Goal: Information Seeking & Learning: Learn about a topic

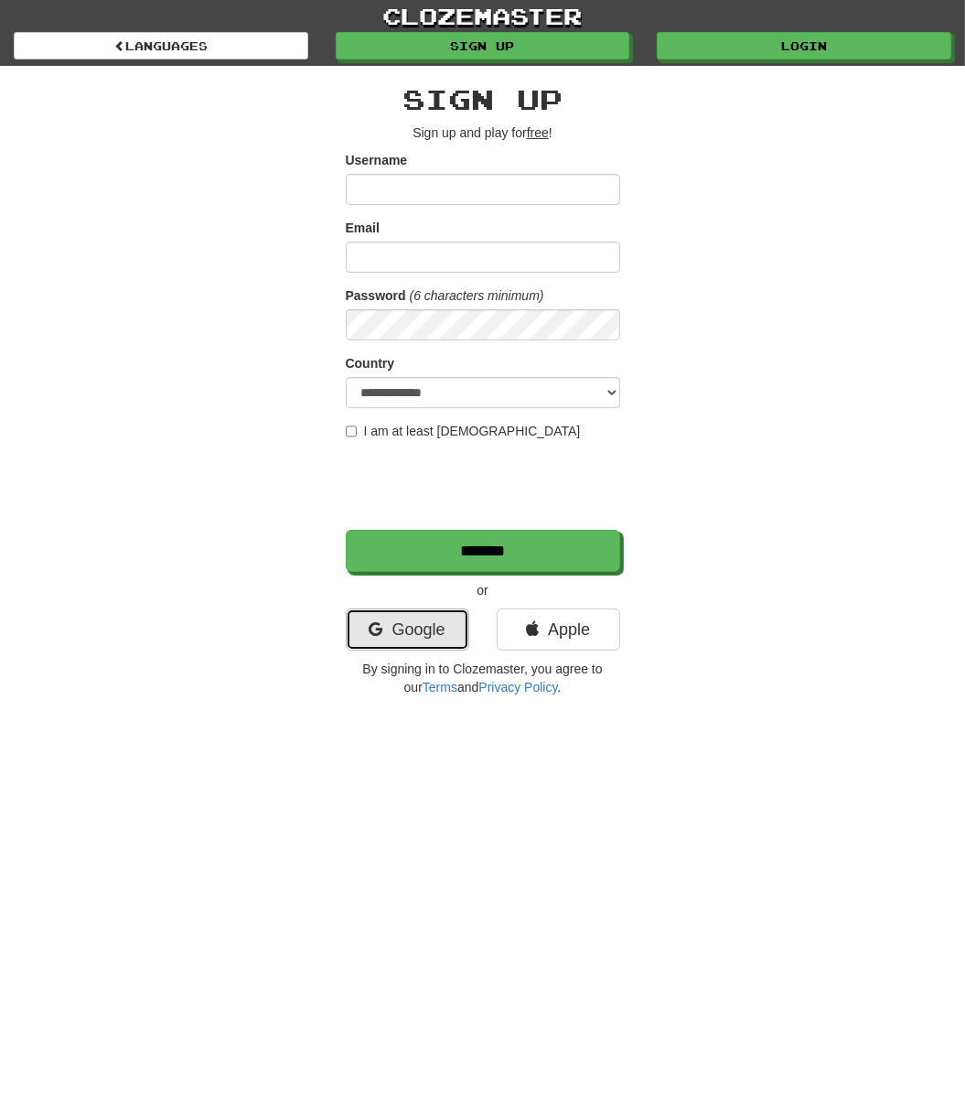
click at [394, 609] on link "Google" at bounding box center [408, 630] width 124 height 42
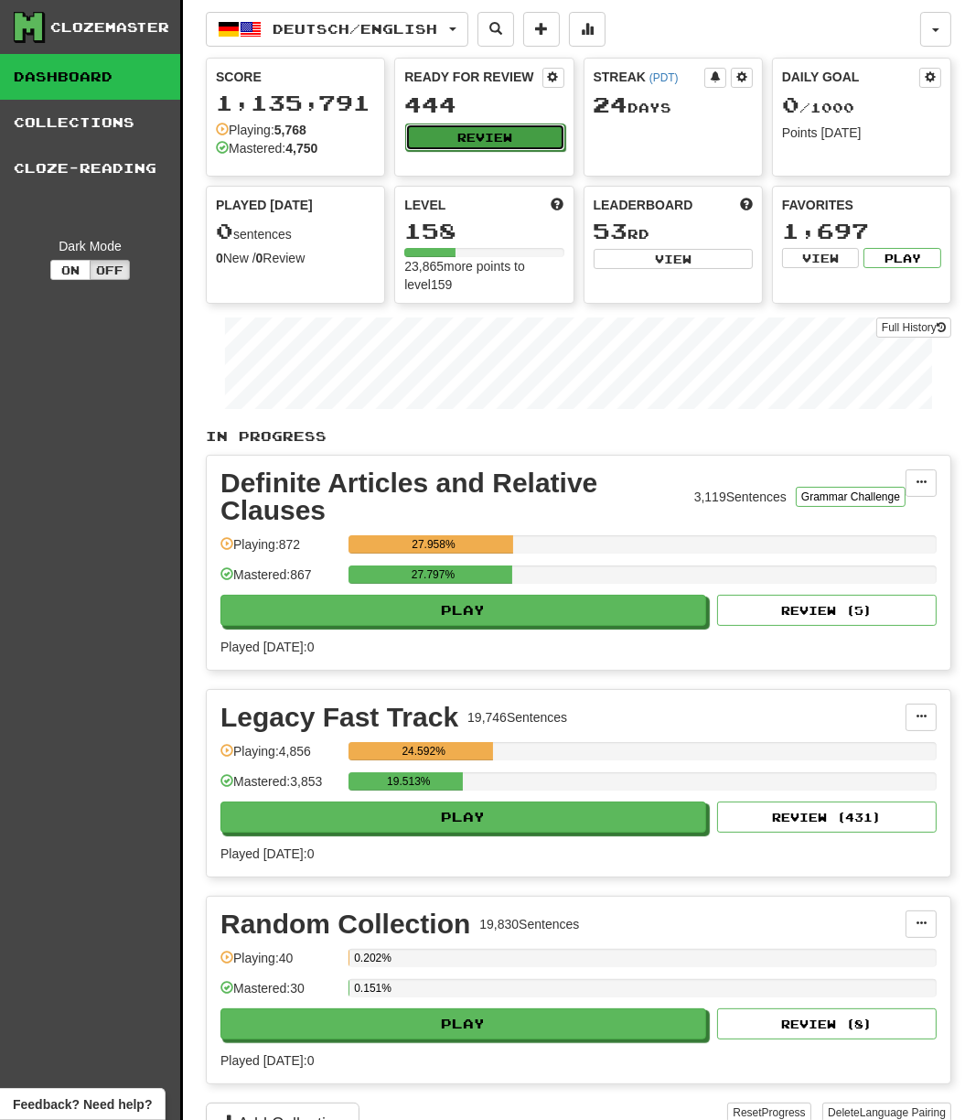
click at [457, 128] on button "Review" at bounding box center [484, 137] width 159 height 27
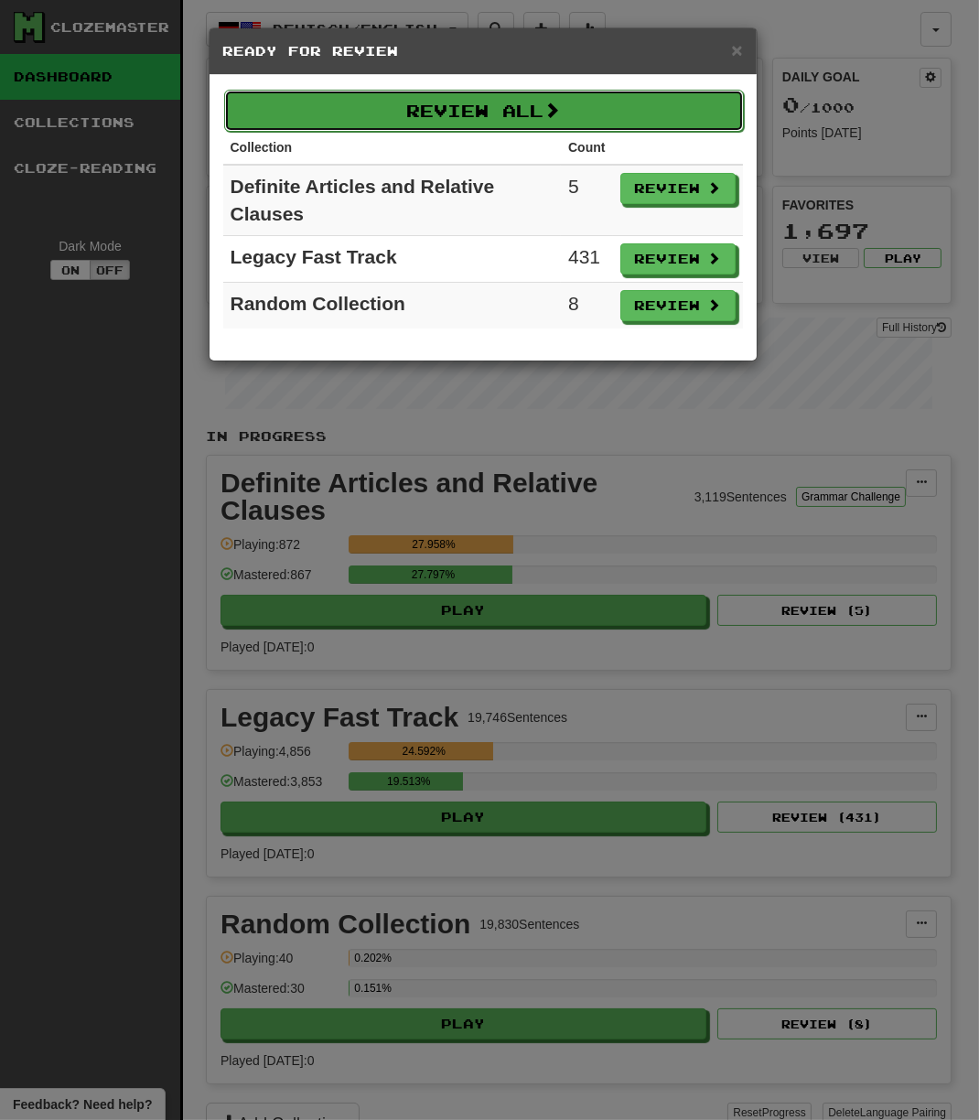
click at [437, 125] on button "Review All" at bounding box center [484, 111] width 520 height 42
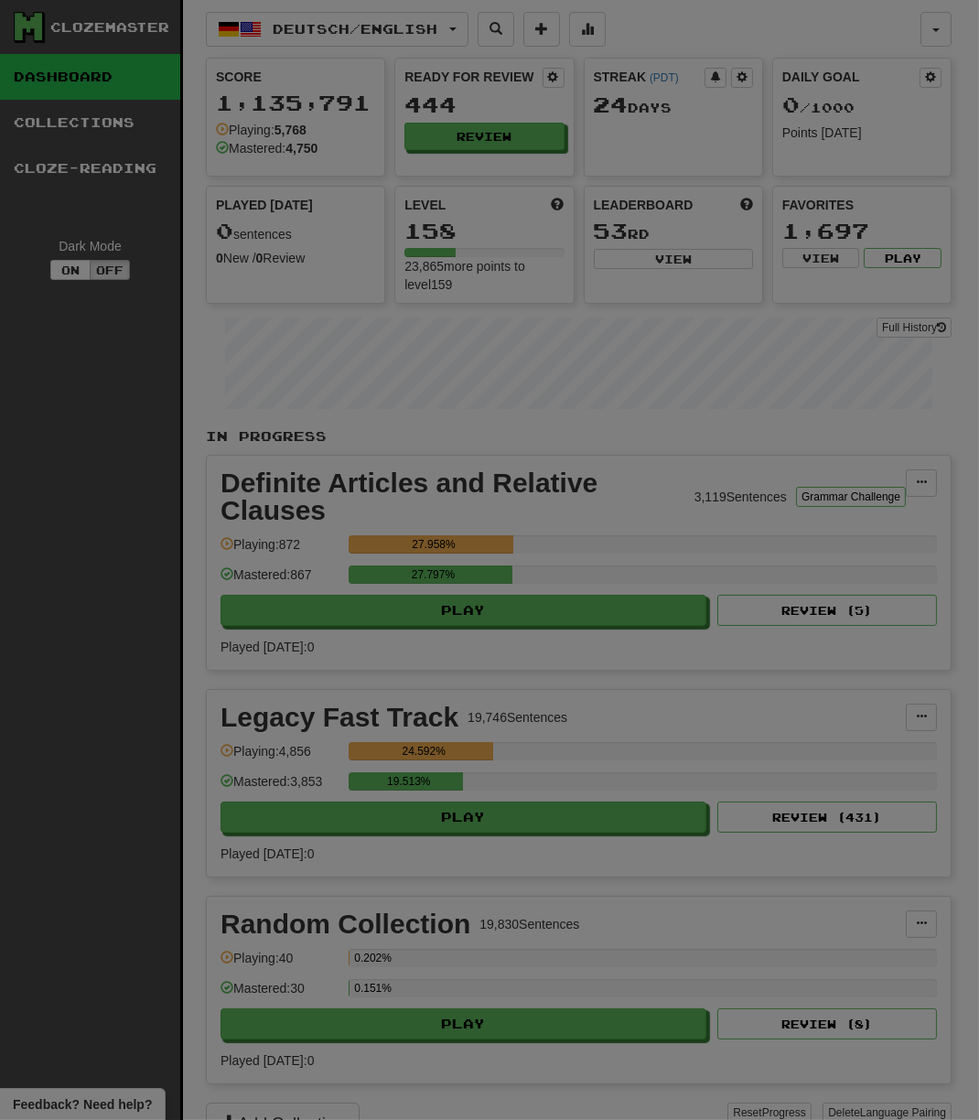
select select "***"
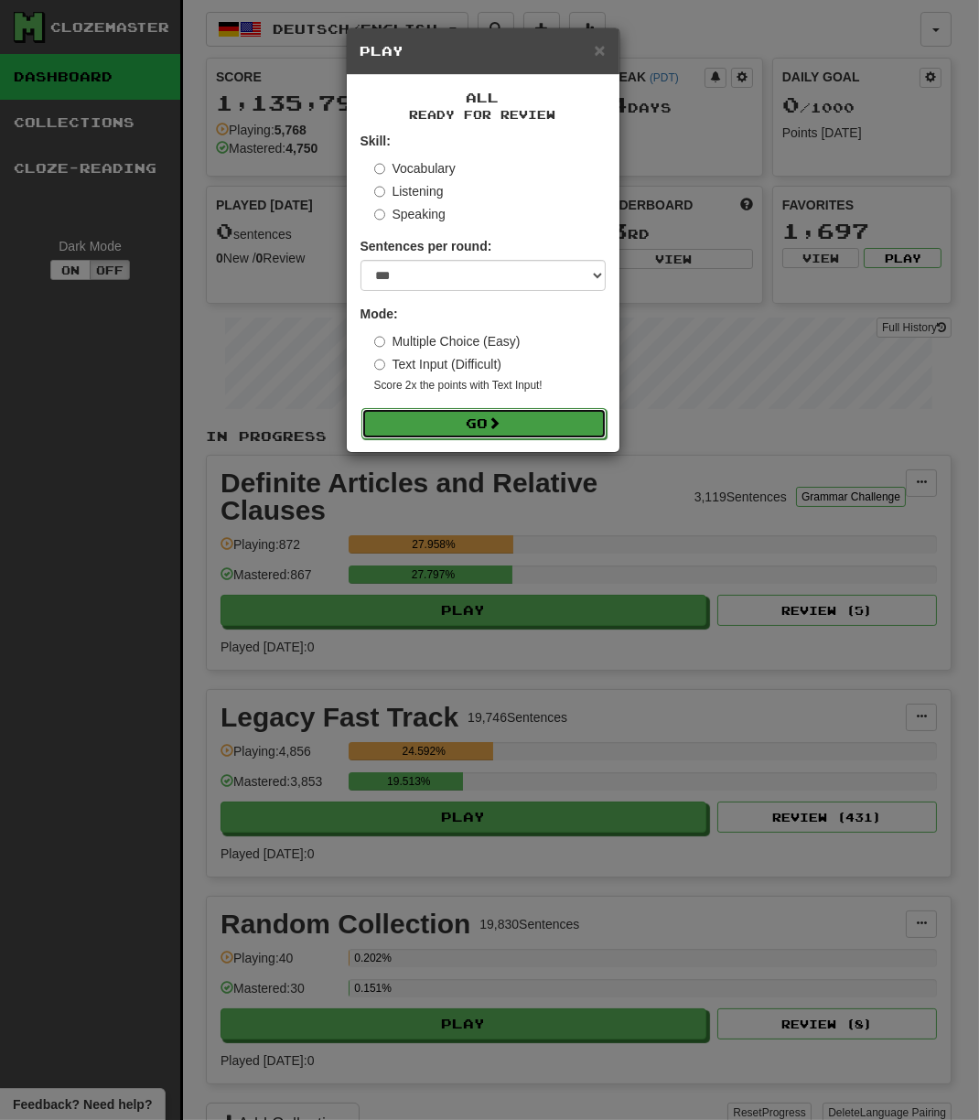
click at [507, 429] on button "Go" at bounding box center [483, 423] width 245 height 31
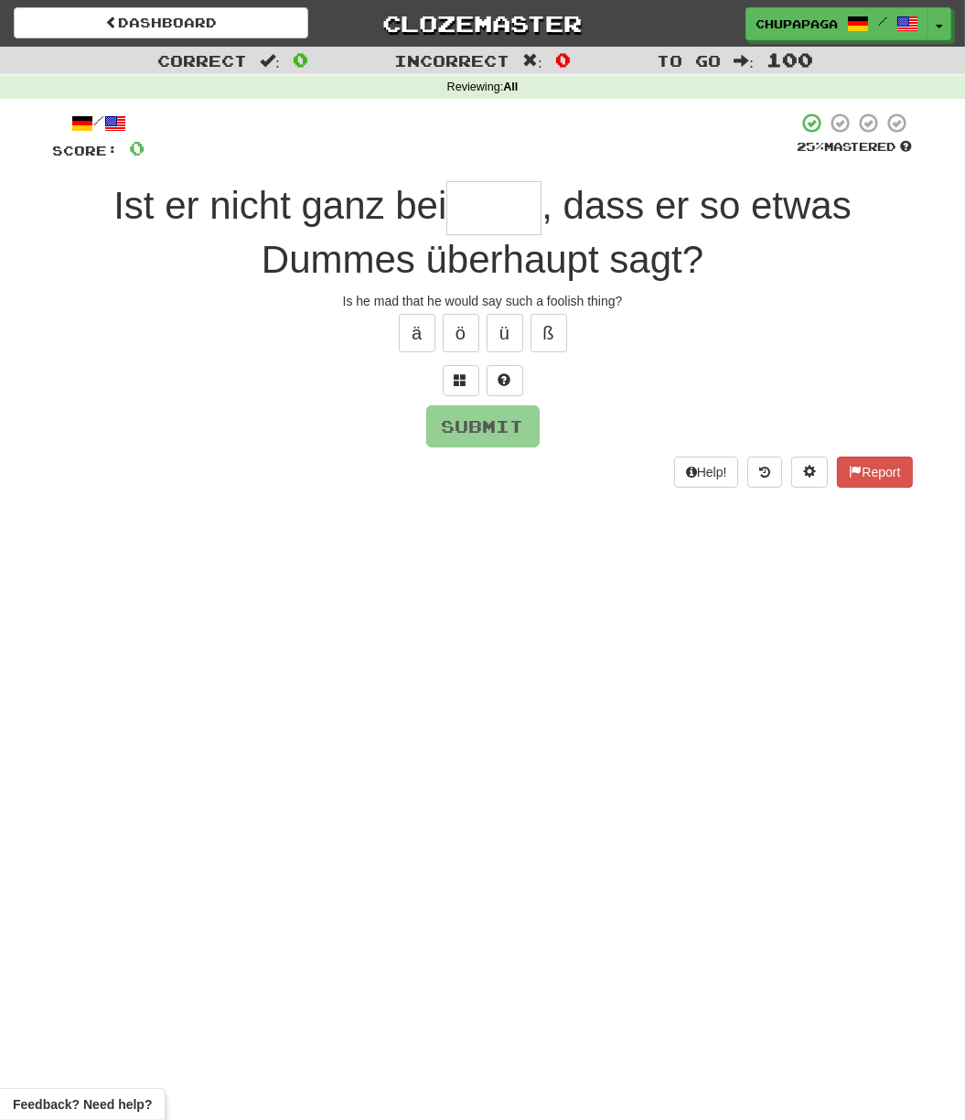
click at [479, 207] on input "text" at bounding box center [494, 208] width 95 height 54
type input "*"
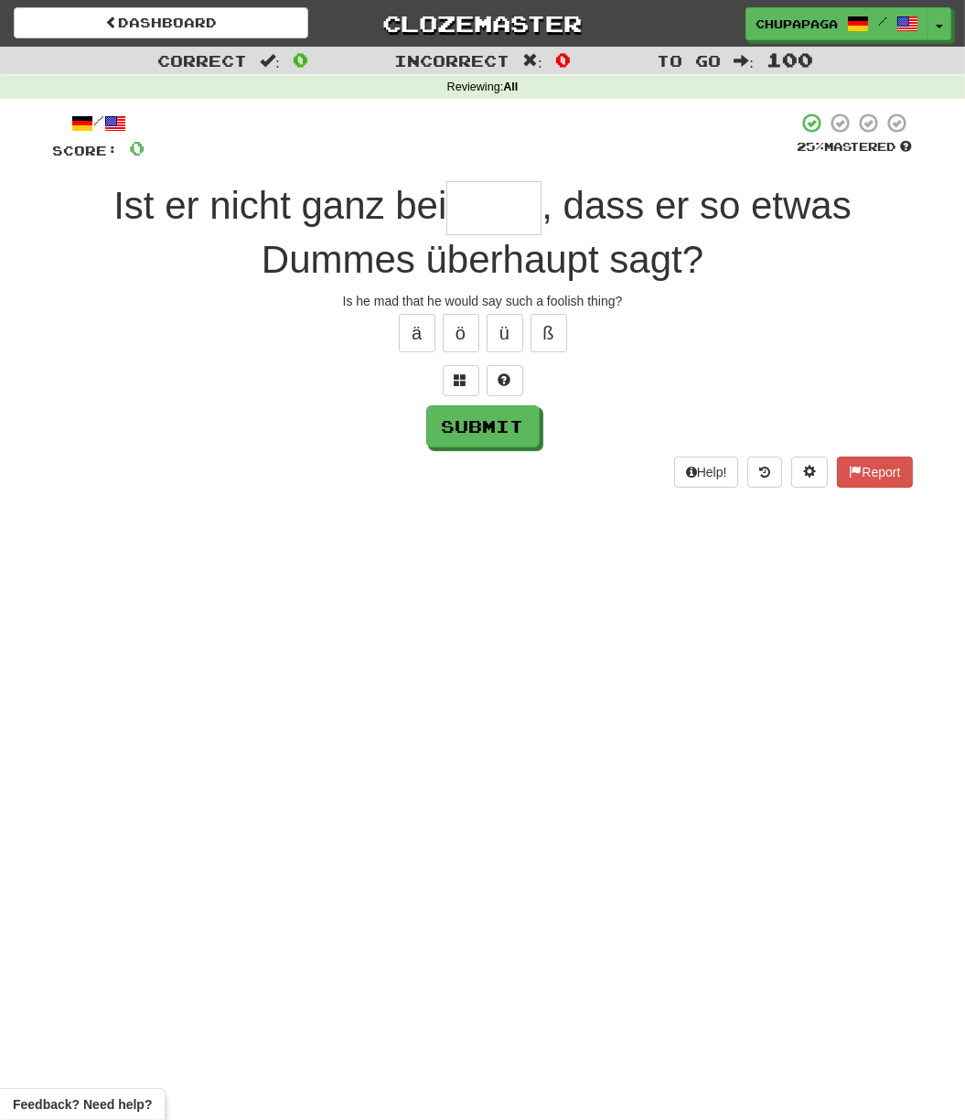
type input "*"
type input "*****"
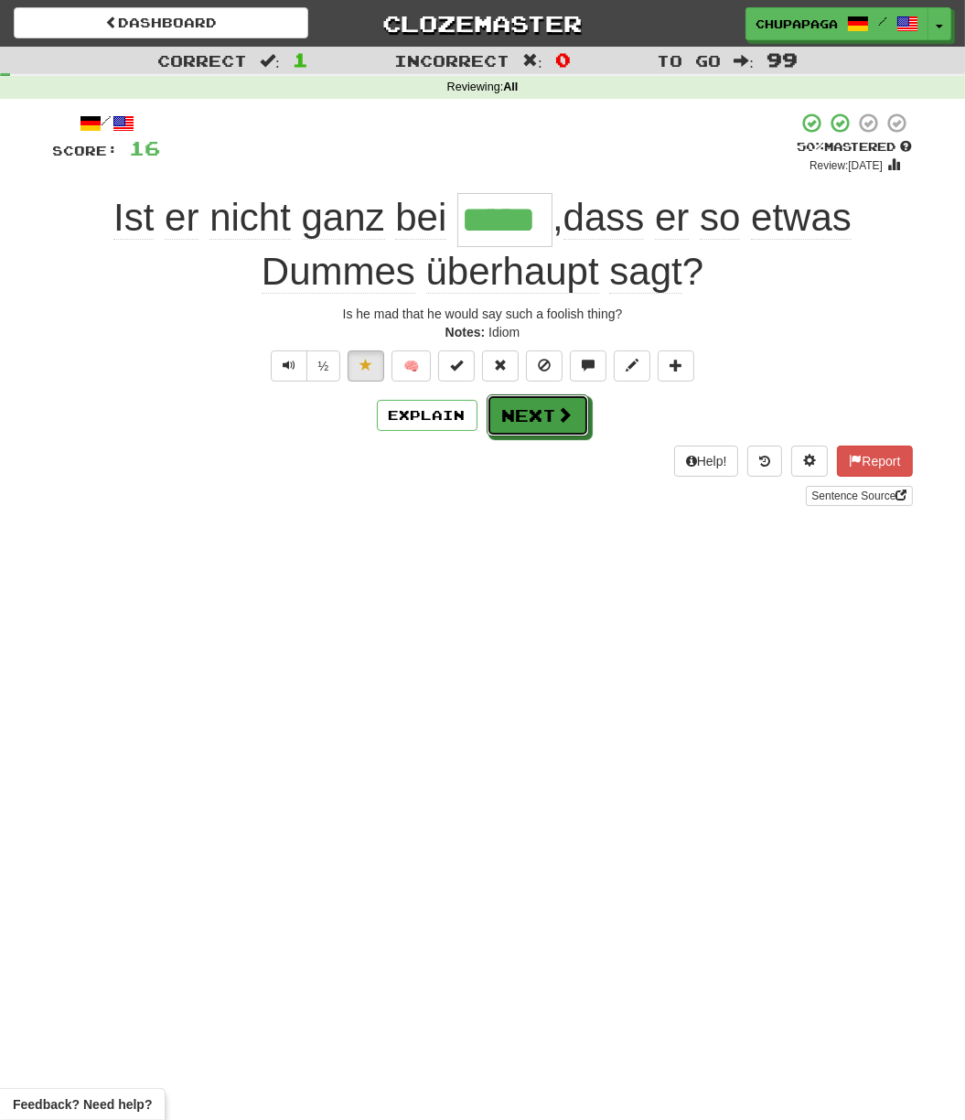
click at [526, 413] on button "Next" at bounding box center [538, 415] width 102 height 42
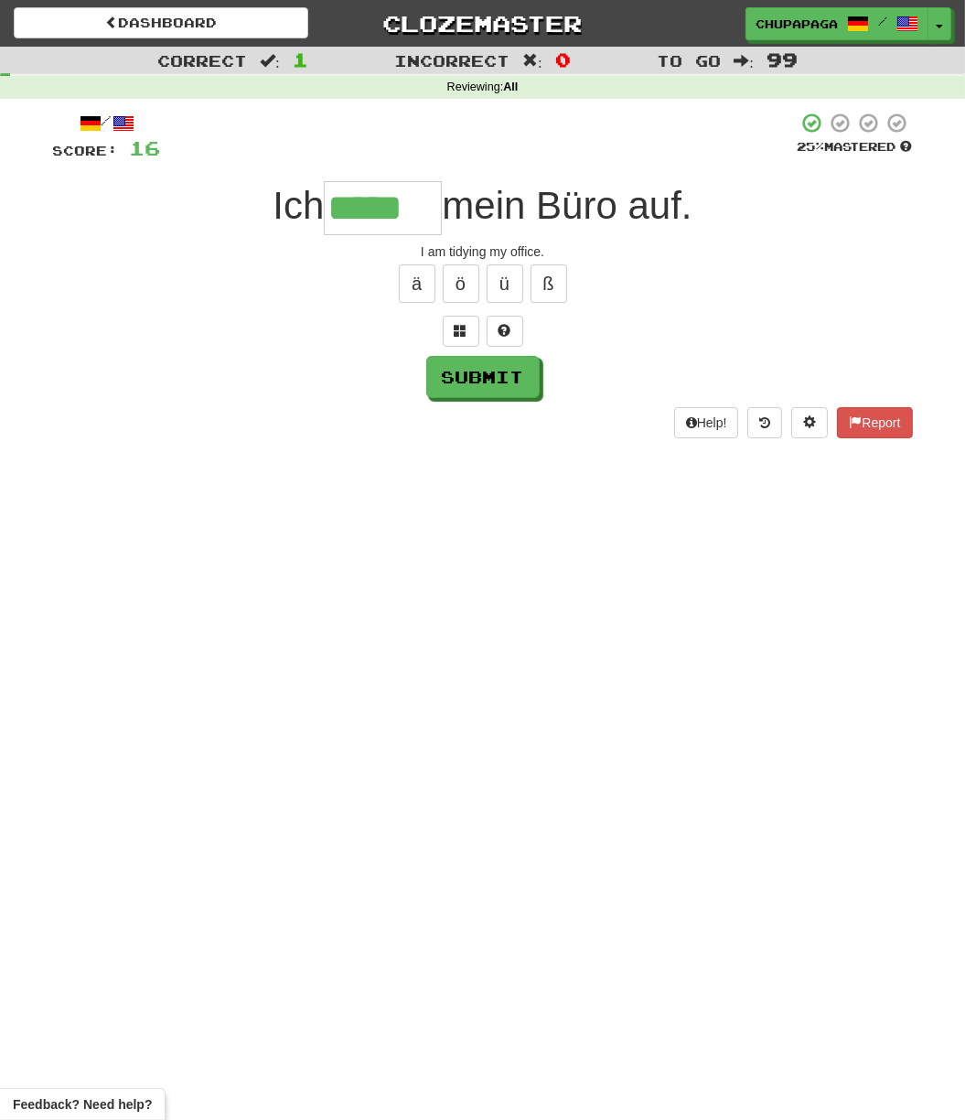
type input "*****"
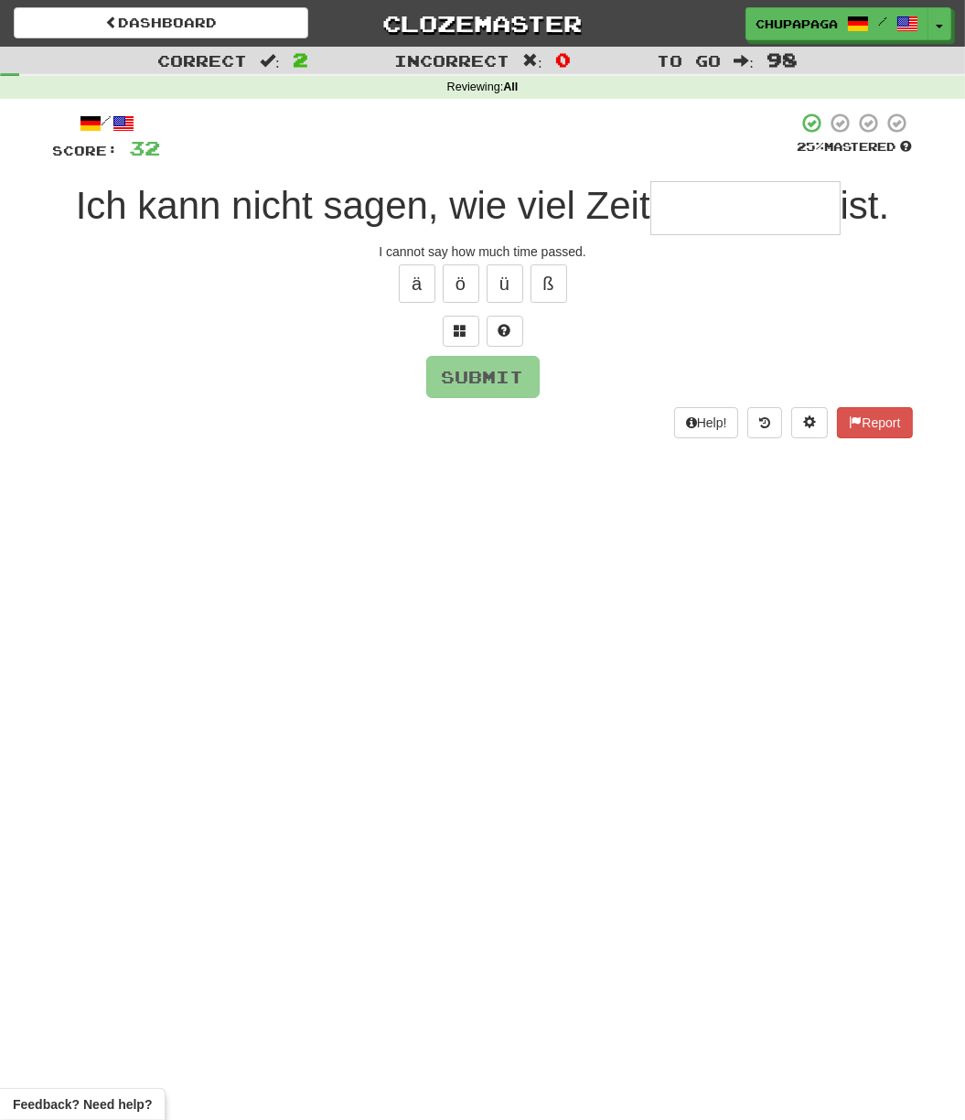
type input "*"
type input "*********"
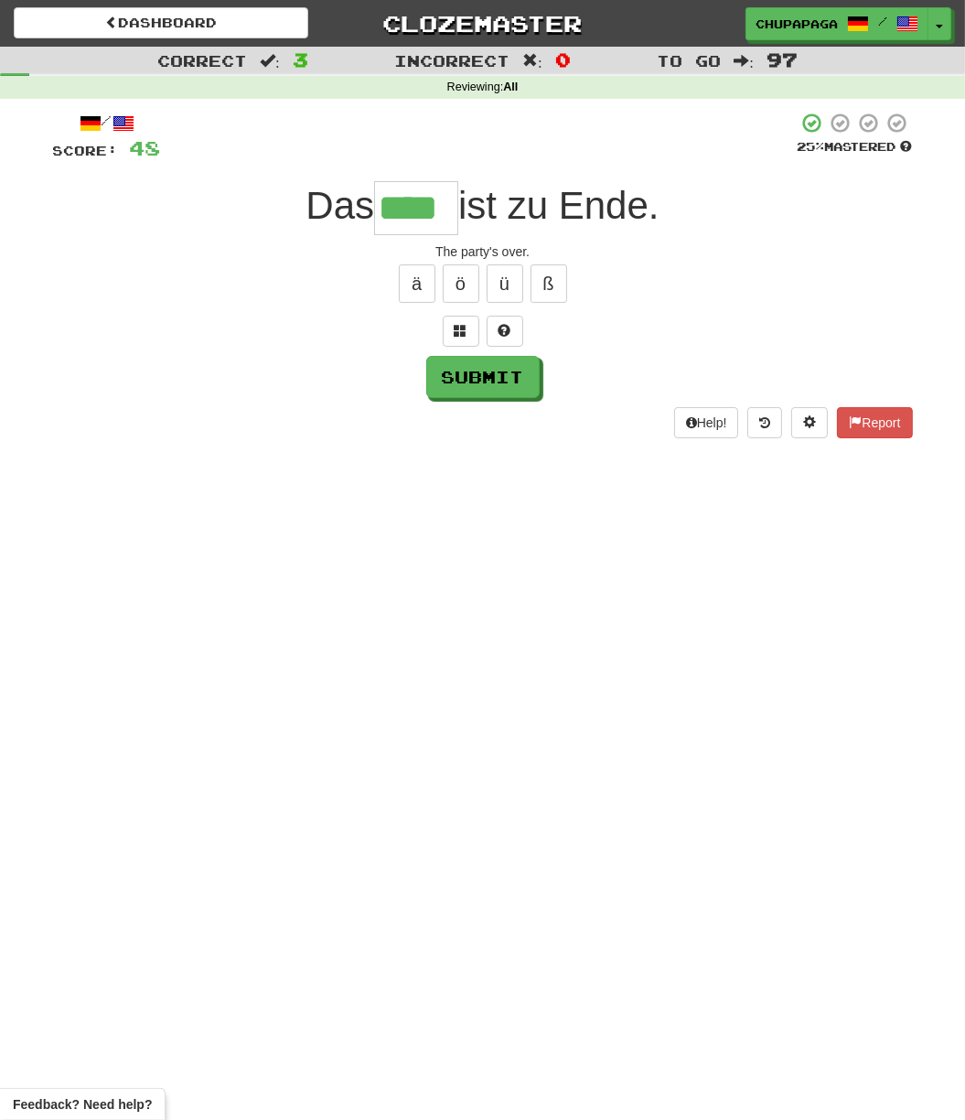
type input "****"
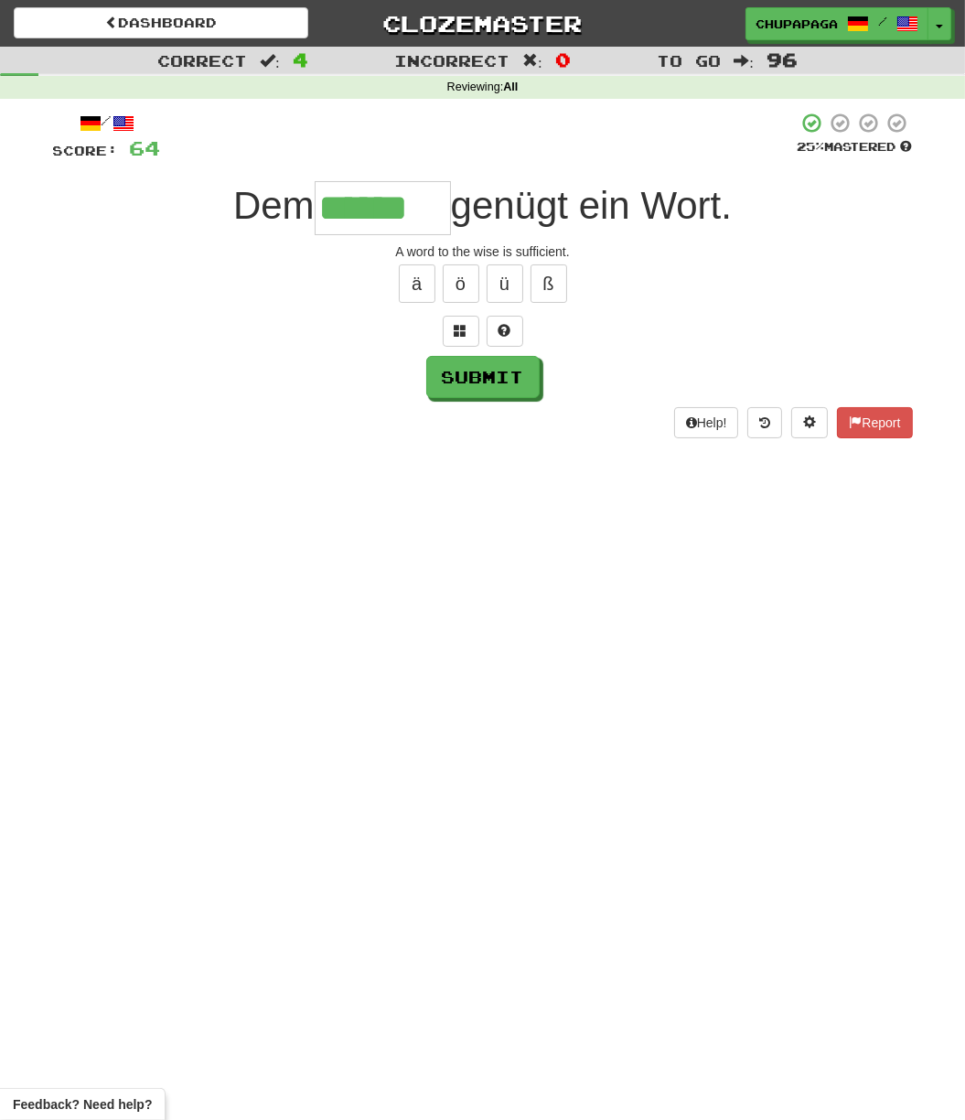
type input "******"
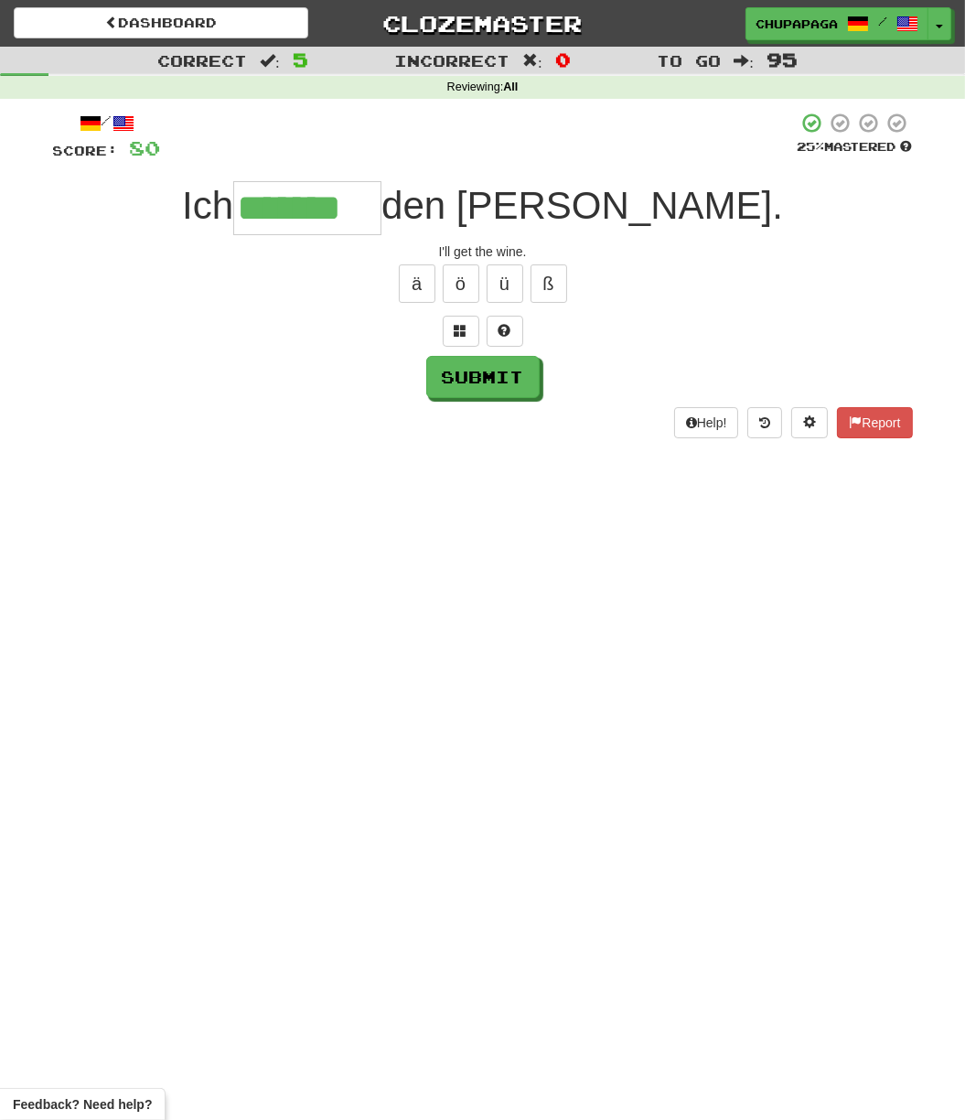
type input "*******"
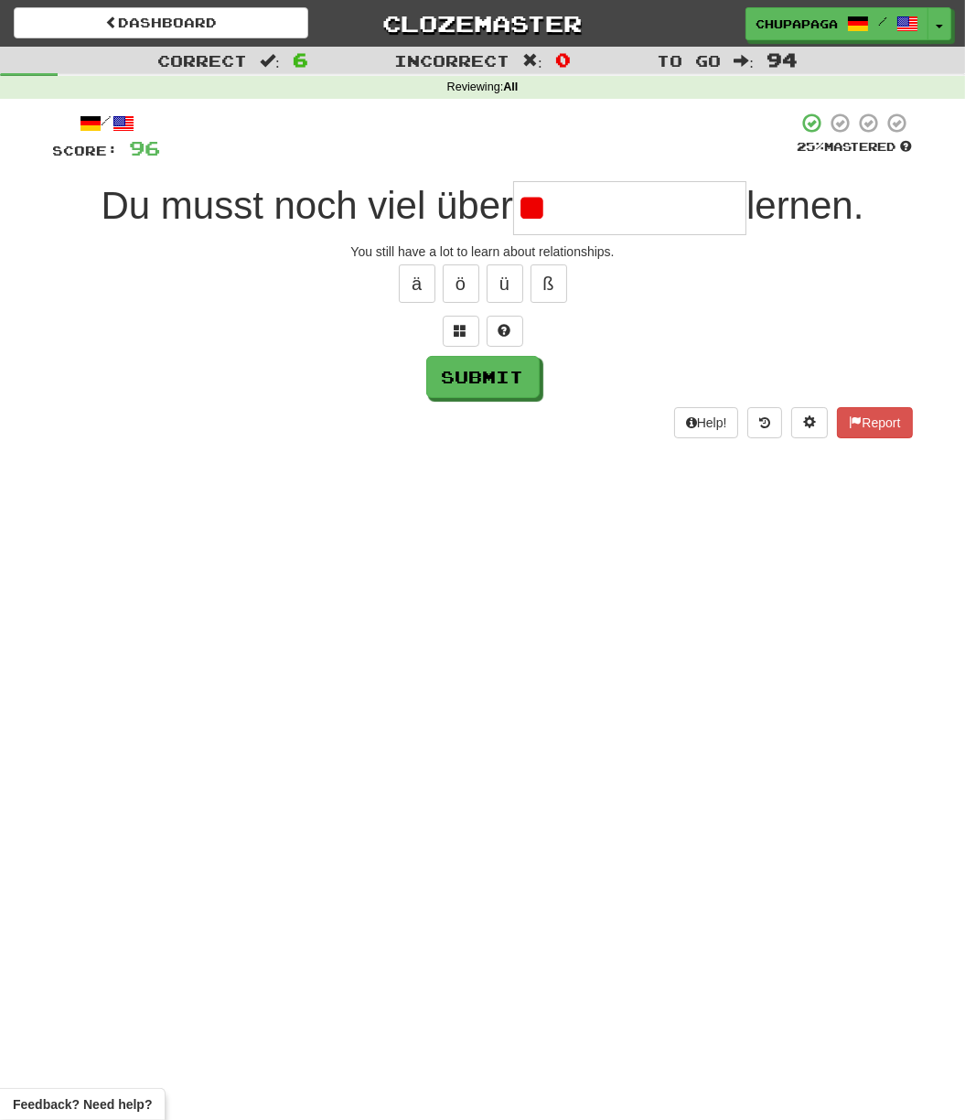
type input "*"
type input "**********"
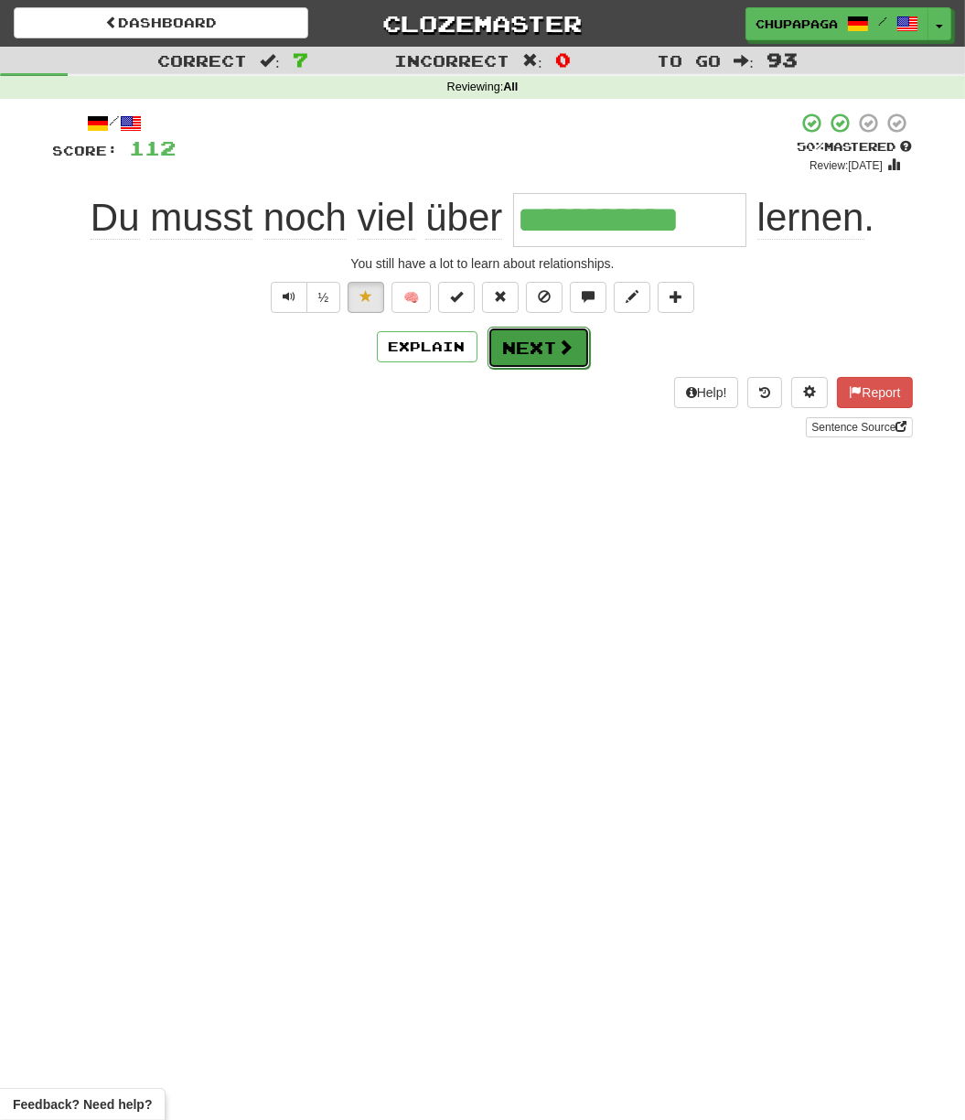
click at [528, 352] on button "Next" at bounding box center [539, 348] width 102 height 42
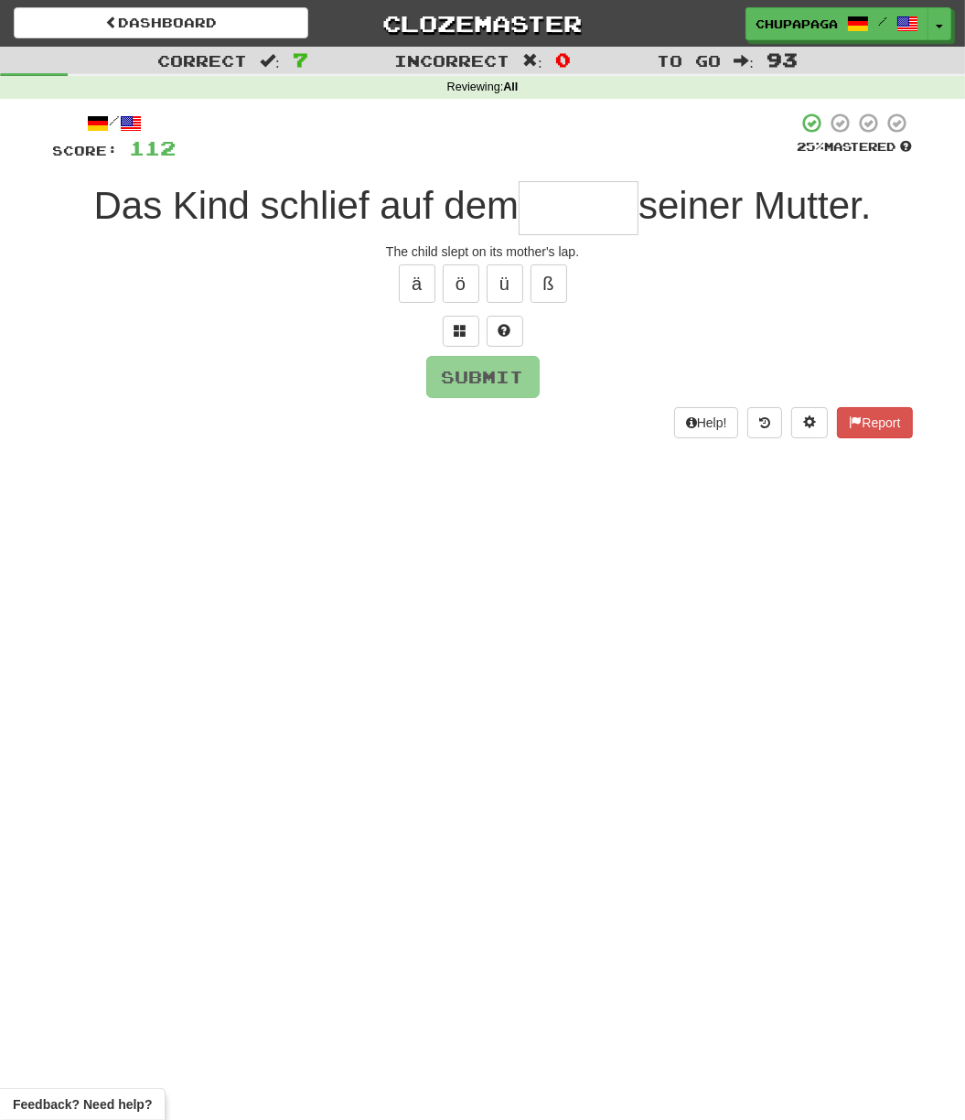
type input "*"
type input "*****"
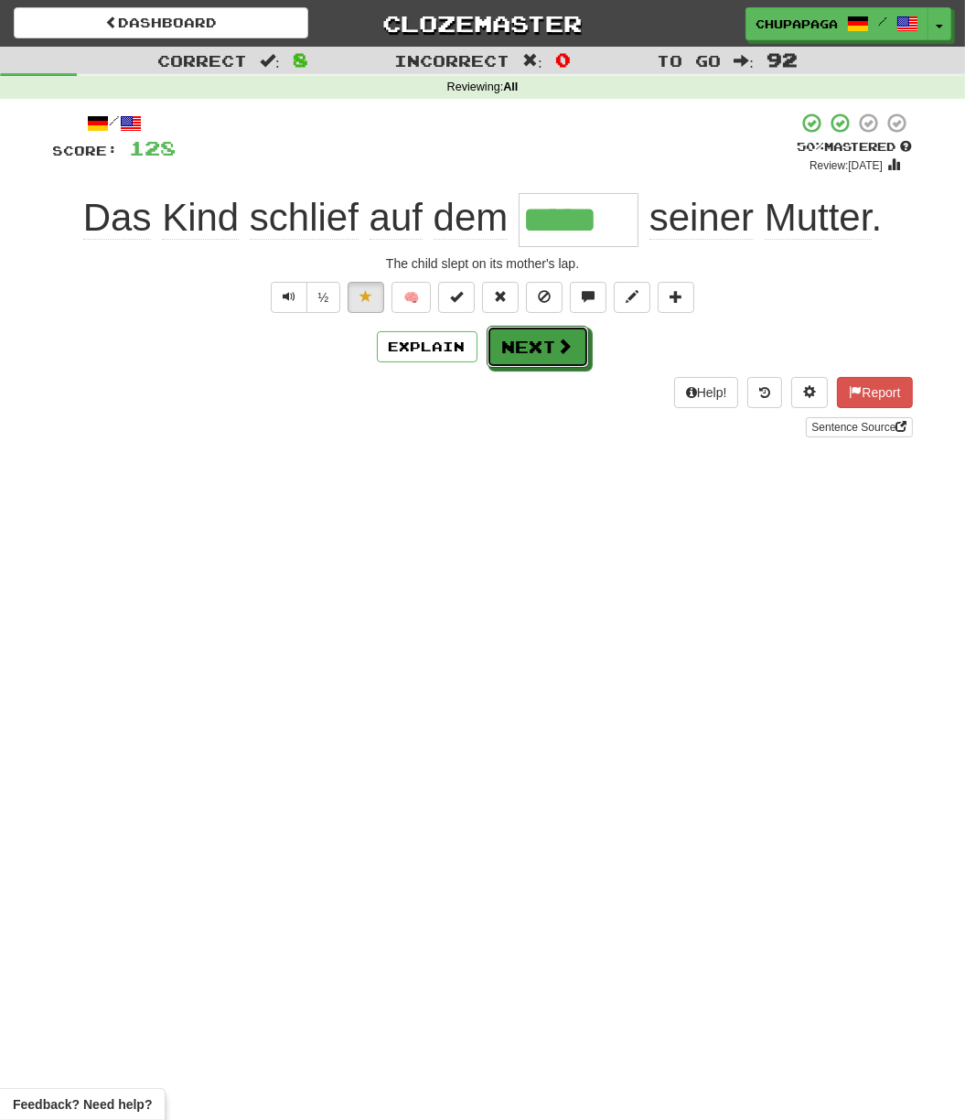
click at [553, 349] on button "Next" at bounding box center [538, 347] width 102 height 42
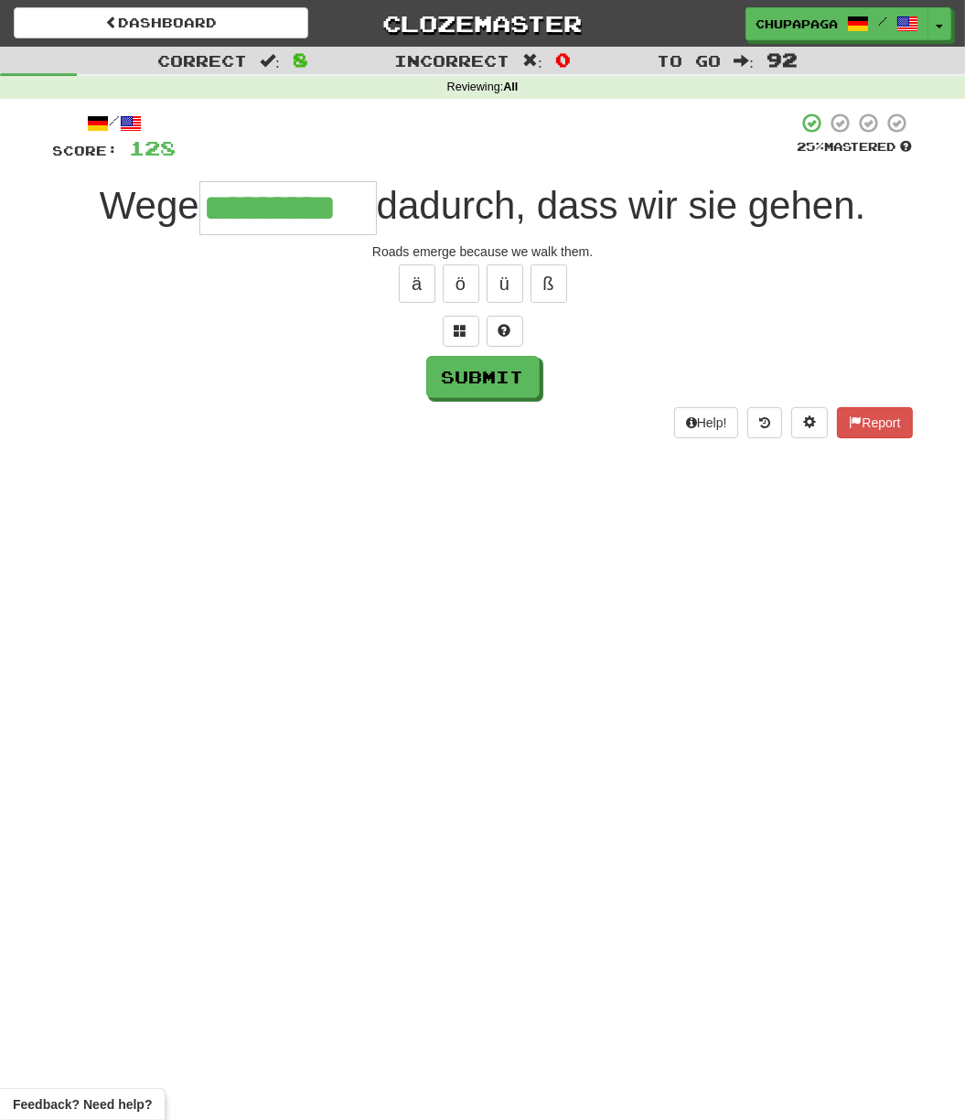
type input "*********"
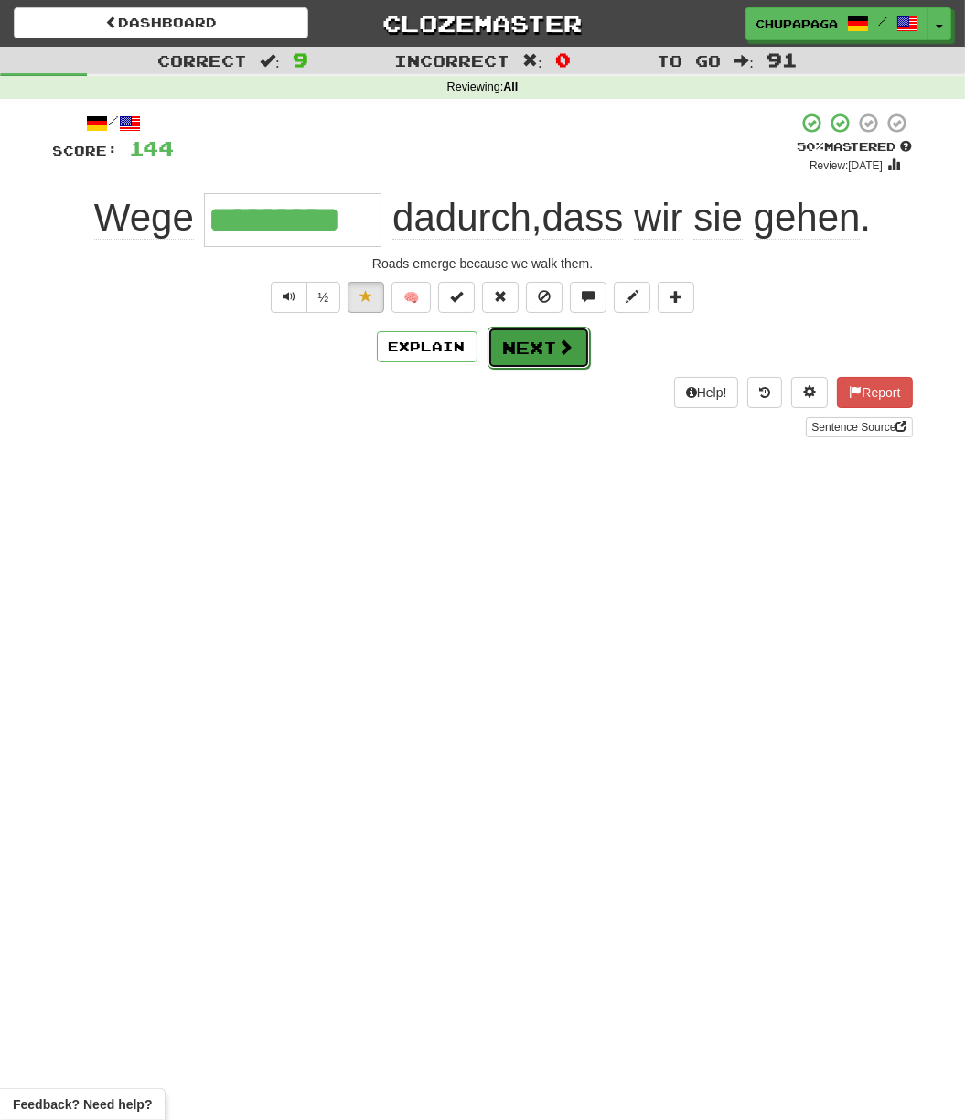
click at [524, 360] on button "Next" at bounding box center [539, 348] width 102 height 42
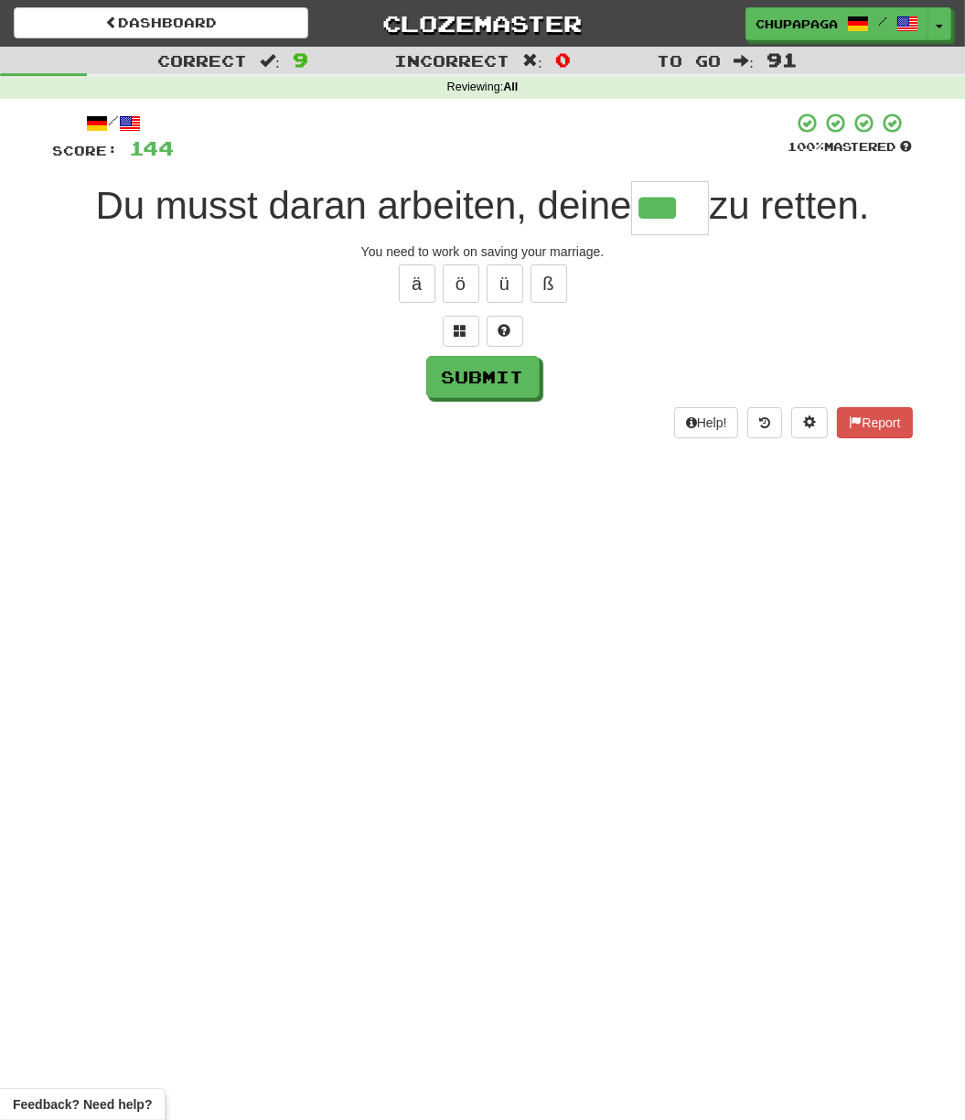
type input "***"
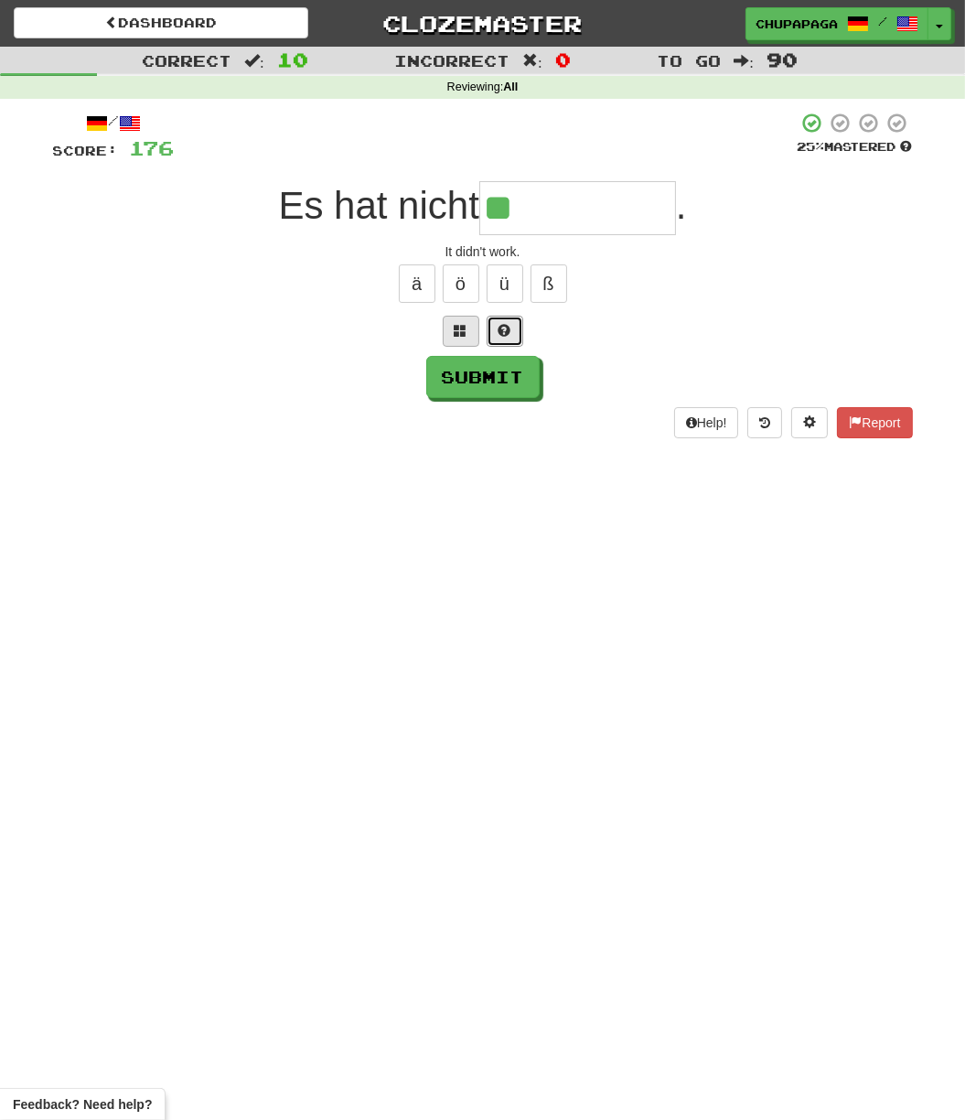
click at [498, 318] on button at bounding box center [505, 331] width 37 height 31
click at [487, 324] on span at bounding box center [483, 330] width 13 height 13
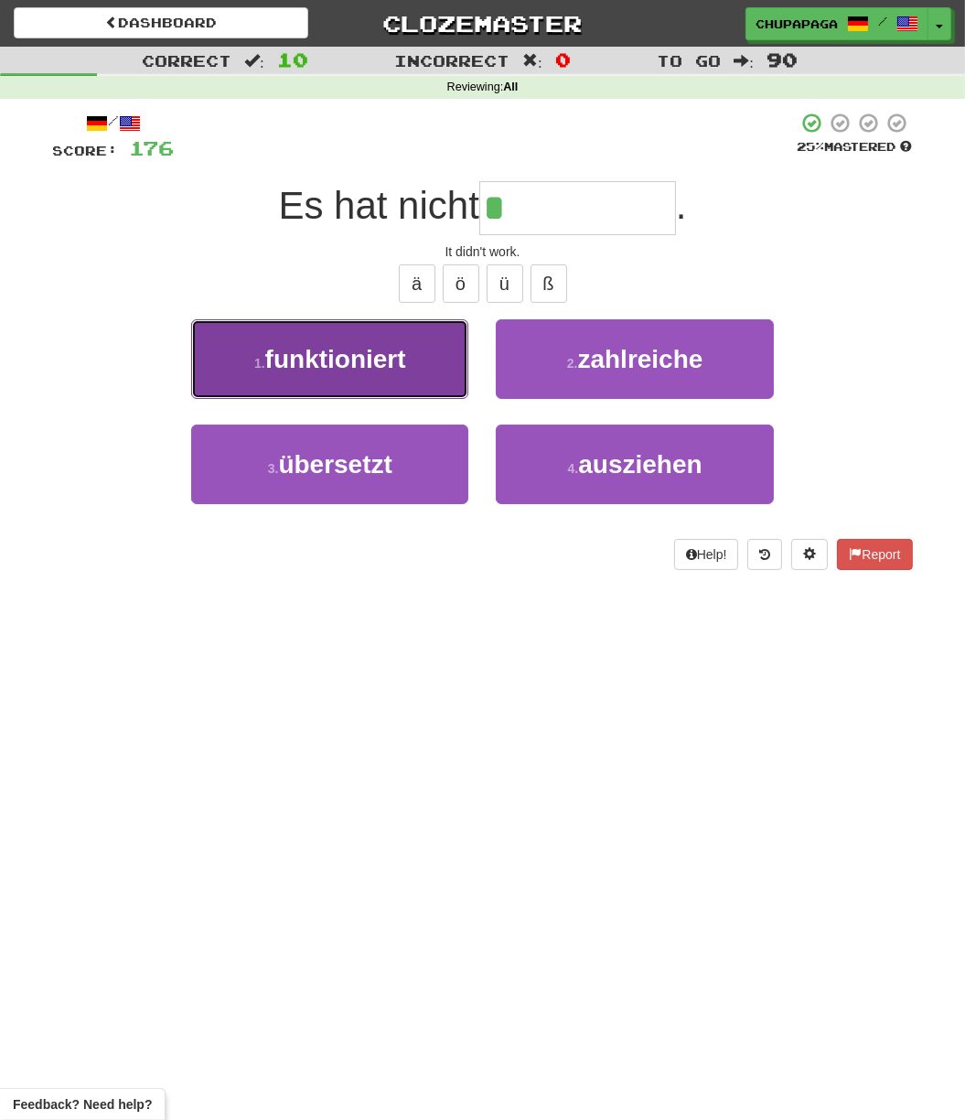
click at [419, 359] on button "1 . funktioniert" at bounding box center [329, 359] width 277 height 80
type input "**********"
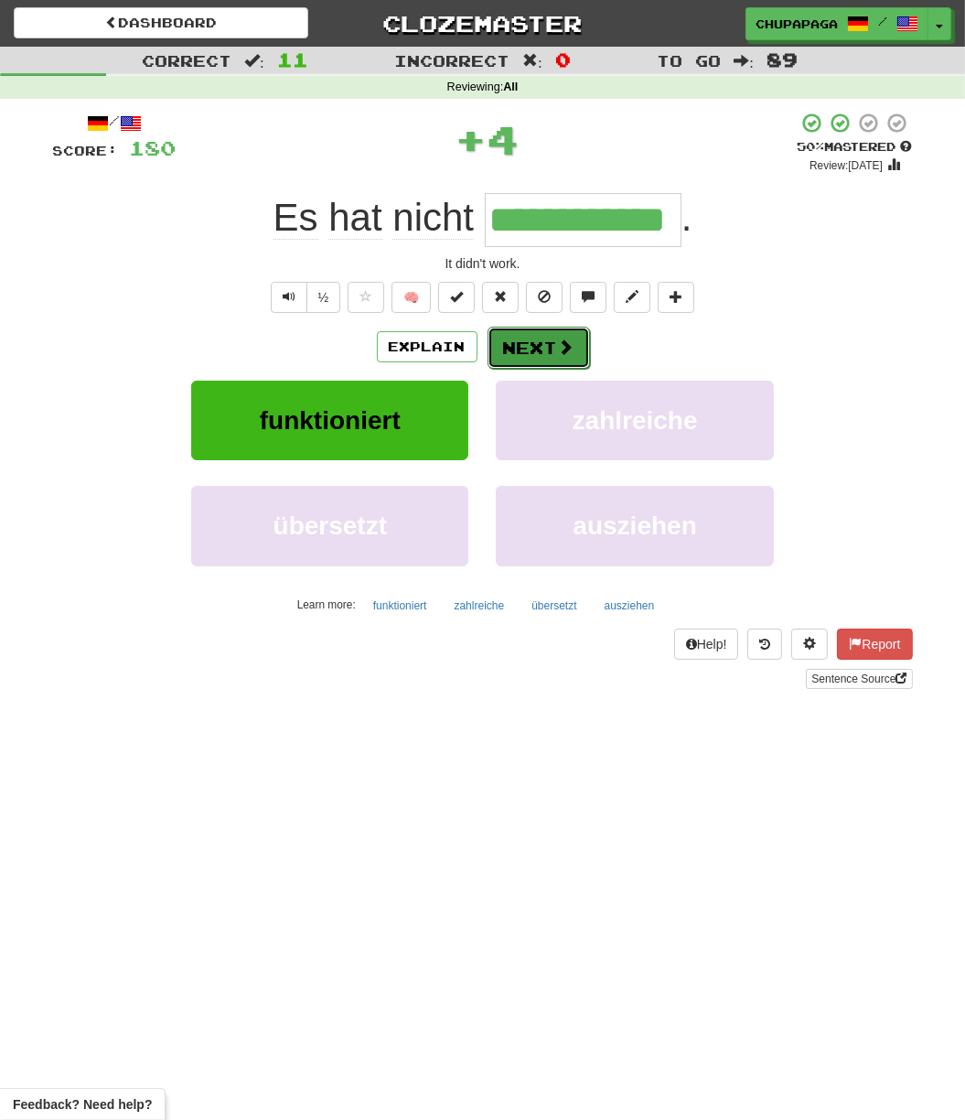
drag, startPoint x: 555, startPoint y: 346, endPoint x: 580, endPoint y: 416, distance: 74.7
click at [557, 345] on span at bounding box center [565, 346] width 16 height 16
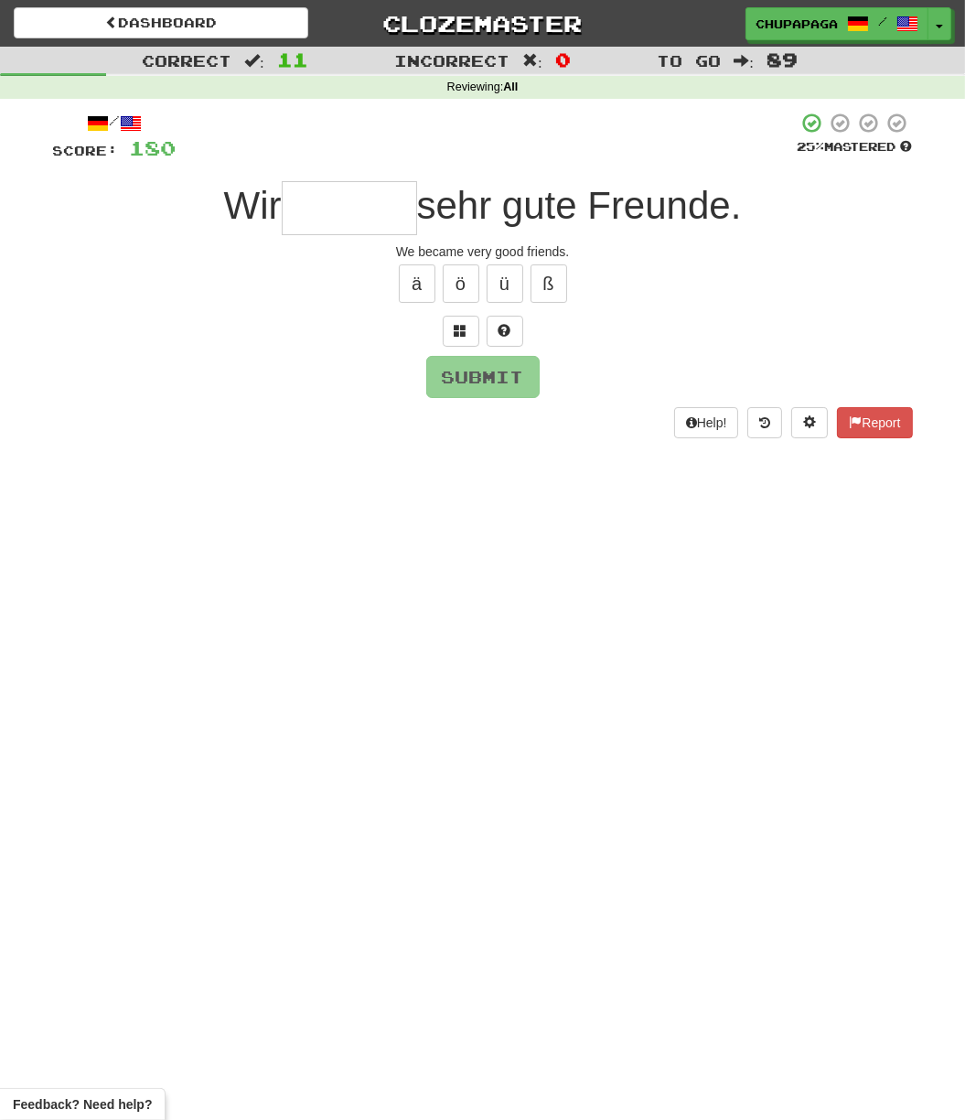
type input "*"
type input "******"
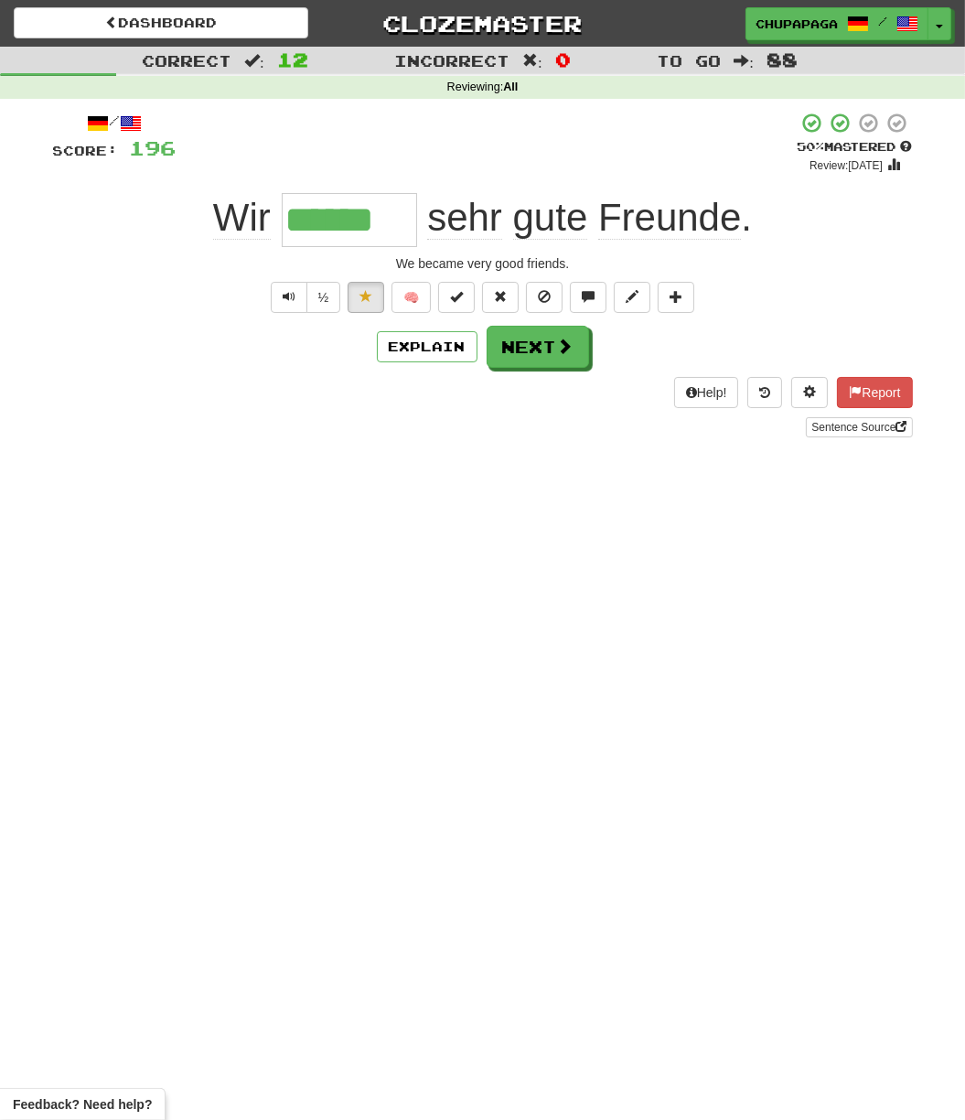
click at [370, 344] on div "Explain Next" at bounding box center [483, 347] width 860 height 42
click at [443, 349] on button "Explain" at bounding box center [427, 346] width 101 height 31
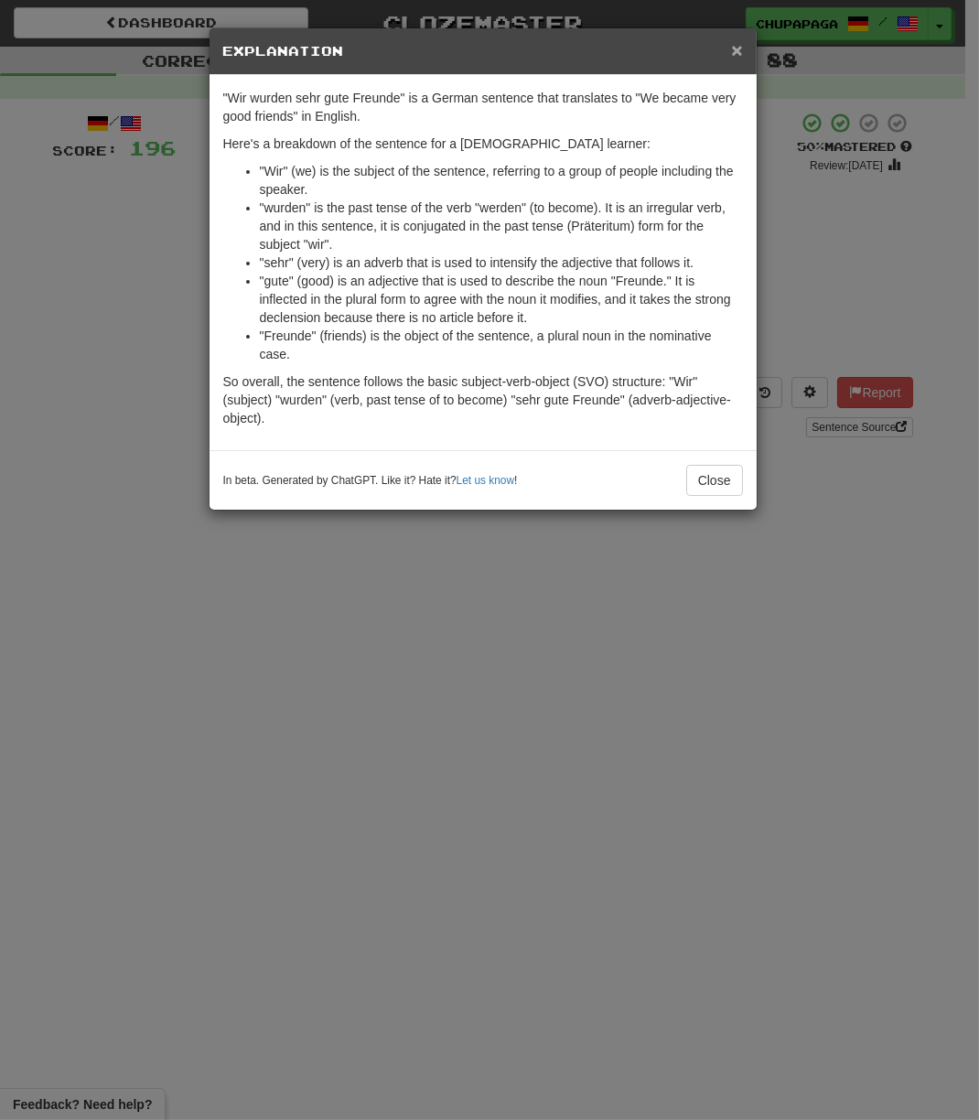
click at [737, 49] on span "×" at bounding box center [736, 49] width 11 height 21
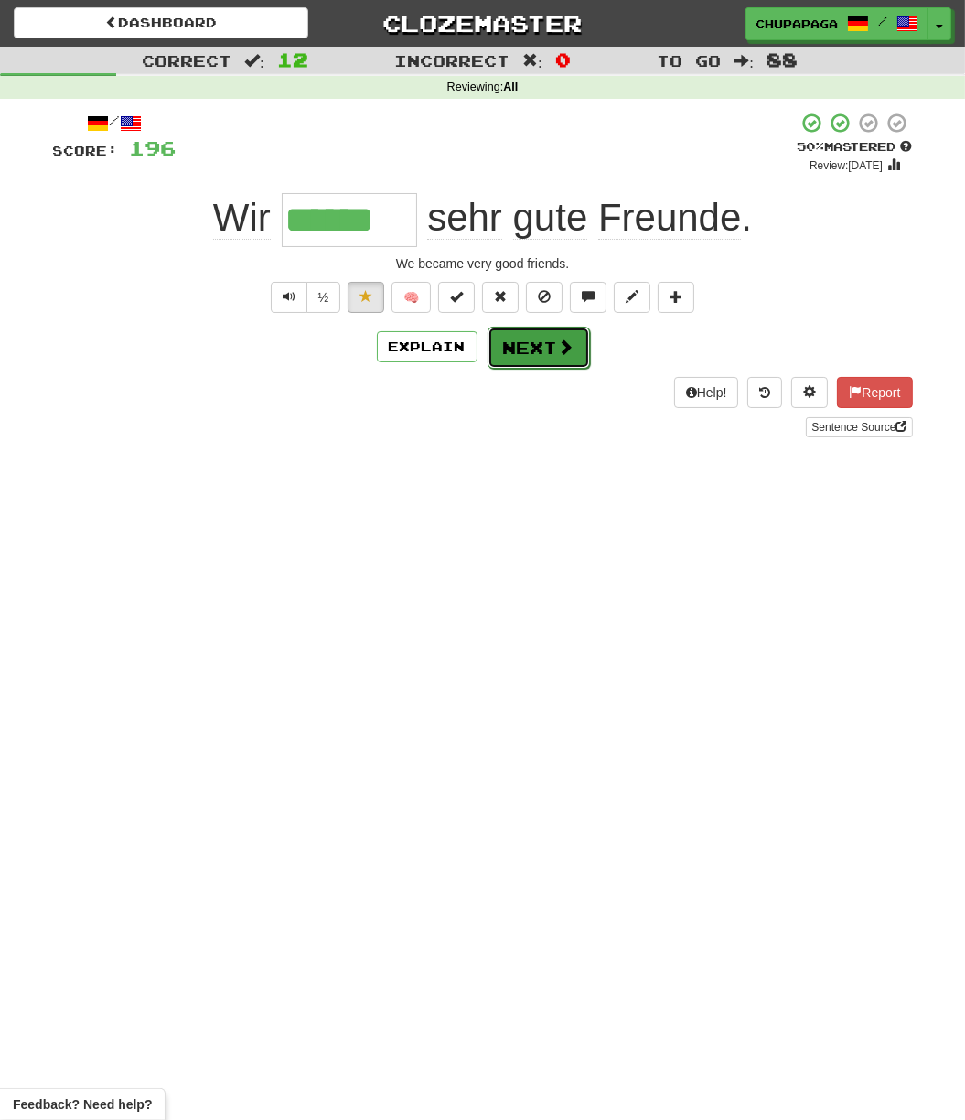
click at [549, 366] on button "Next" at bounding box center [539, 348] width 102 height 42
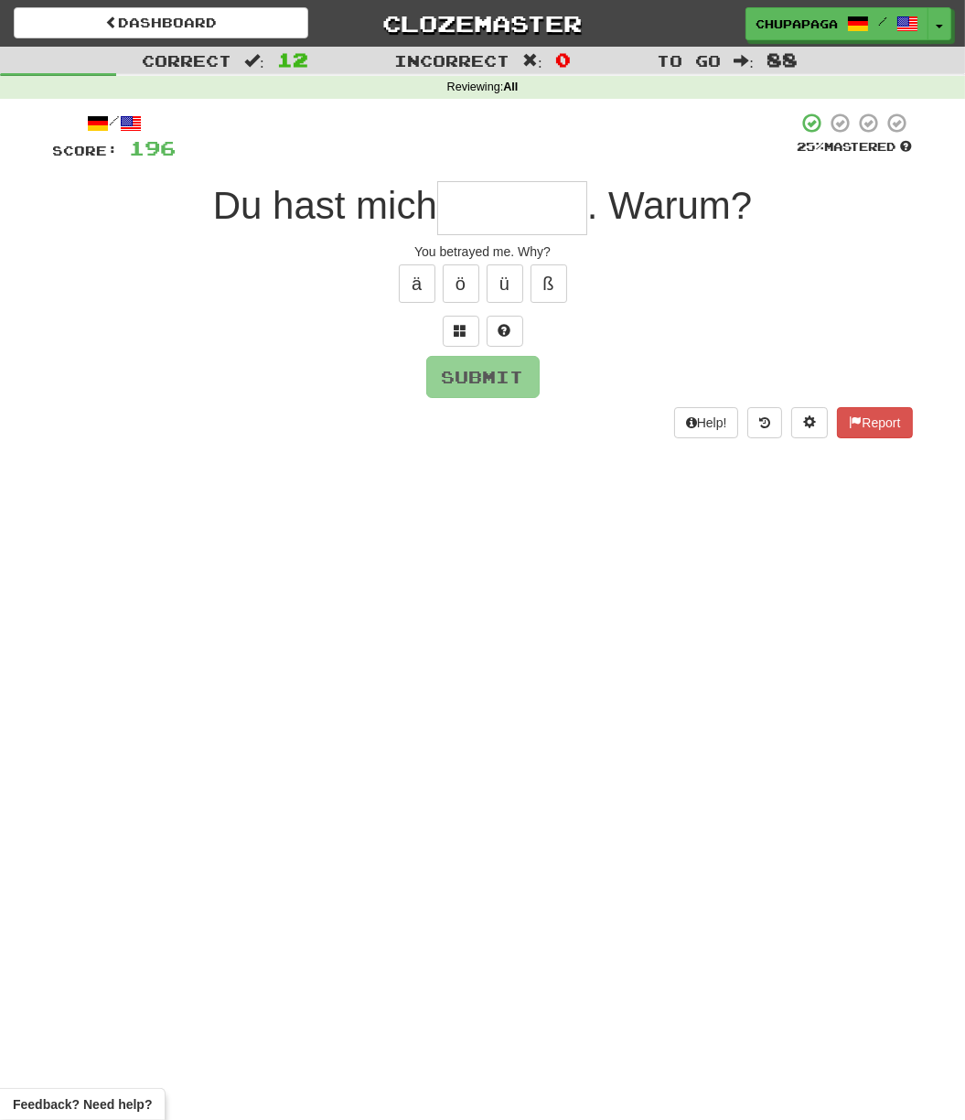
type input "*"
type input "********"
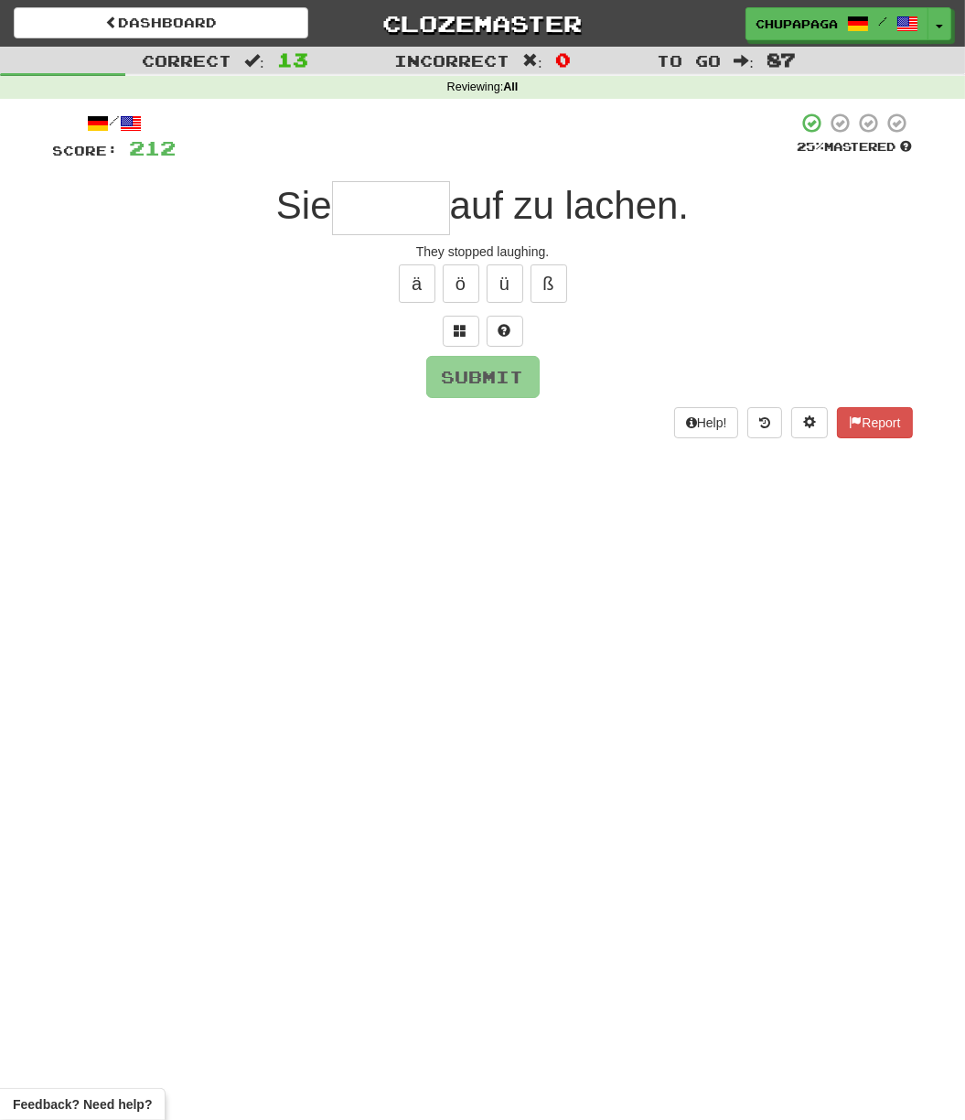
type input "*"
type input "******"
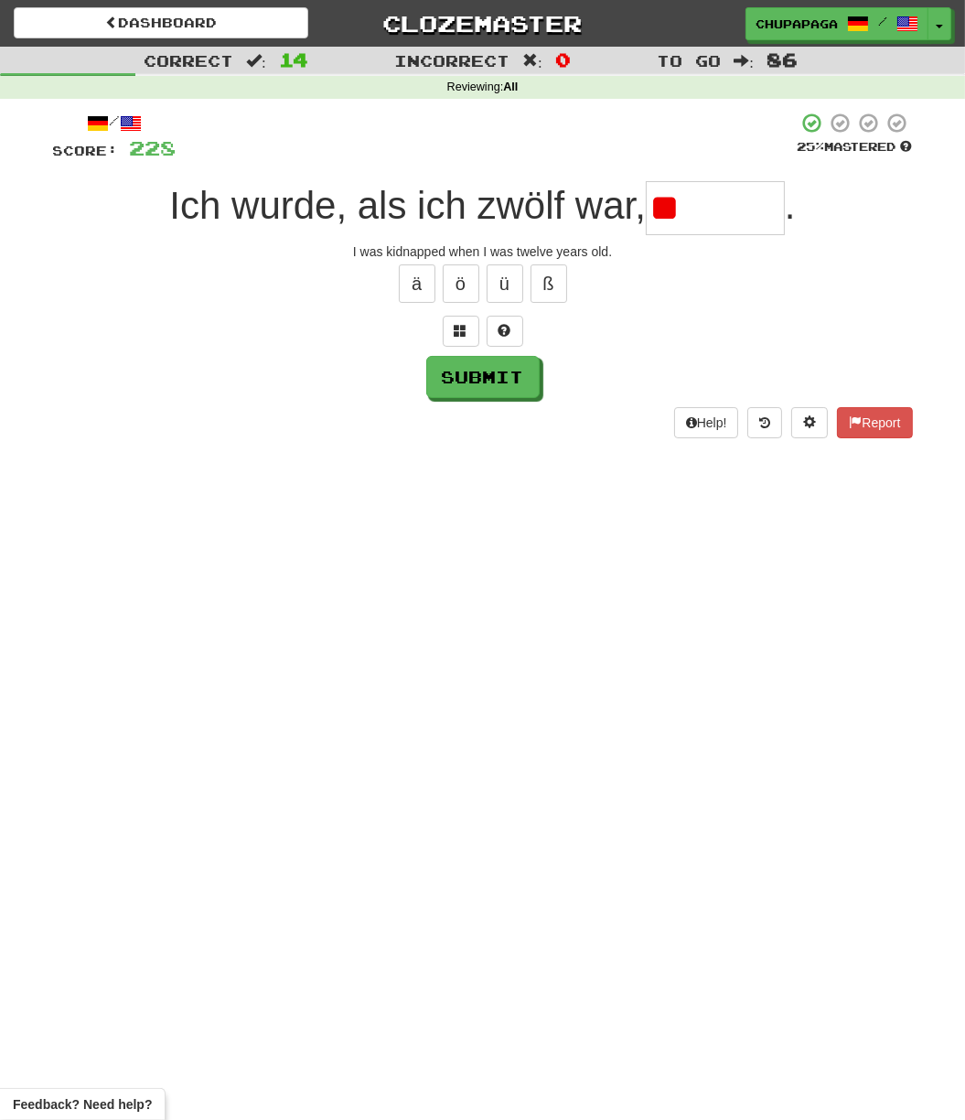
type input "*"
type input "********"
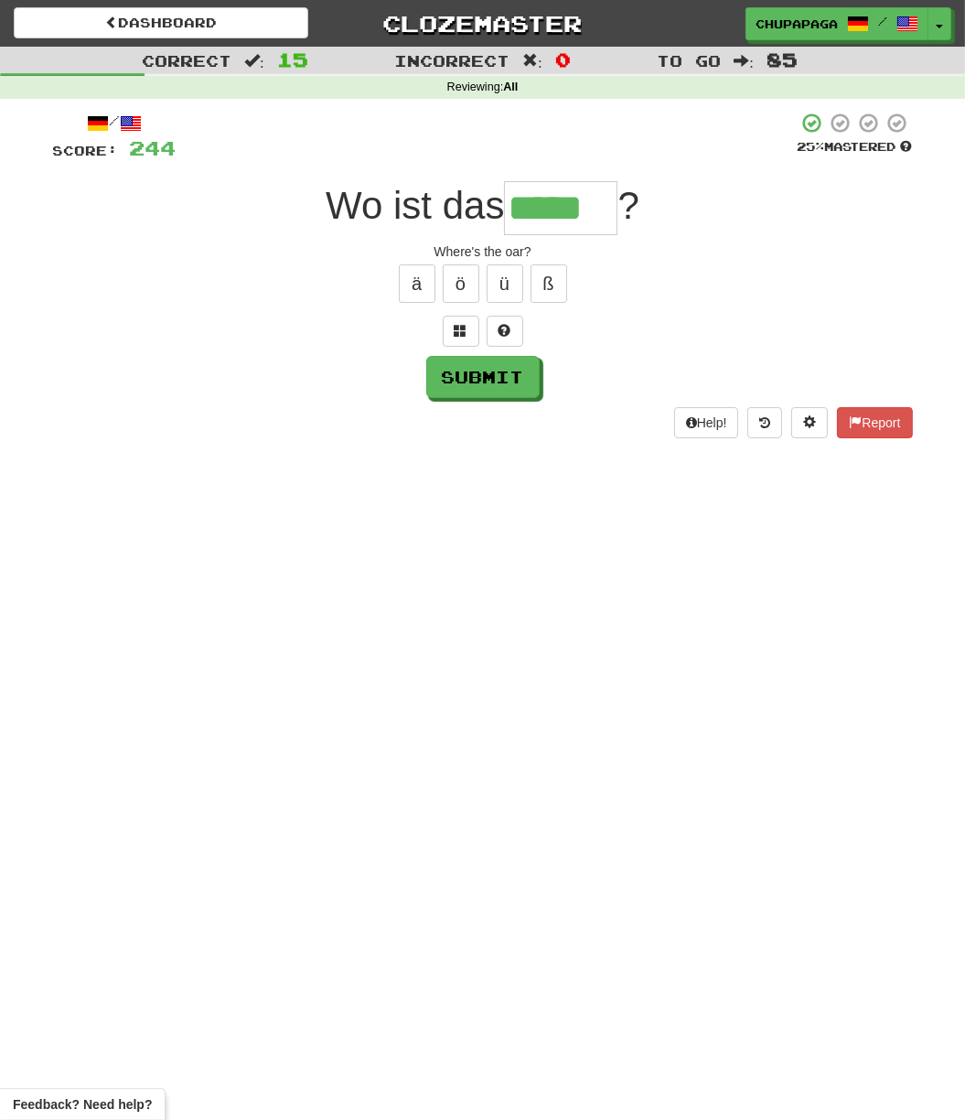
type input "*****"
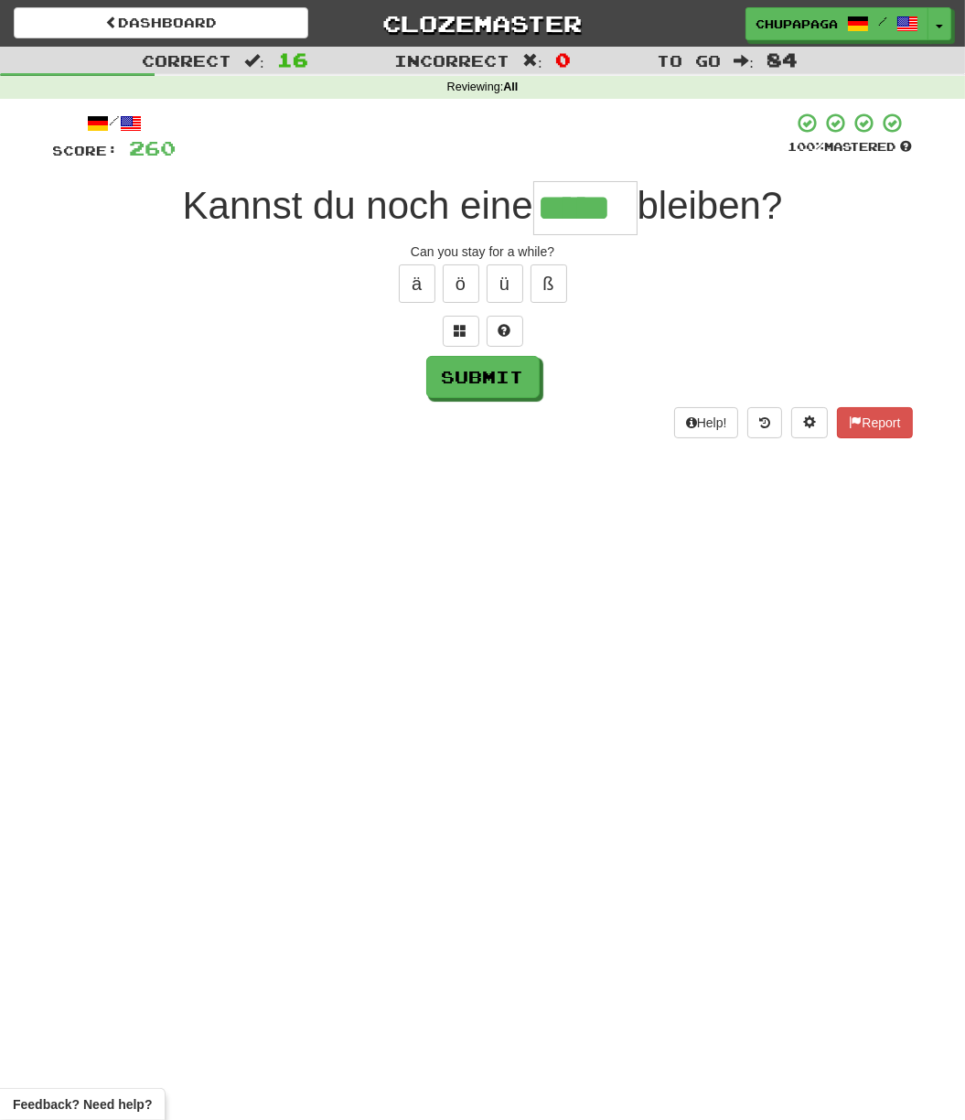
type input "*****"
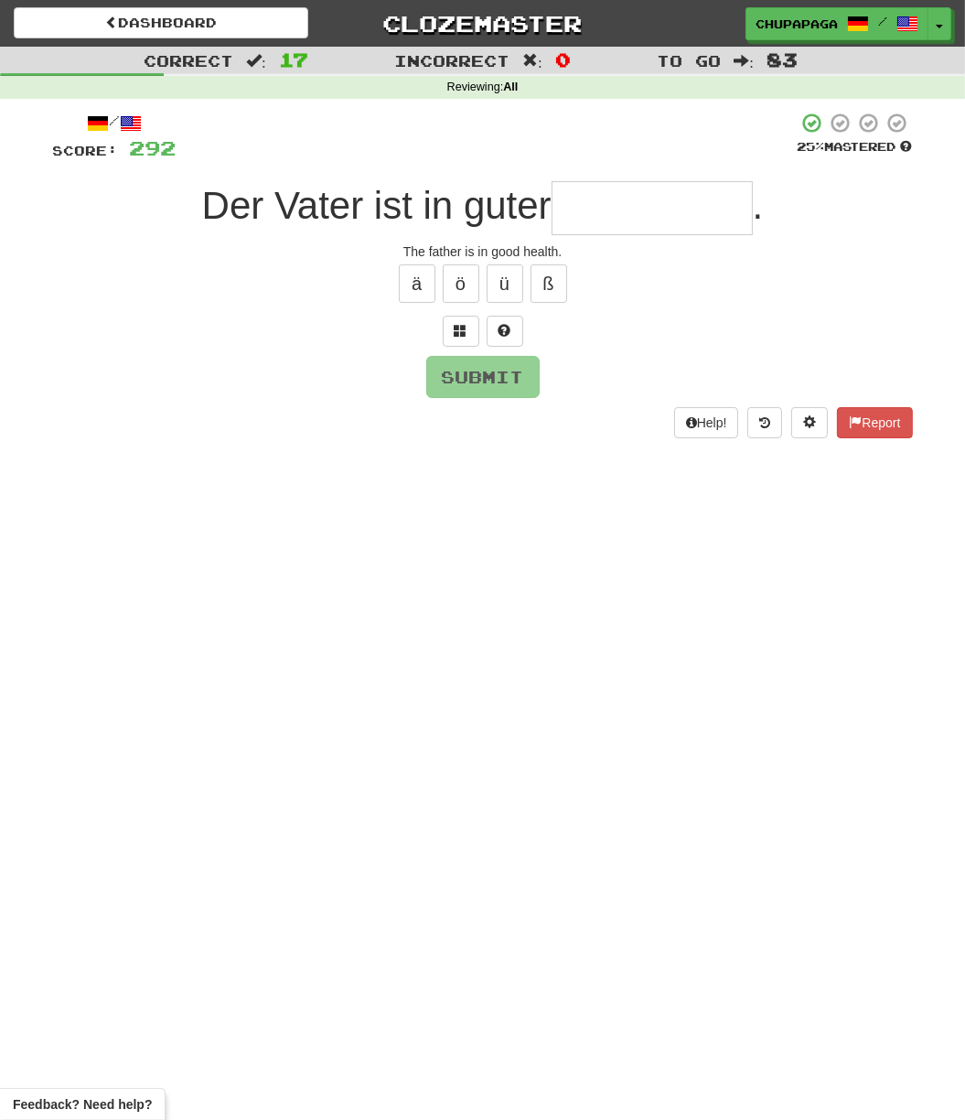
type input "*"
type input "**********"
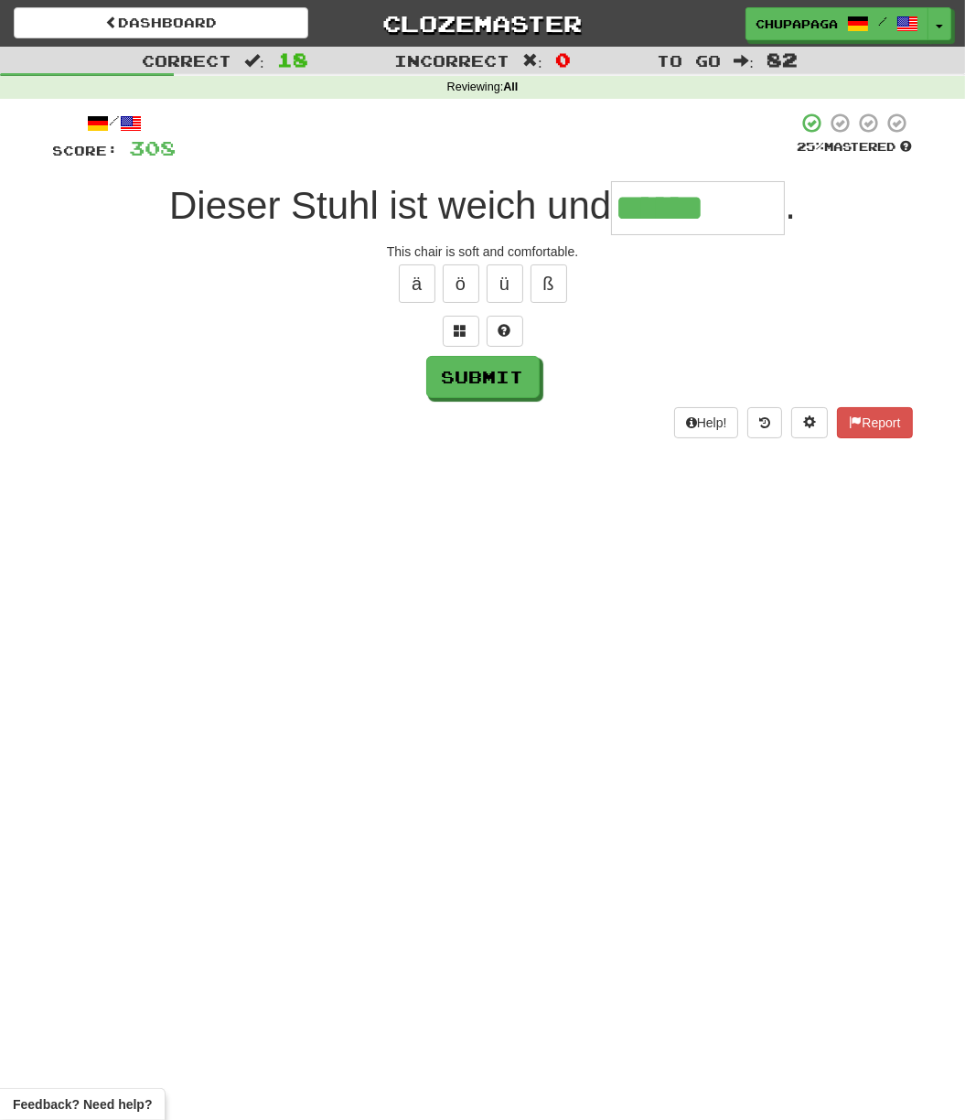
type input "*********"
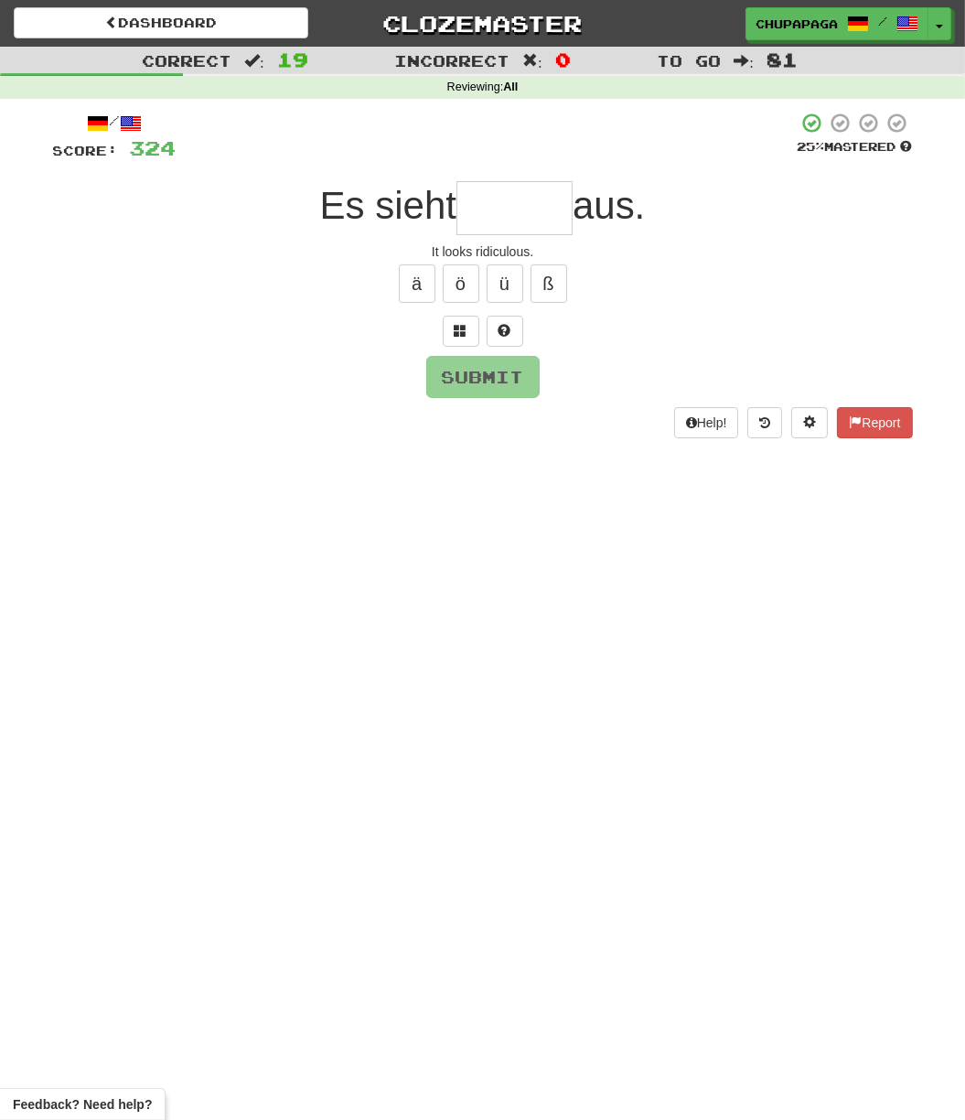
type input "*"
type input "******"
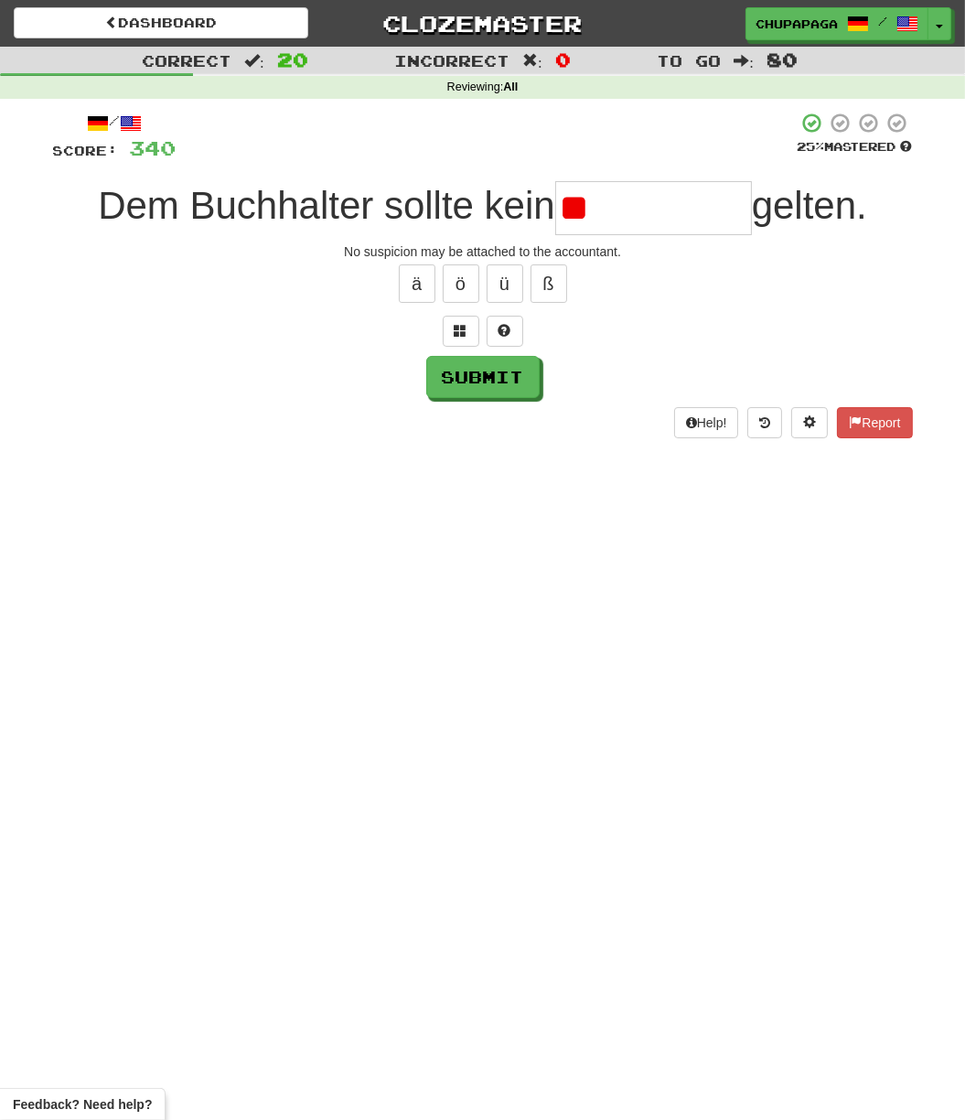
type input "*"
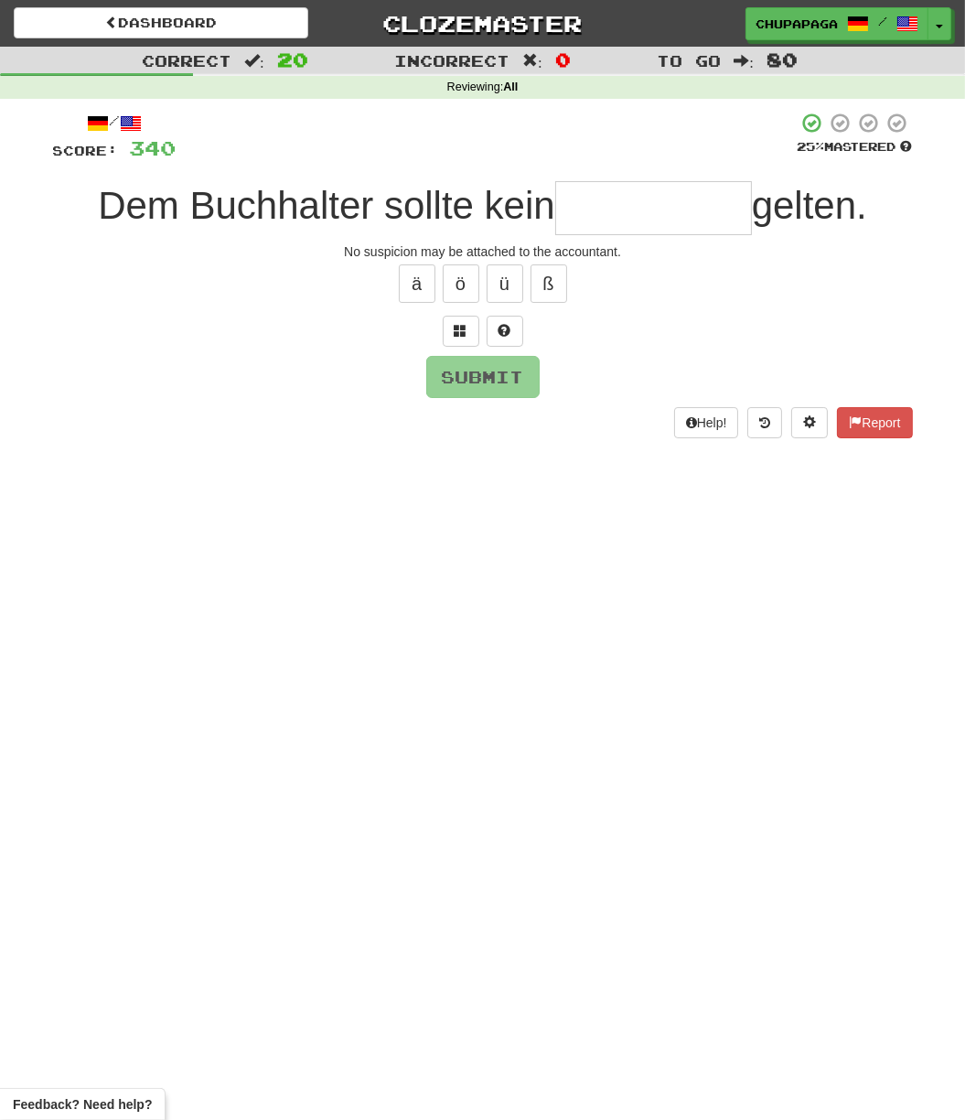
type input "*"
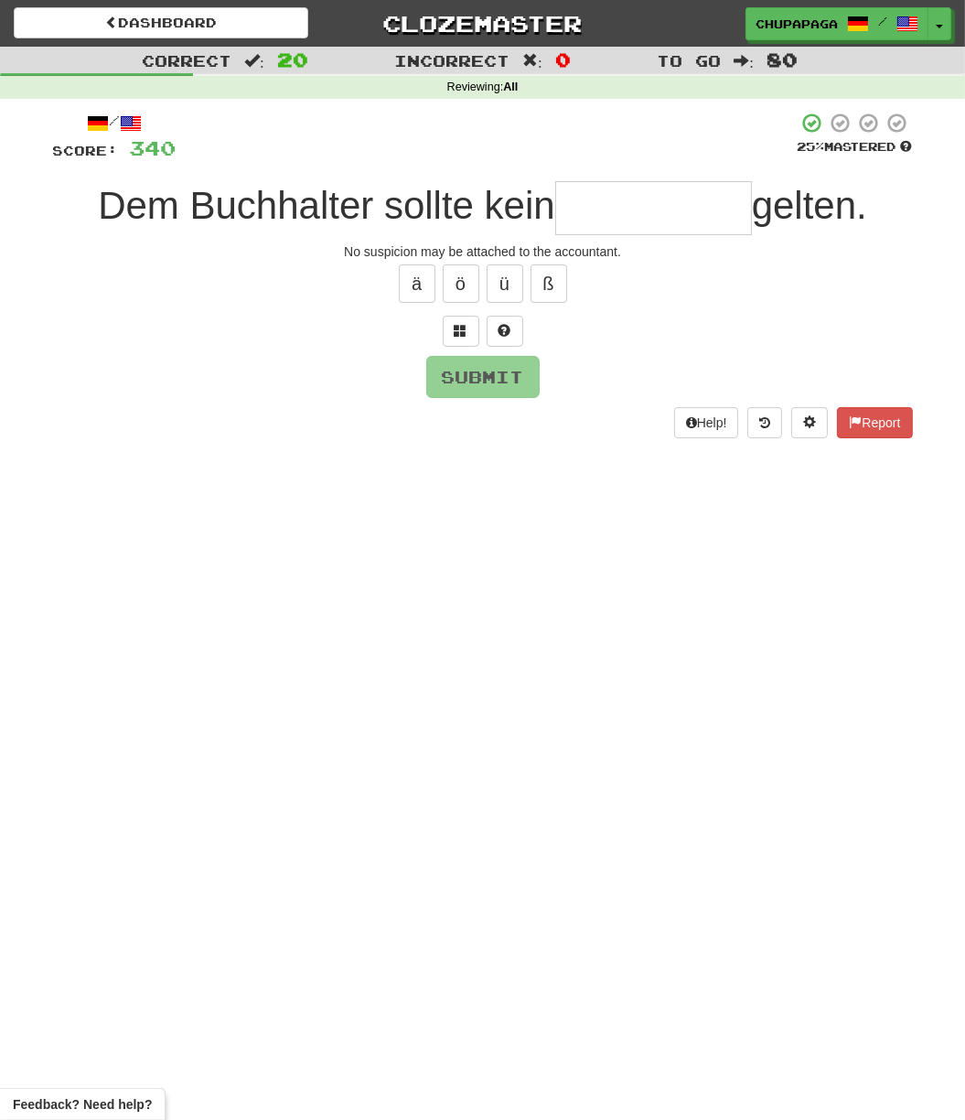
type input "*"
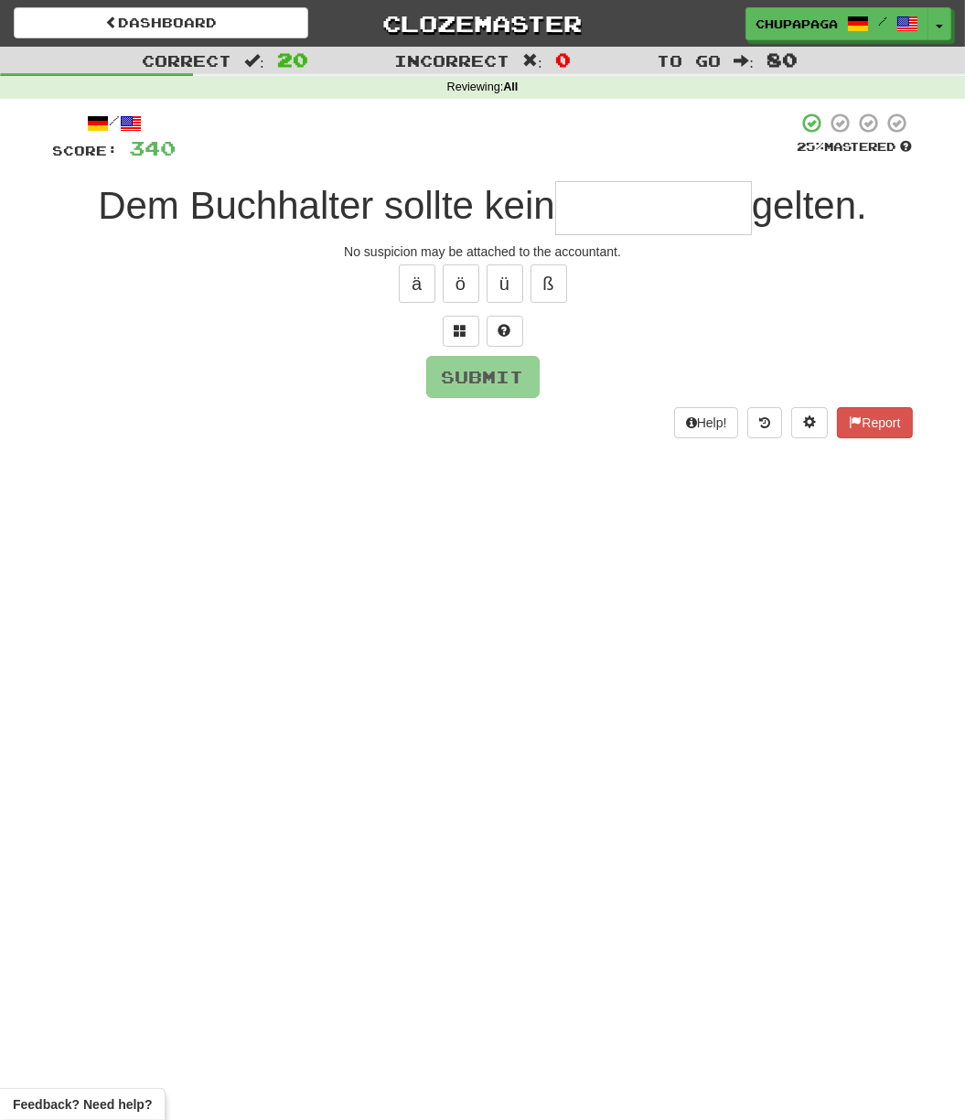
type input "*"
click at [501, 329] on span at bounding box center [505, 330] width 13 height 13
click at [484, 330] on span at bounding box center [483, 330] width 13 height 13
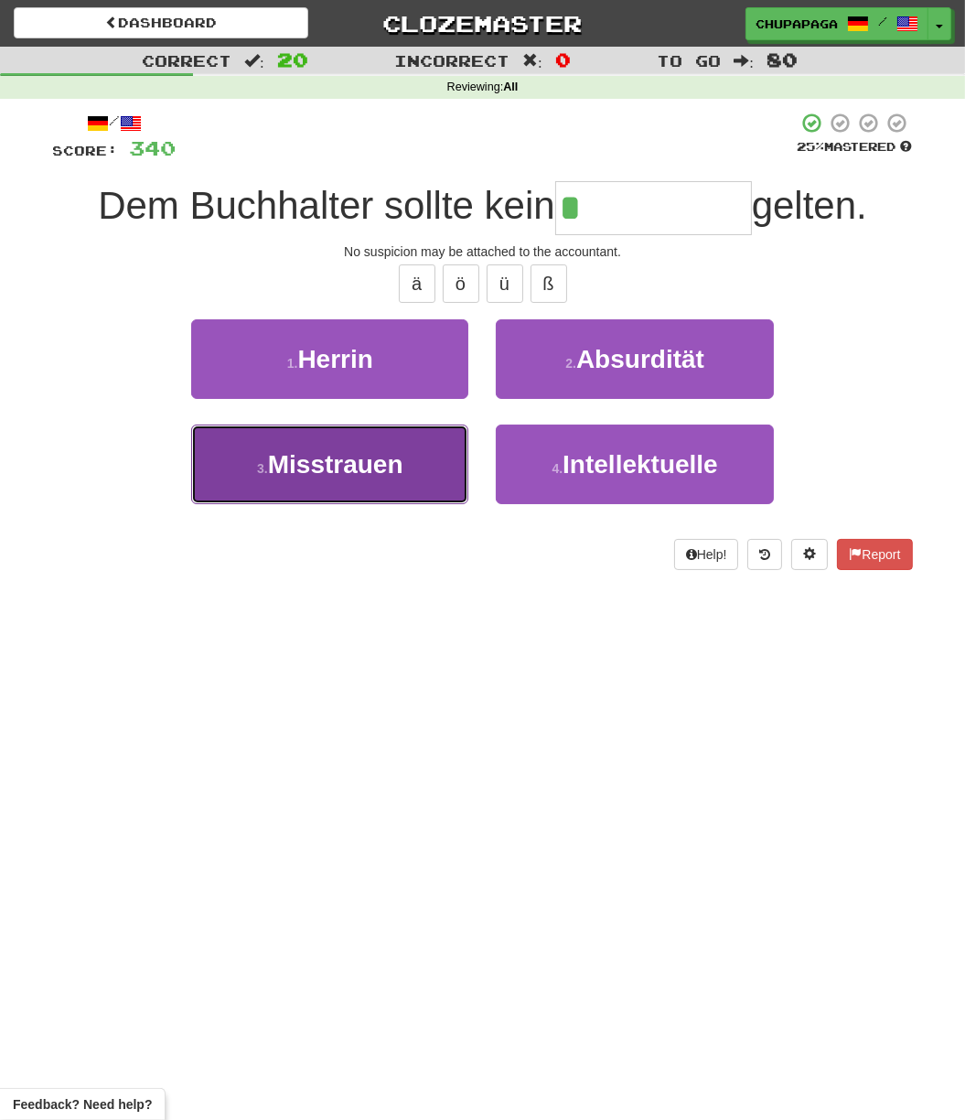
click at [341, 462] on span "Misstrauen" at bounding box center [335, 464] width 135 height 28
type input "**********"
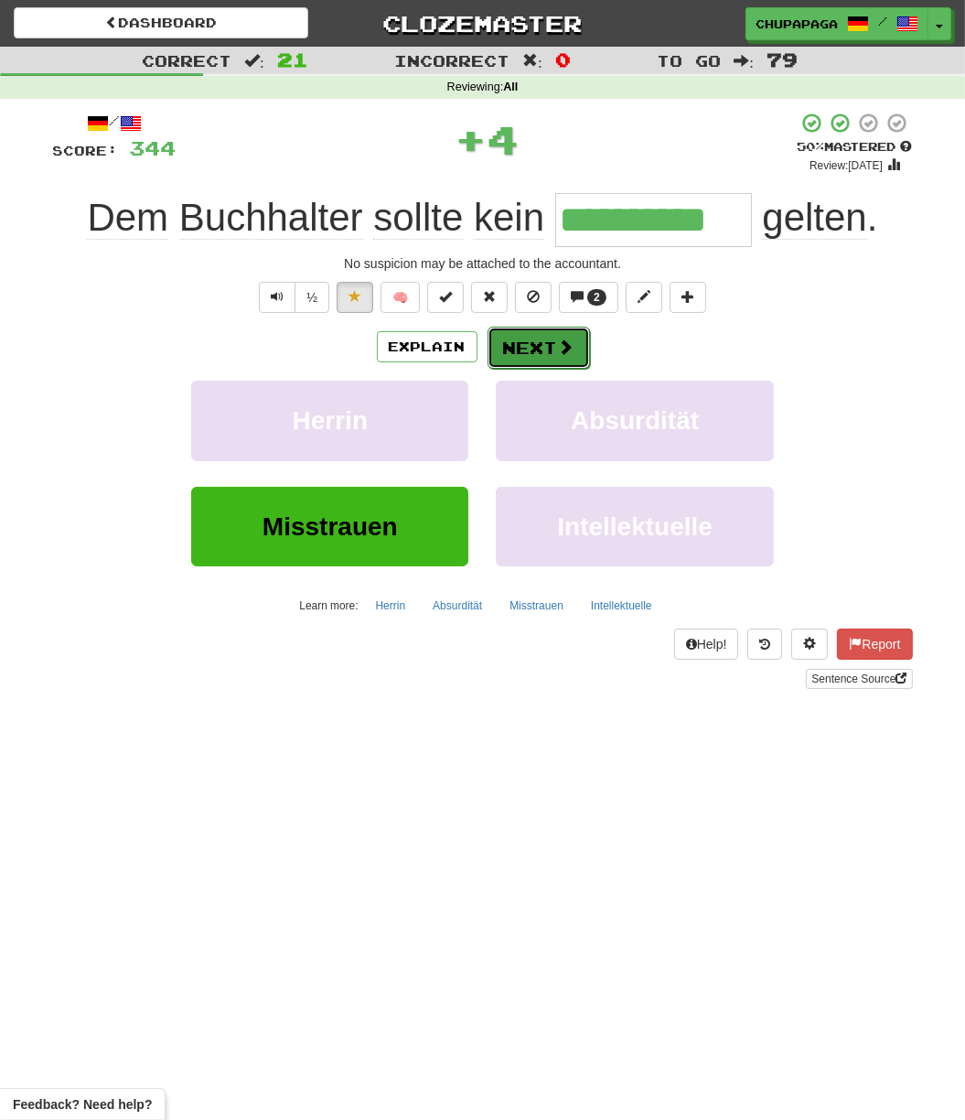
drag, startPoint x: 511, startPoint y: 329, endPoint x: 515, endPoint y: 345, distance: 16.2
click at [515, 345] on button "Next" at bounding box center [539, 348] width 102 height 42
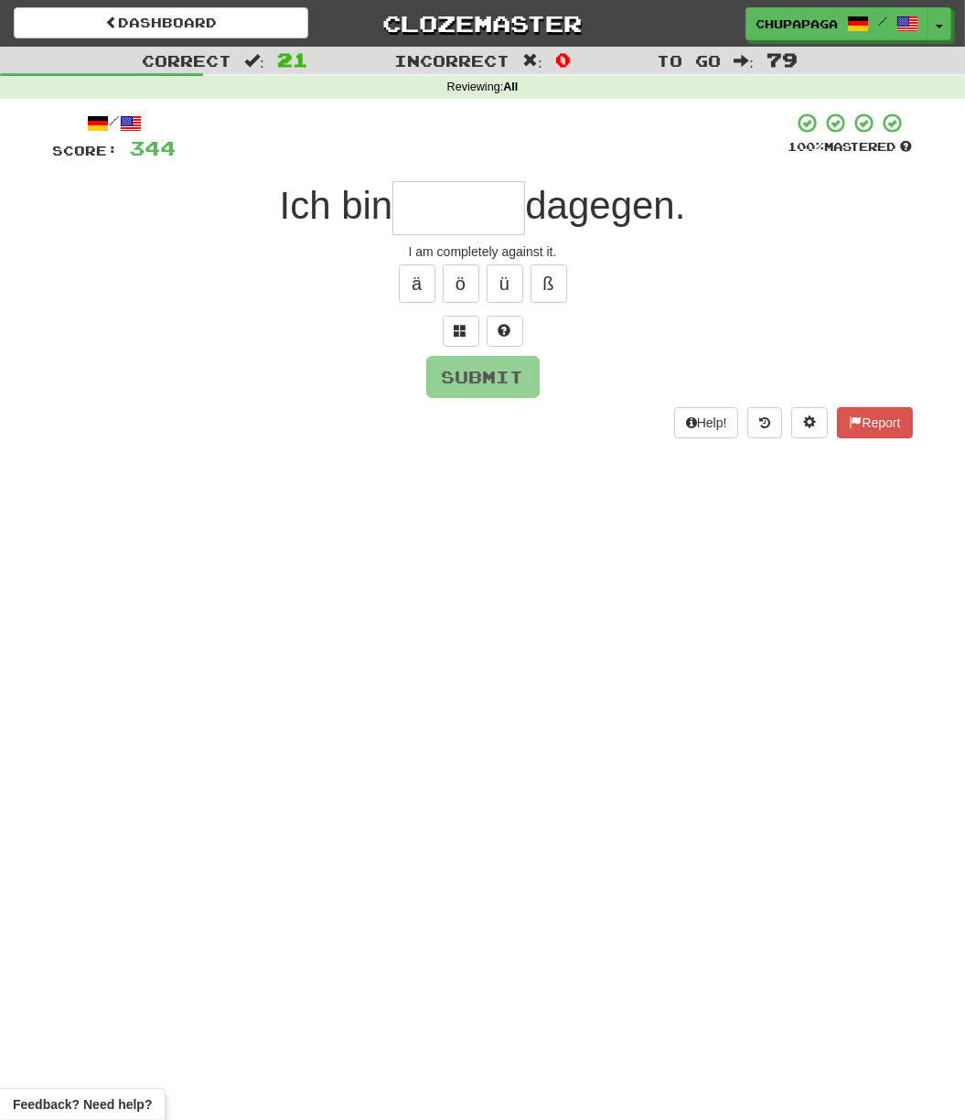
type input "*"
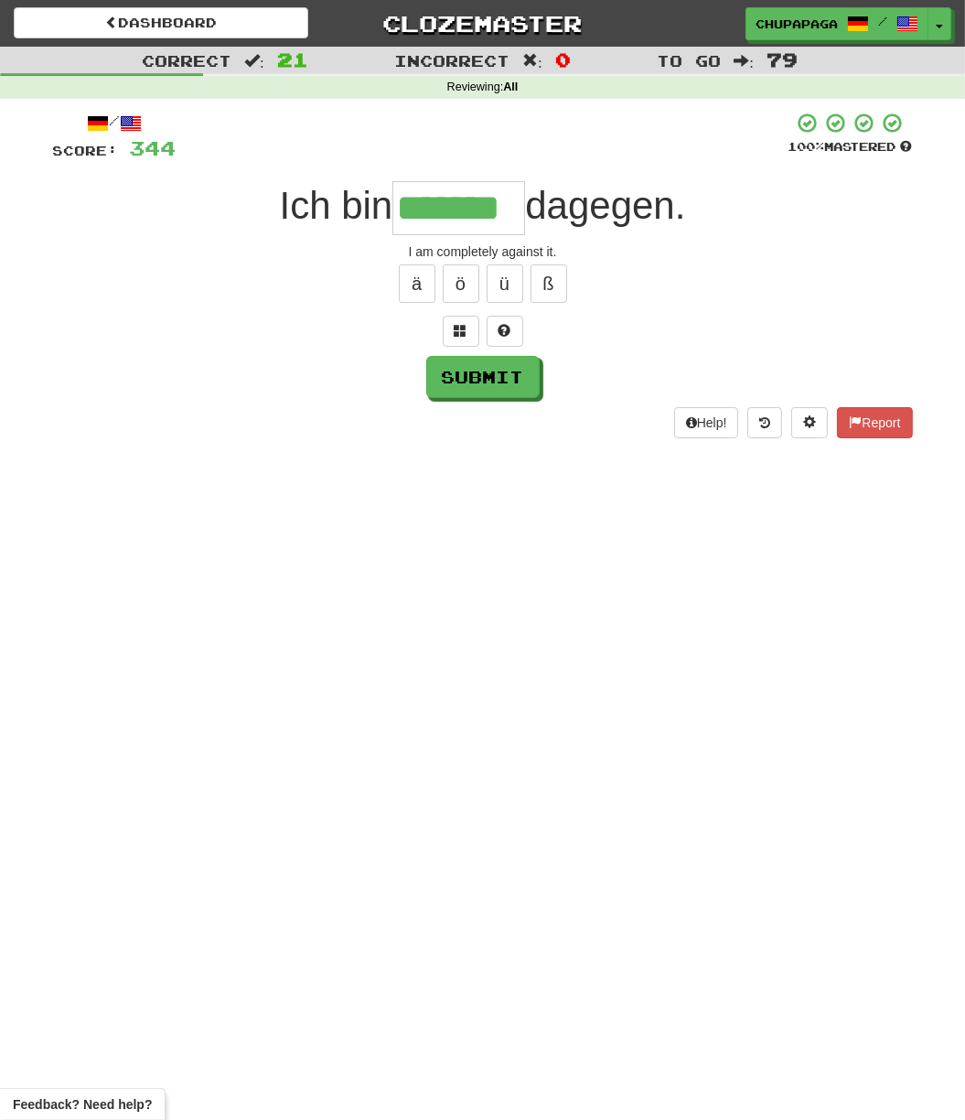
type input "*******"
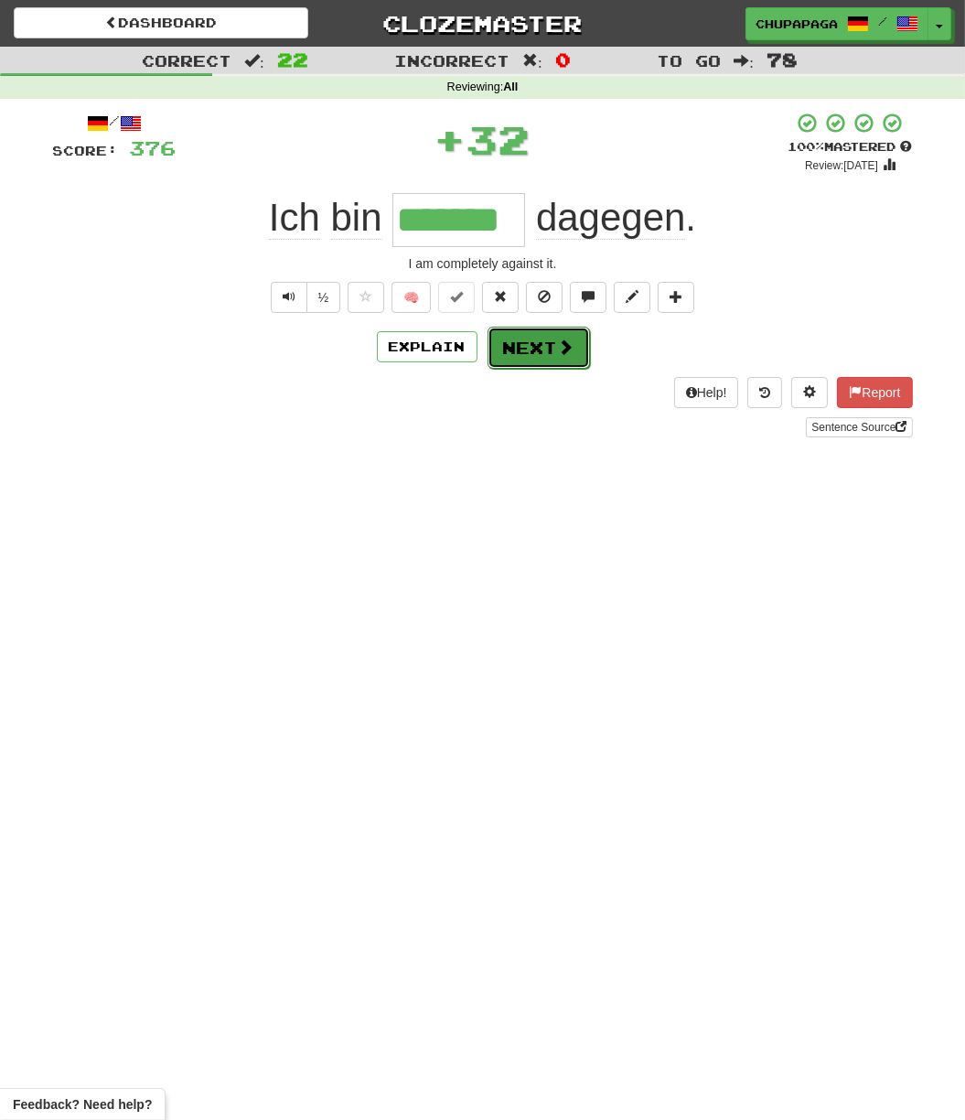
click at [548, 350] on button "Next" at bounding box center [539, 348] width 102 height 42
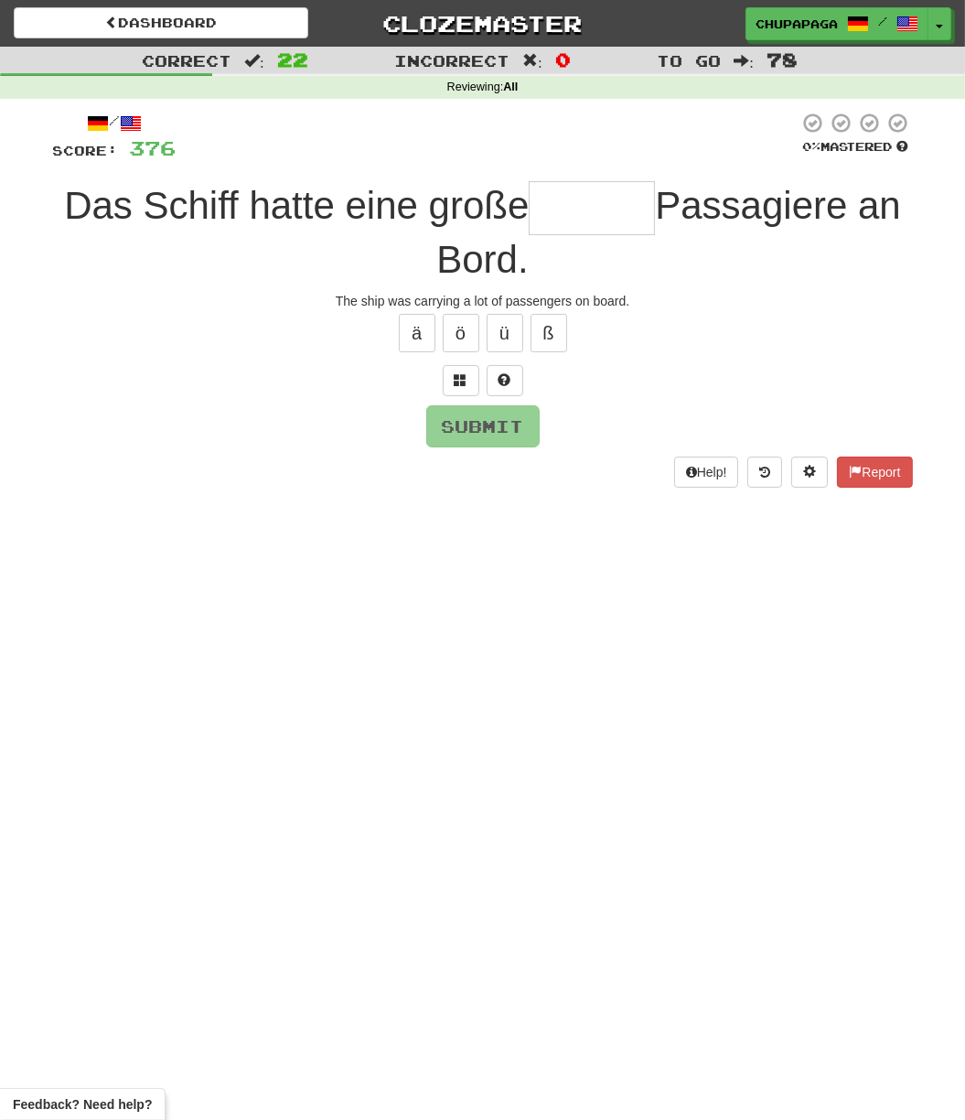
type input "*"
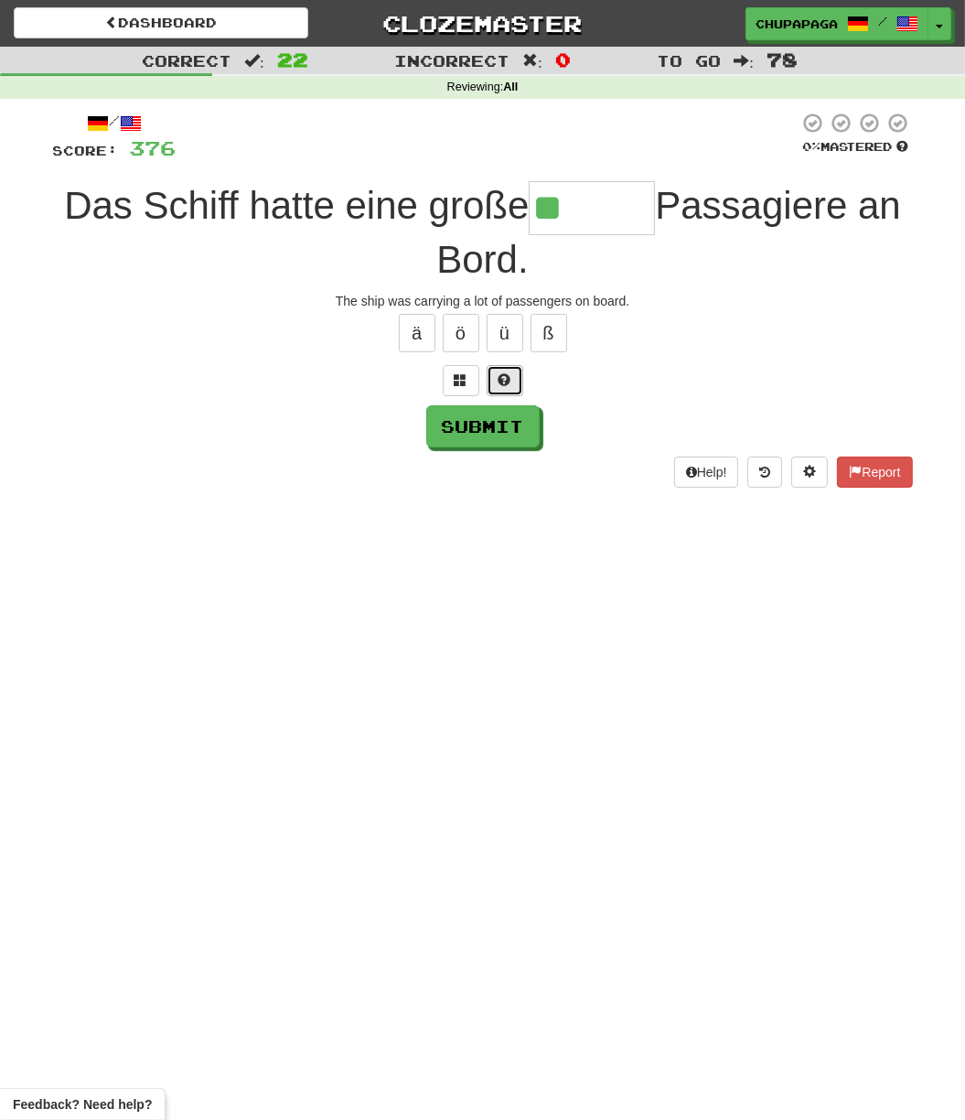
click at [513, 382] on button at bounding box center [505, 380] width 37 height 31
type input "******"
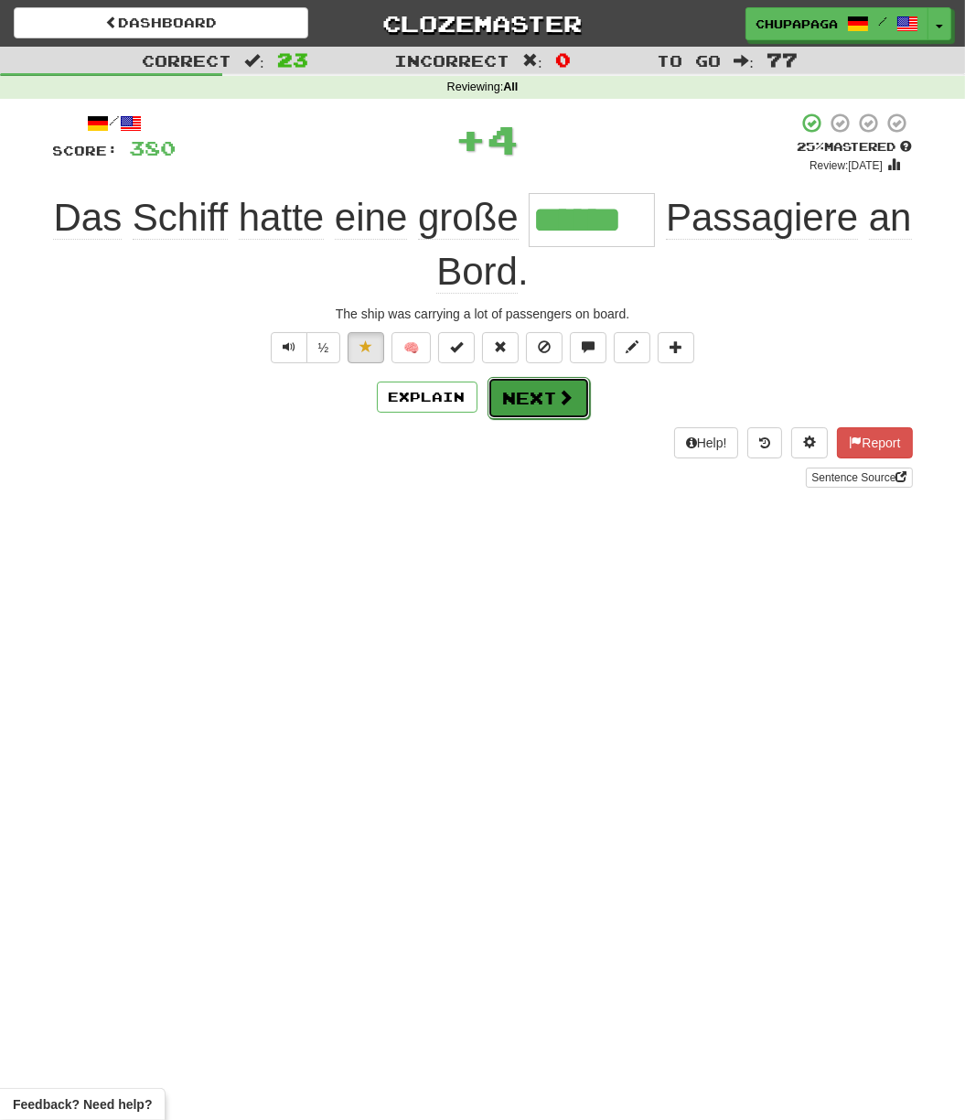
click at [516, 386] on button "Next" at bounding box center [539, 398] width 102 height 42
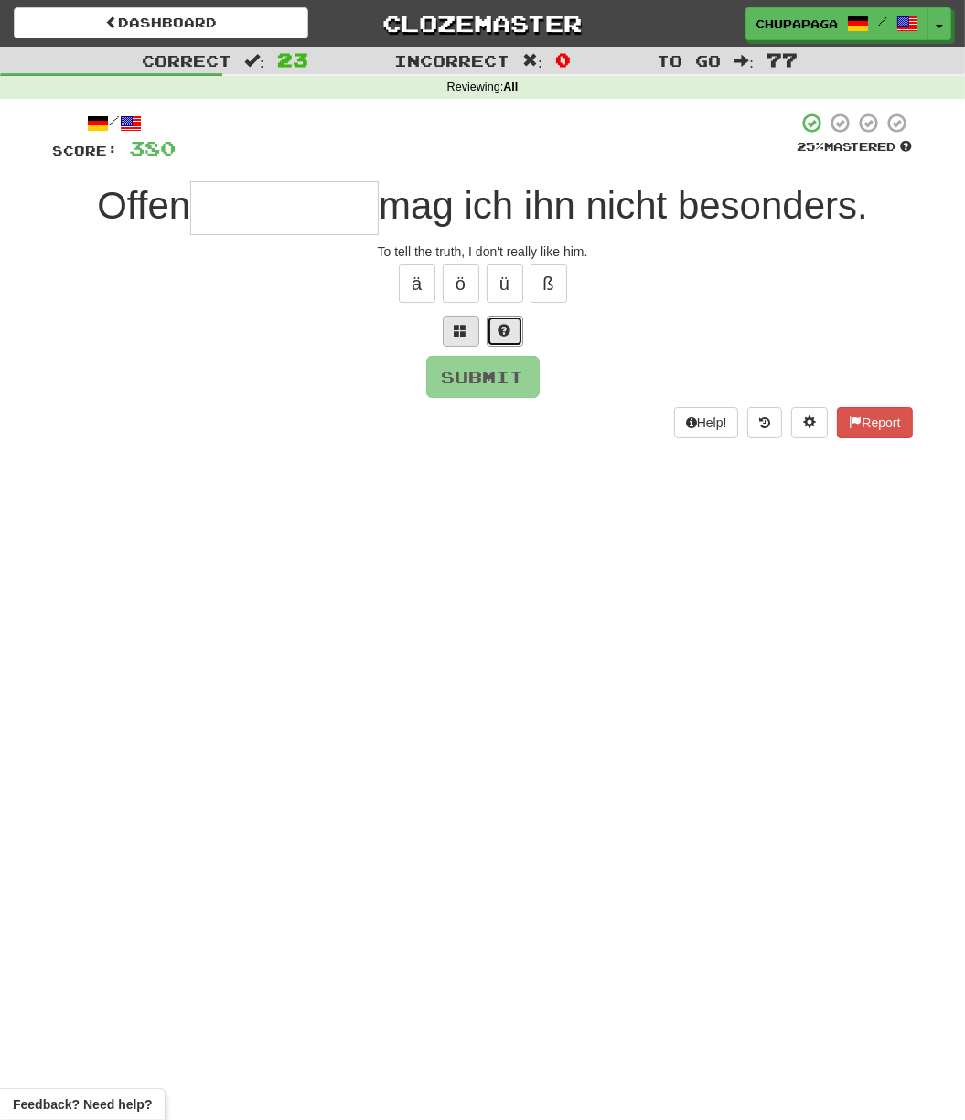
drag, startPoint x: 507, startPoint y: 330, endPoint x: 480, endPoint y: 330, distance: 26.5
click at [505, 330] on span at bounding box center [505, 330] width 13 height 13
click at [482, 331] on span at bounding box center [483, 330] width 13 height 13
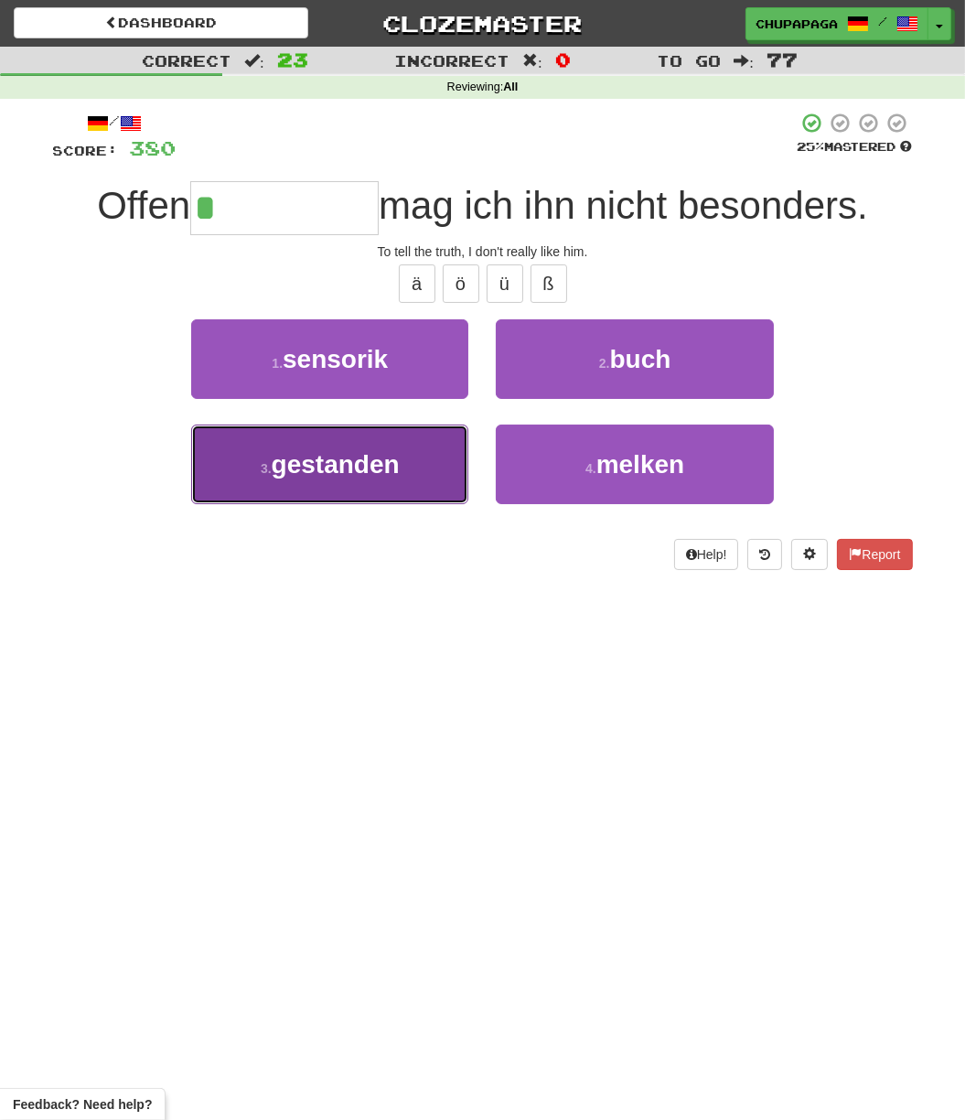
click at [412, 477] on button "3 . gestanden" at bounding box center [329, 465] width 277 height 80
type input "*********"
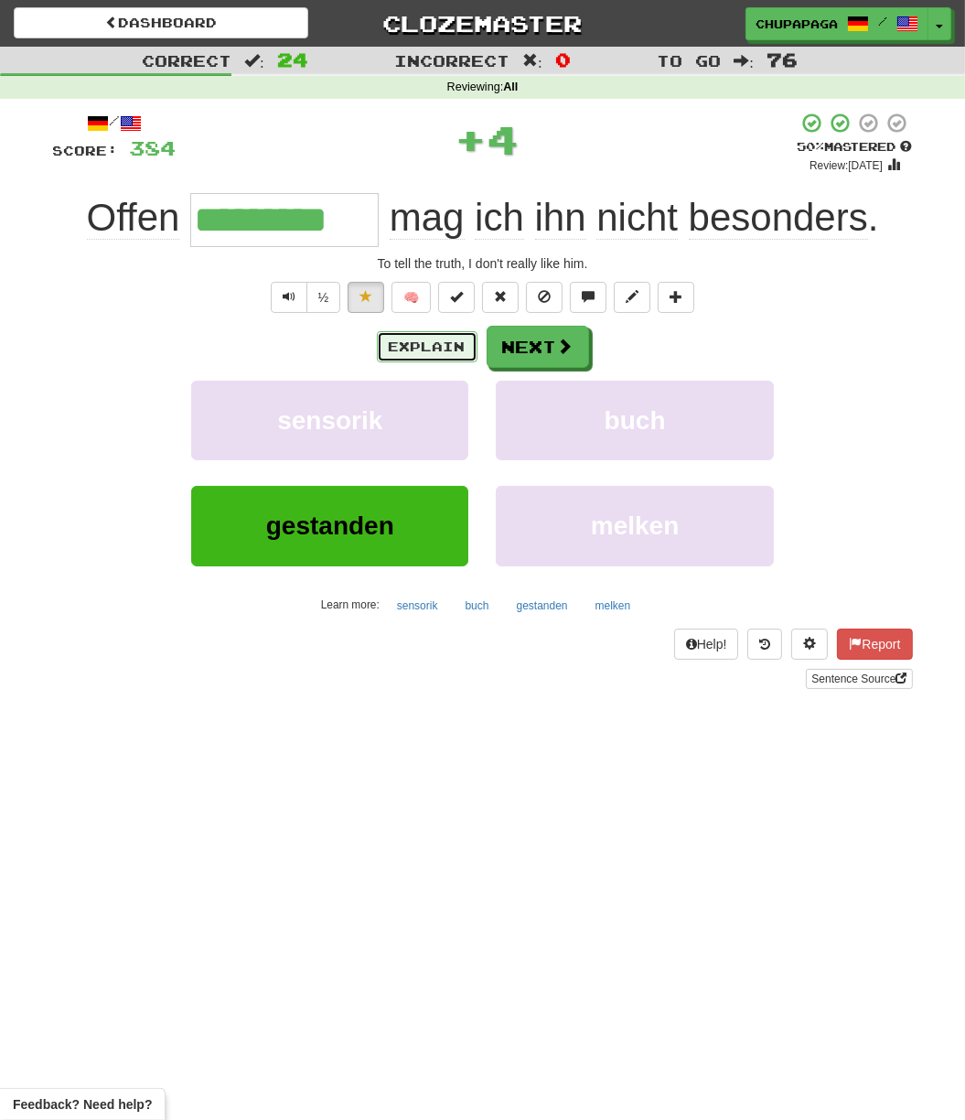
click at [453, 352] on button "Explain" at bounding box center [427, 346] width 101 height 31
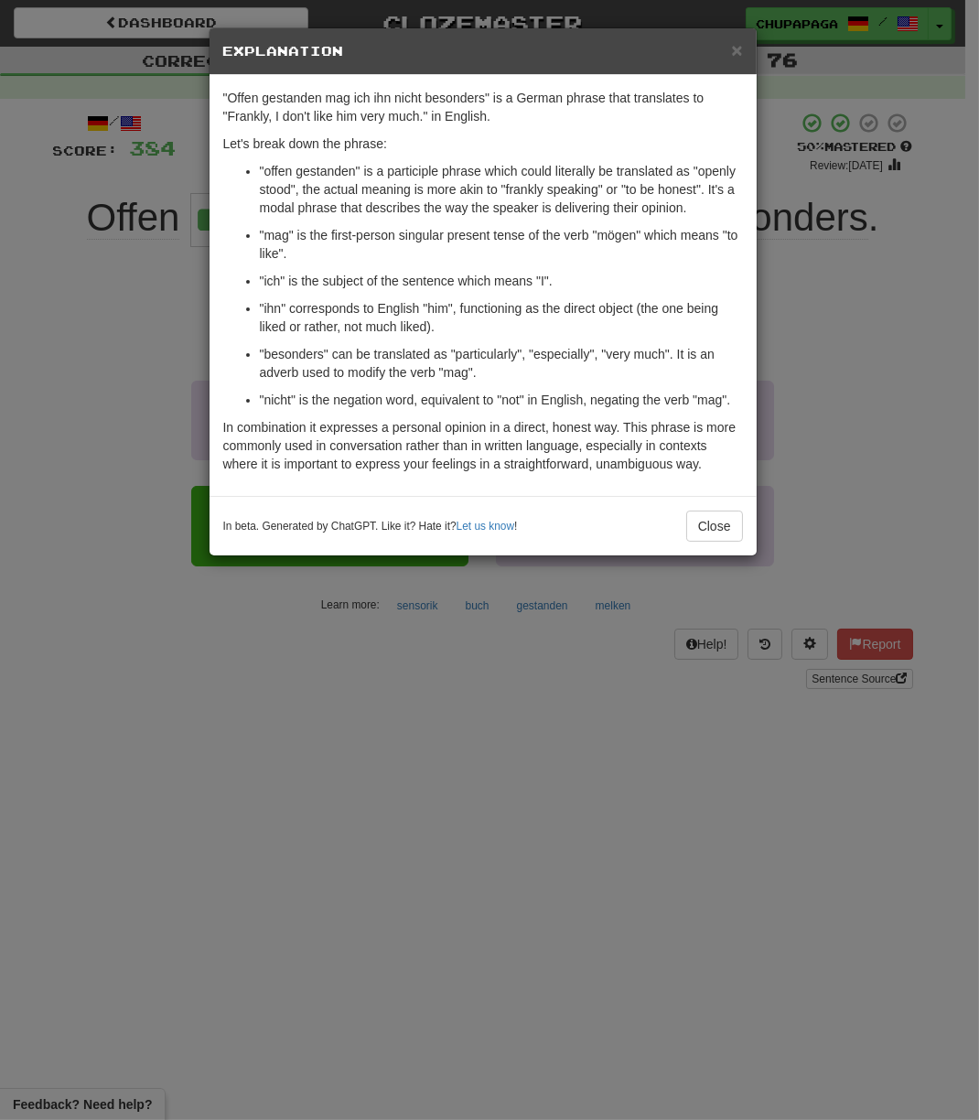
click at [748, 45] on div "× Explanation" at bounding box center [483, 51] width 547 height 47
click at [736, 42] on span "×" at bounding box center [736, 49] width 11 height 21
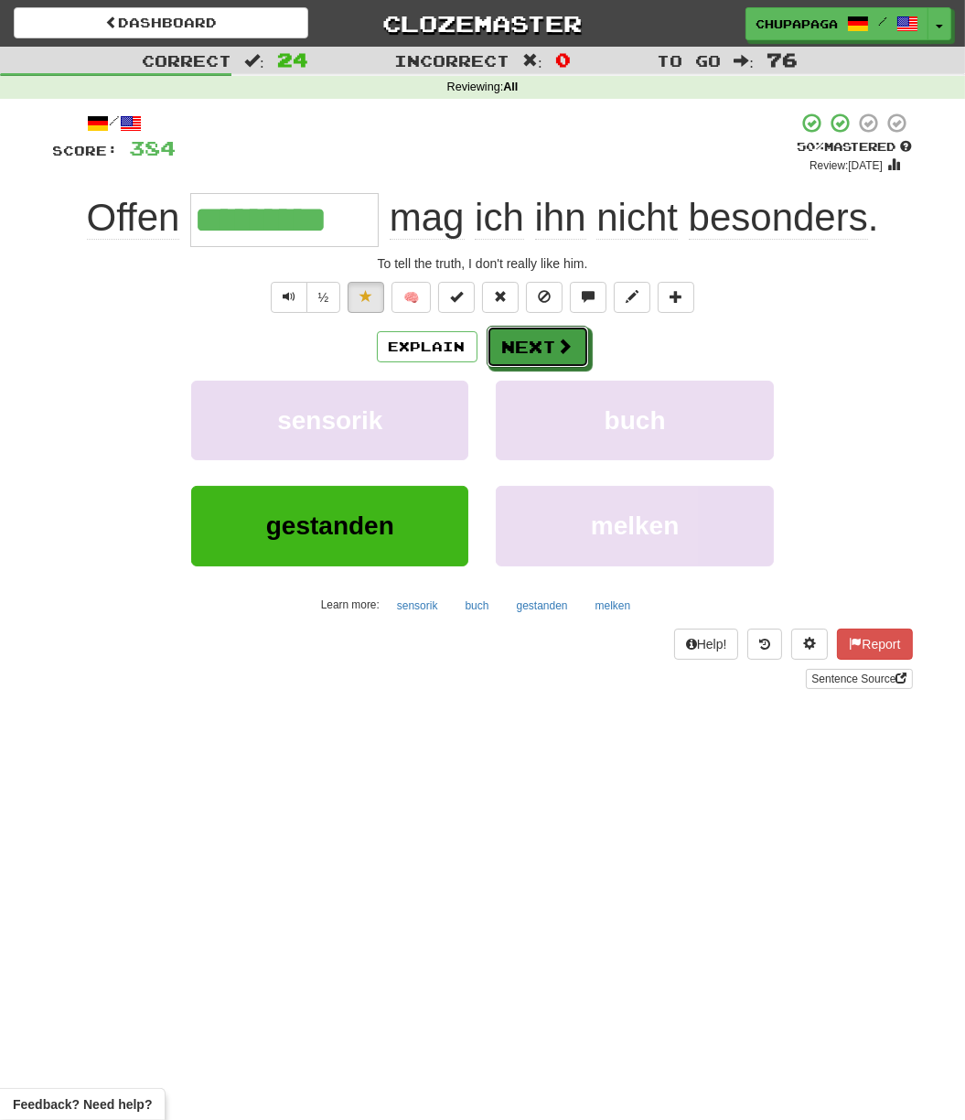
click at [576, 346] on button "Next" at bounding box center [538, 347] width 102 height 42
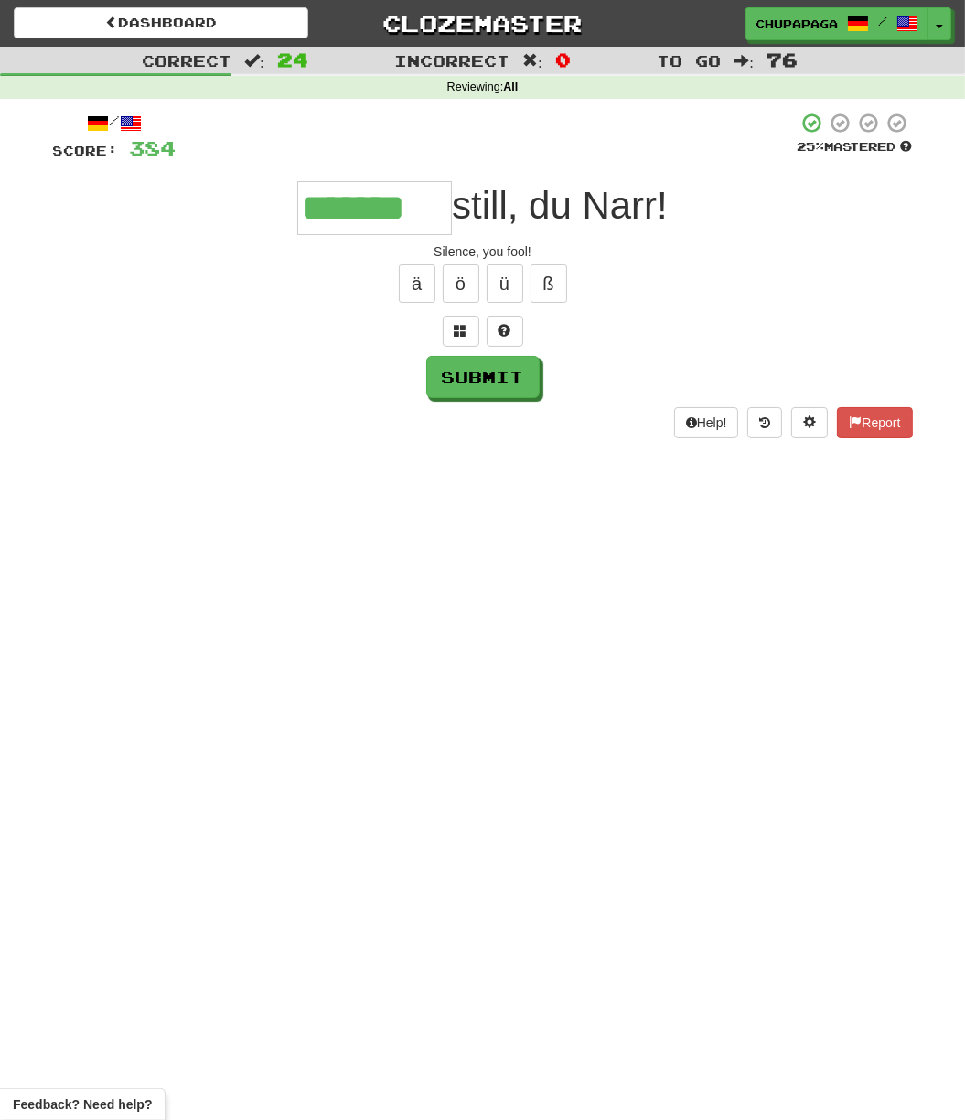
type input "*******"
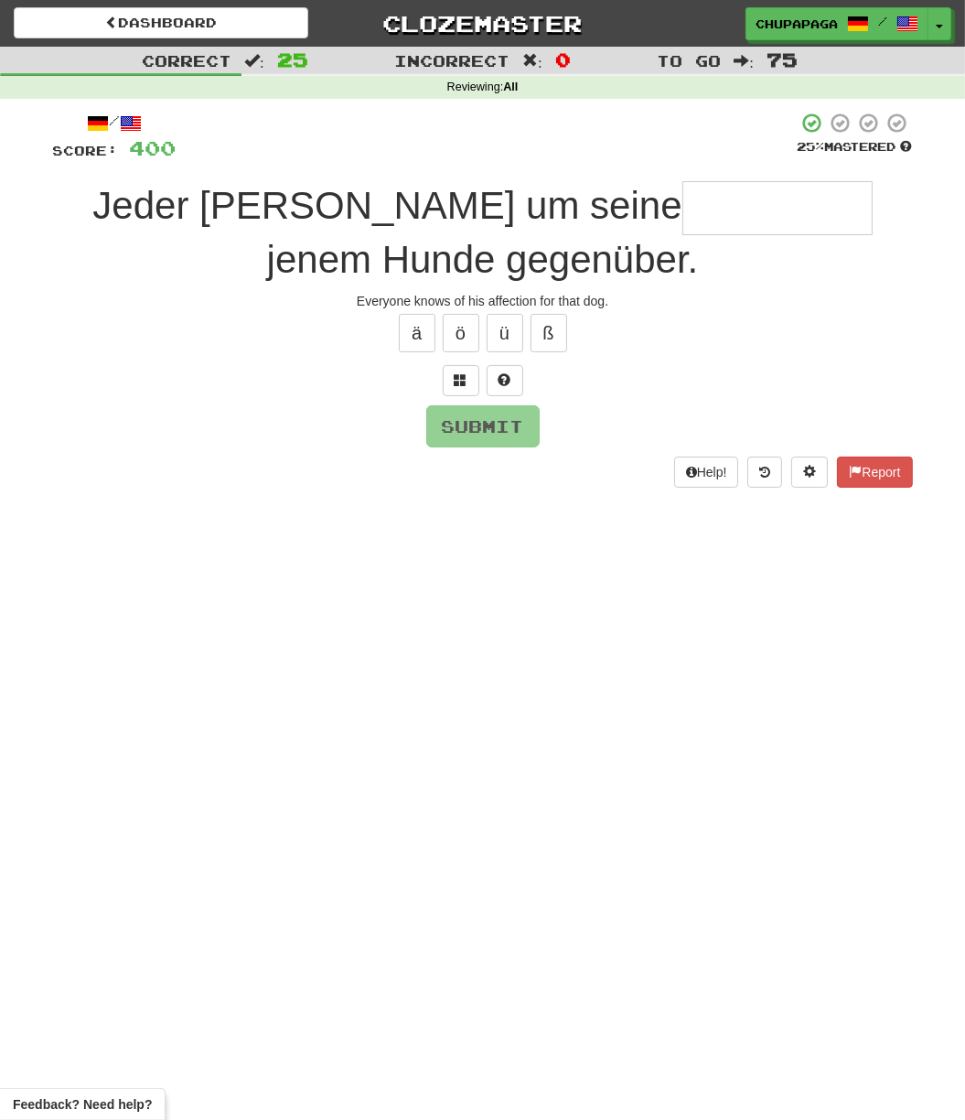
type input "*"
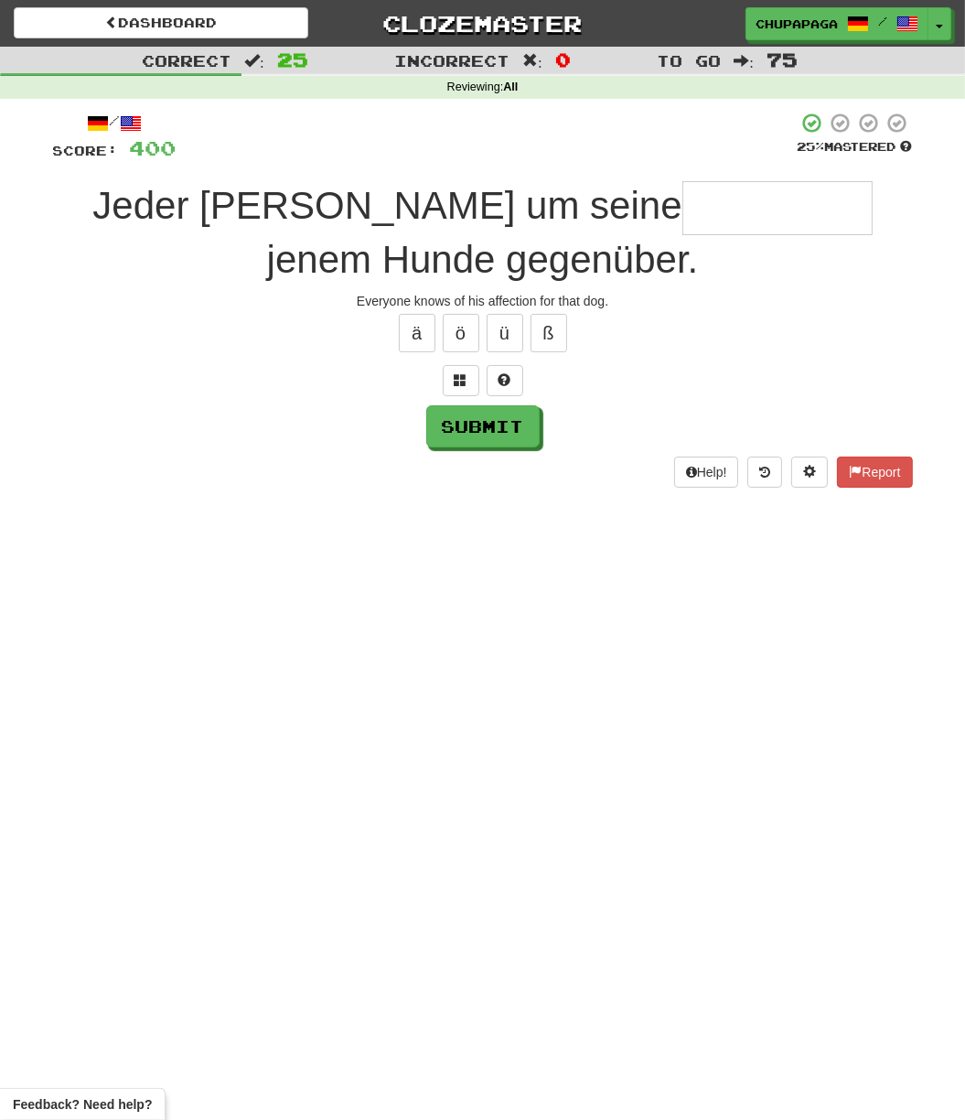
type input "*"
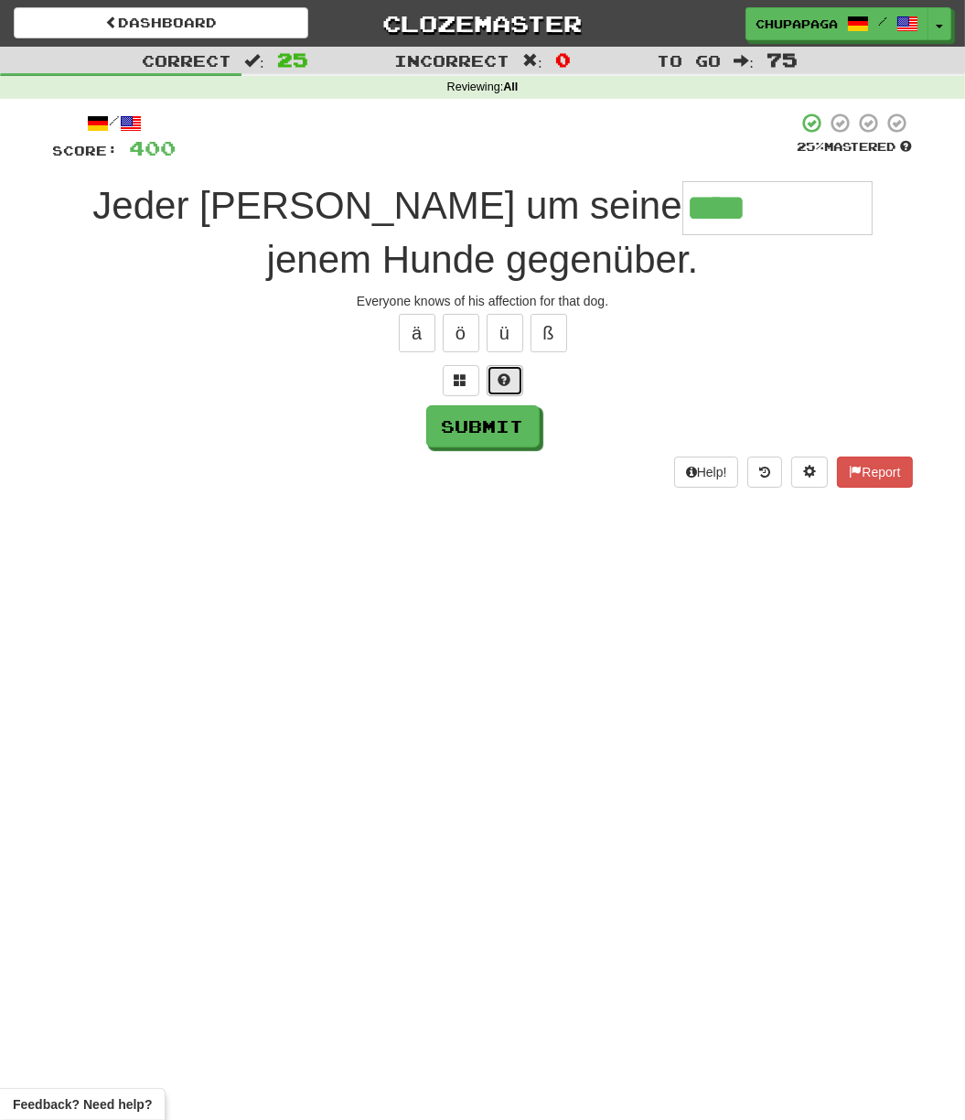
click at [513, 388] on button at bounding box center [505, 380] width 37 height 31
type input "*********"
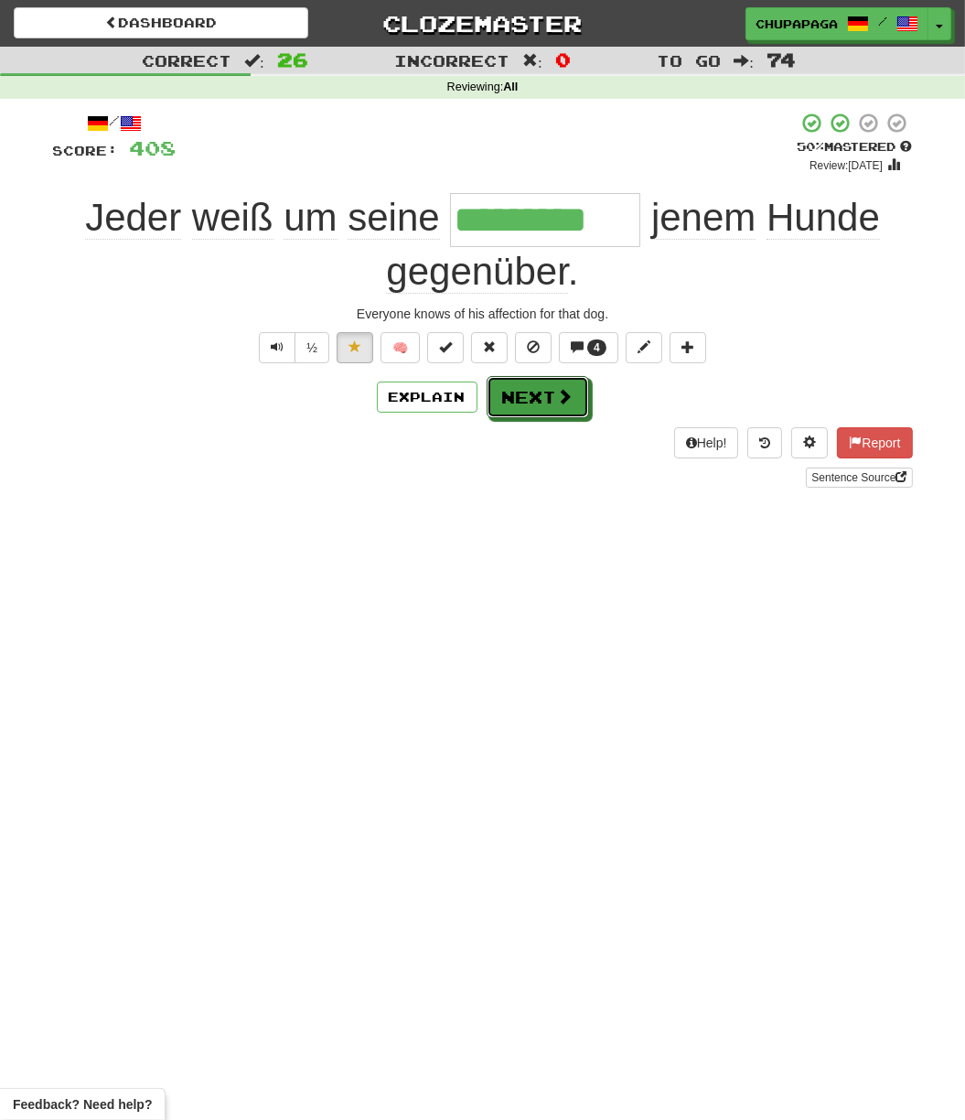
click at [555, 415] on button "Next" at bounding box center [538, 397] width 102 height 42
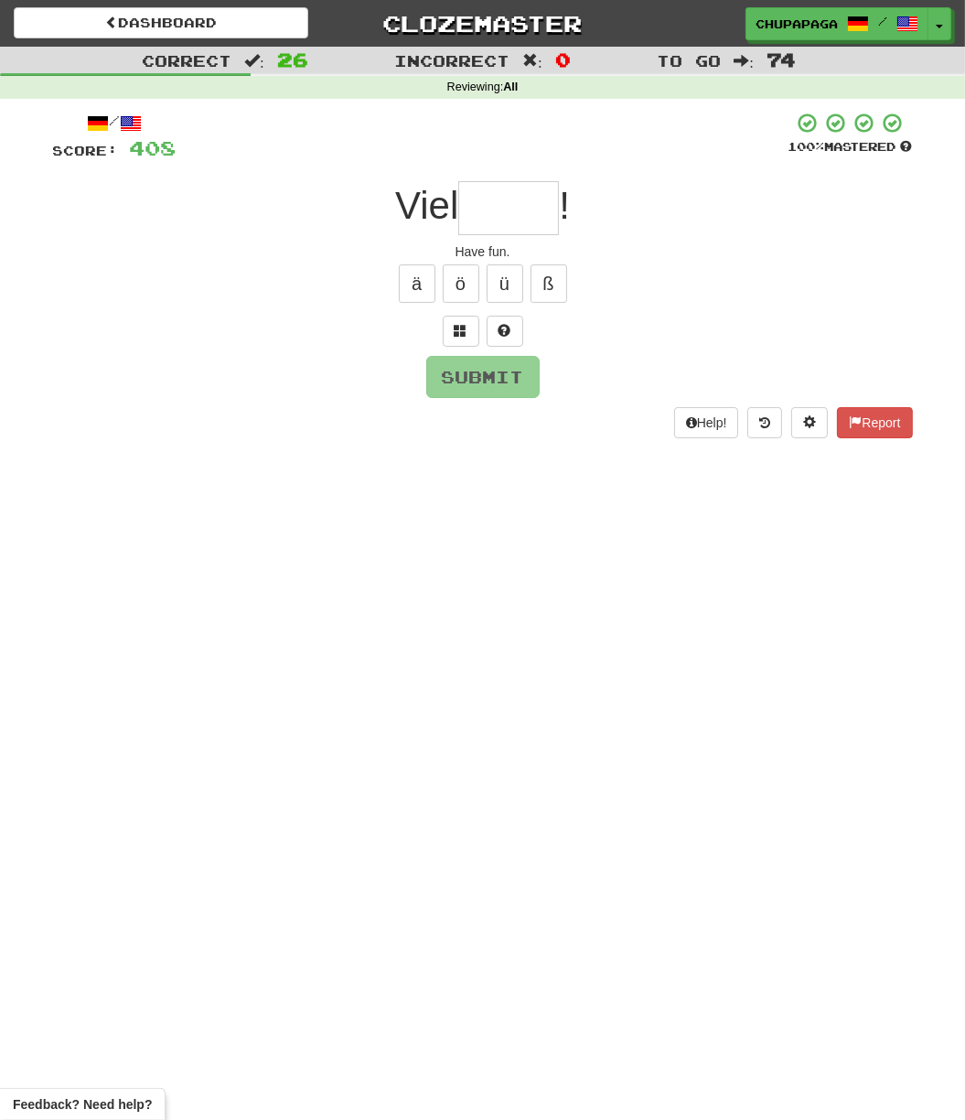
type input "*"
type input "****"
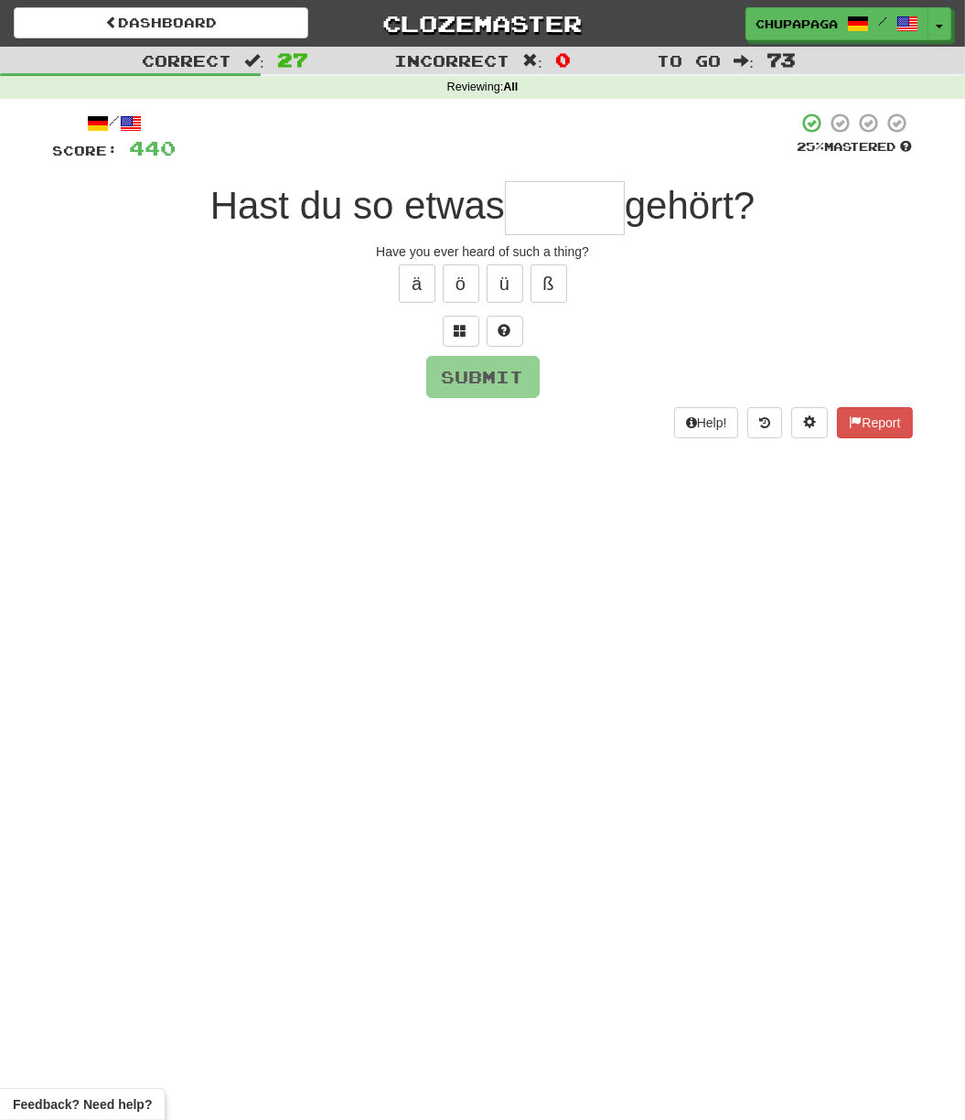
type input "*"
type input "******"
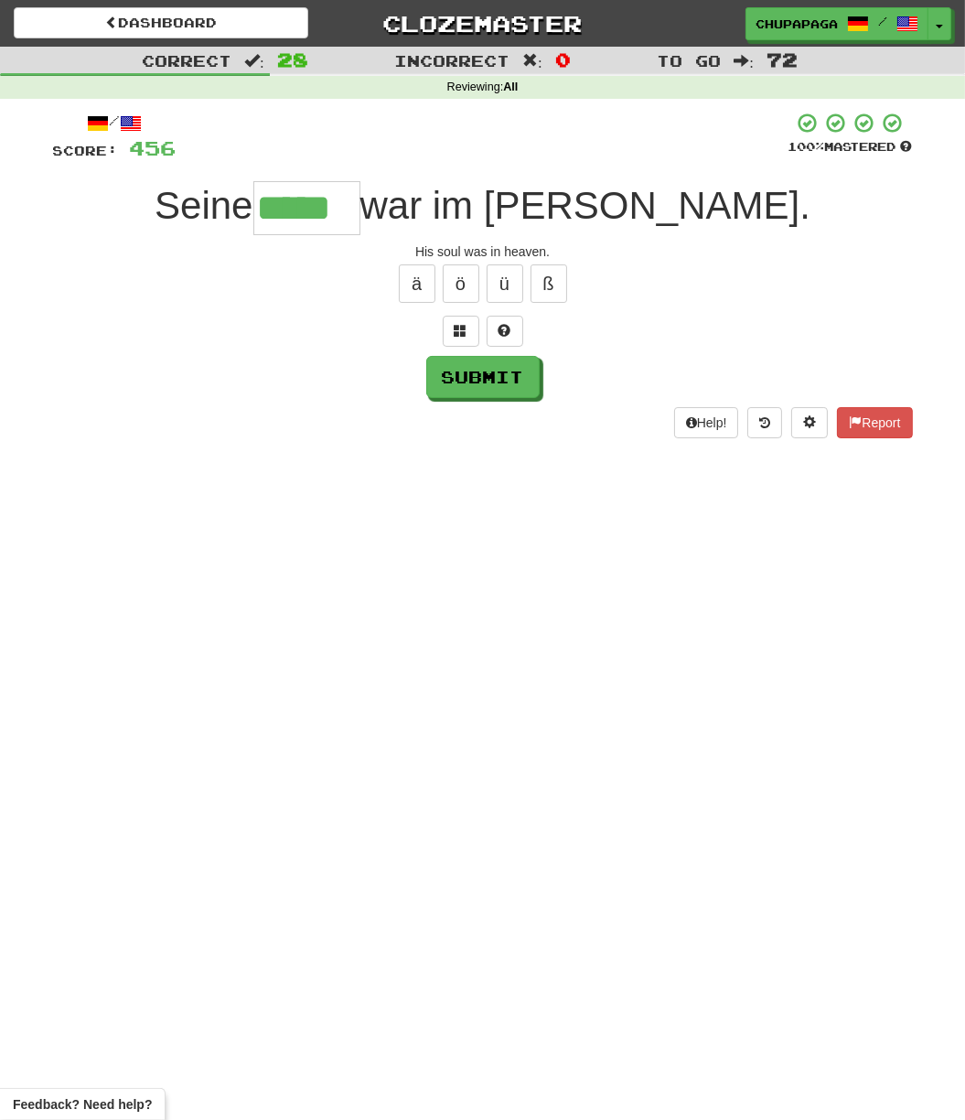
type input "*****"
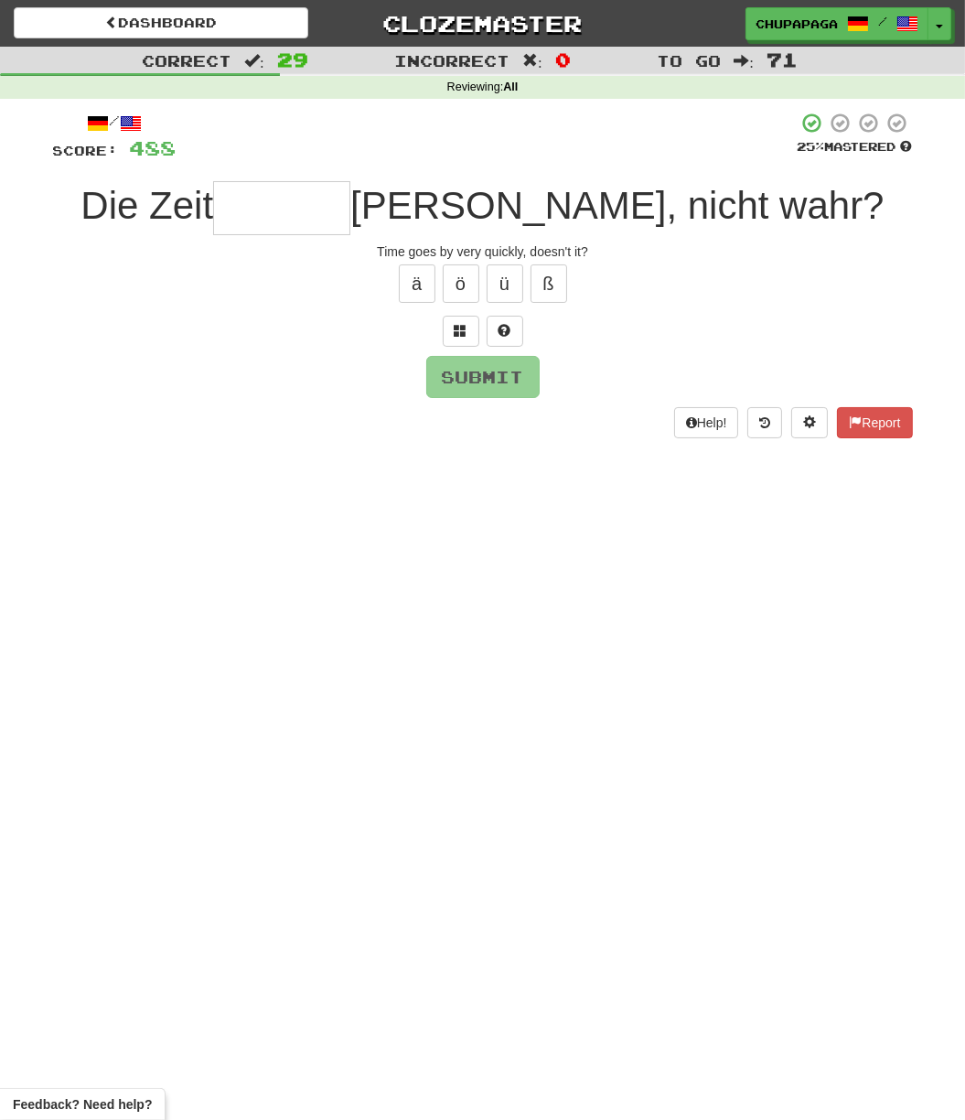
type input "*"
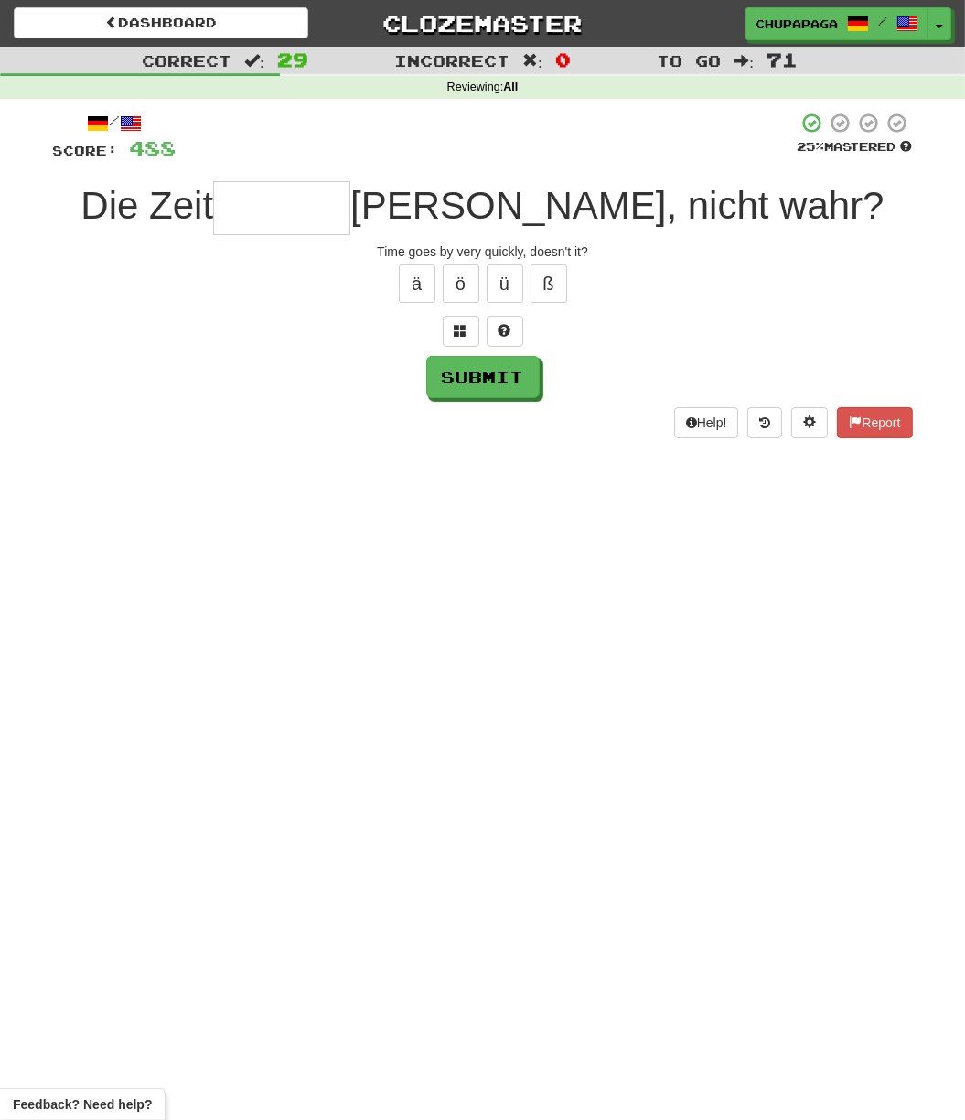
type input "*"
type input "*******"
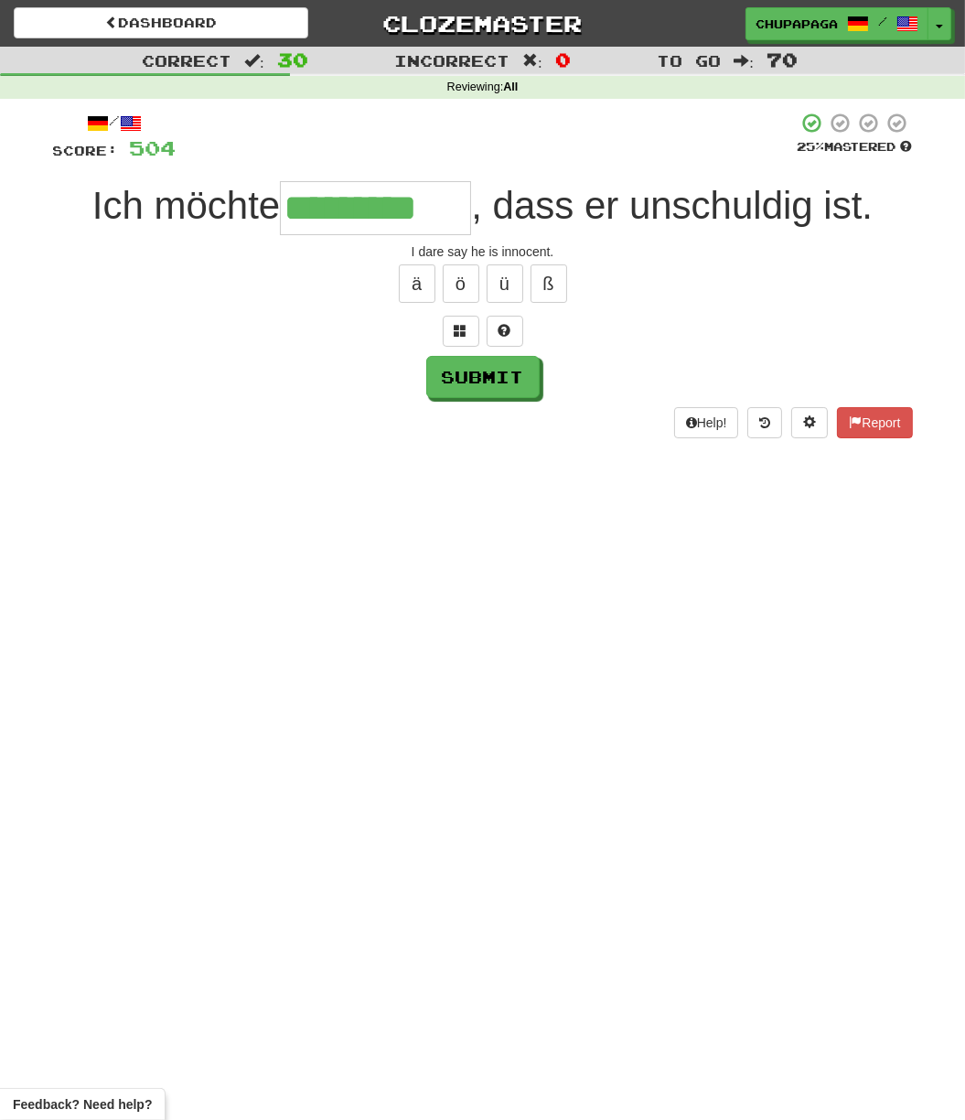
type input "*********"
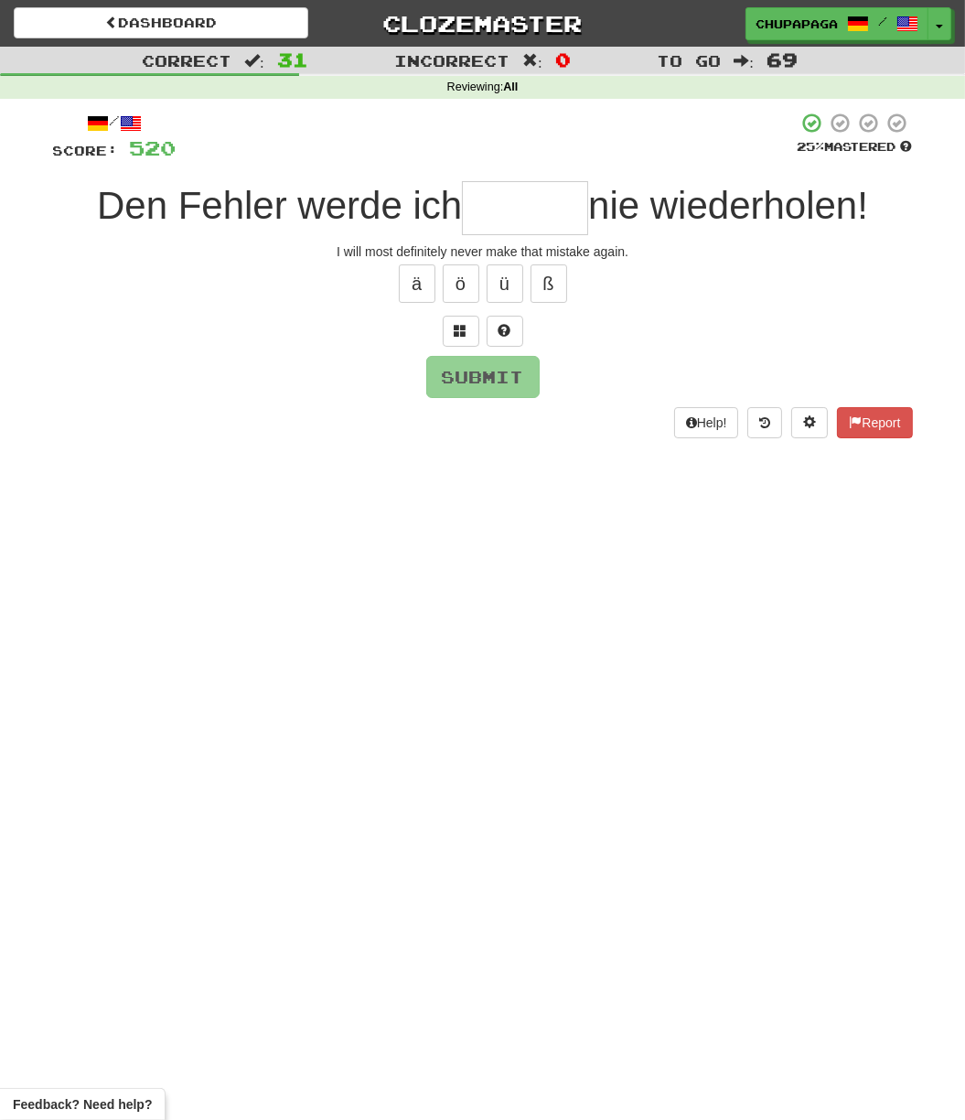
type input "*"
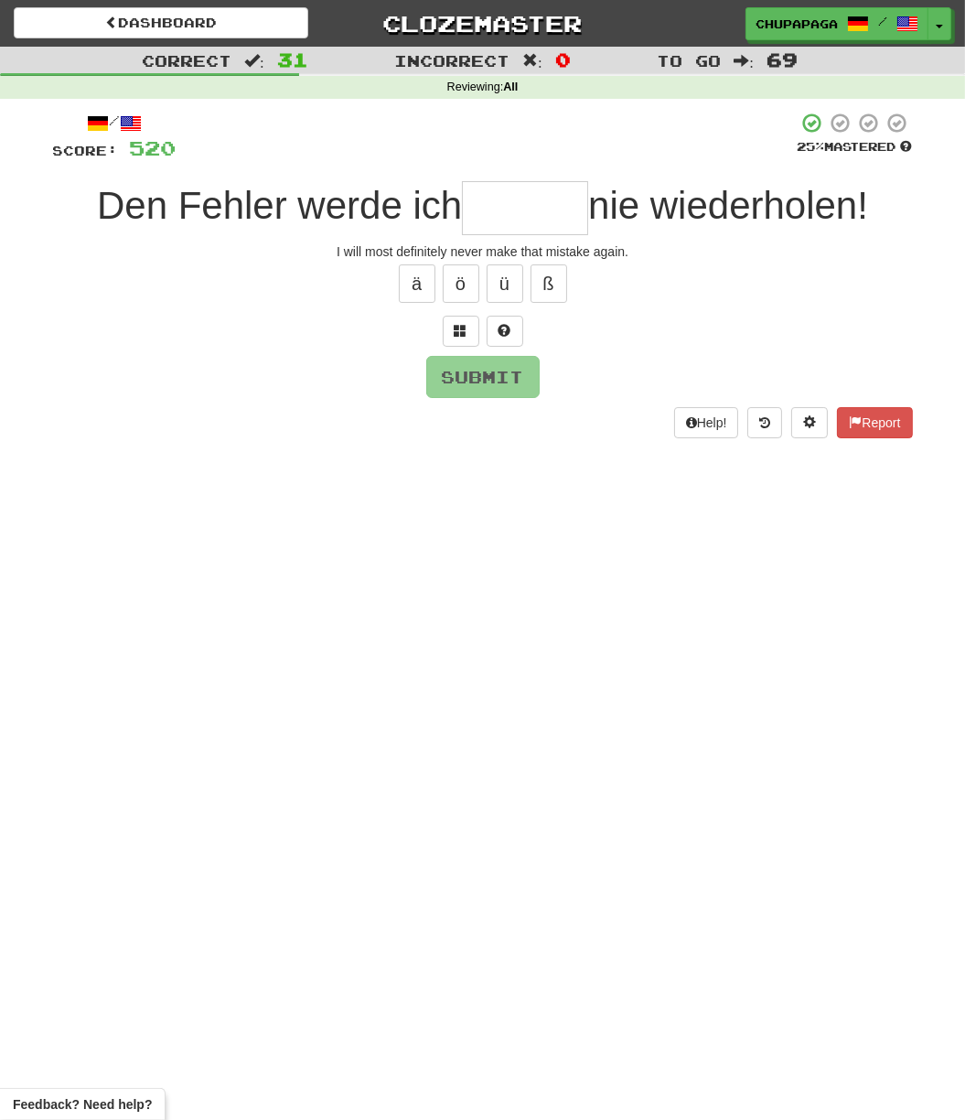
type input "*"
click at [508, 317] on button at bounding box center [505, 331] width 37 height 31
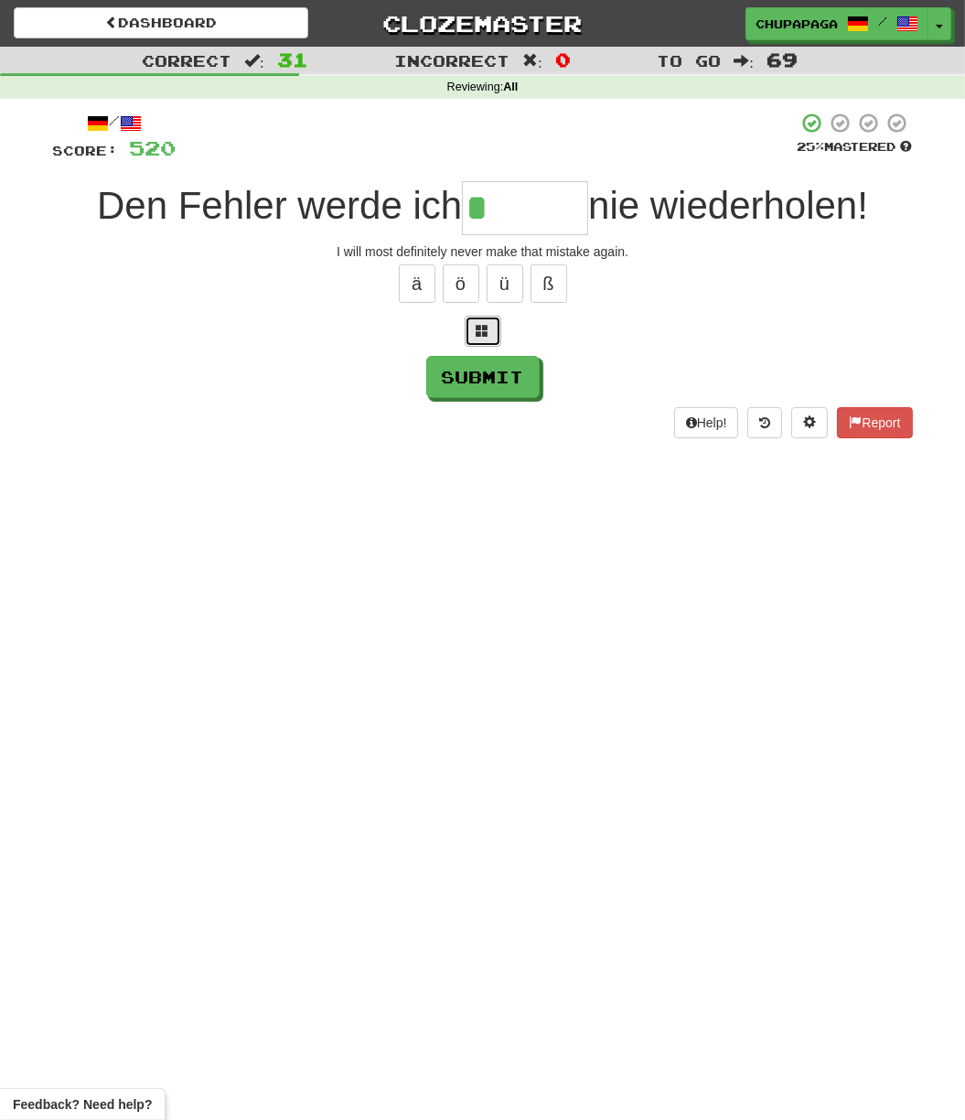
click at [465, 317] on button at bounding box center [483, 331] width 37 height 31
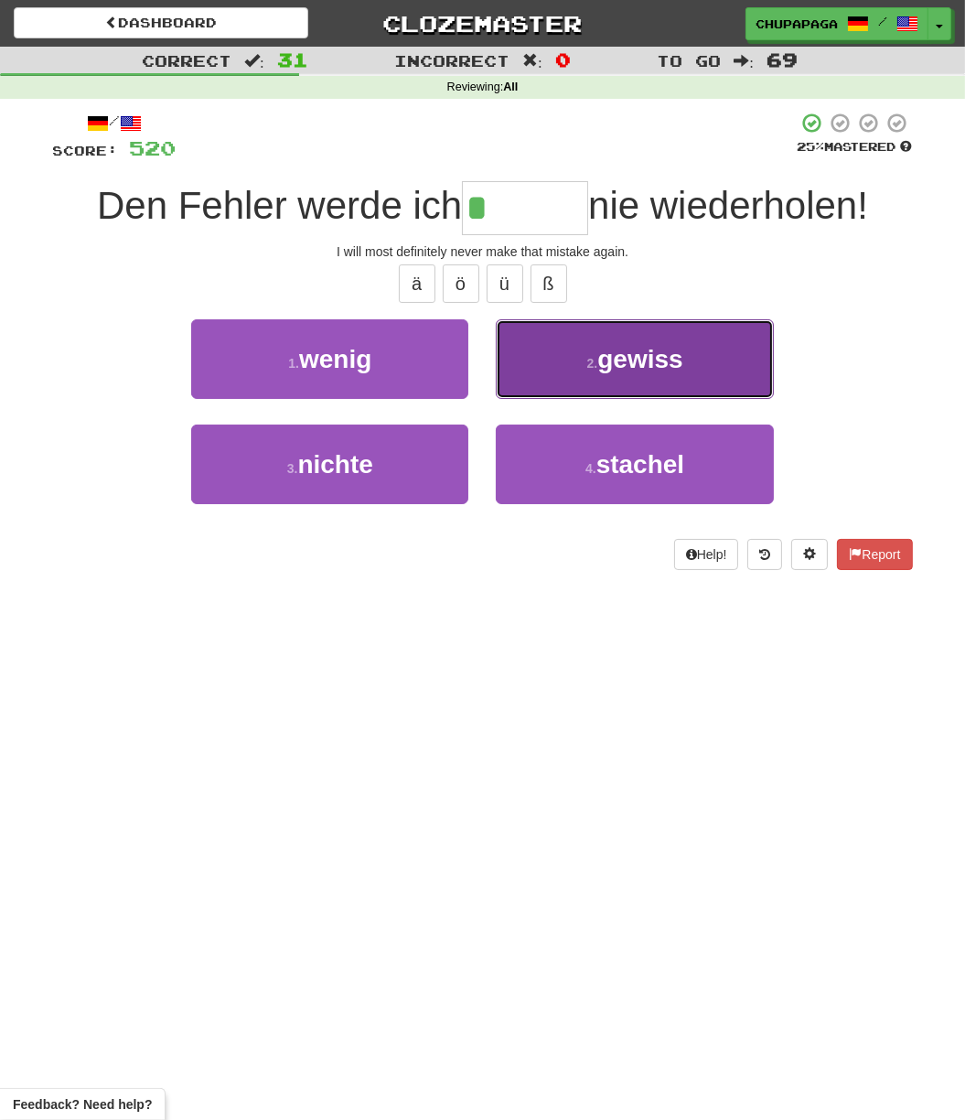
click at [641, 365] on span "gewiss" at bounding box center [640, 359] width 85 height 28
type input "******"
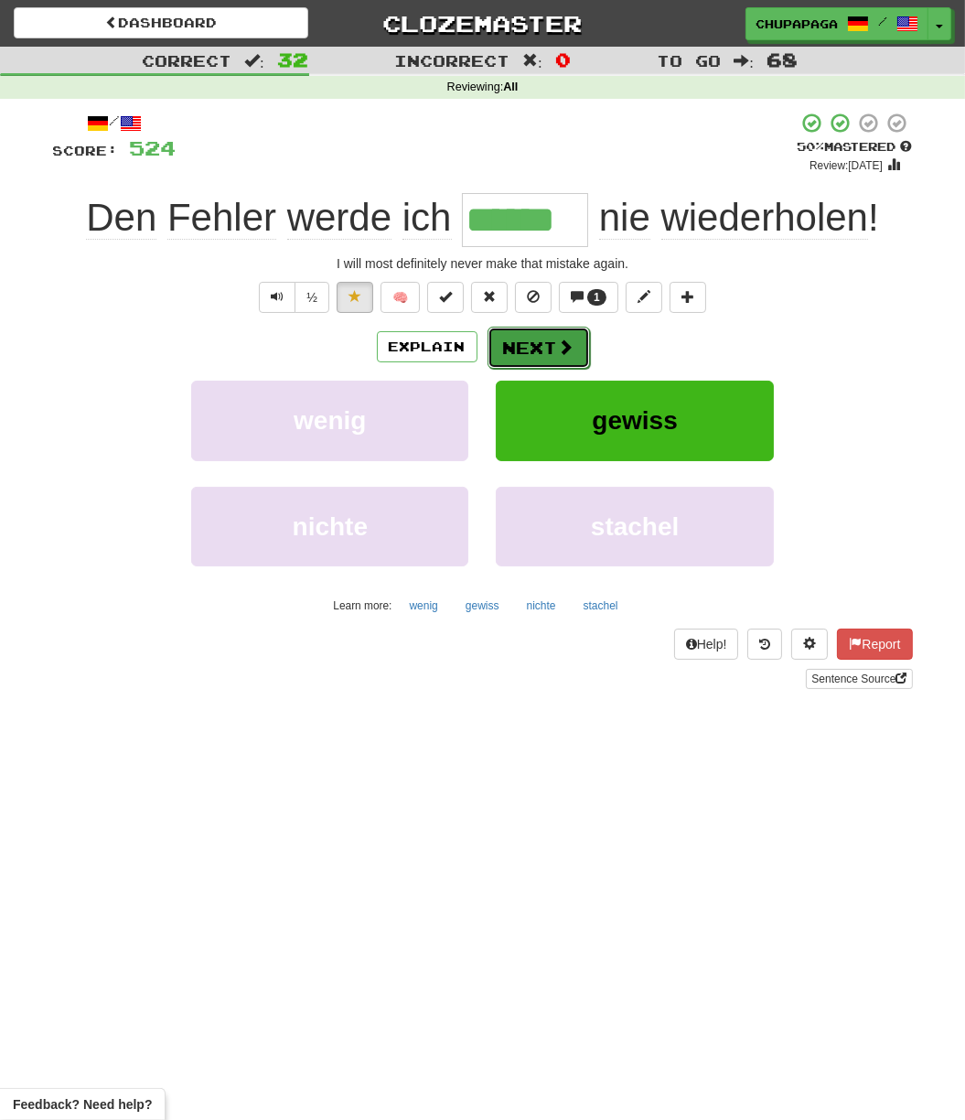
click at [575, 341] on button "Next" at bounding box center [539, 348] width 102 height 42
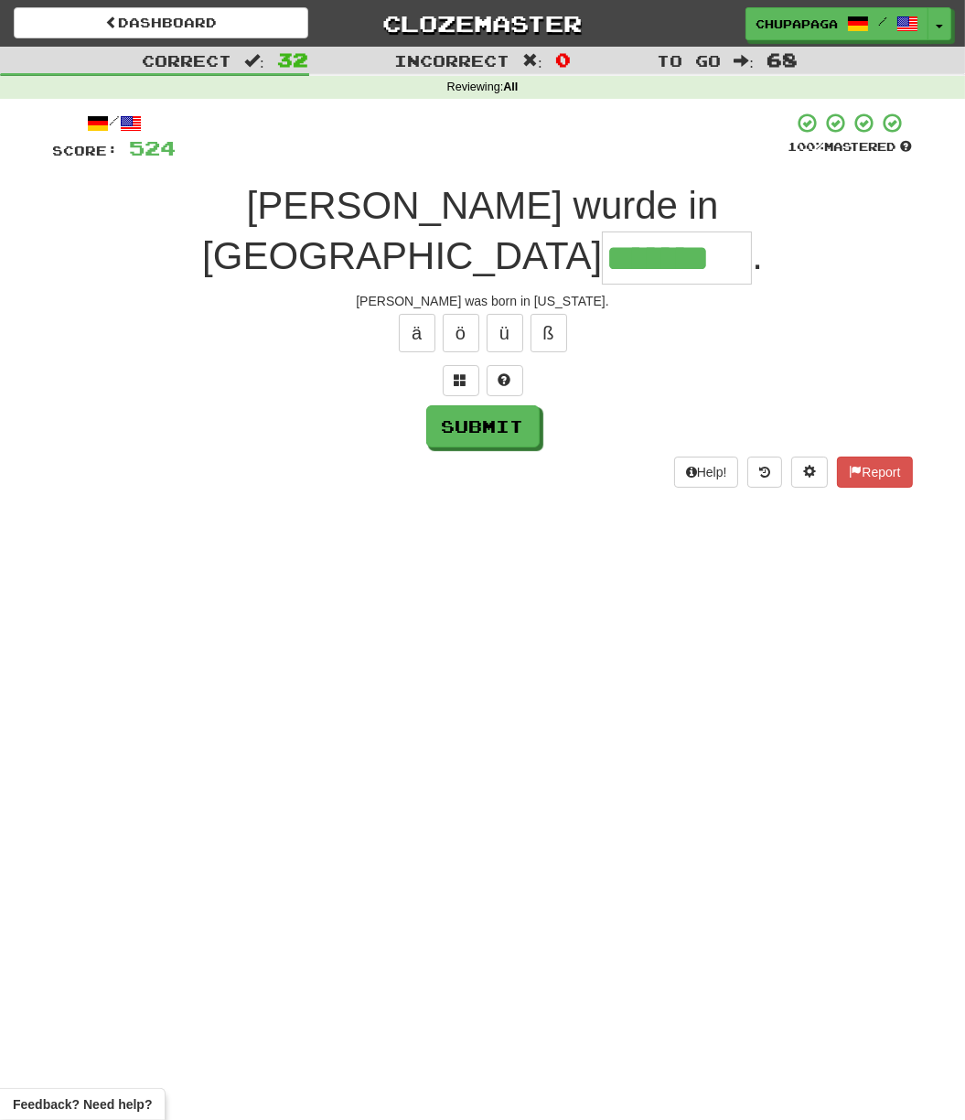
type input "*******"
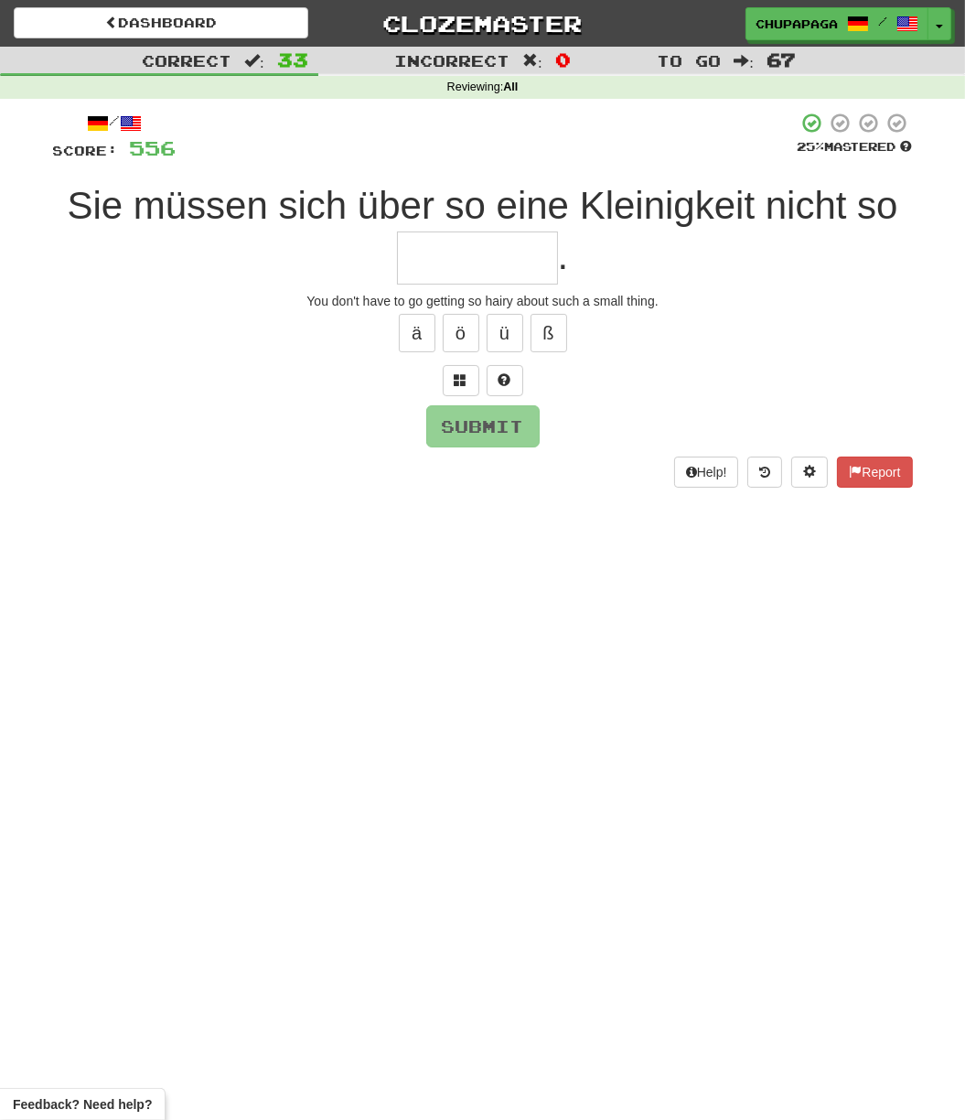
type input "*"
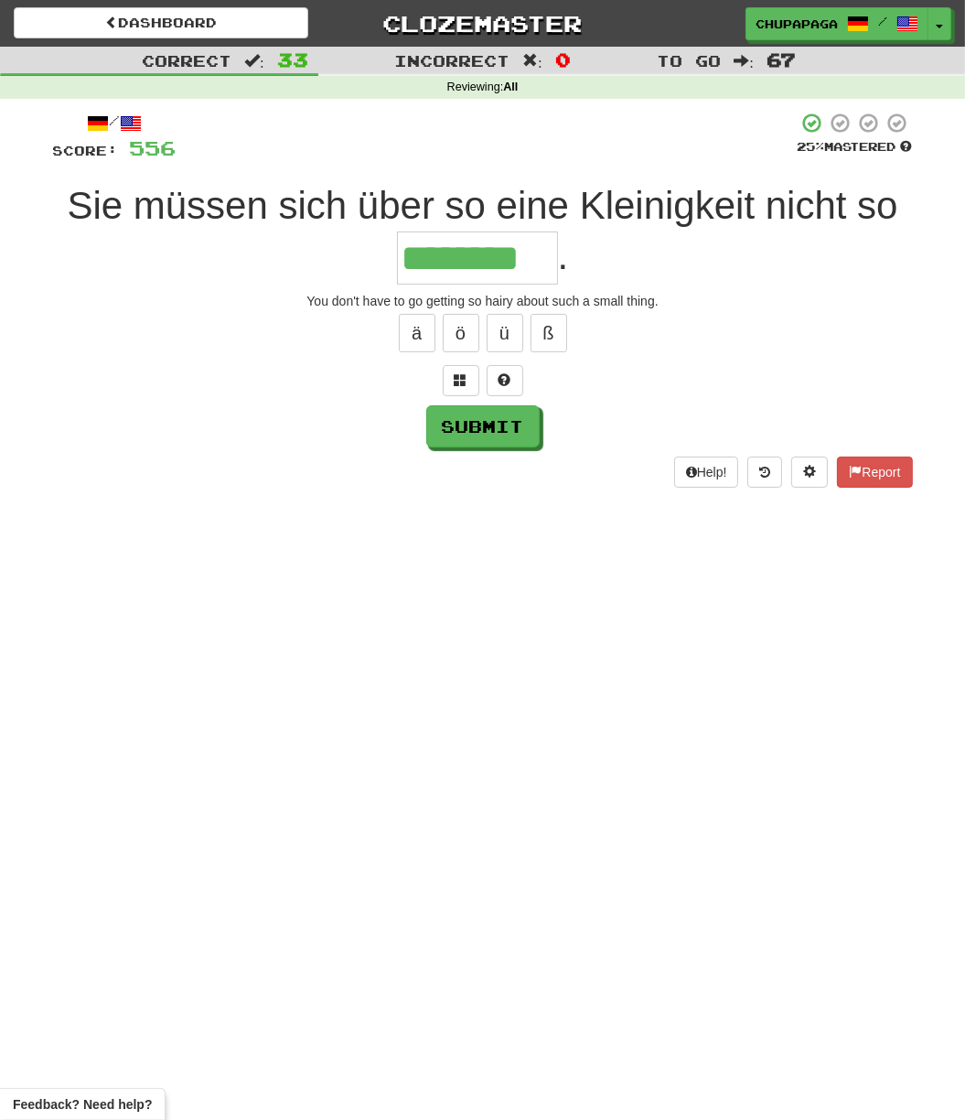
type input "********"
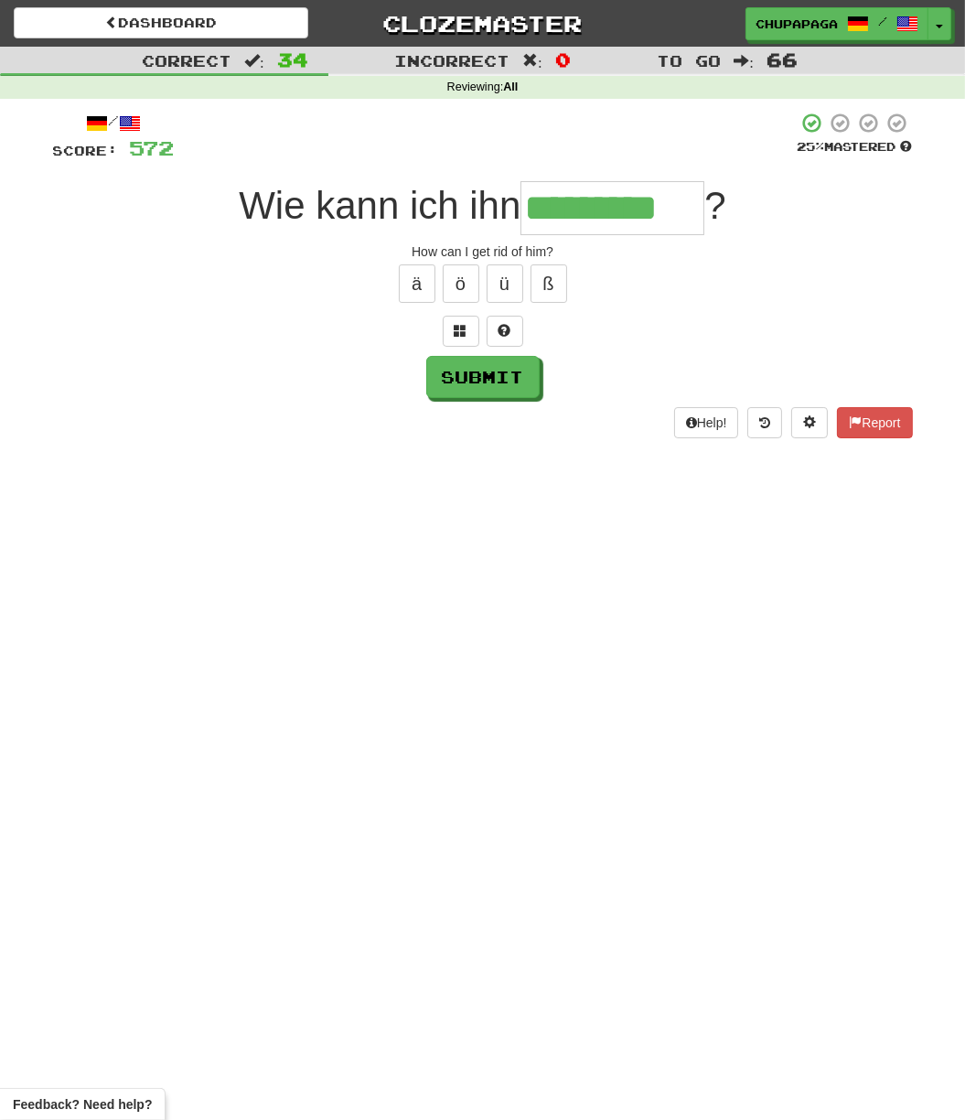
type input "*********"
type input "******"
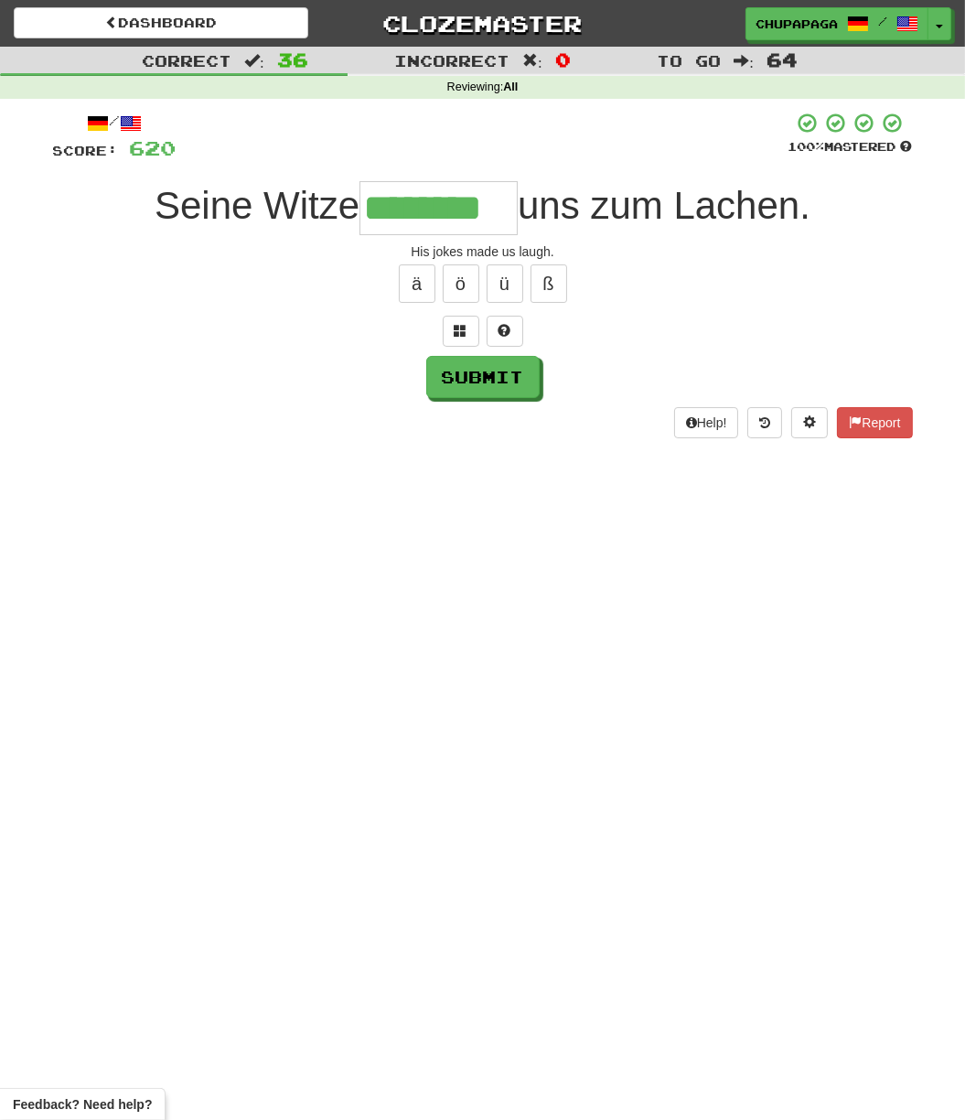
type input "********"
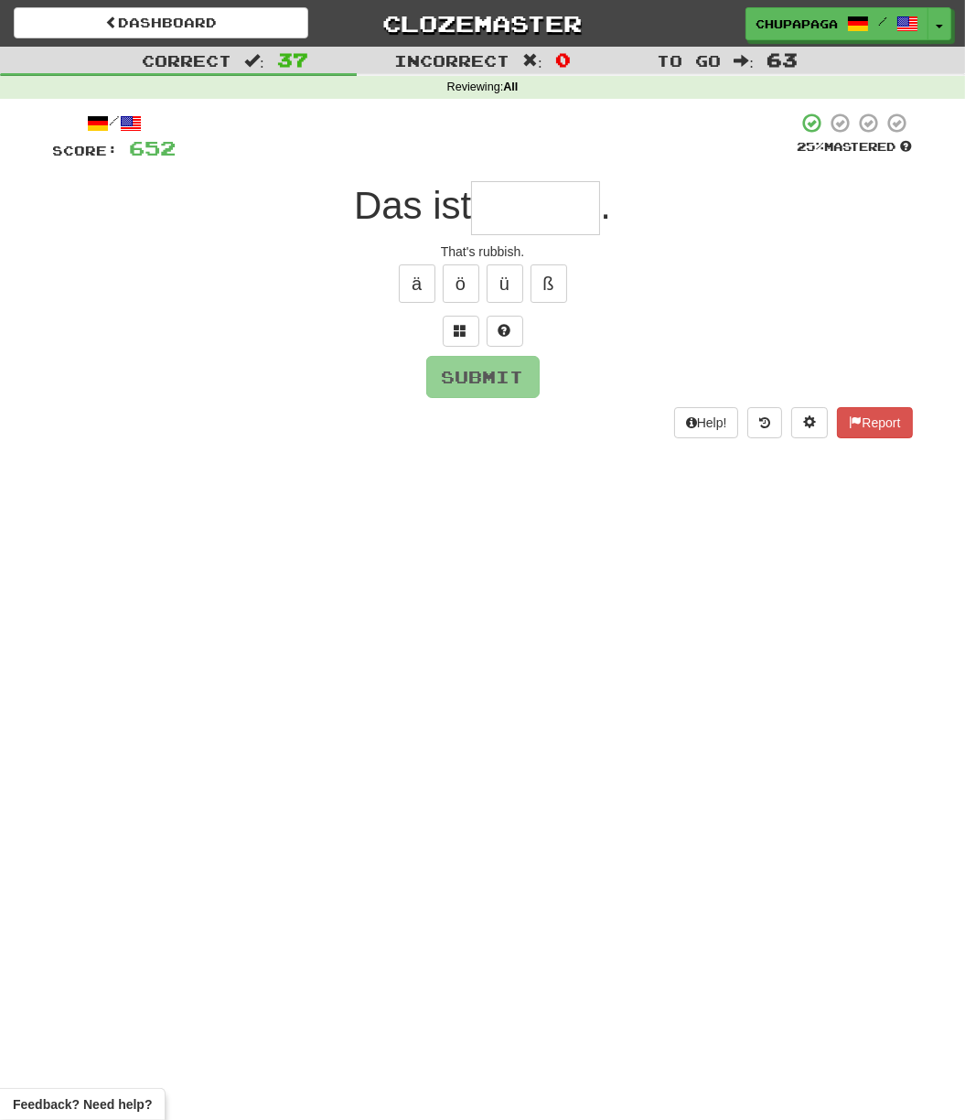
type input "*"
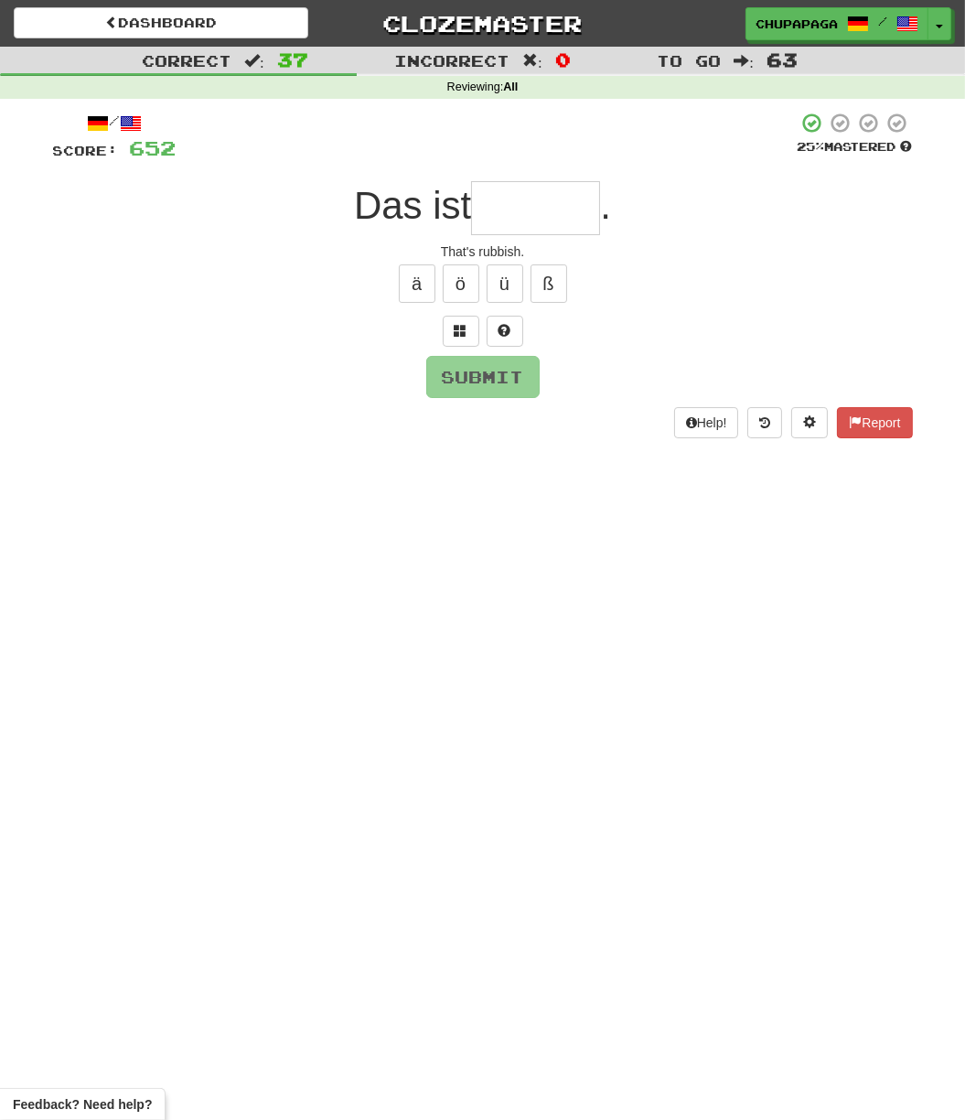
type input "*"
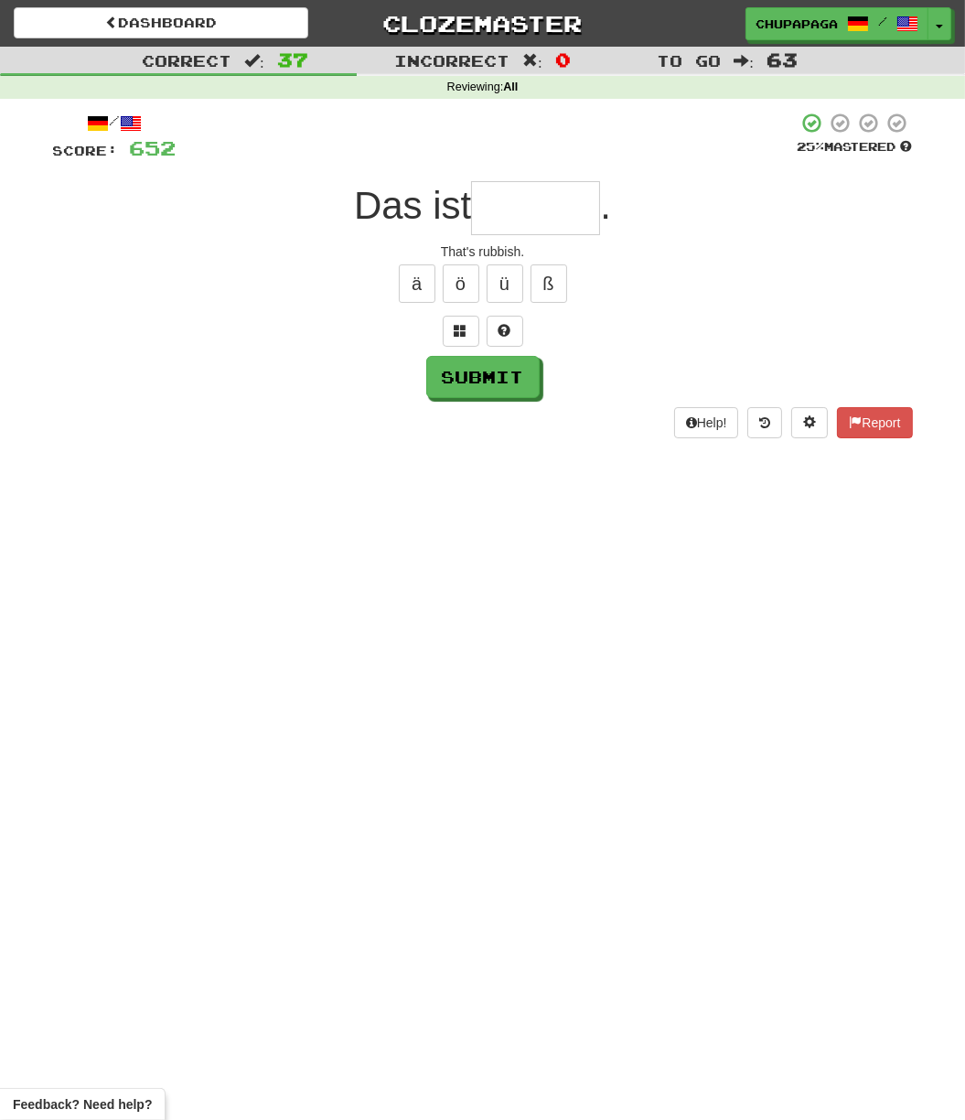
type input "*"
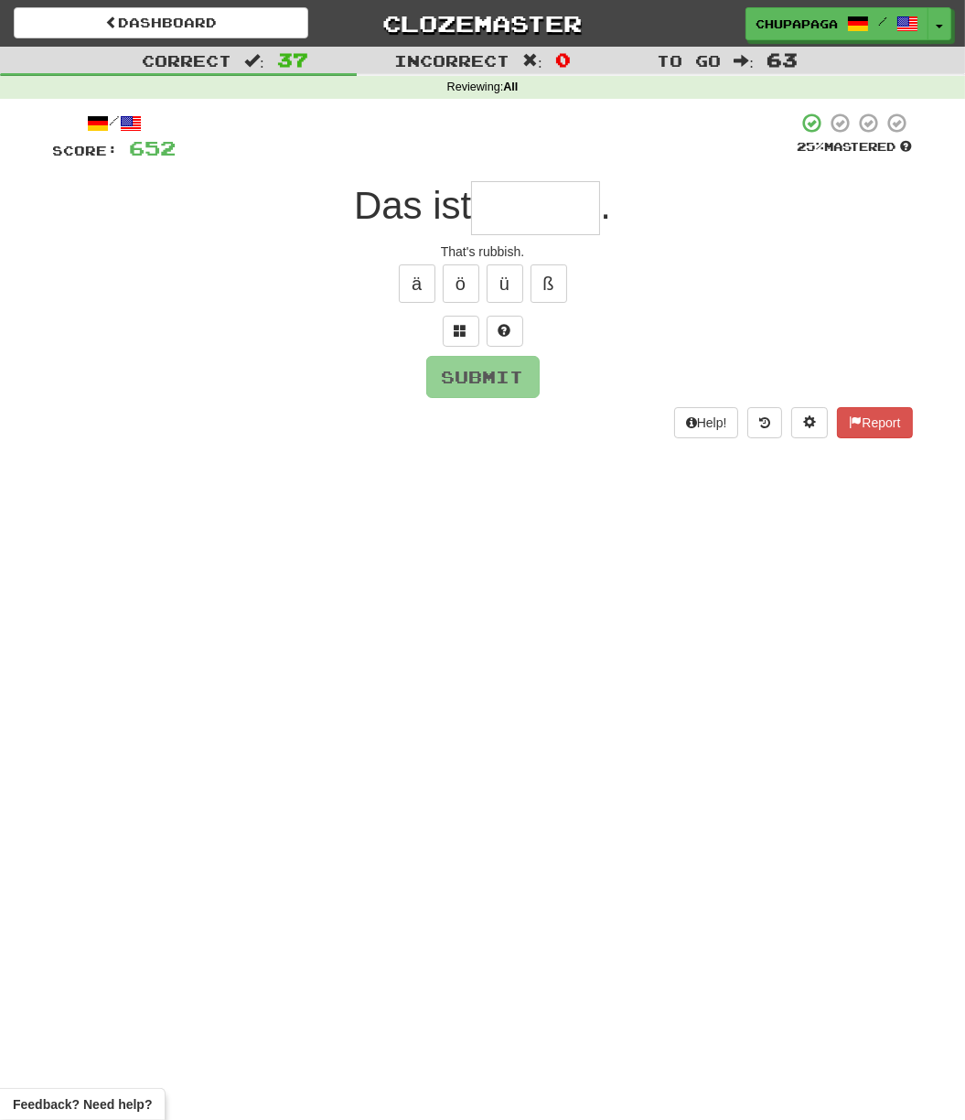
type input "*"
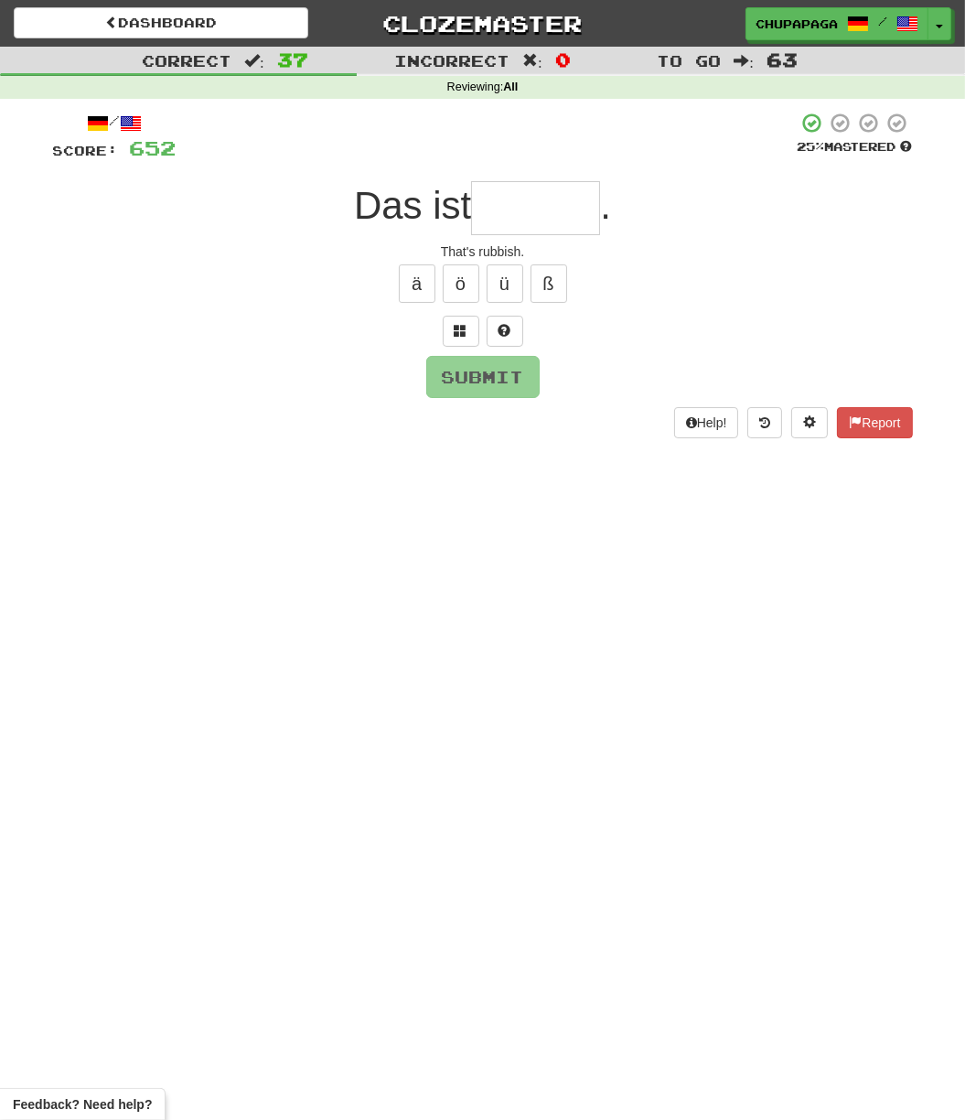
type input "*"
click at [495, 335] on button at bounding box center [505, 331] width 37 height 31
click at [483, 335] on span at bounding box center [483, 330] width 13 height 13
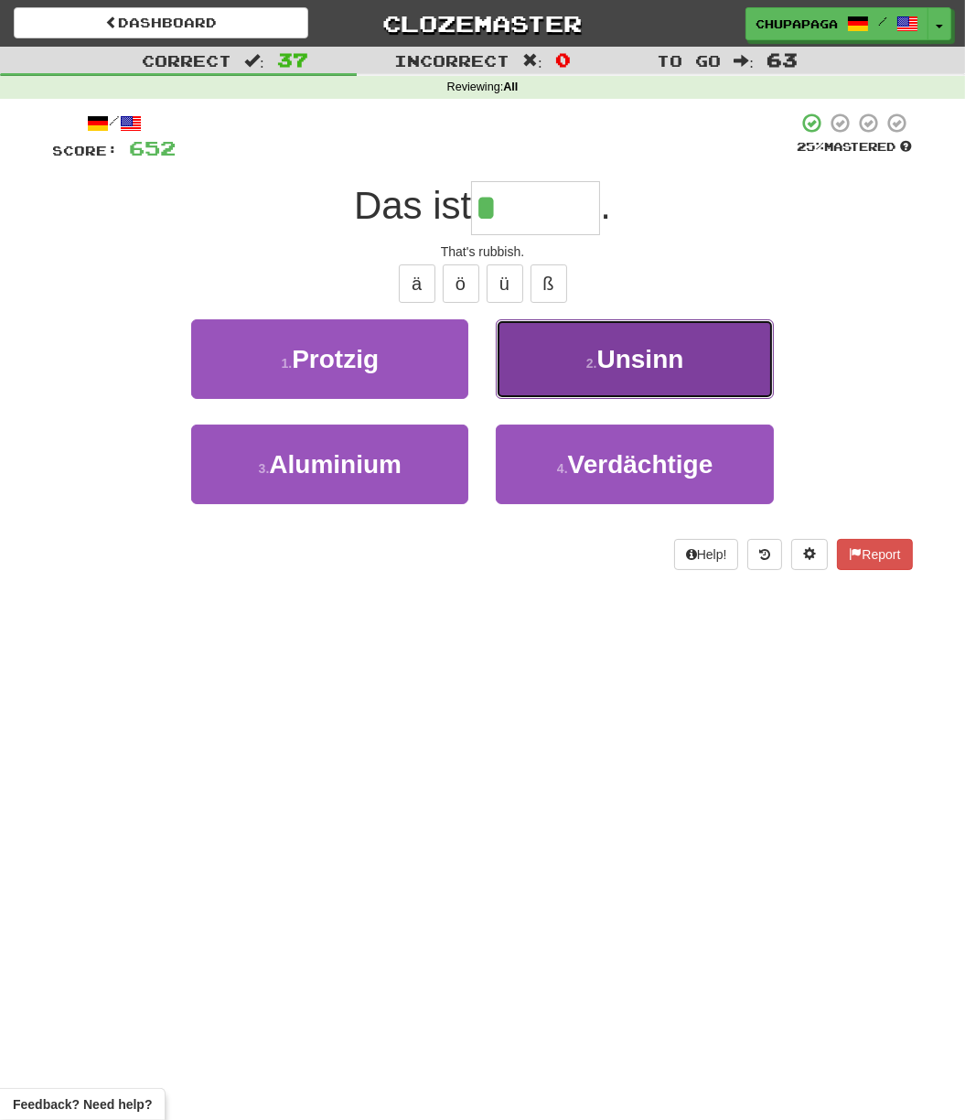
click at [562, 346] on button "2 . Unsinn" at bounding box center [634, 359] width 277 height 80
type input "******"
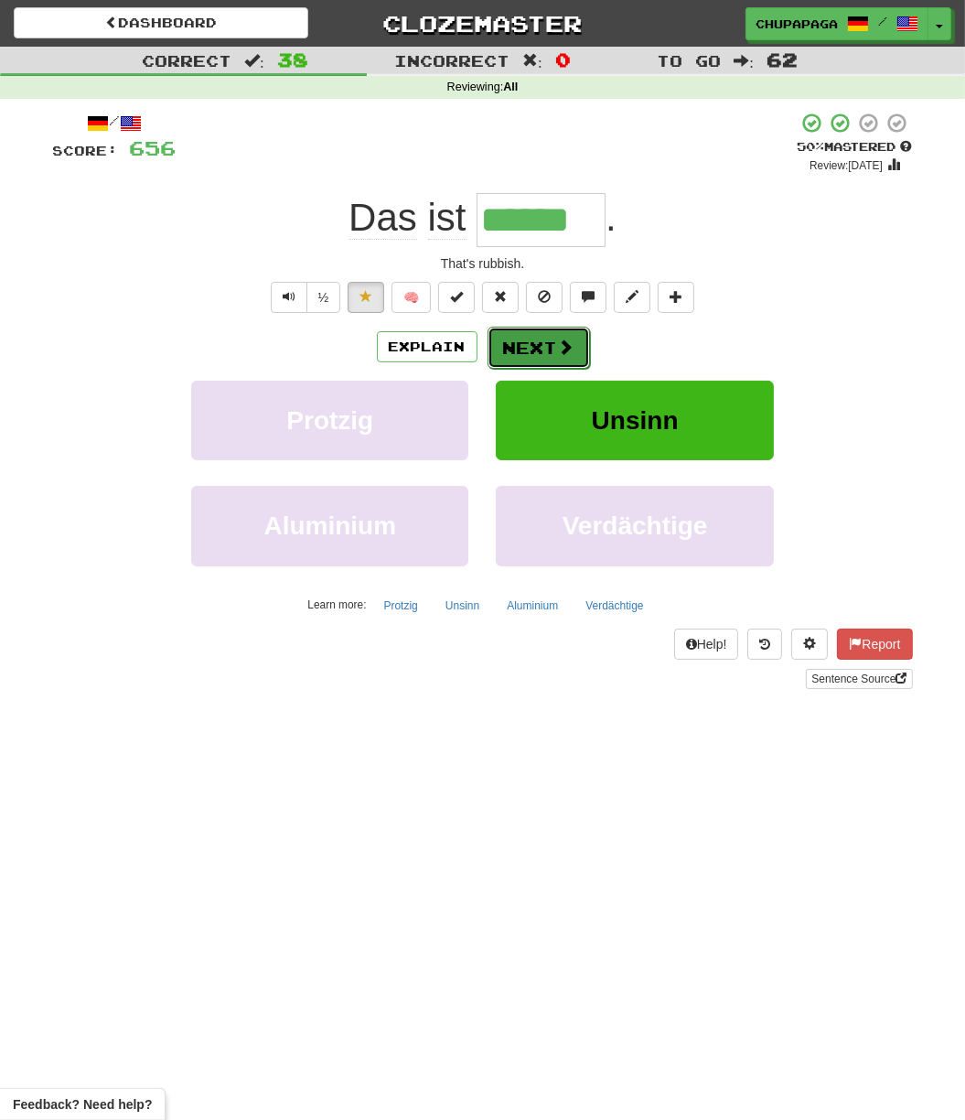
click at [523, 349] on button "Next" at bounding box center [539, 348] width 102 height 42
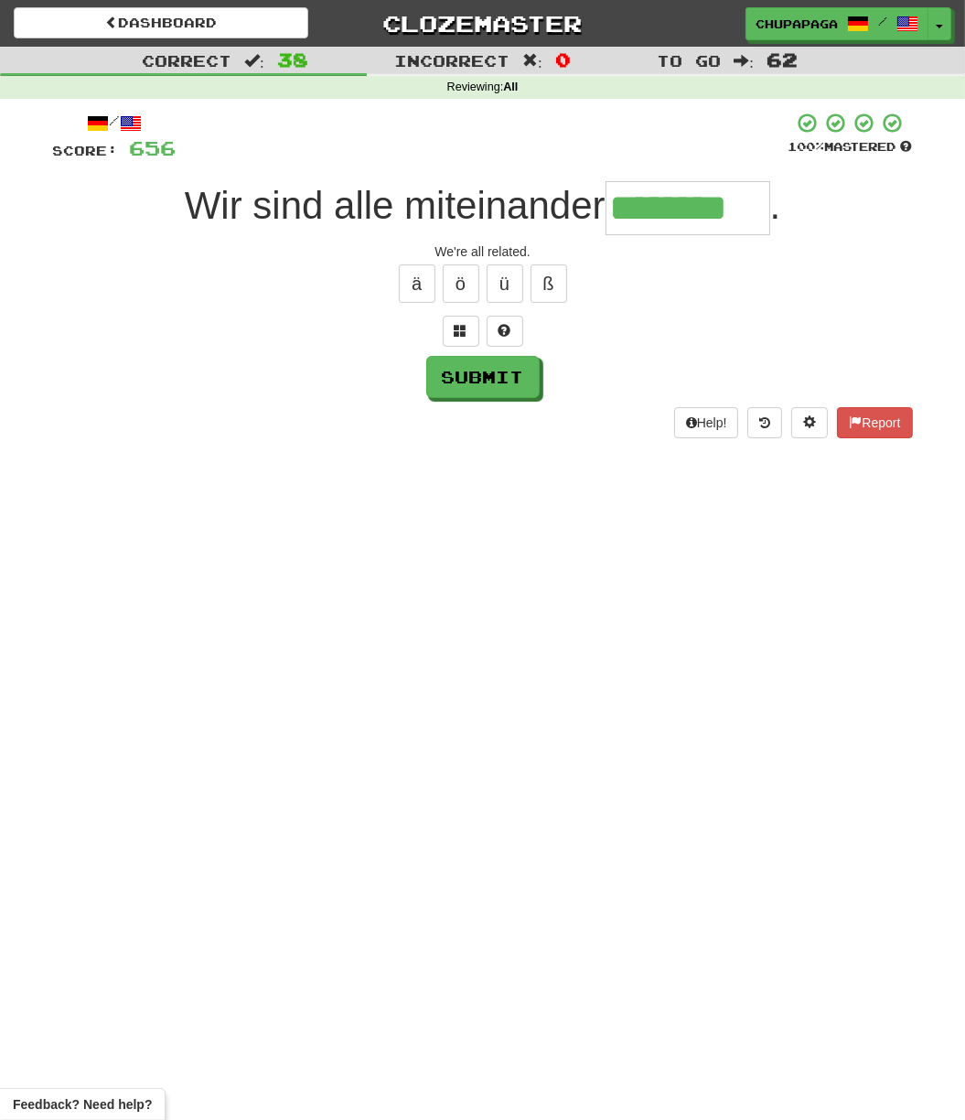
type input "********"
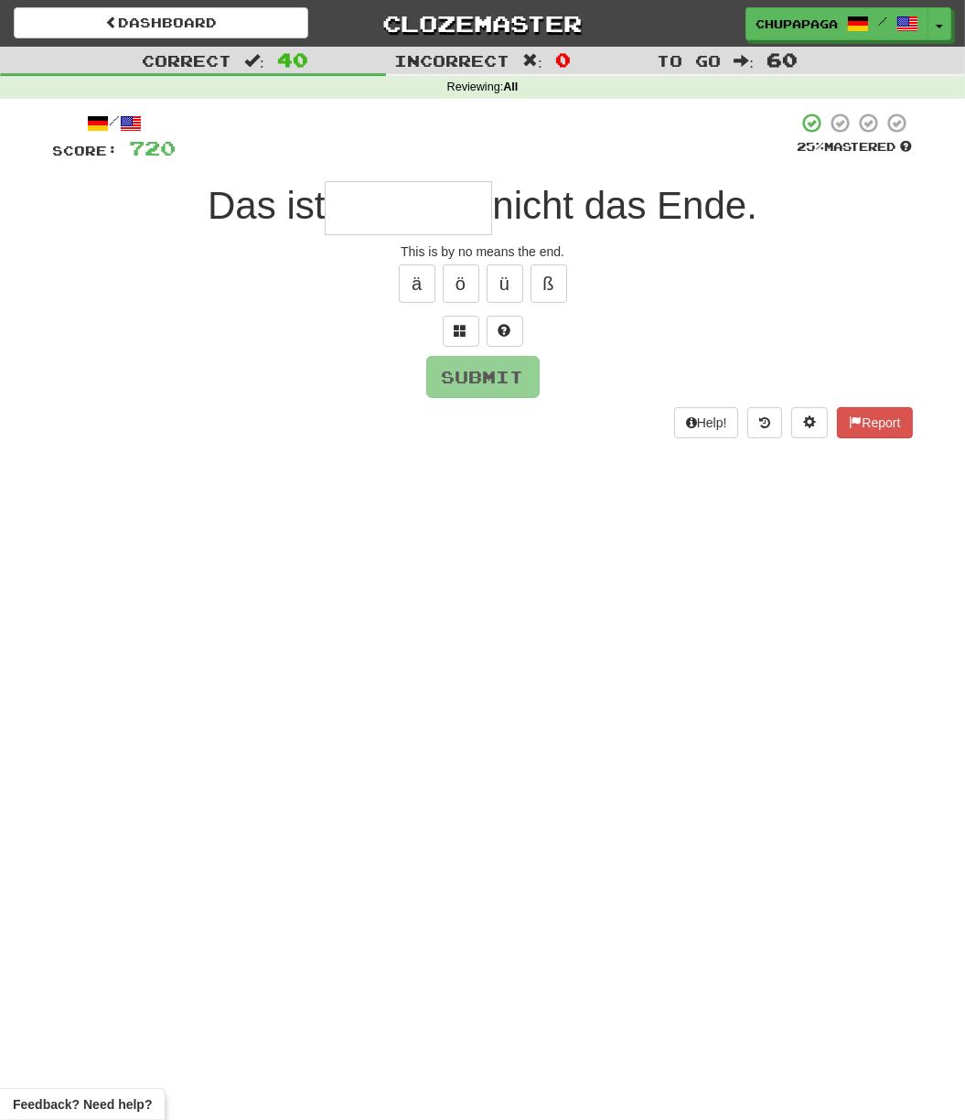
type input "*"
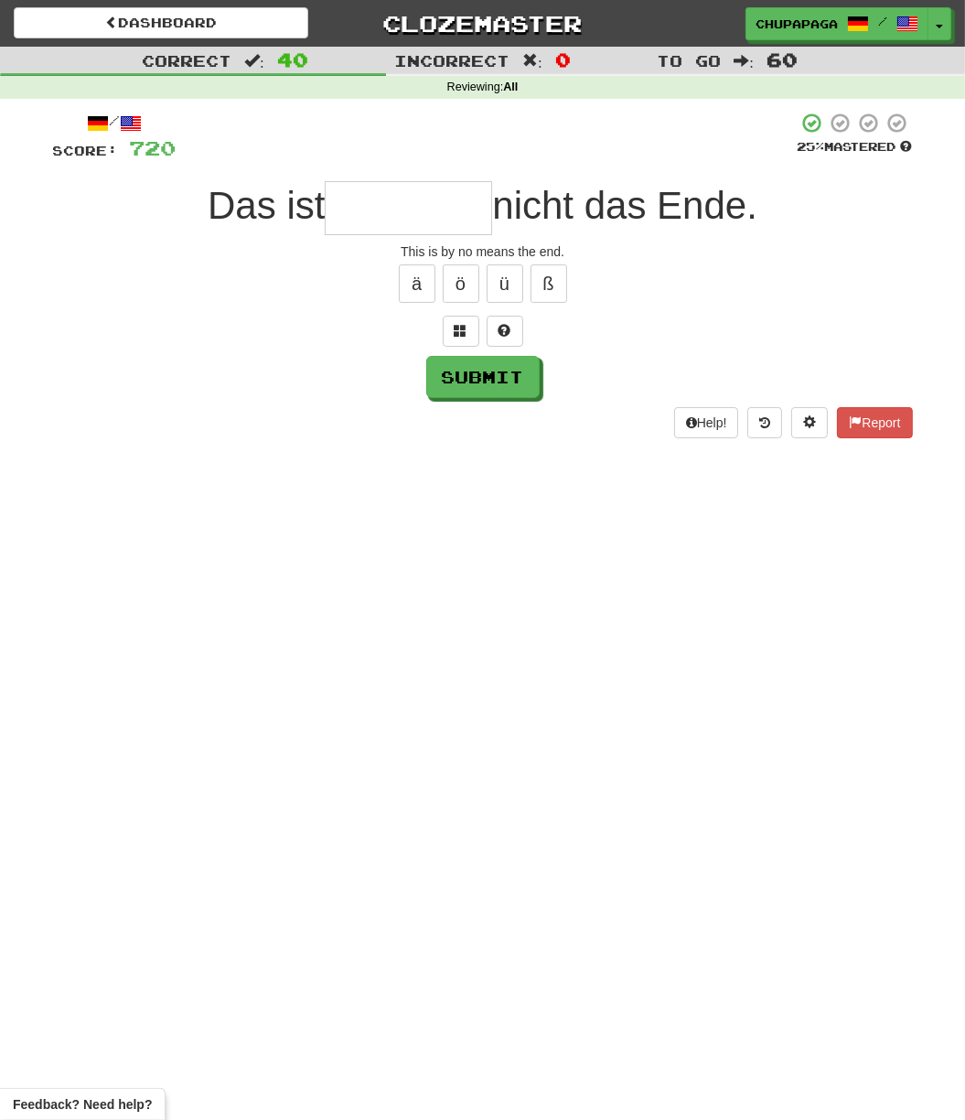
type input "*"
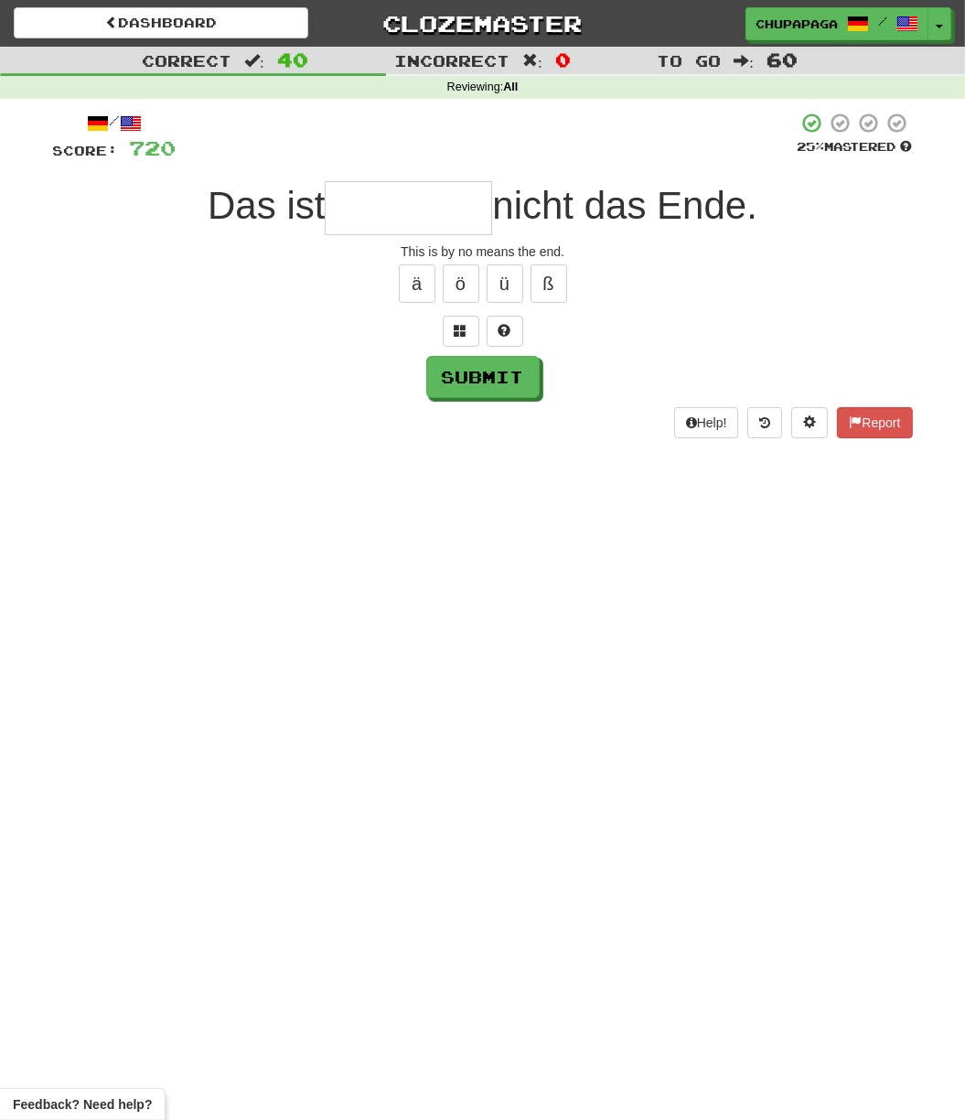
type input "*"
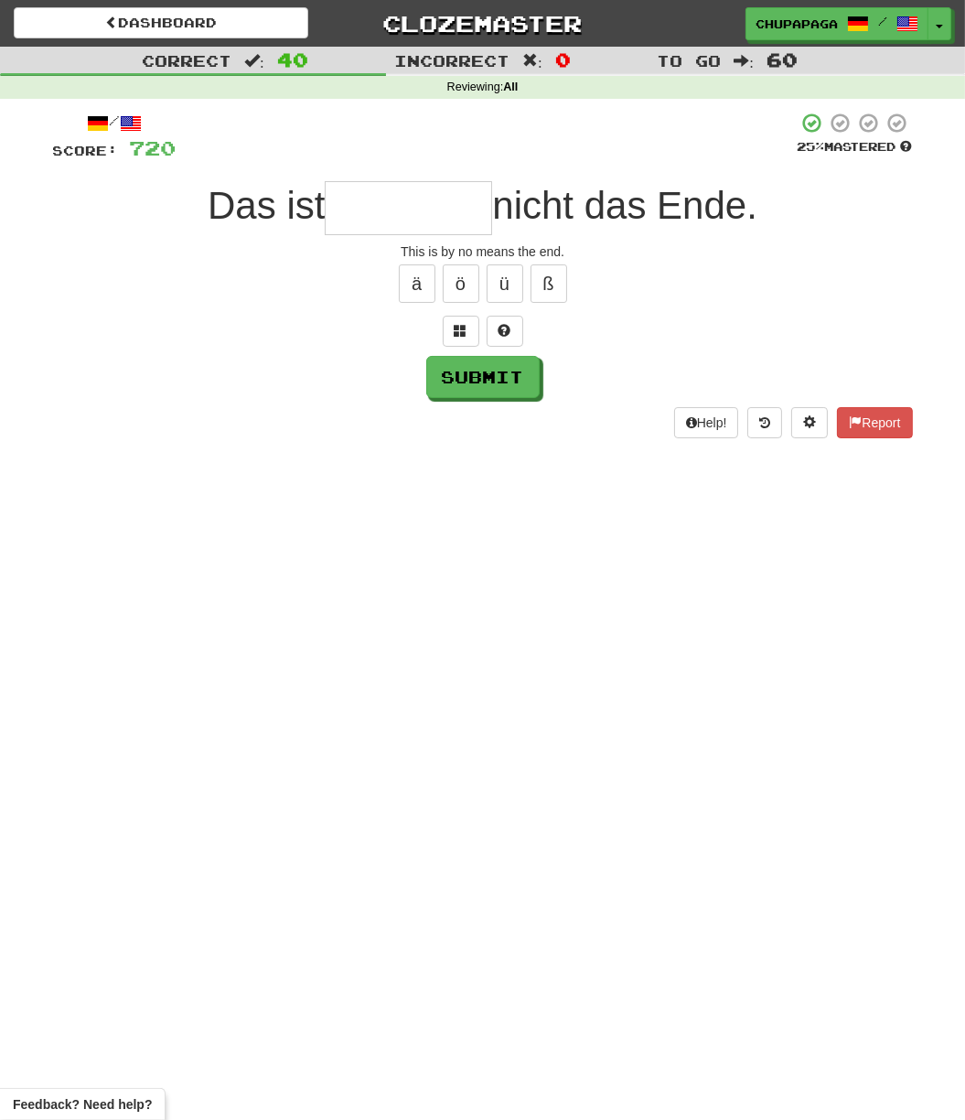
type input "*"
click at [509, 335] on span at bounding box center [505, 330] width 13 height 13
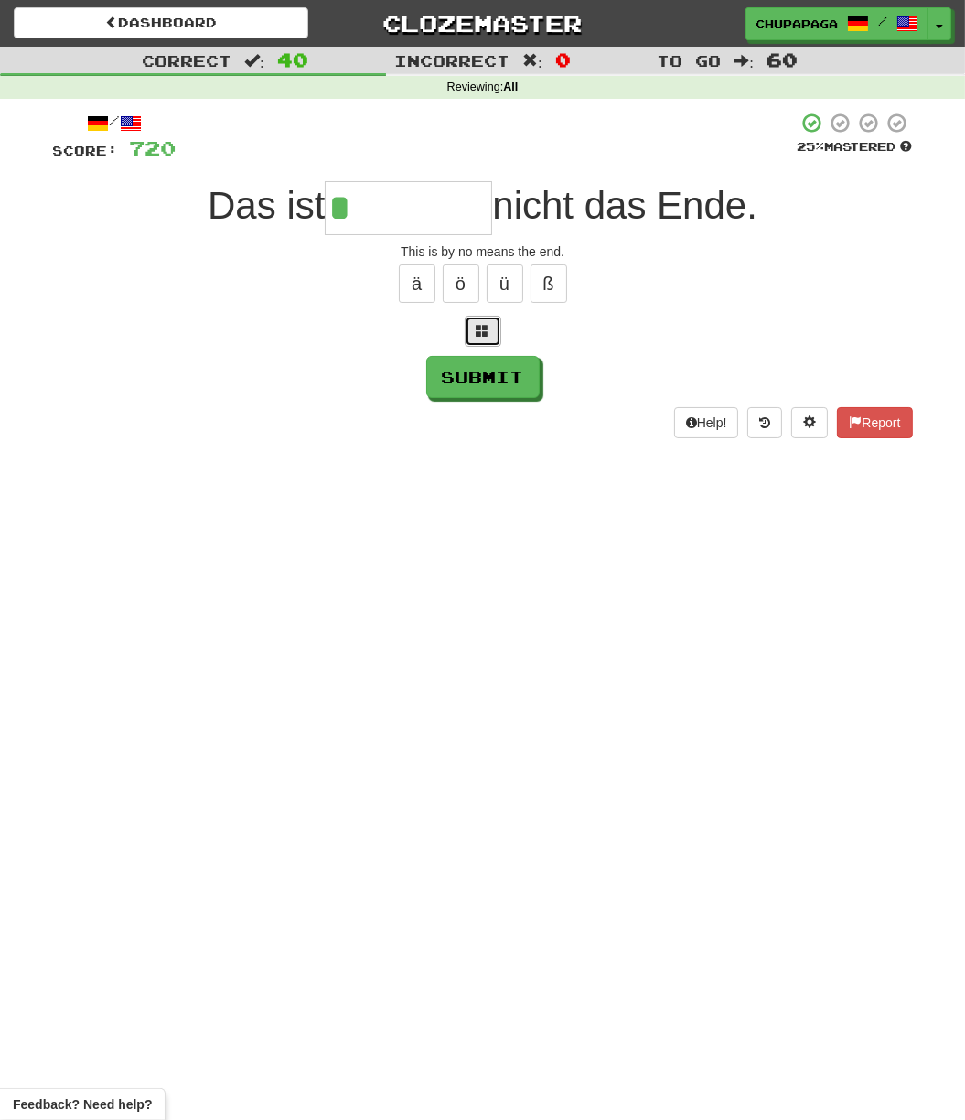
click at [471, 326] on button at bounding box center [483, 331] width 37 height 31
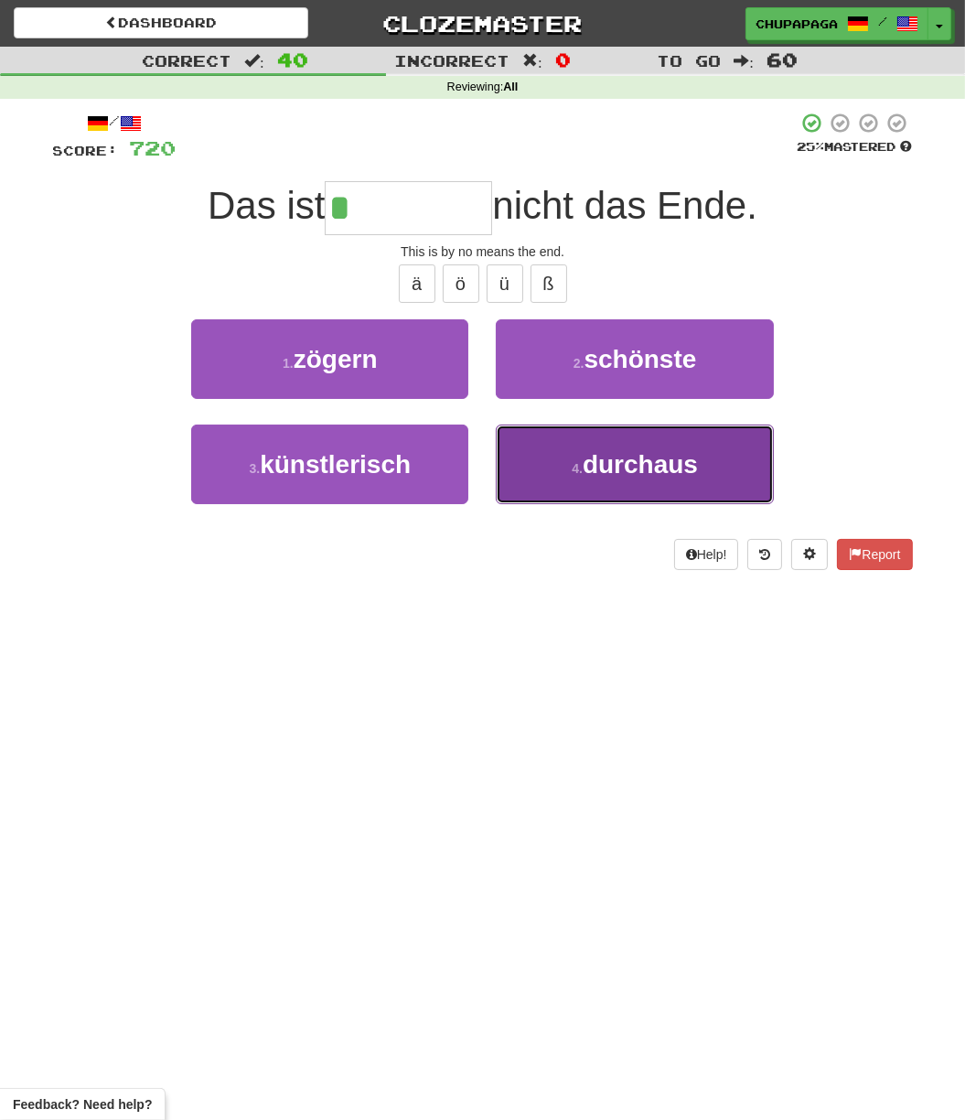
click at [622, 450] on span "durchaus" at bounding box center [640, 464] width 115 height 28
type input "********"
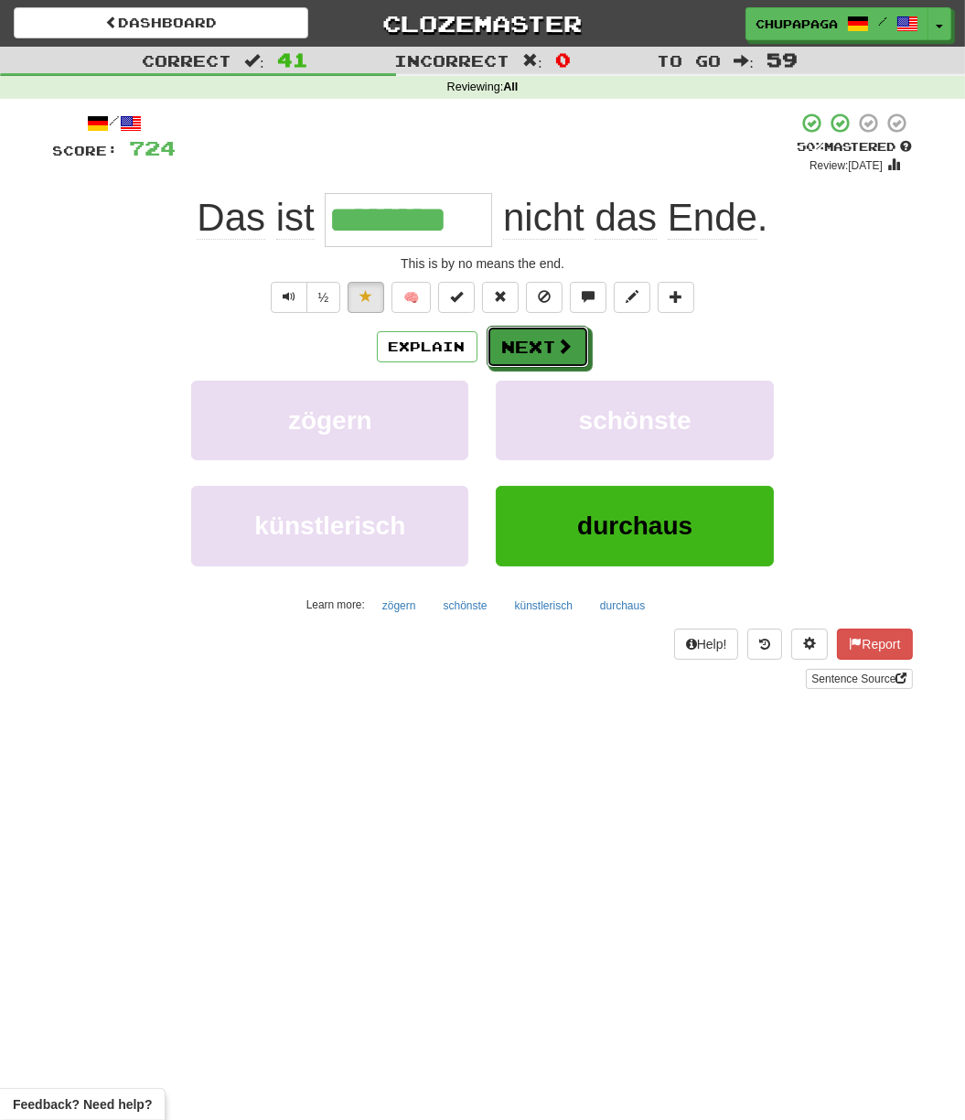
click at [579, 348] on button "Next" at bounding box center [538, 347] width 102 height 42
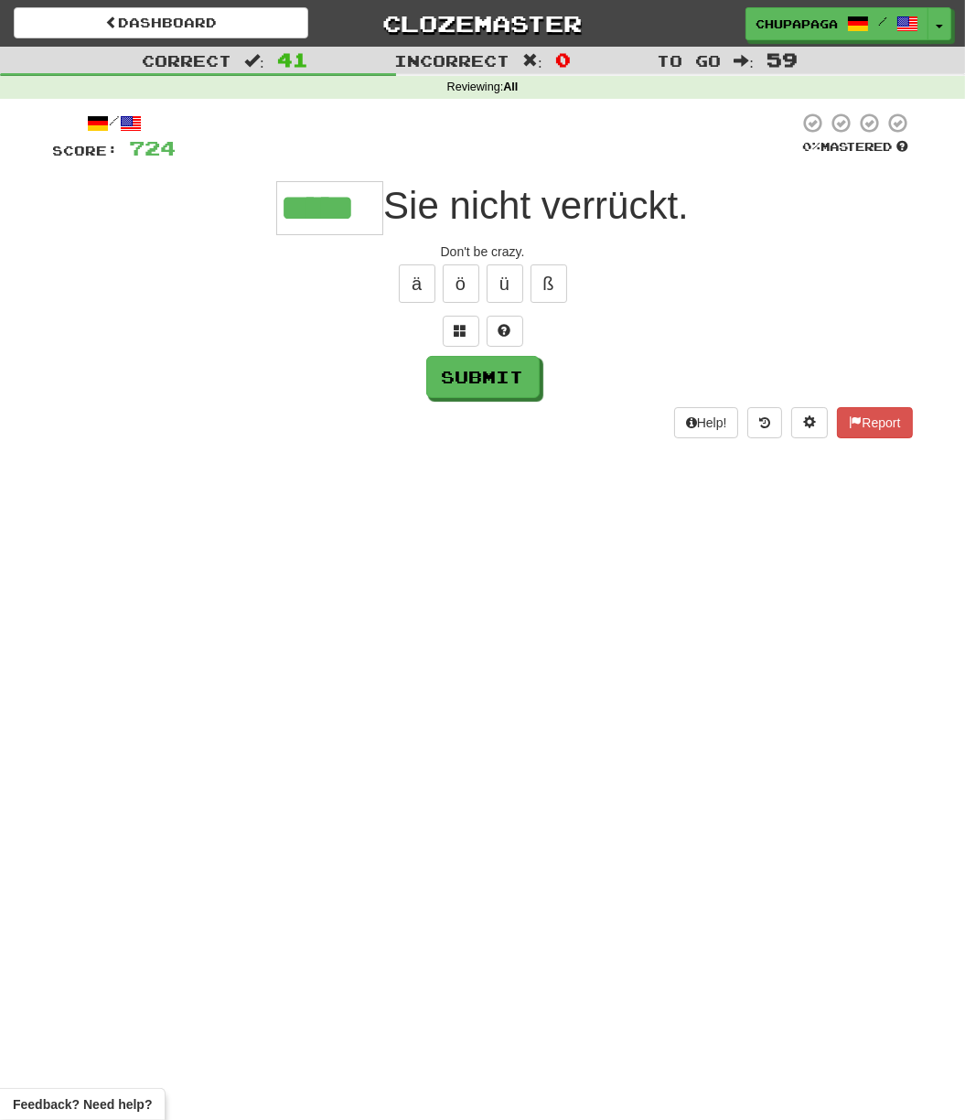
type input "*****"
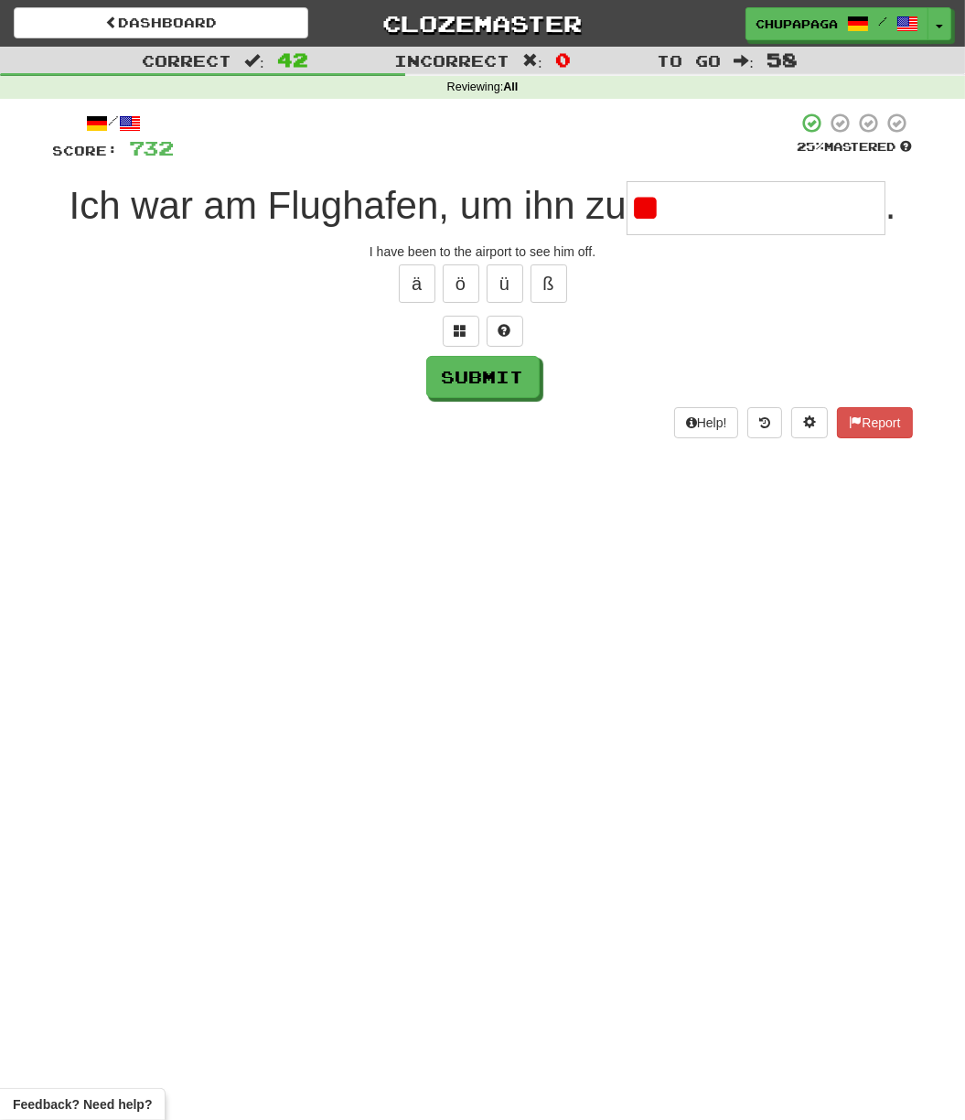
type input "*"
type input "**********"
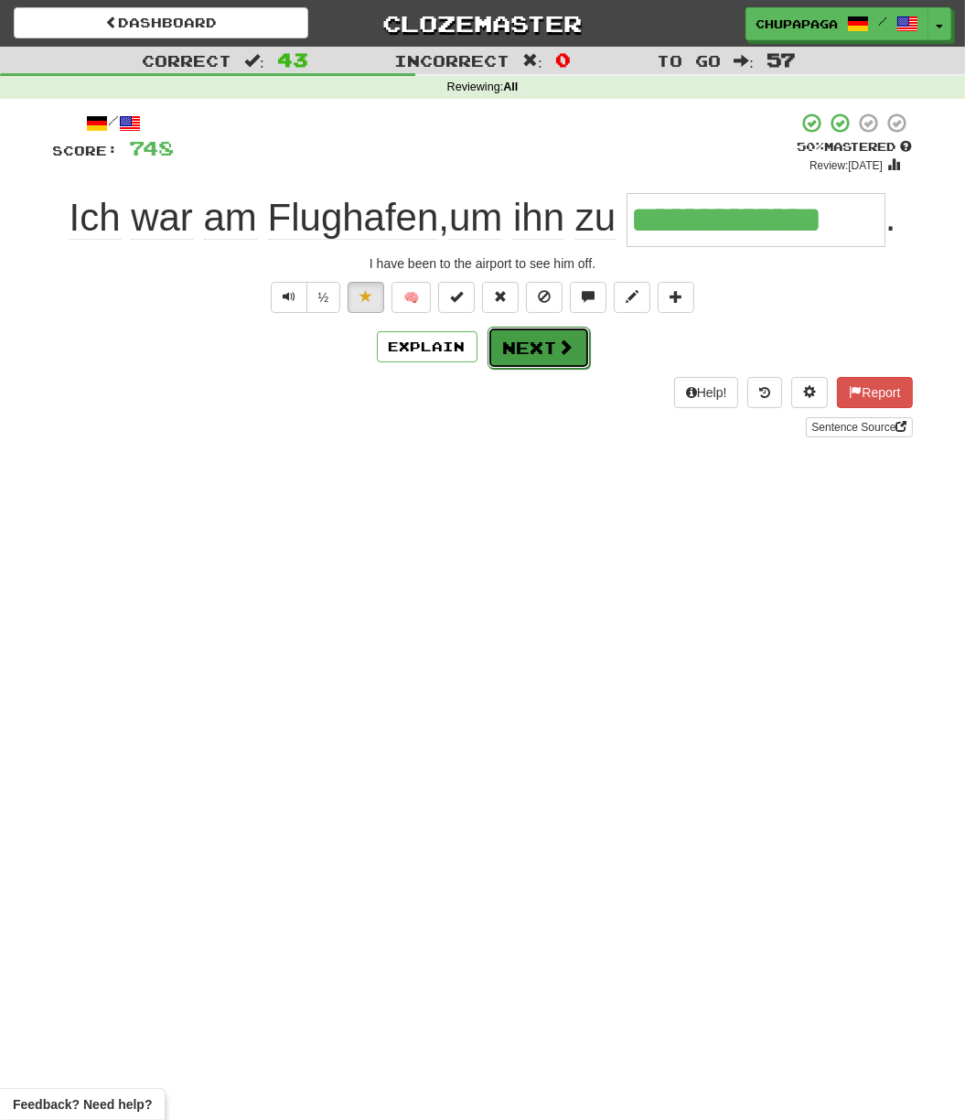
click at [534, 338] on button "Next" at bounding box center [539, 348] width 102 height 42
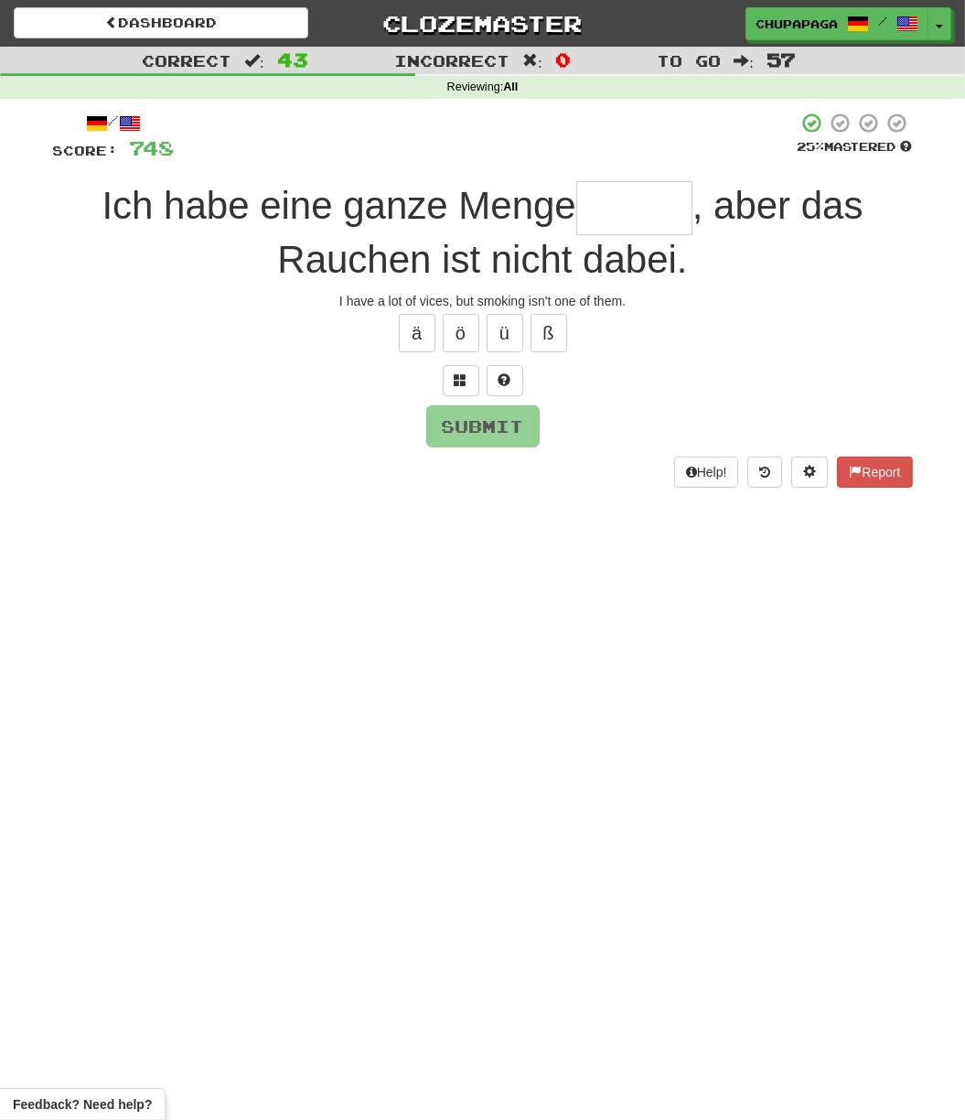
type input "*"
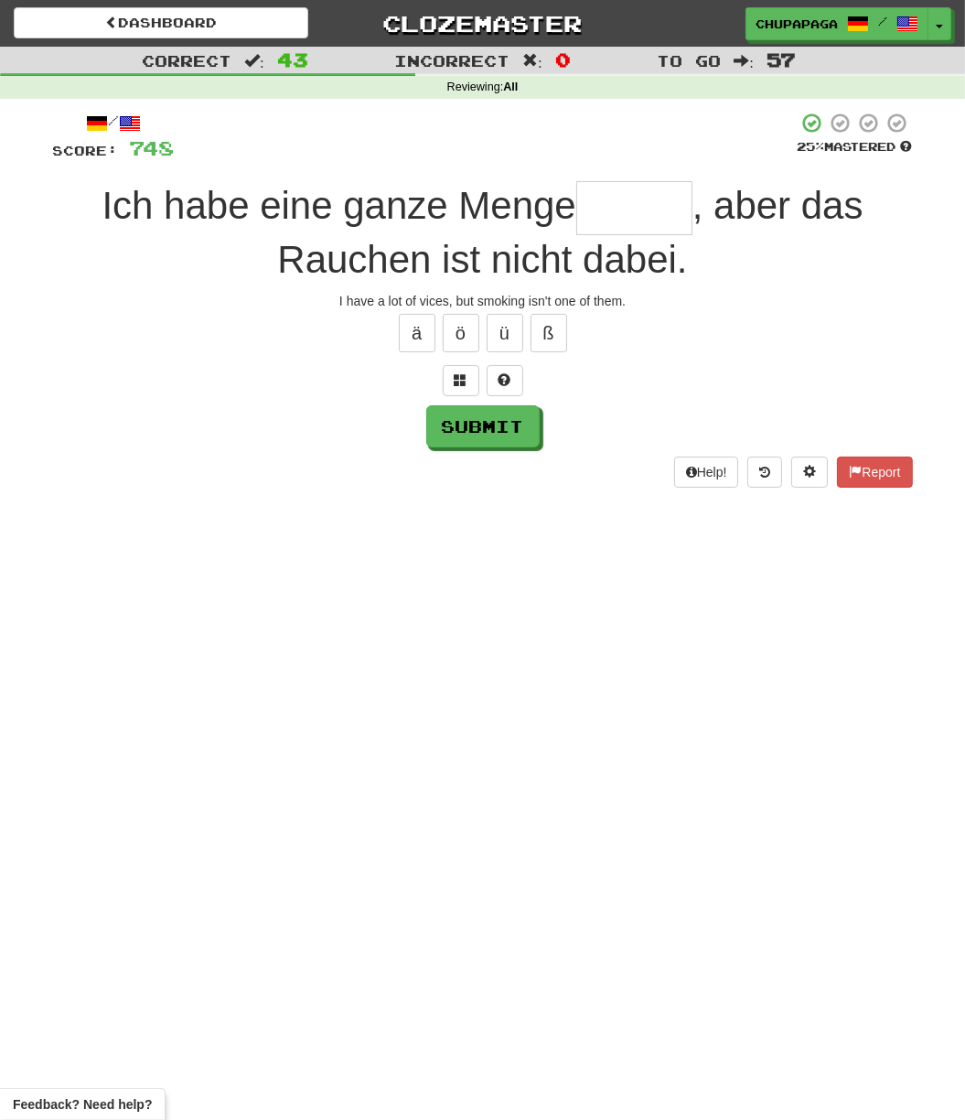
type input "*"
type input "******"
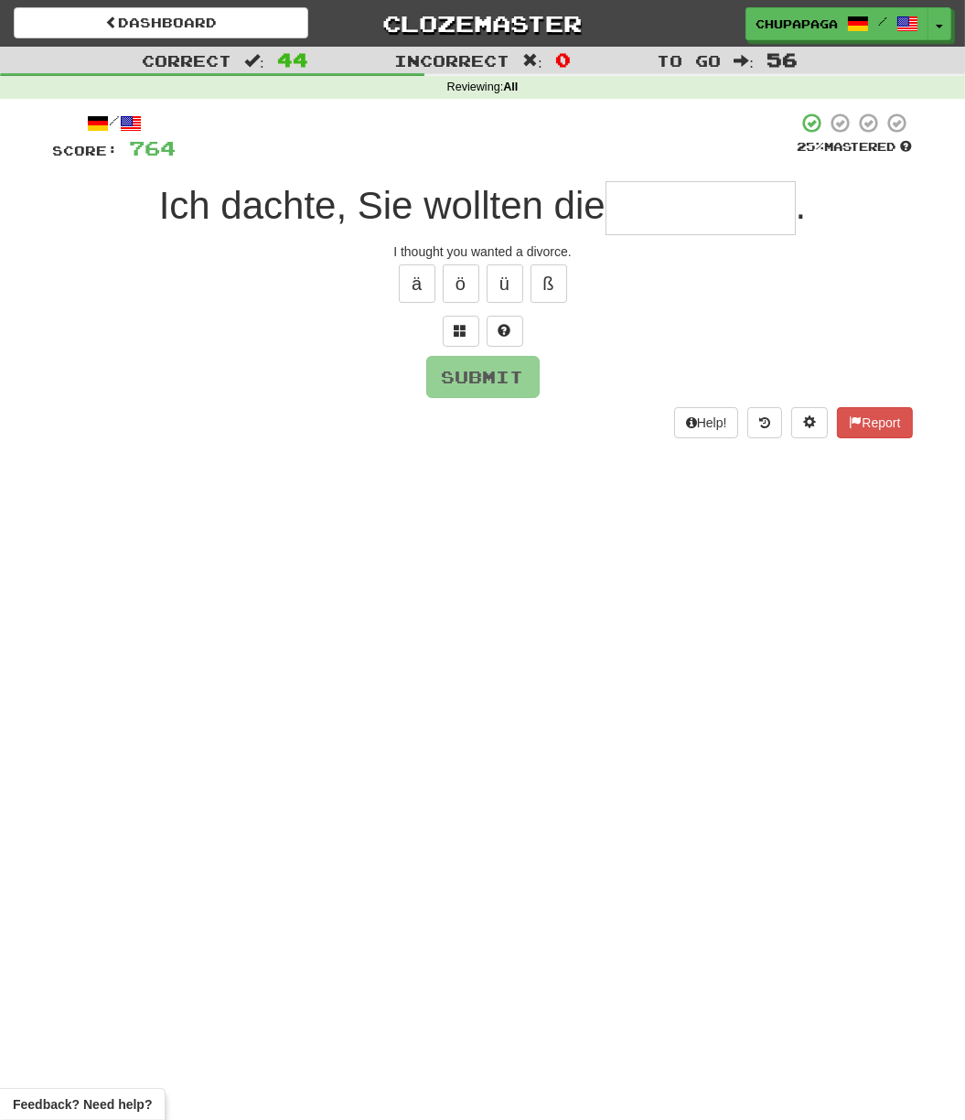
type input "*"
type input "*********"
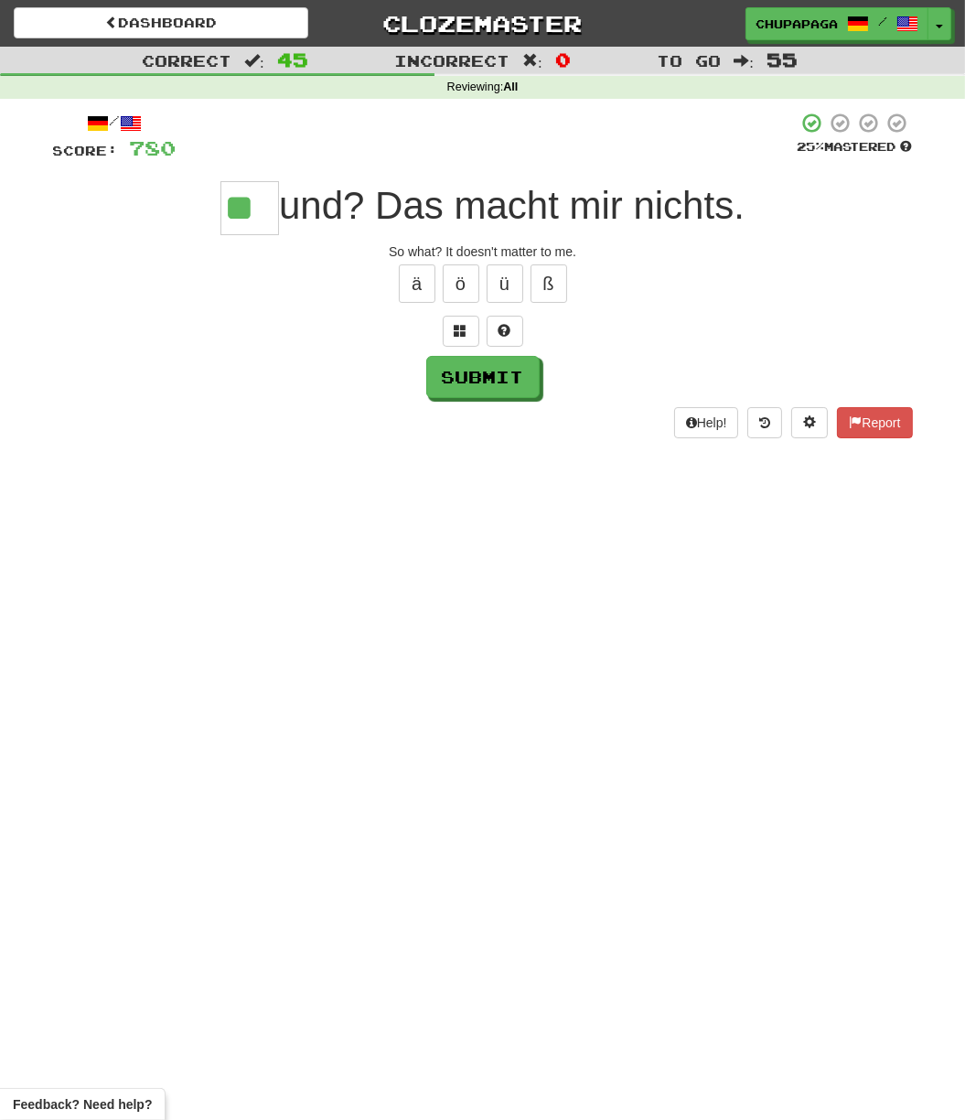
type input "**"
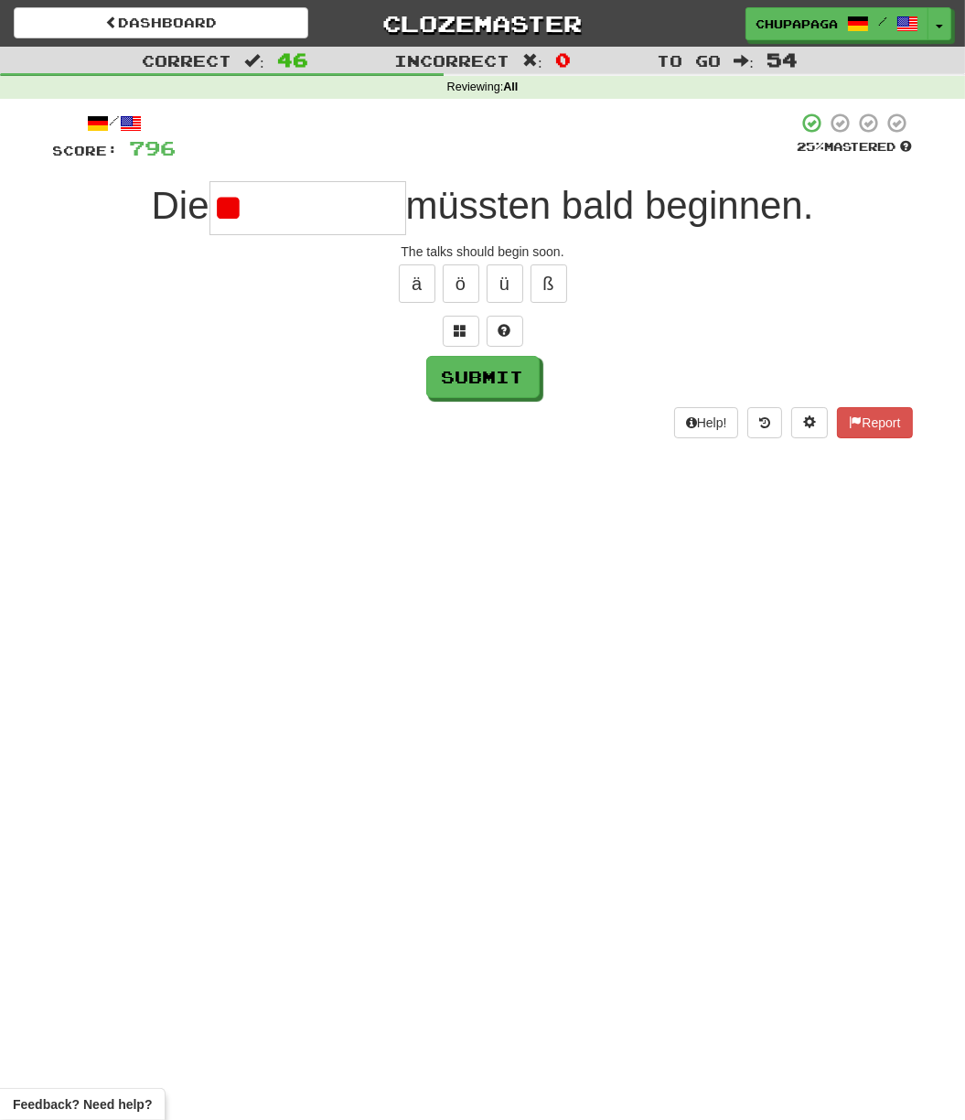
type input "*"
type input "*********"
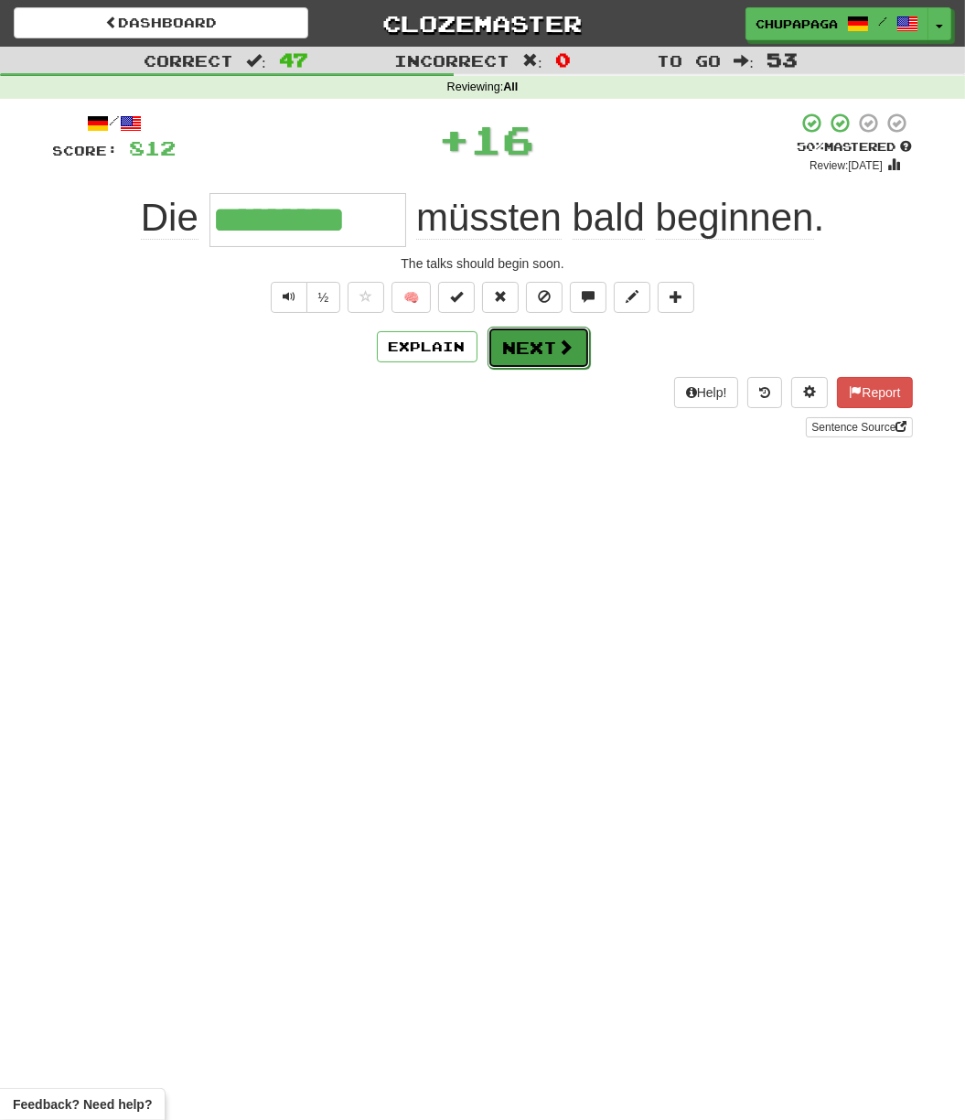
drag, startPoint x: 580, startPoint y: 352, endPoint x: 566, endPoint y: 352, distance: 14.6
click at [566, 352] on button "Next" at bounding box center [539, 348] width 102 height 42
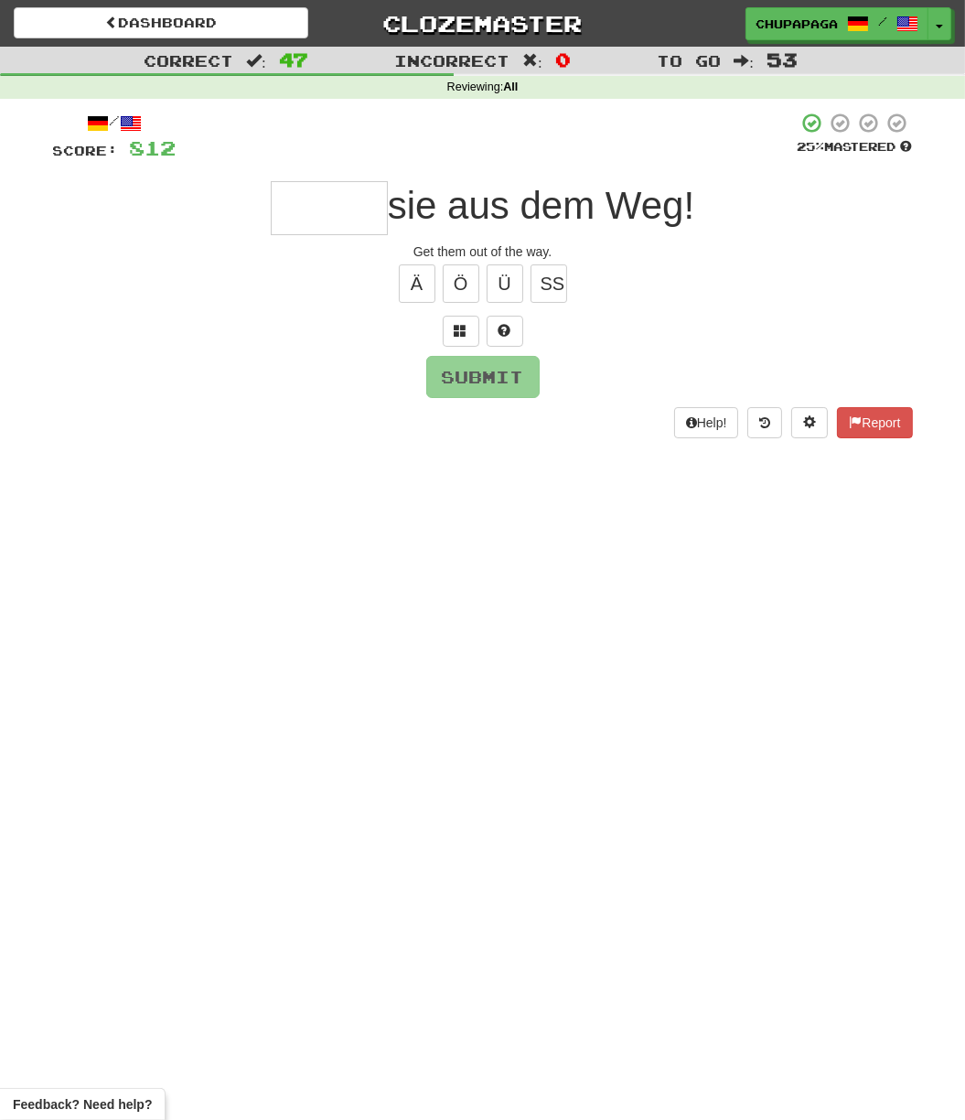
type input "*"
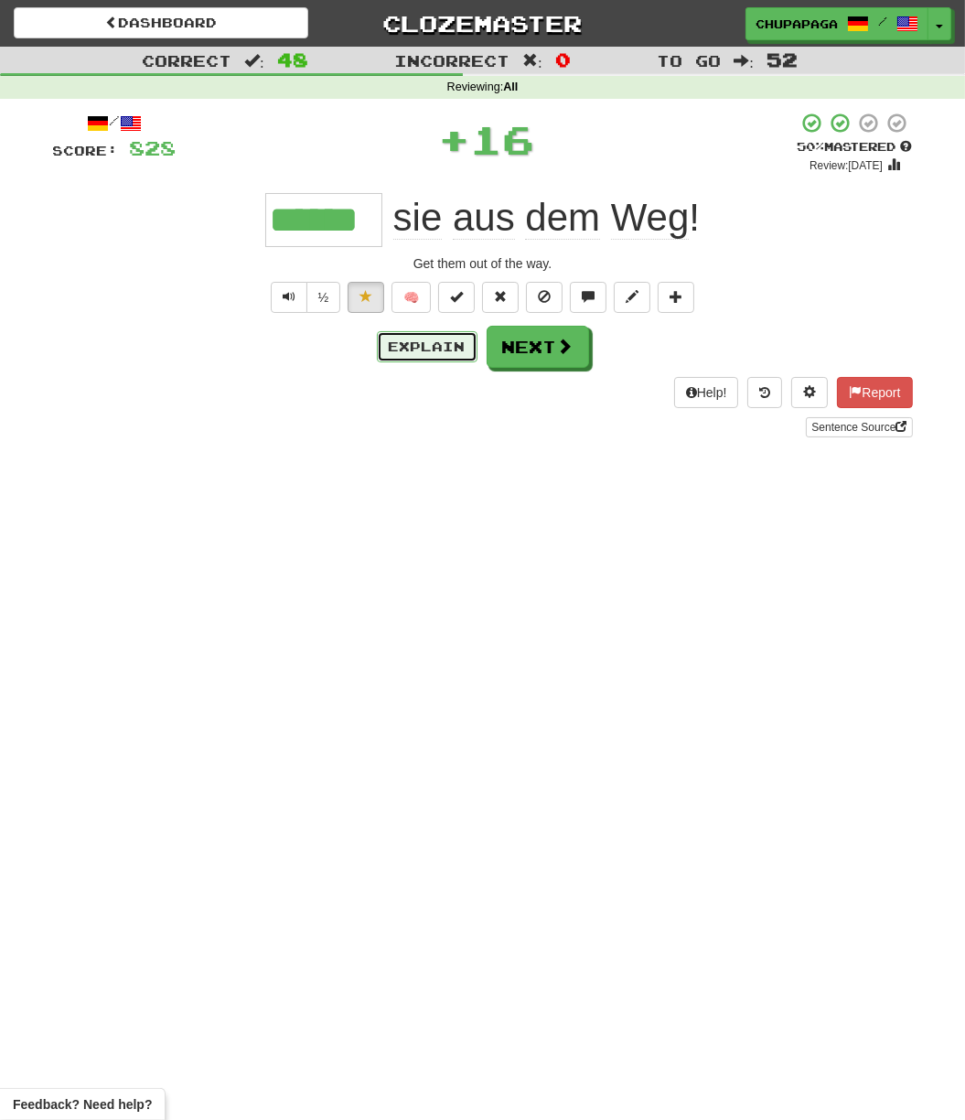
click at [434, 339] on button "Explain" at bounding box center [427, 346] width 101 height 31
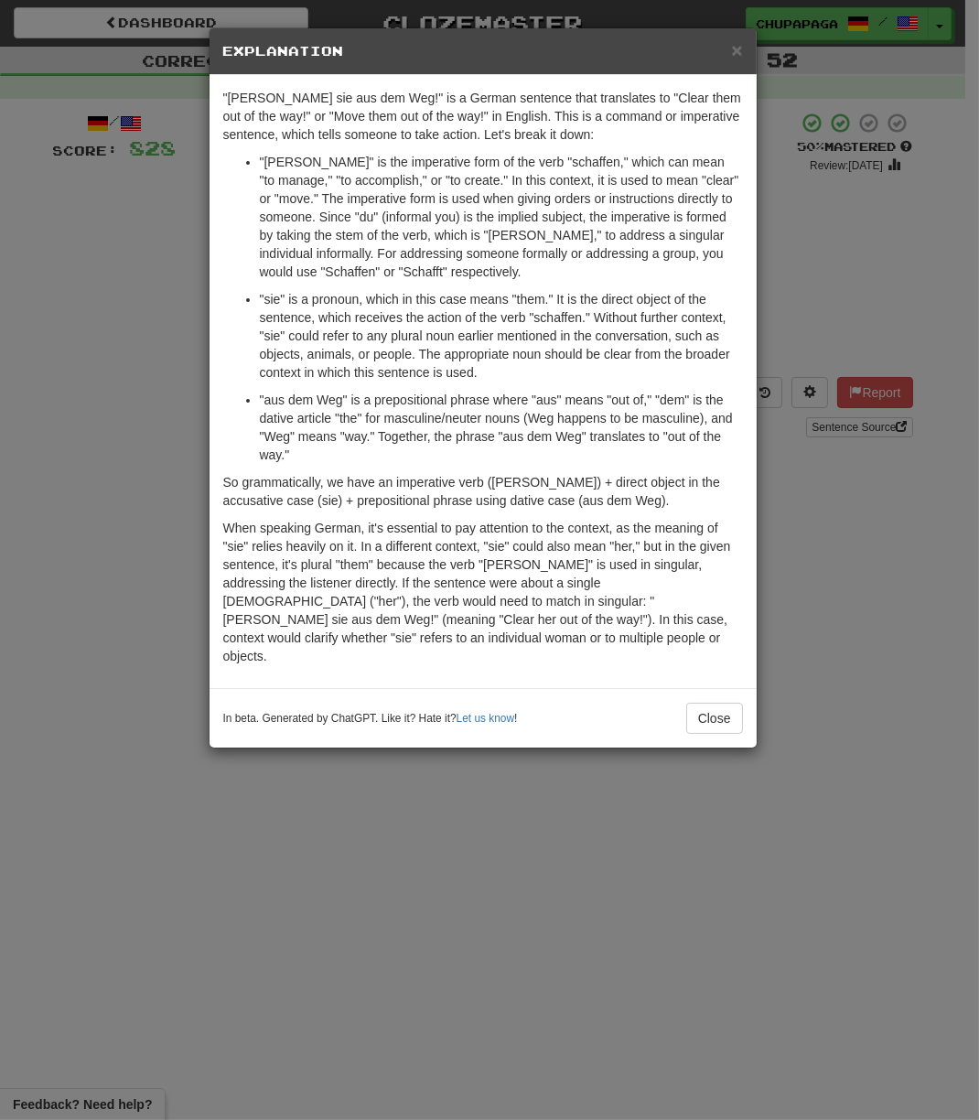
click at [741, 37] on div "× Explanation" at bounding box center [483, 51] width 547 height 47
click at [731, 52] on span "×" at bounding box center [736, 49] width 11 height 21
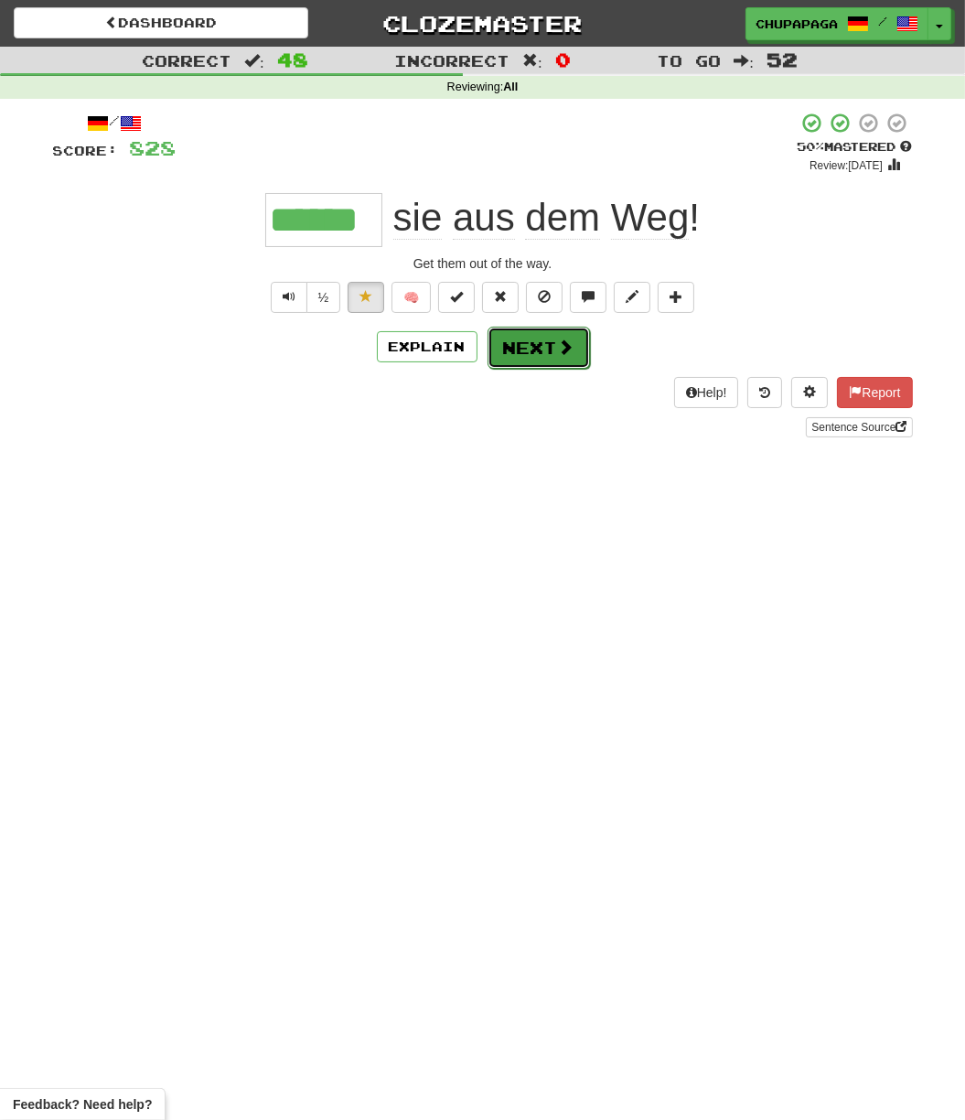
click at [511, 357] on button "Next" at bounding box center [539, 348] width 102 height 42
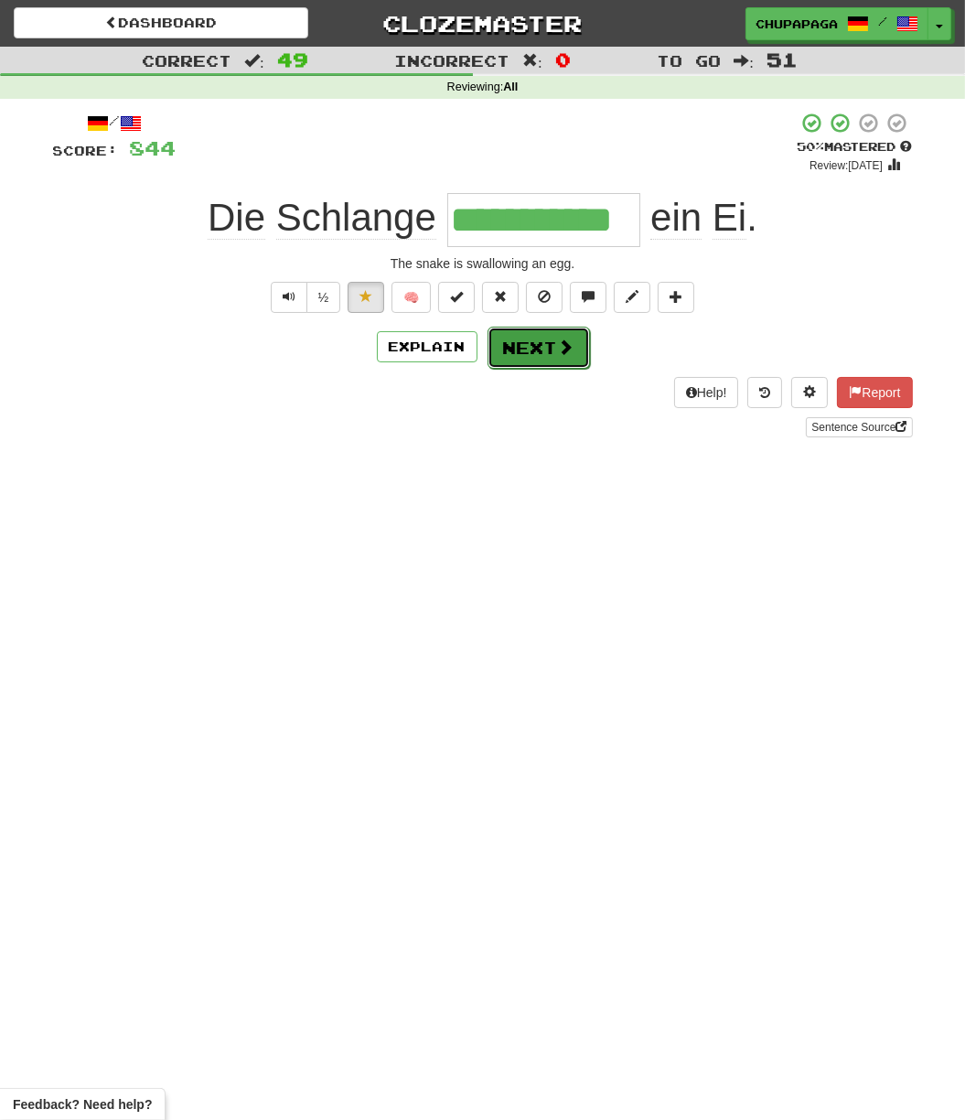
click at [575, 350] on button "Next" at bounding box center [539, 348] width 102 height 42
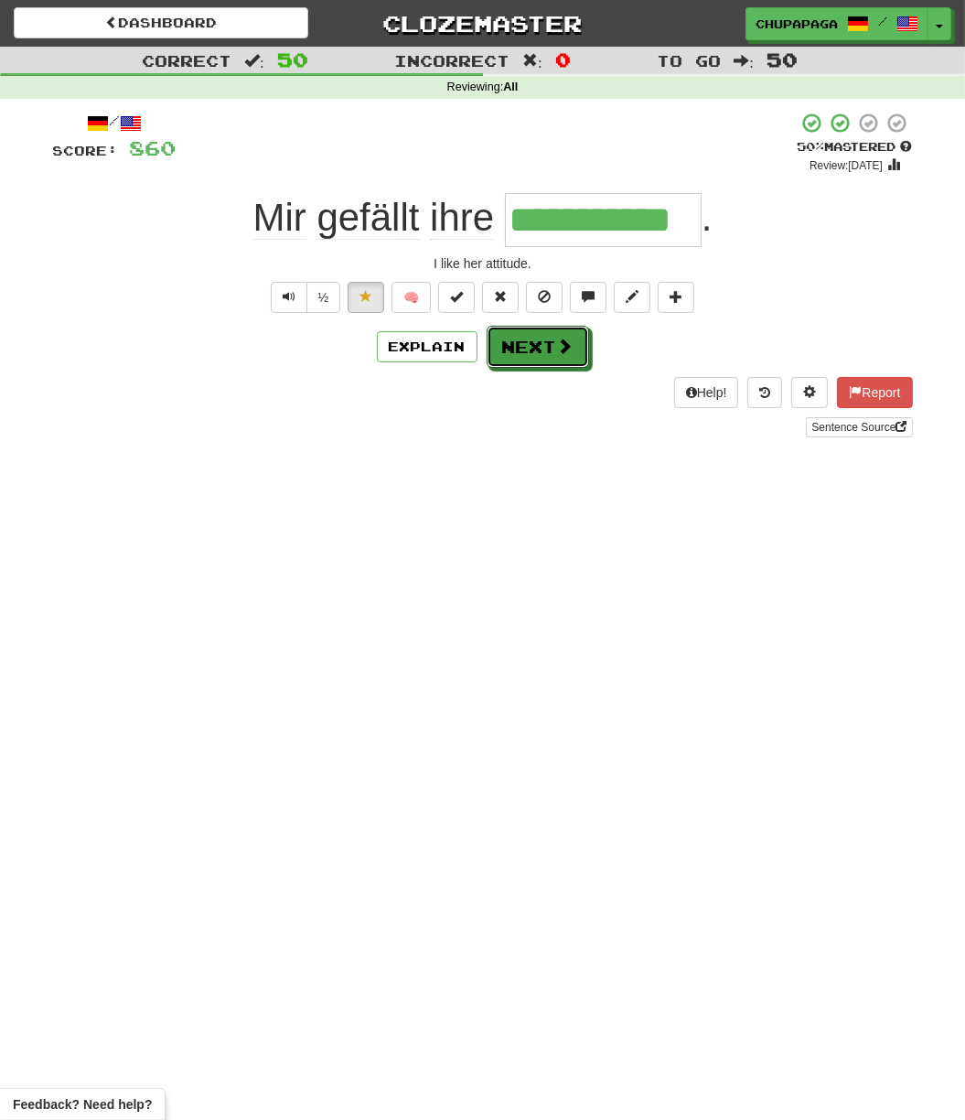
click at [548, 343] on button "Next" at bounding box center [538, 347] width 102 height 42
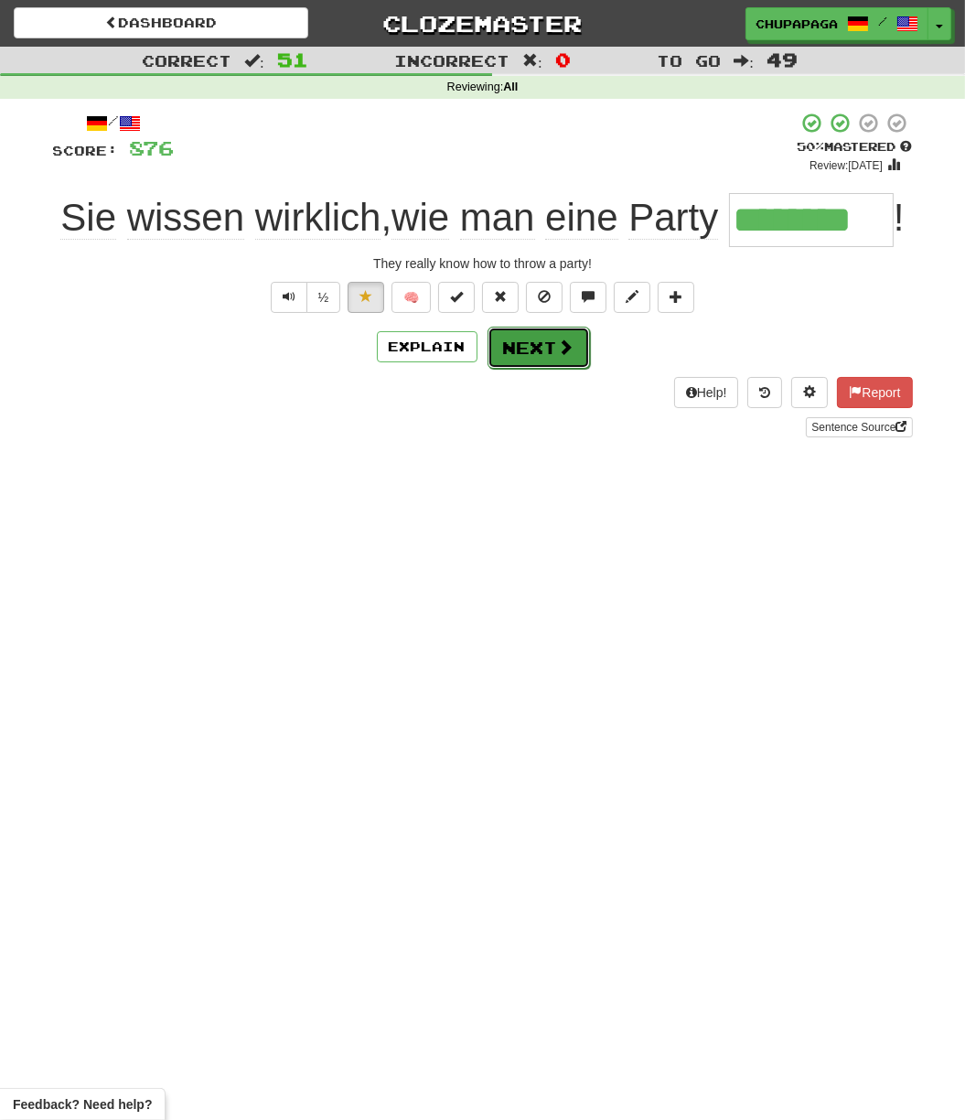
click at [570, 355] on span at bounding box center [566, 347] width 16 height 16
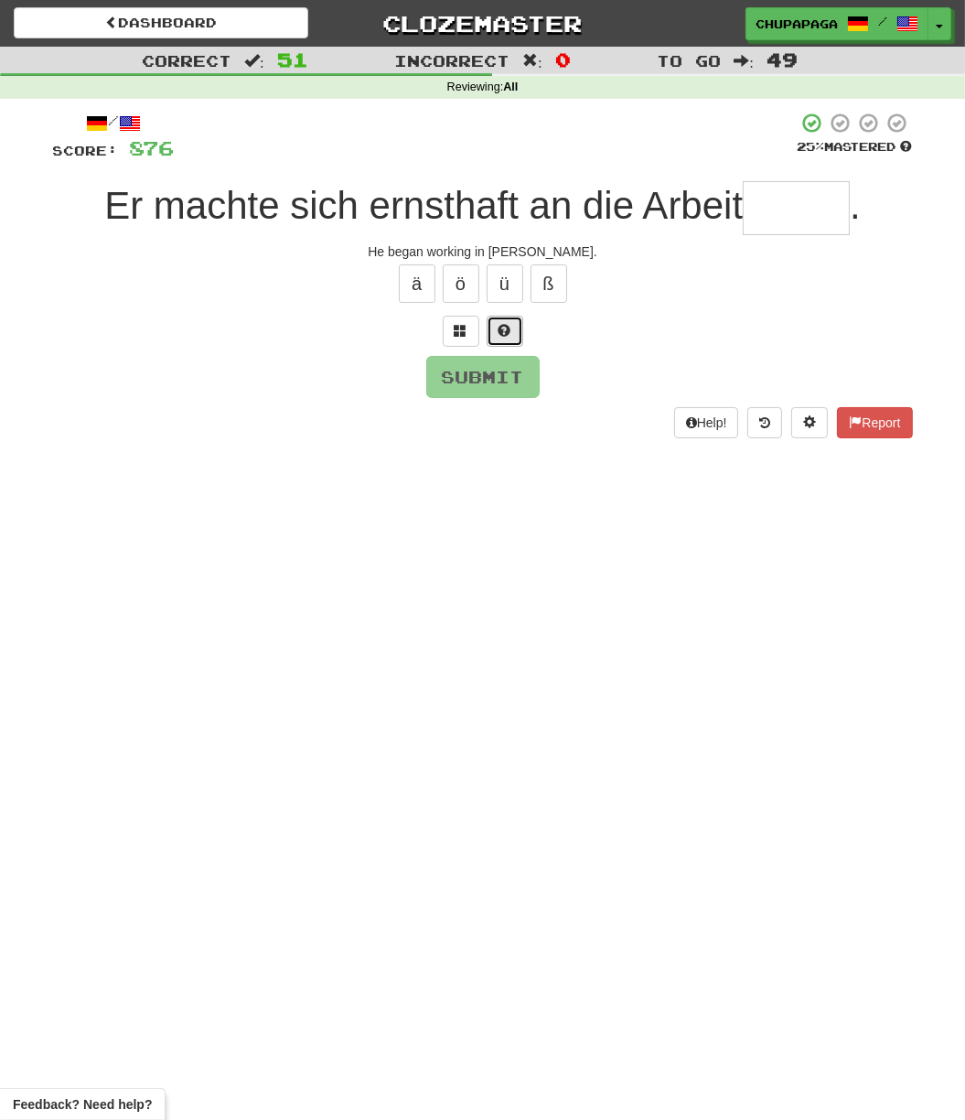
click at [519, 329] on button at bounding box center [505, 331] width 37 height 31
click at [495, 328] on button at bounding box center [483, 331] width 37 height 31
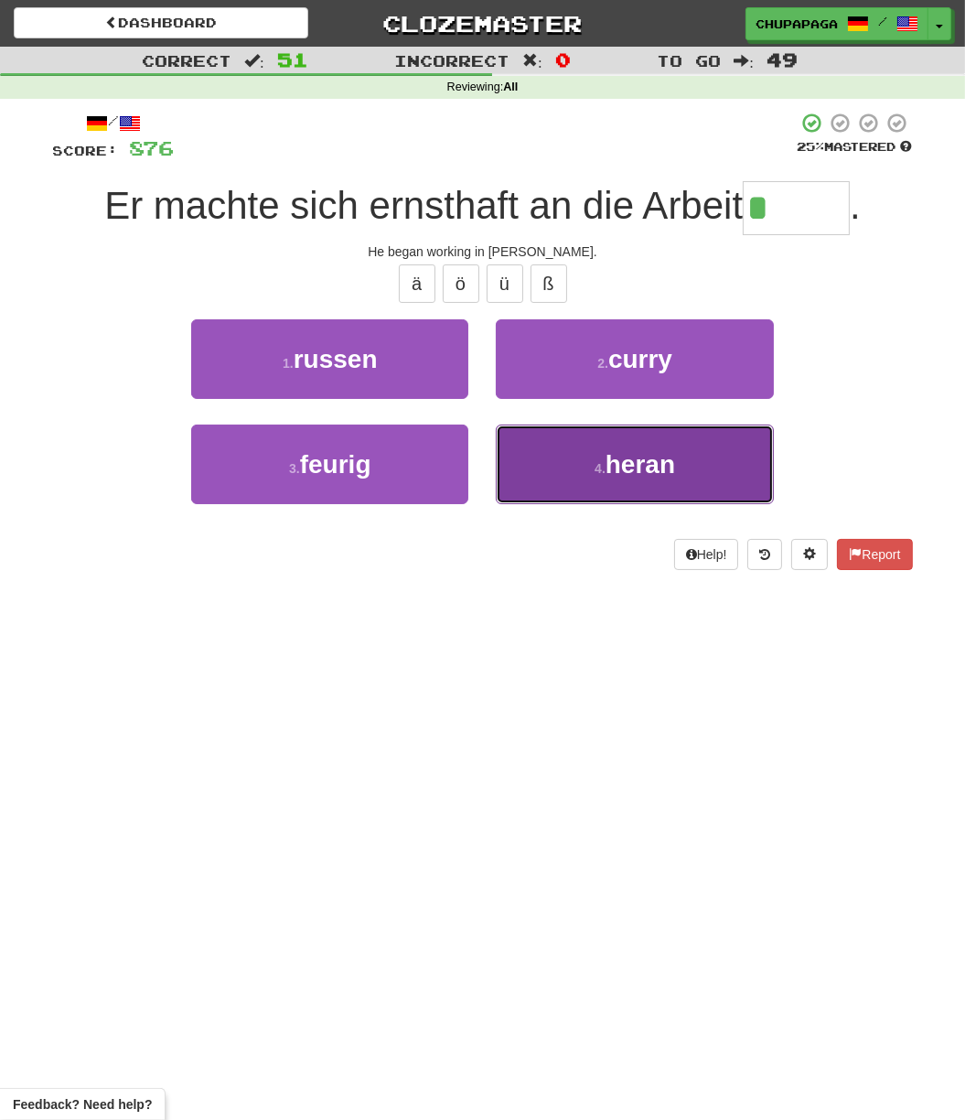
click at [618, 477] on span "heran" at bounding box center [641, 464] width 70 height 28
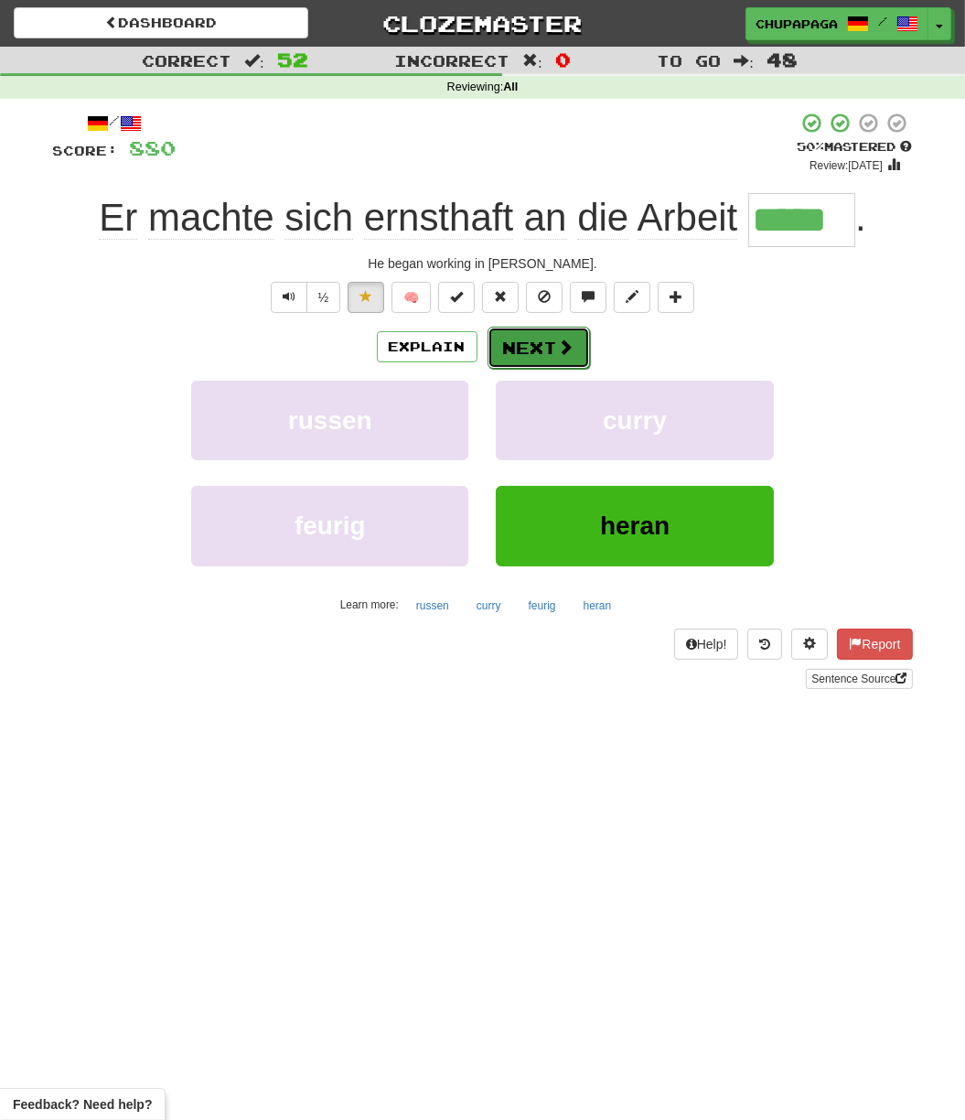
click at [544, 347] on button "Next" at bounding box center [539, 348] width 102 height 42
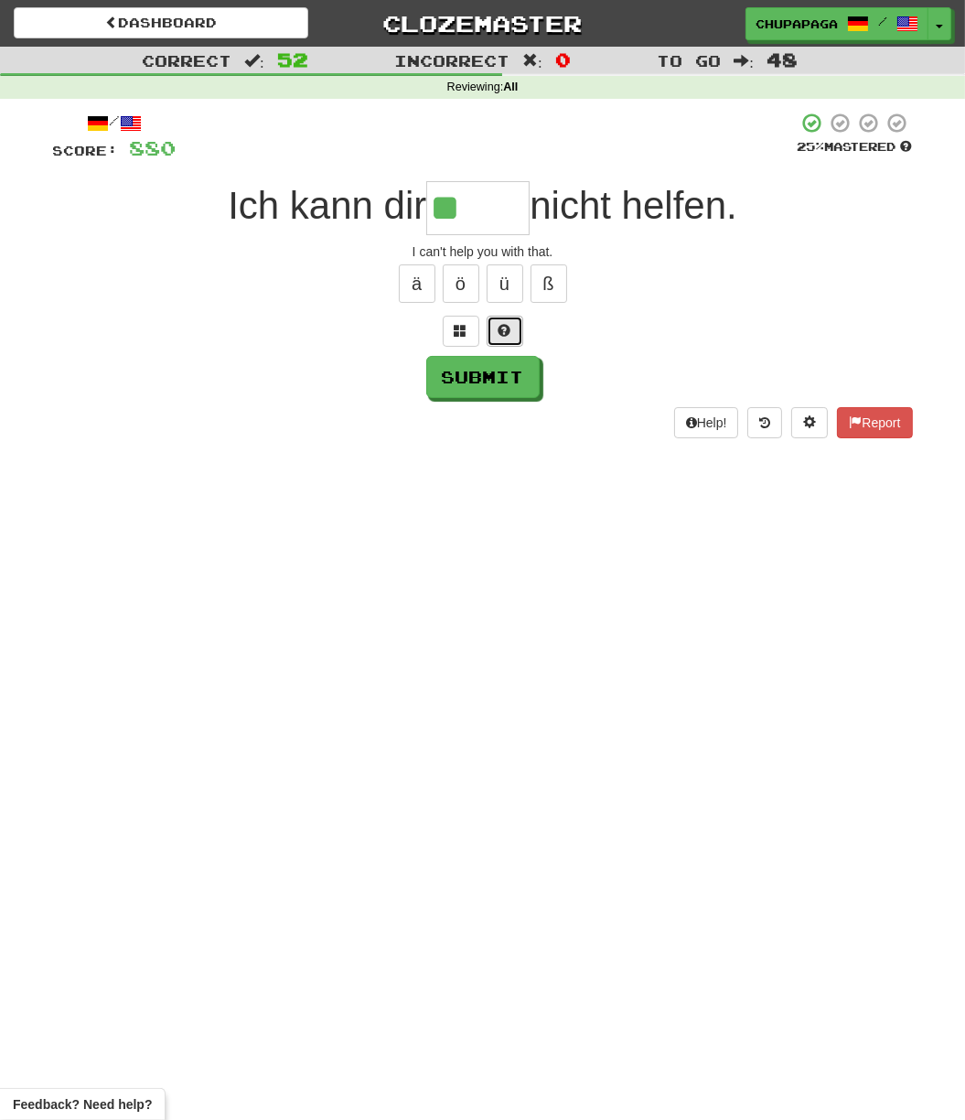
click at [515, 326] on button at bounding box center [505, 331] width 37 height 31
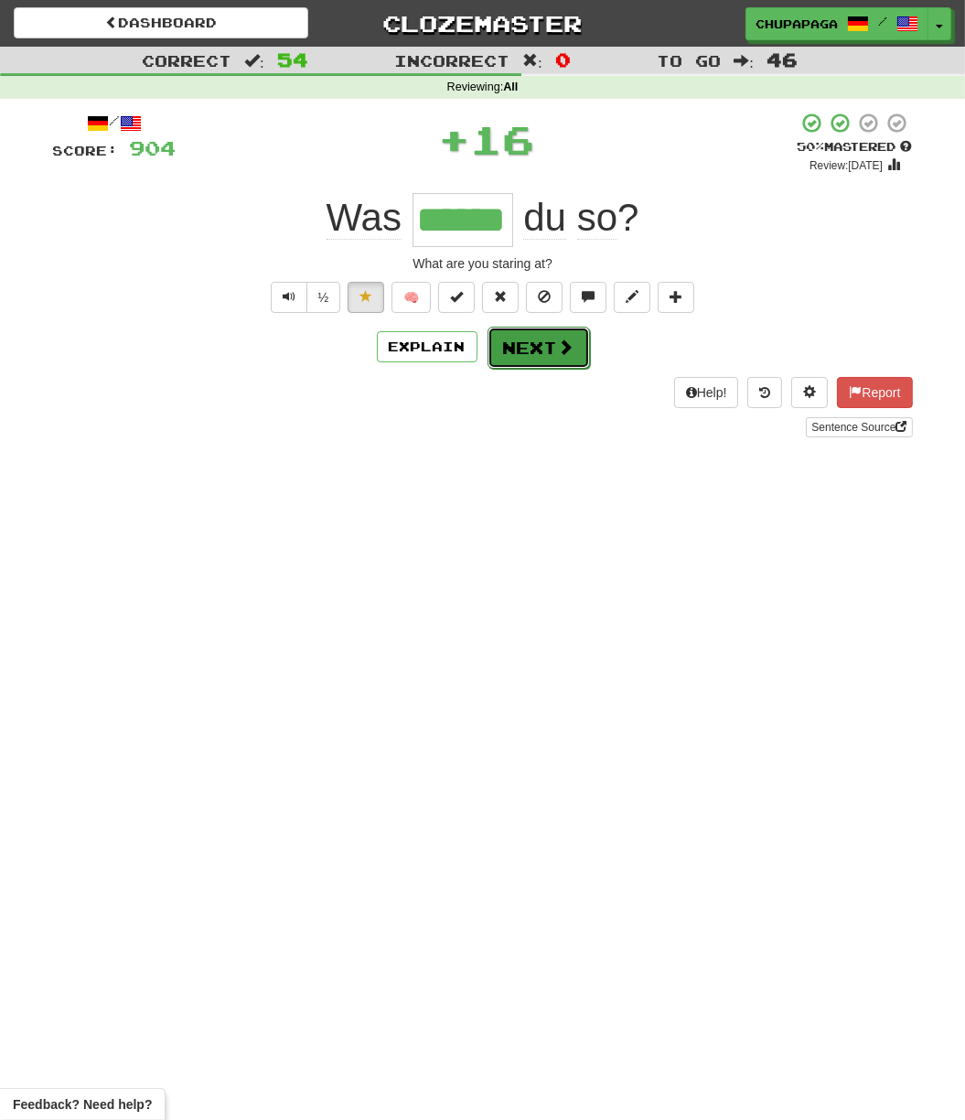
click at [521, 338] on button "Next" at bounding box center [539, 348] width 102 height 42
click at [519, 346] on button "Next" at bounding box center [539, 348] width 102 height 42
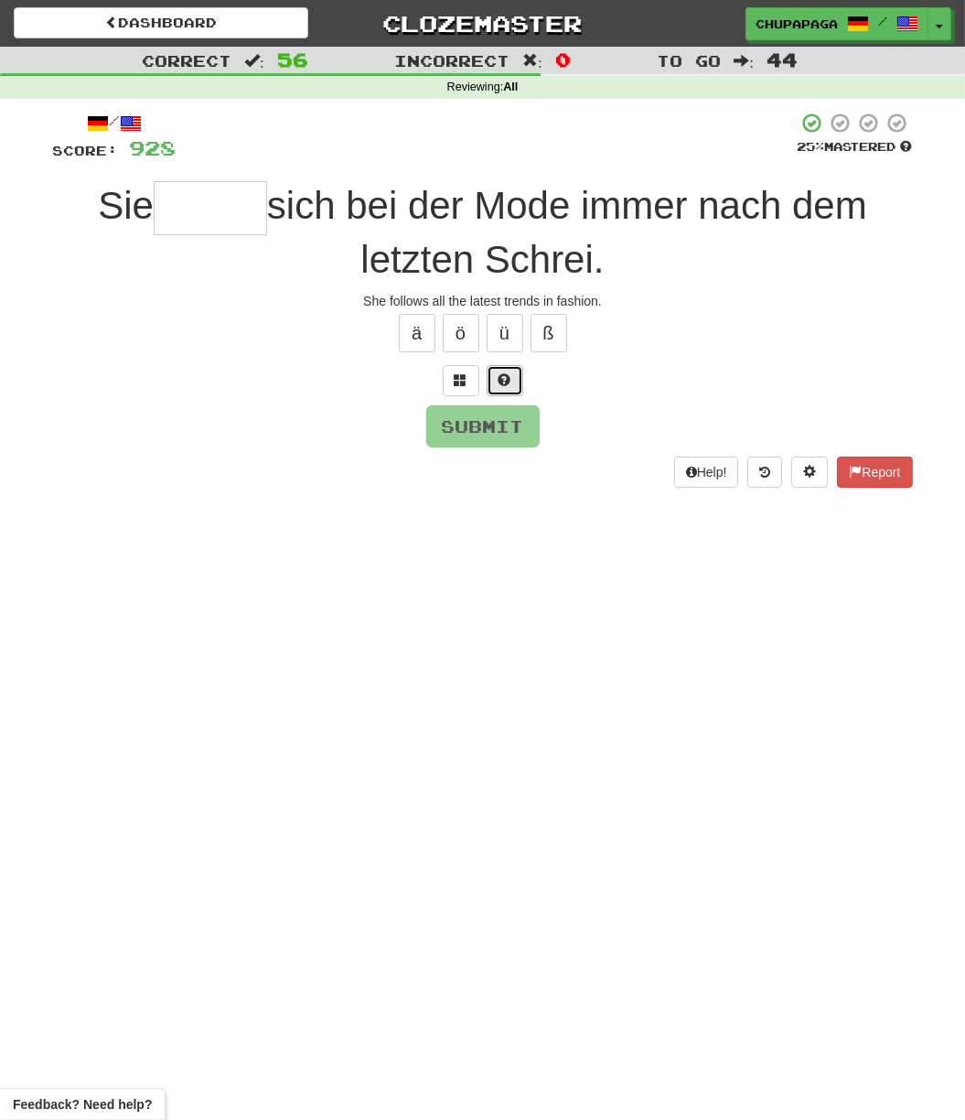
click at [510, 391] on button at bounding box center [505, 380] width 37 height 31
click at [472, 377] on button at bounding box center [483, 380] width 37 height 31
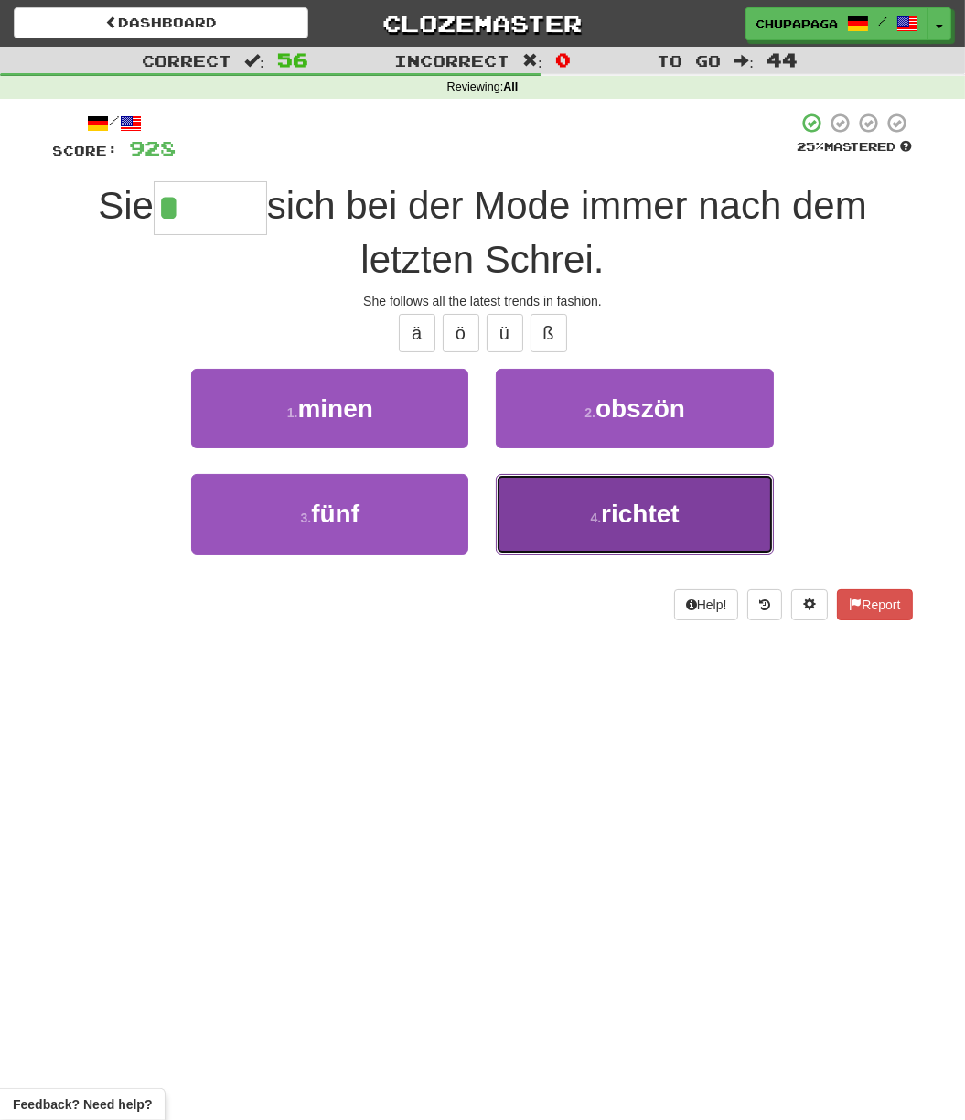
click at [698, 509] on button "4 . richtet" at bounding box center [634, 514] width 277 height 80
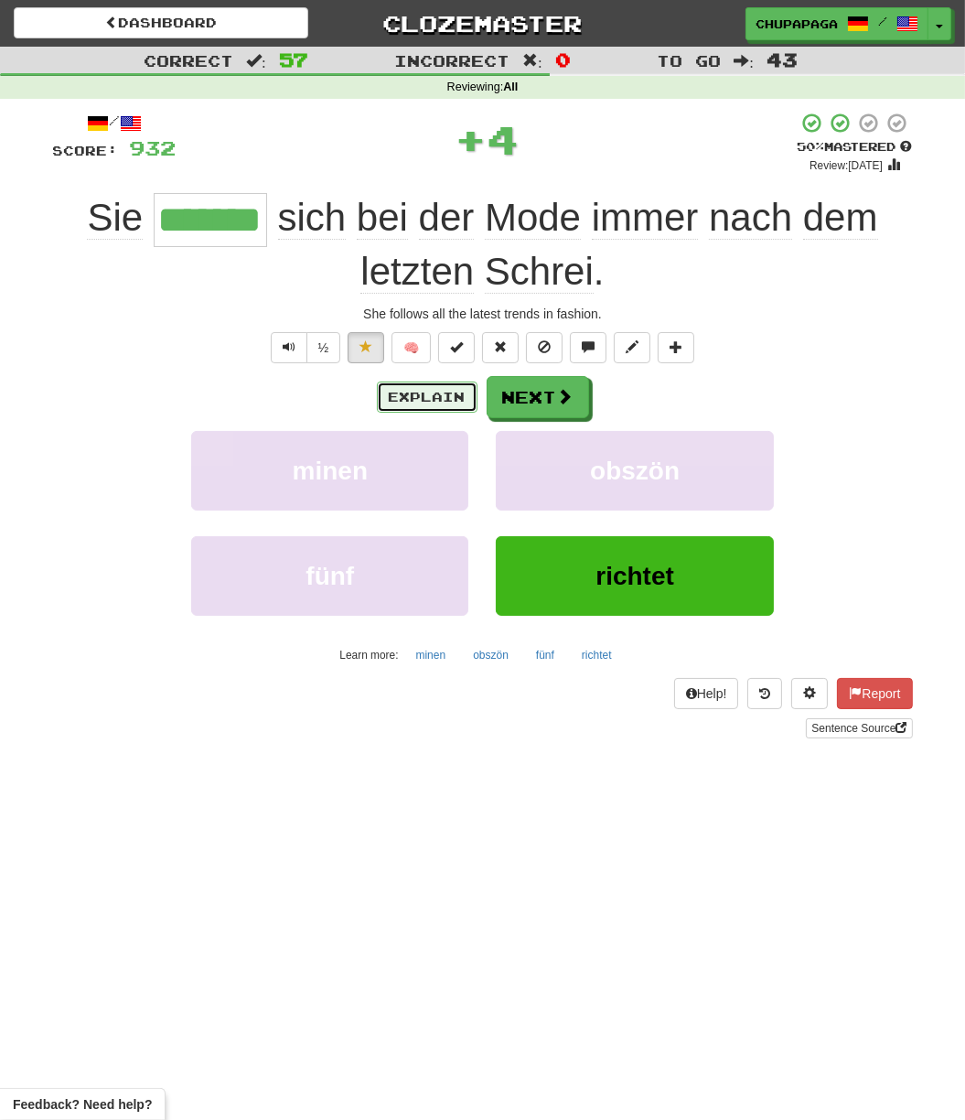
click at [457, 400] on button "Explain" at bounding box center [427, 397] width 101 height 31
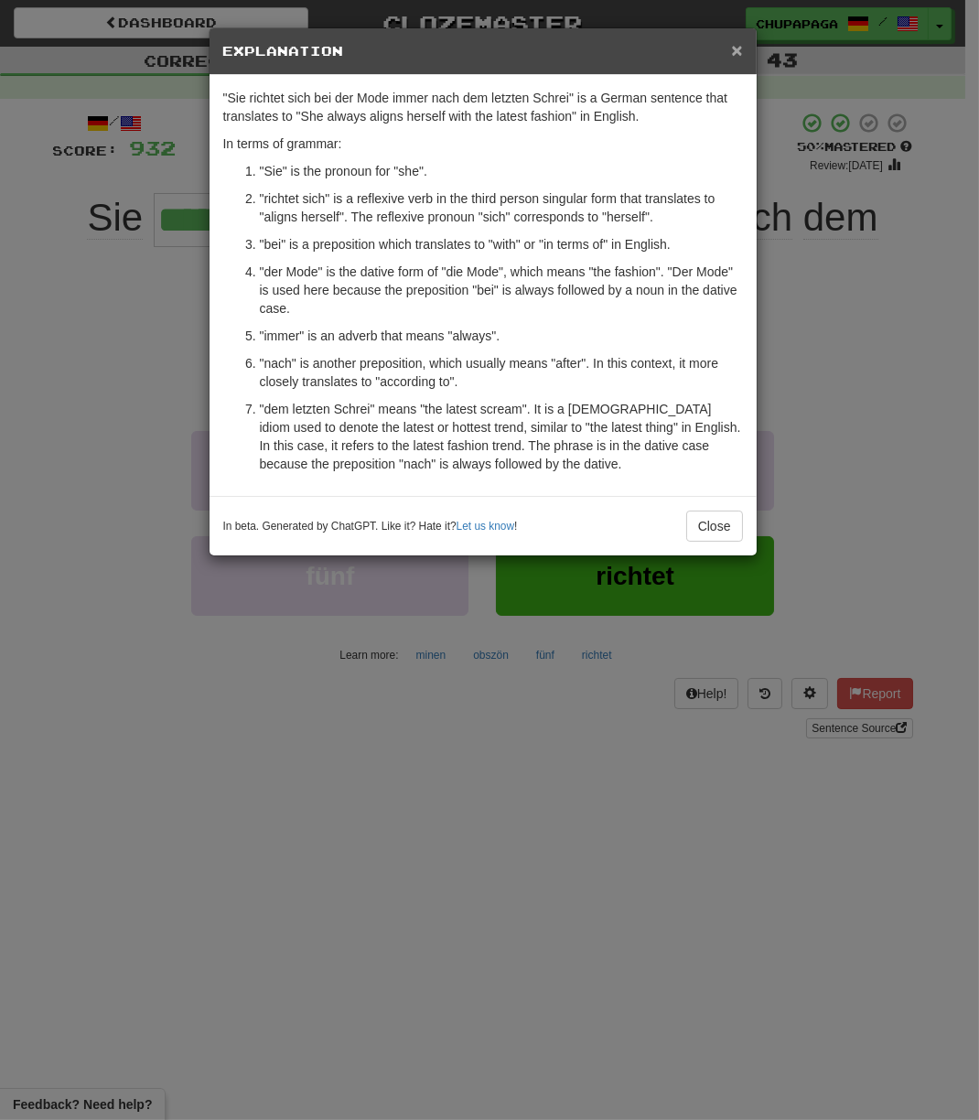
click at [738, 45] on span "×" at bounding box center [736, 49] width 11 height 21
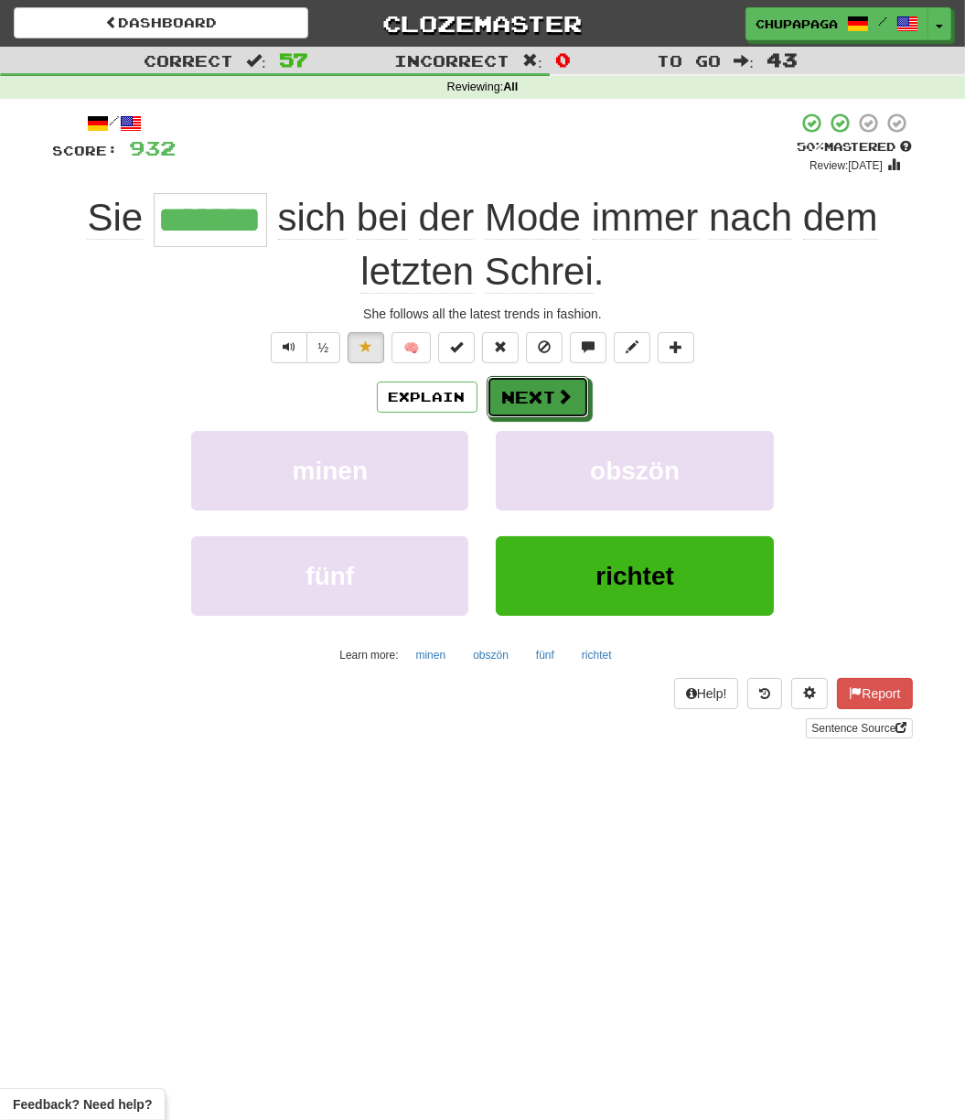
click at [524, 404] on button "Next" at bounding box center [538, 397] width 102 height 42
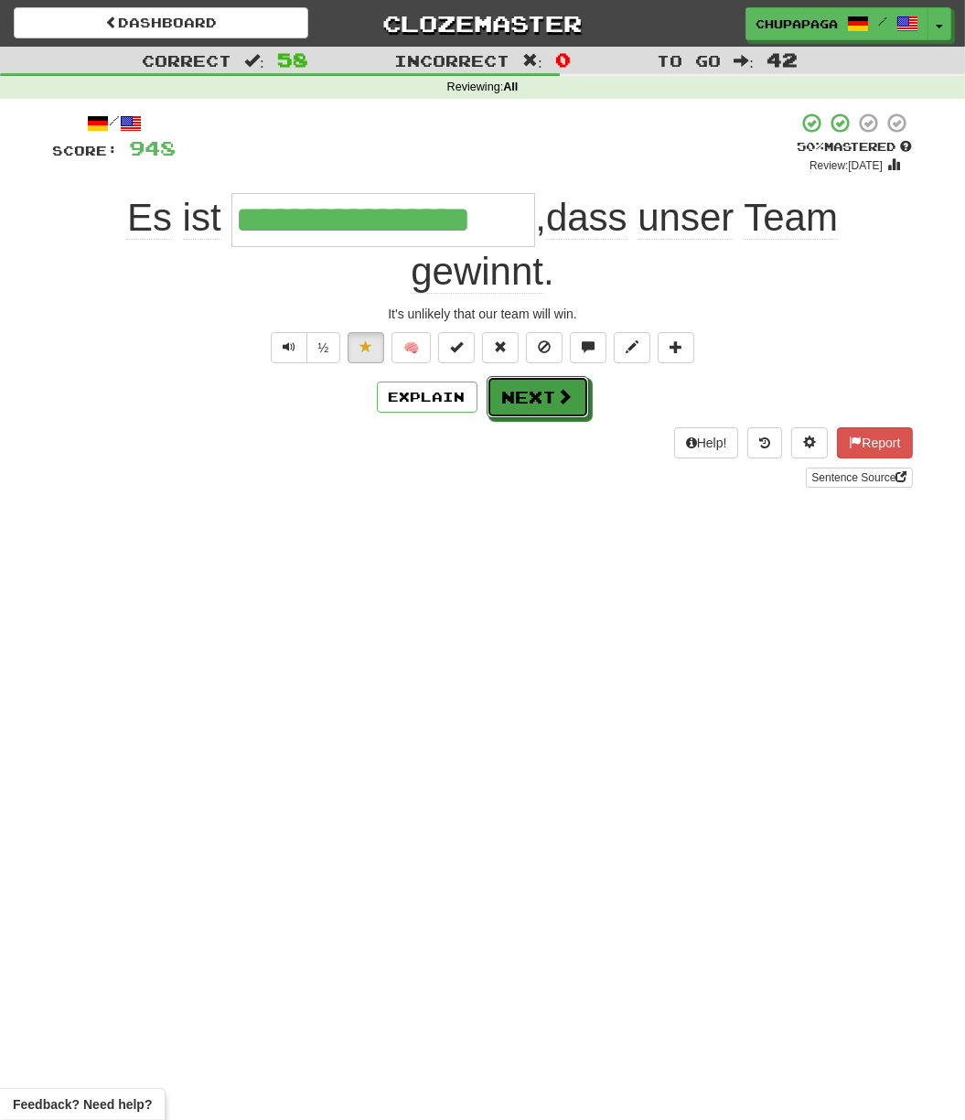
click at [525, 402] on button "Next" at bounding box center [538, 397] width 102 height 42
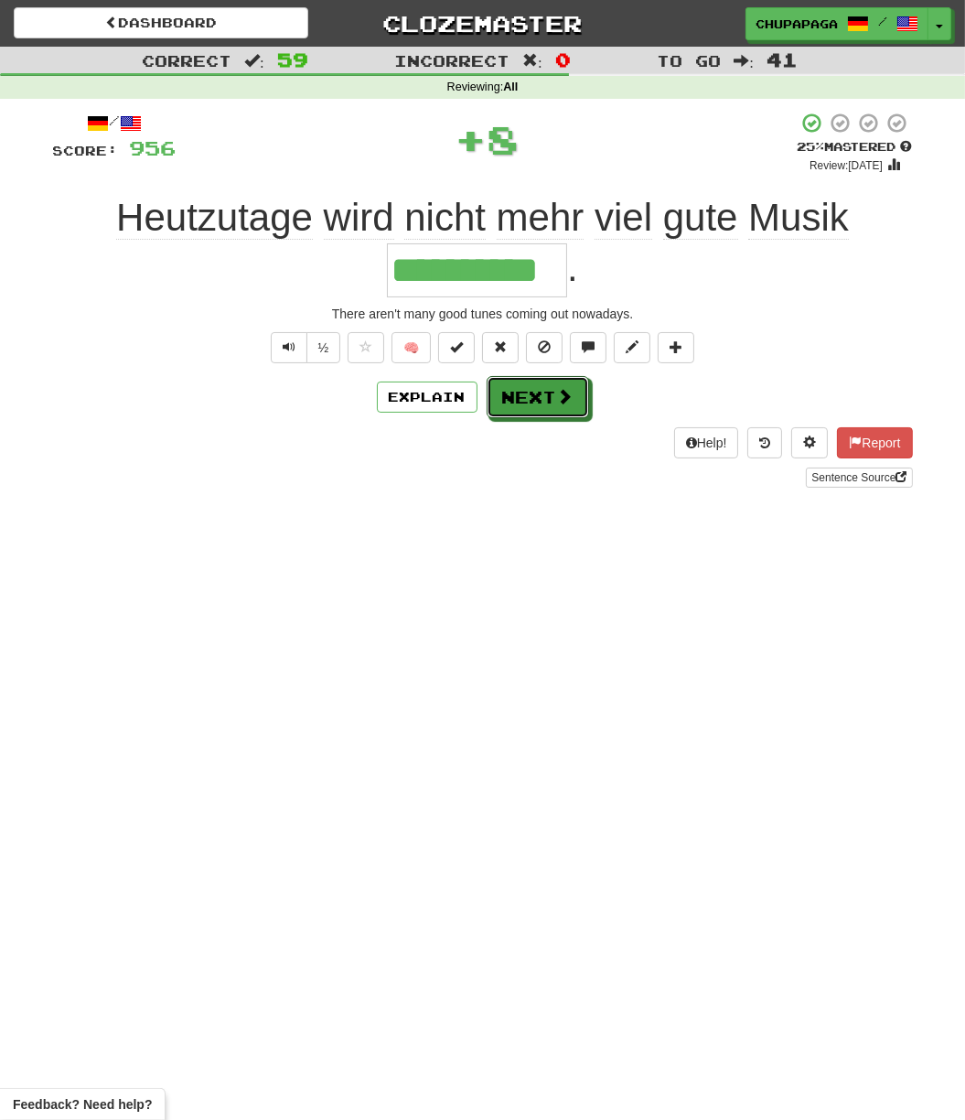
drag, startPoint x: 579, startPoint y: 385, endPoint x: 570, endPoint y: 389, distance: 9.9
click at [577, 385] on button "Next" at bounding box center [538, 397] width 102 height 42
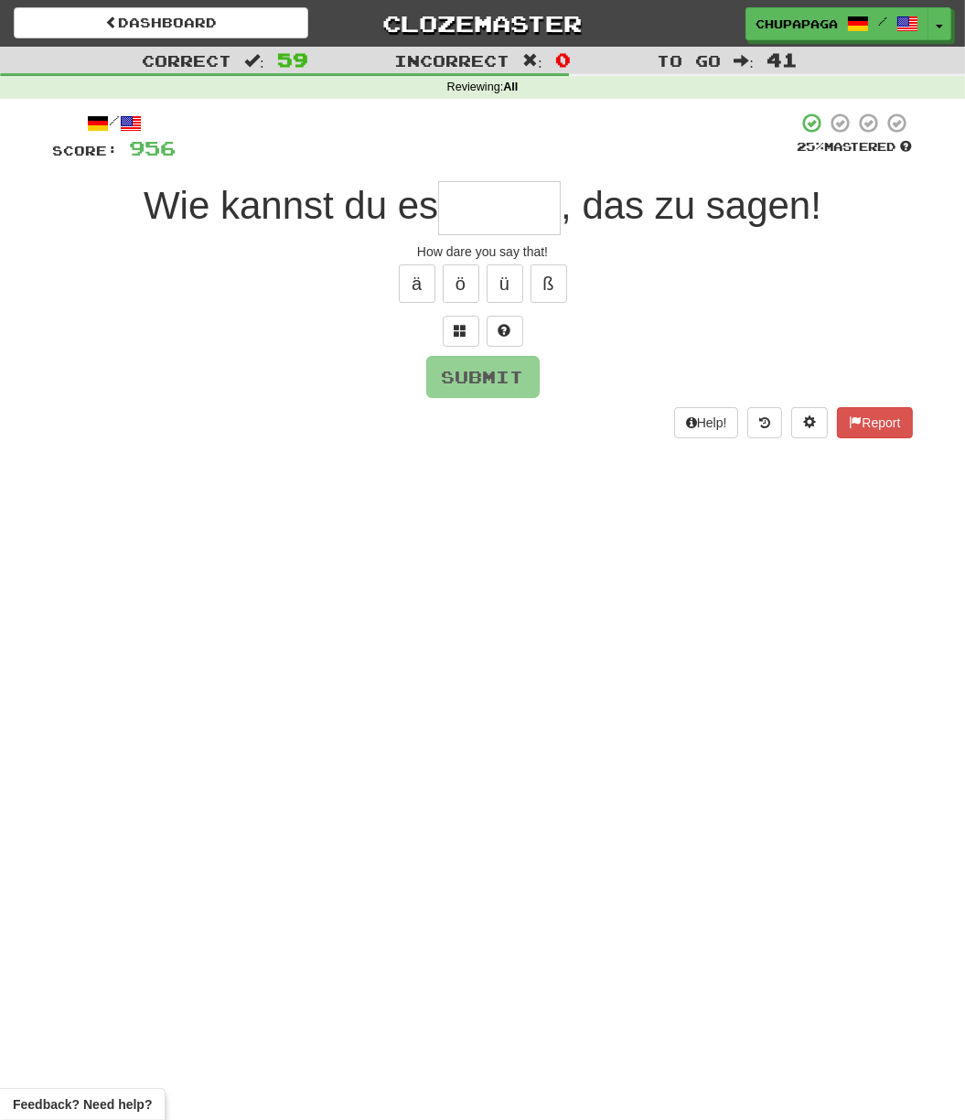
click at [561, 391] on div "Submit" at bounding box center [483, 377] width 860 height 42
click at [507, 200] on input "text" at bounding box center [499, 207] width 123 height 53
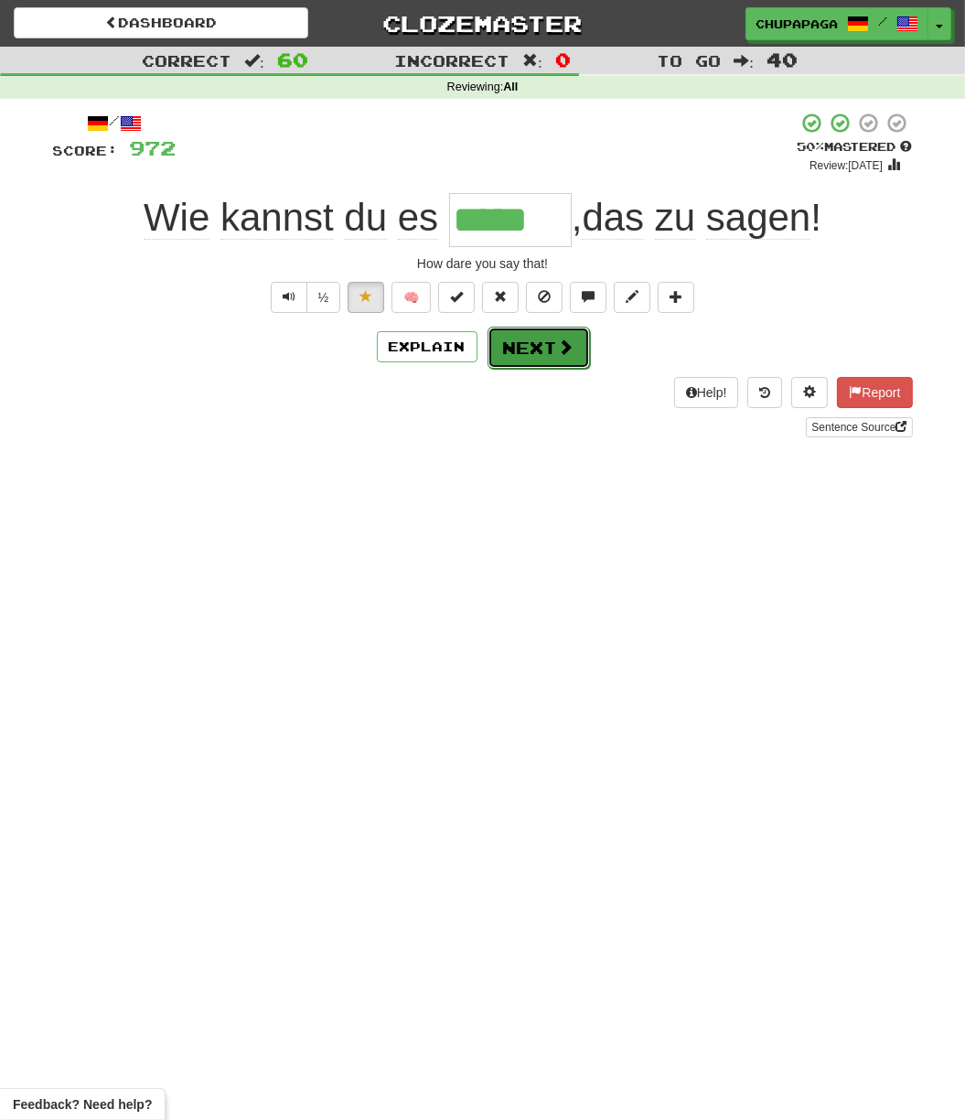
click at [503, 353] on button "Next" at bounding box center [539, 348] width 102 height 42
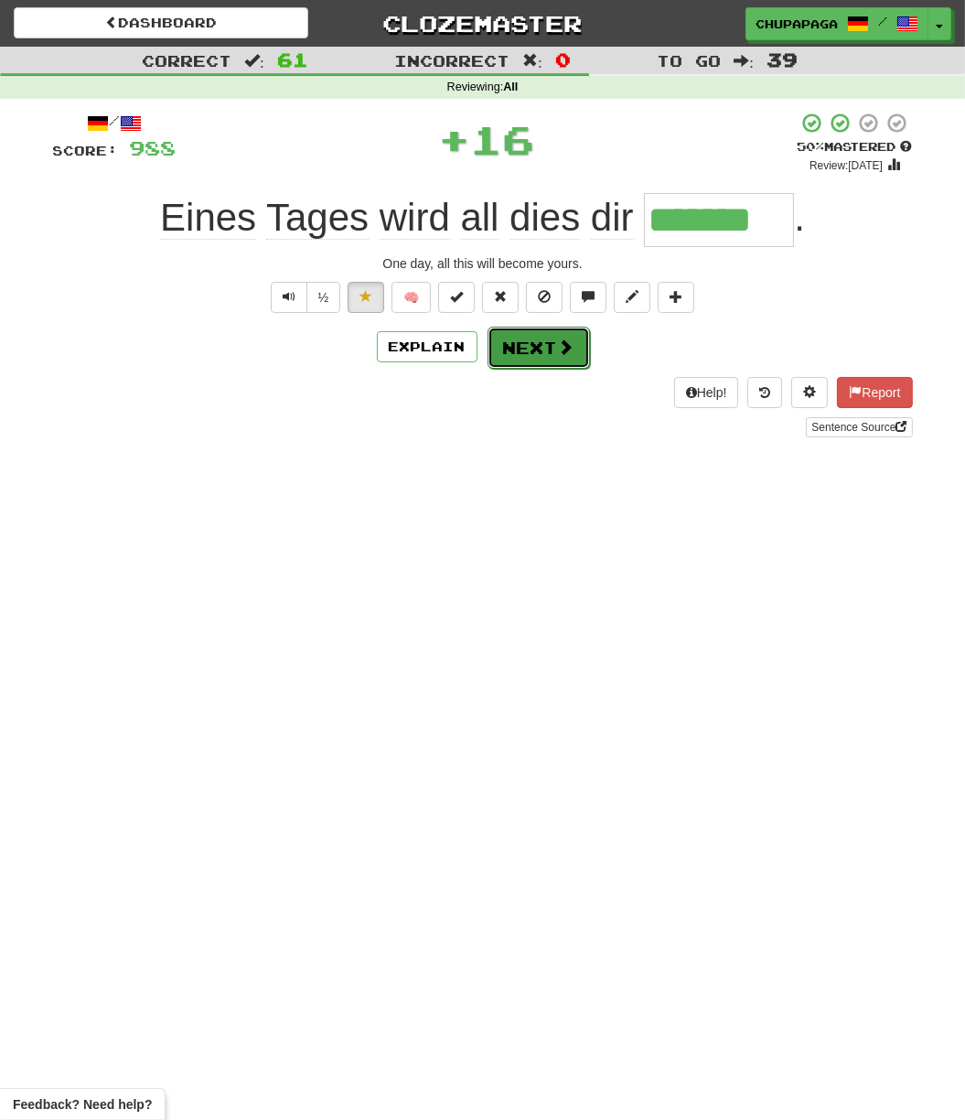
click at [539, 342] on button "Next" at bounding box center [539, 348] width 102 height 42
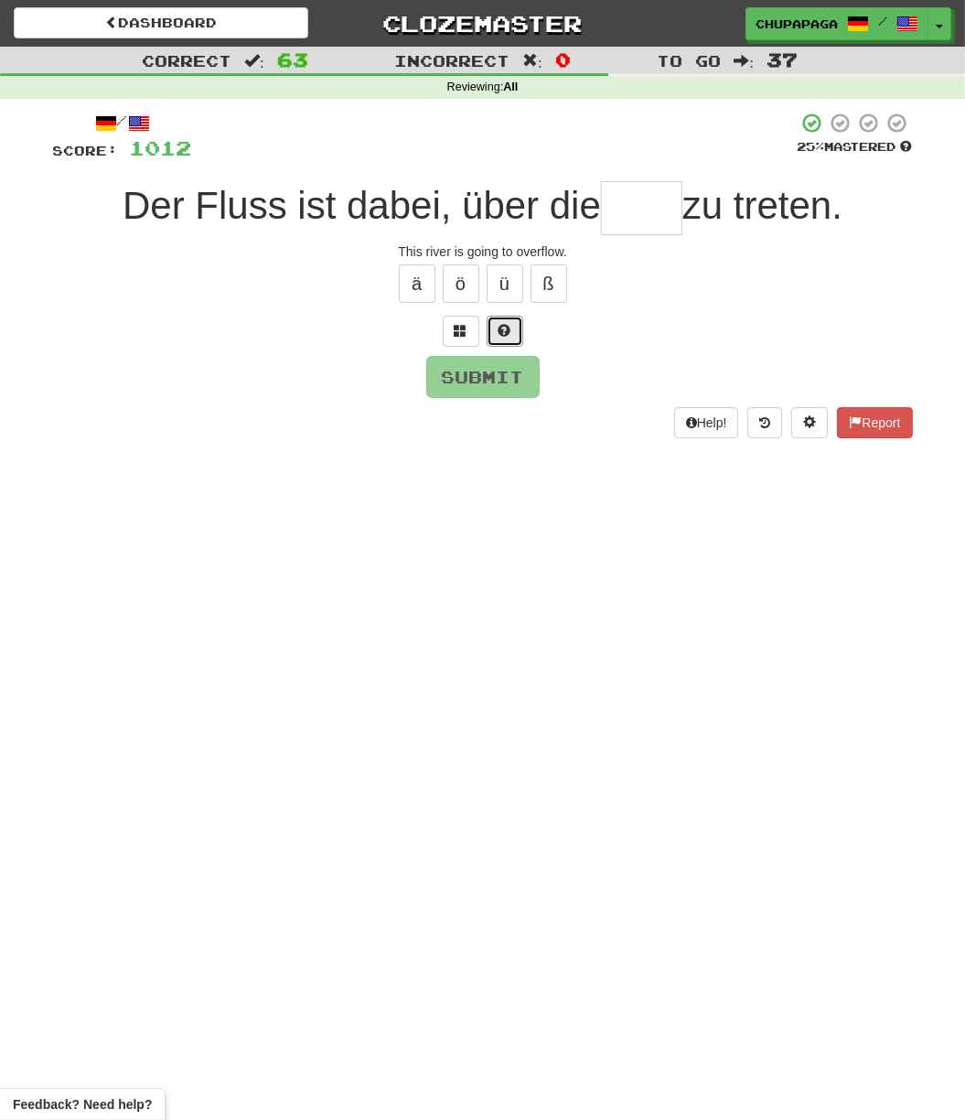
click at [503, 329] on span at bounding box center [505, 330] width 13 height 13
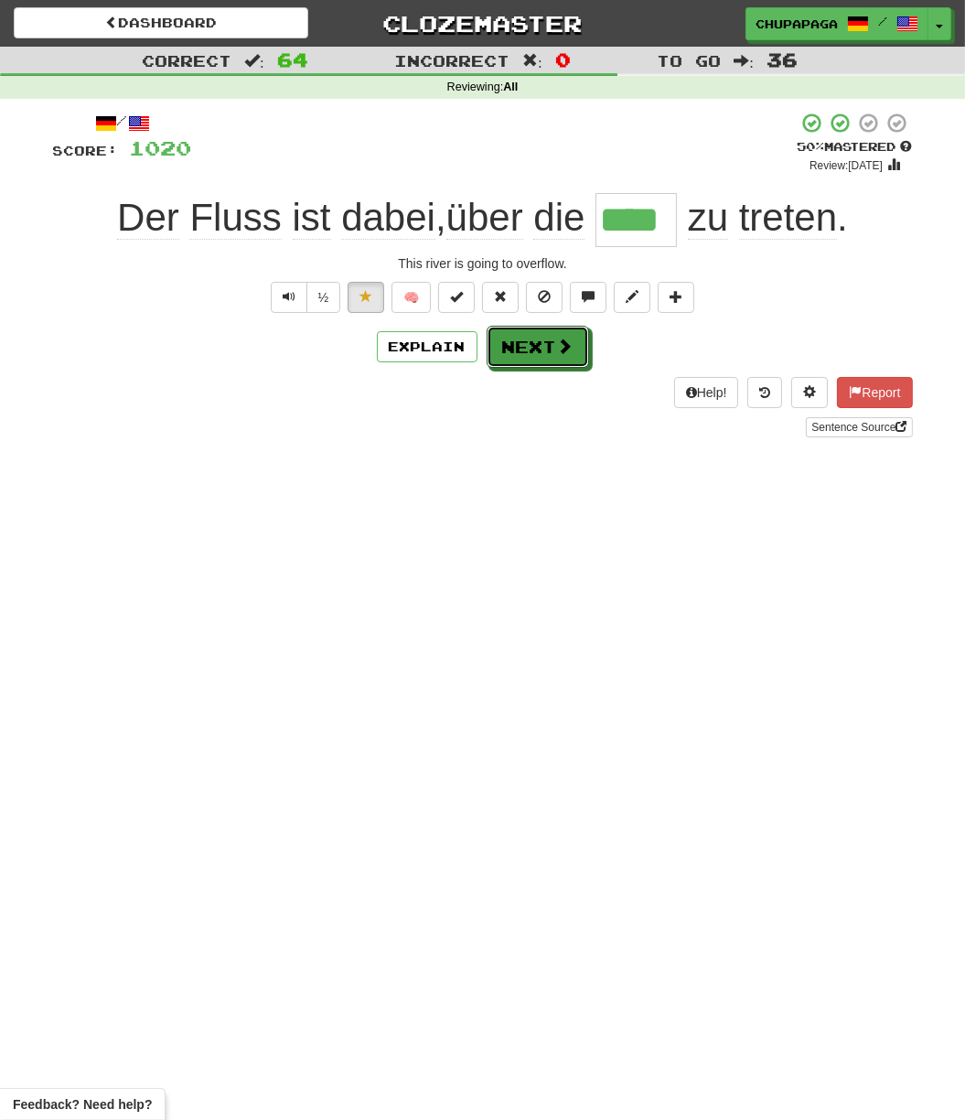
click at [546, 347] on button "Next" at bounding box center [538, 347] width 102 height 42
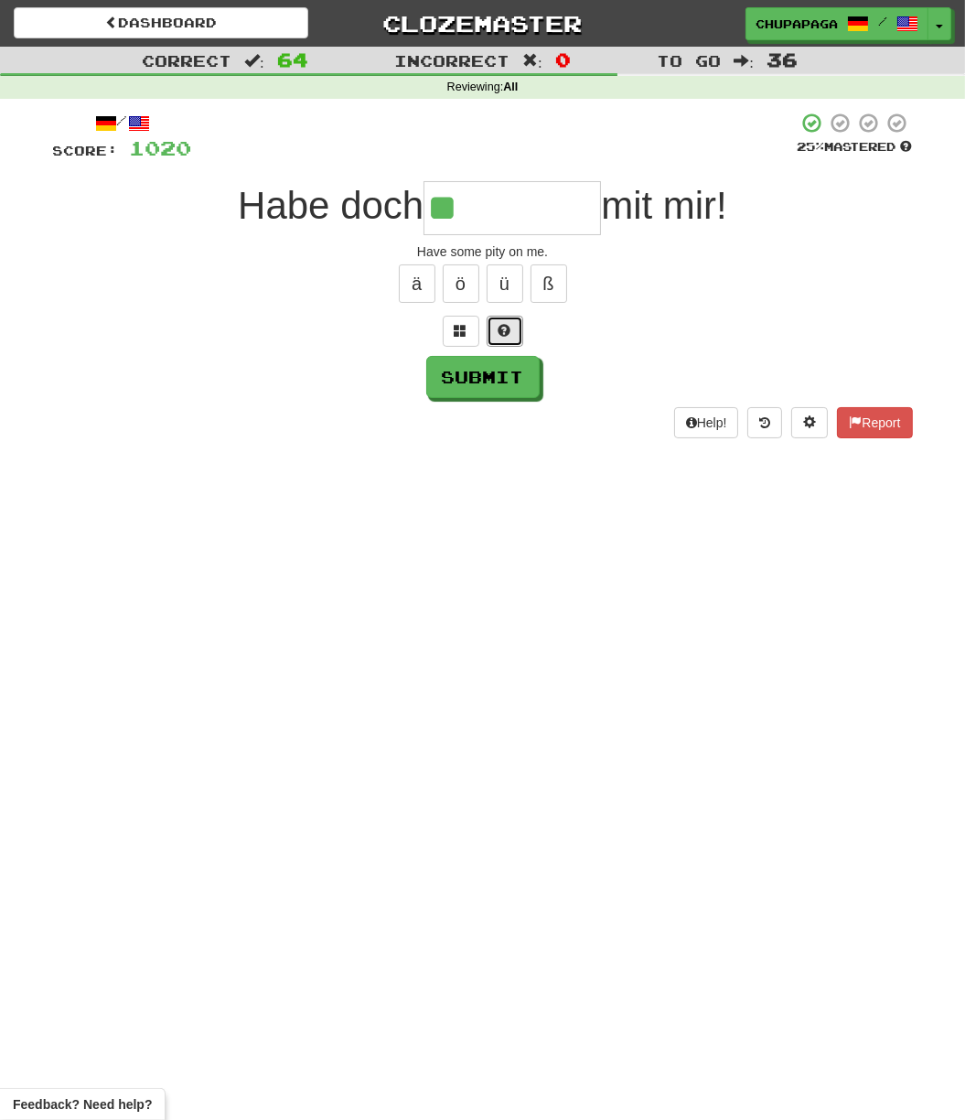
click at [506, 320] on button at bounding box center [505, 331] width 37 height 31
click at [492, 326] on button at bounding box center [483, 331] width 37 height 31
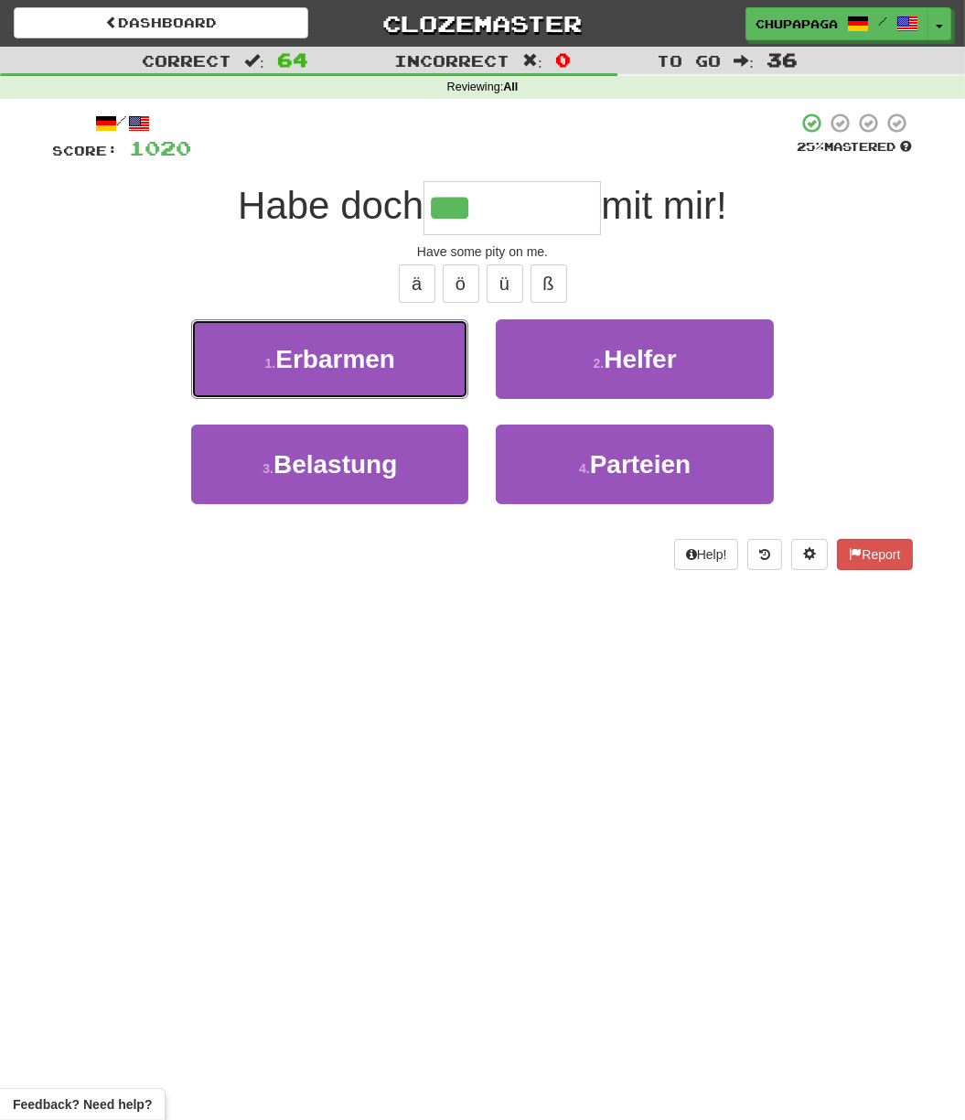
click at [407, 375] on button "1 . Erbarmen" at bounding box center [329, 359] width 277 height 80
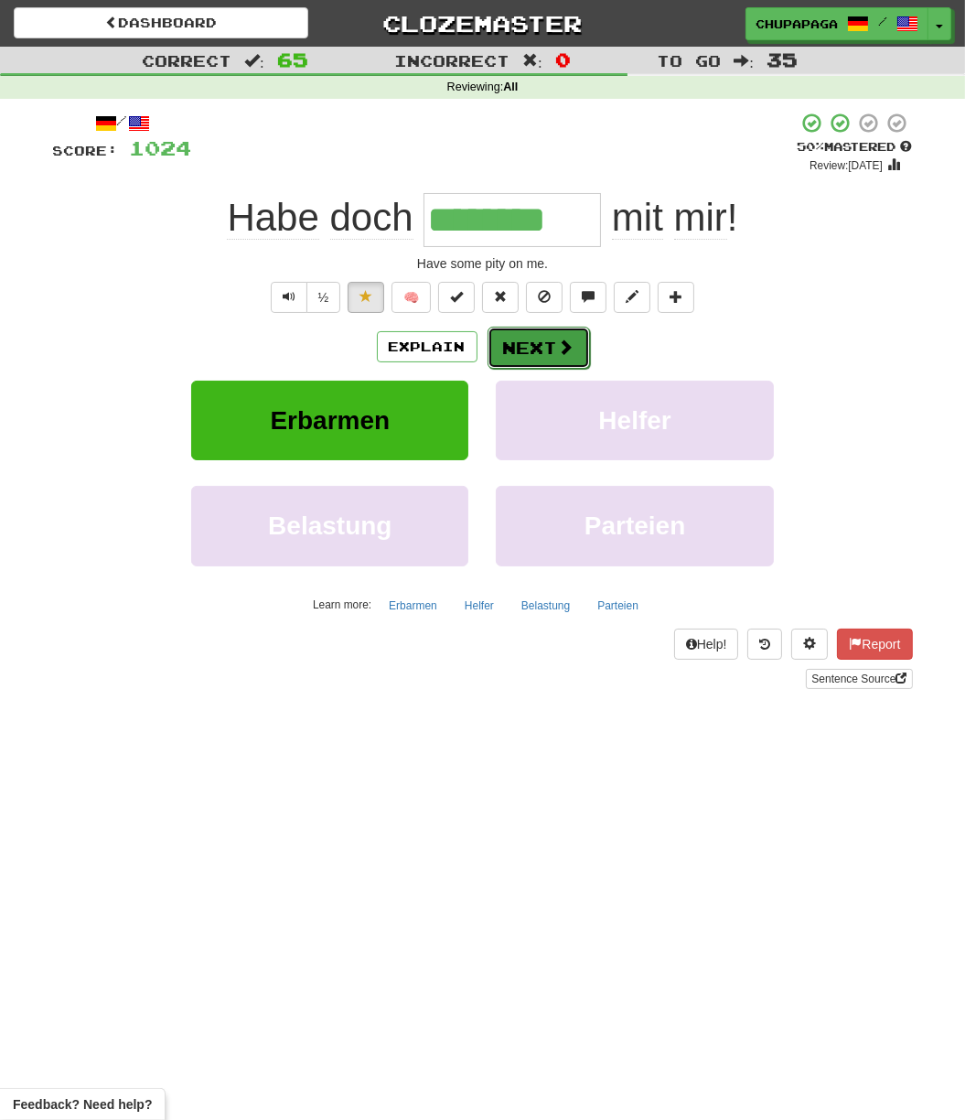
click at [585, 360] on button "Next" at bounding box center [539, 348] width 102 height 42
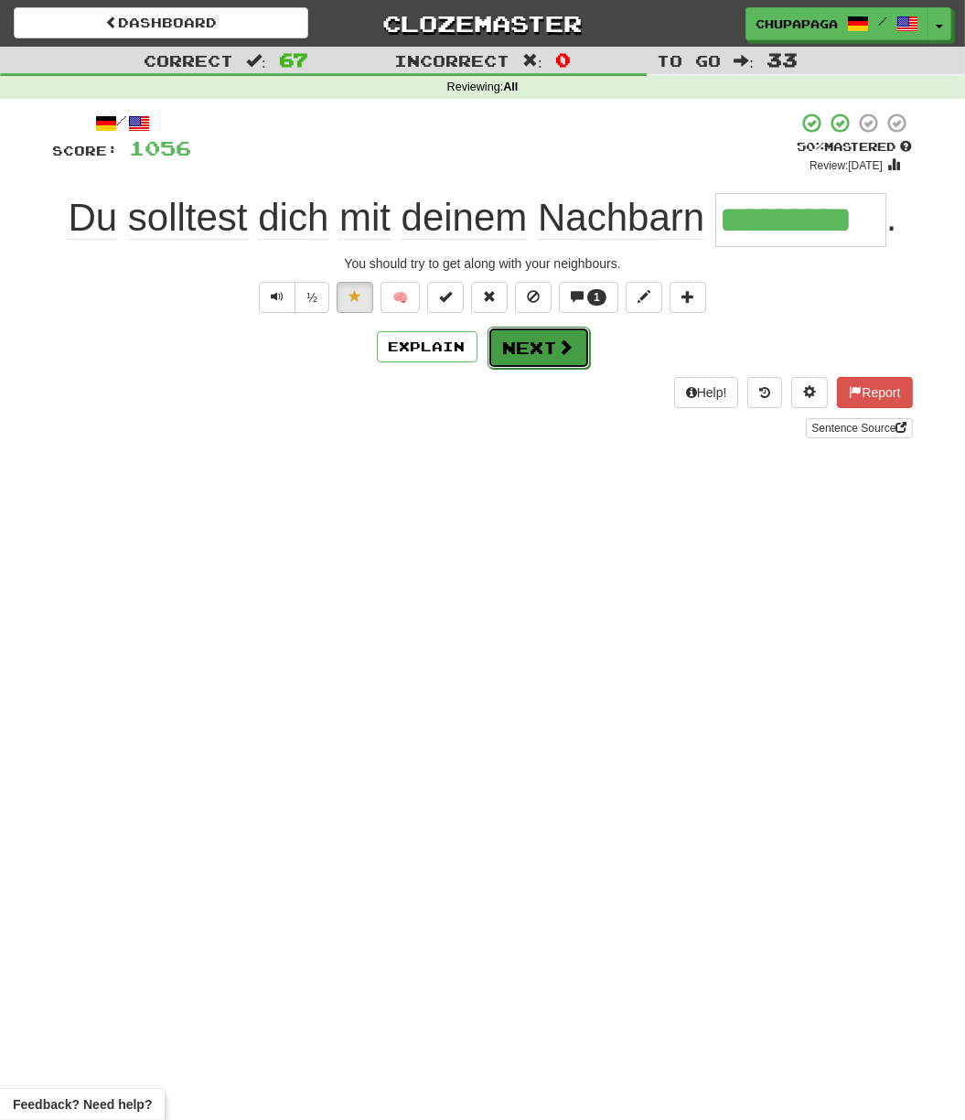
click at [547, 344] on button "Next" at bounding box center [539, 348] width 102 height 42
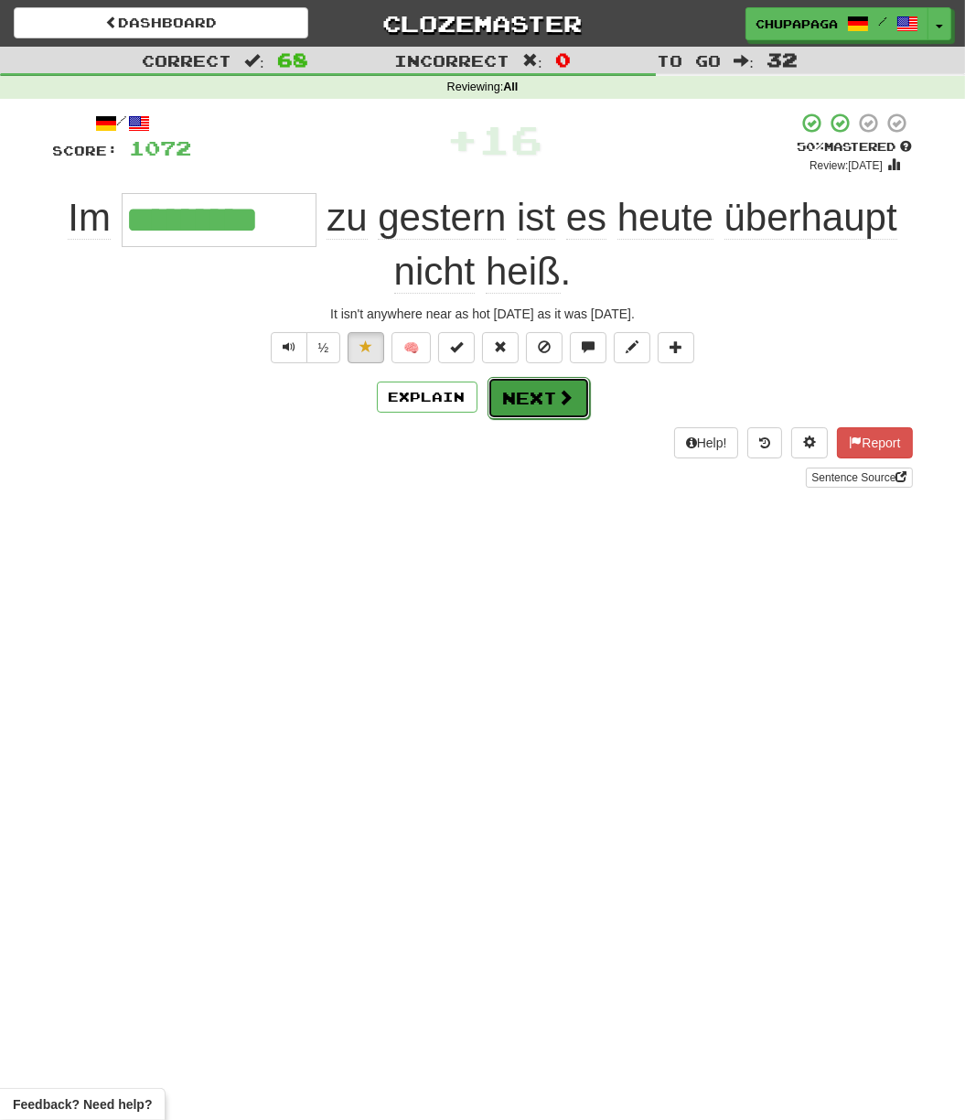
click at [527, 399] on button "Next" at bounding box center [539, 398] width 102 height 42
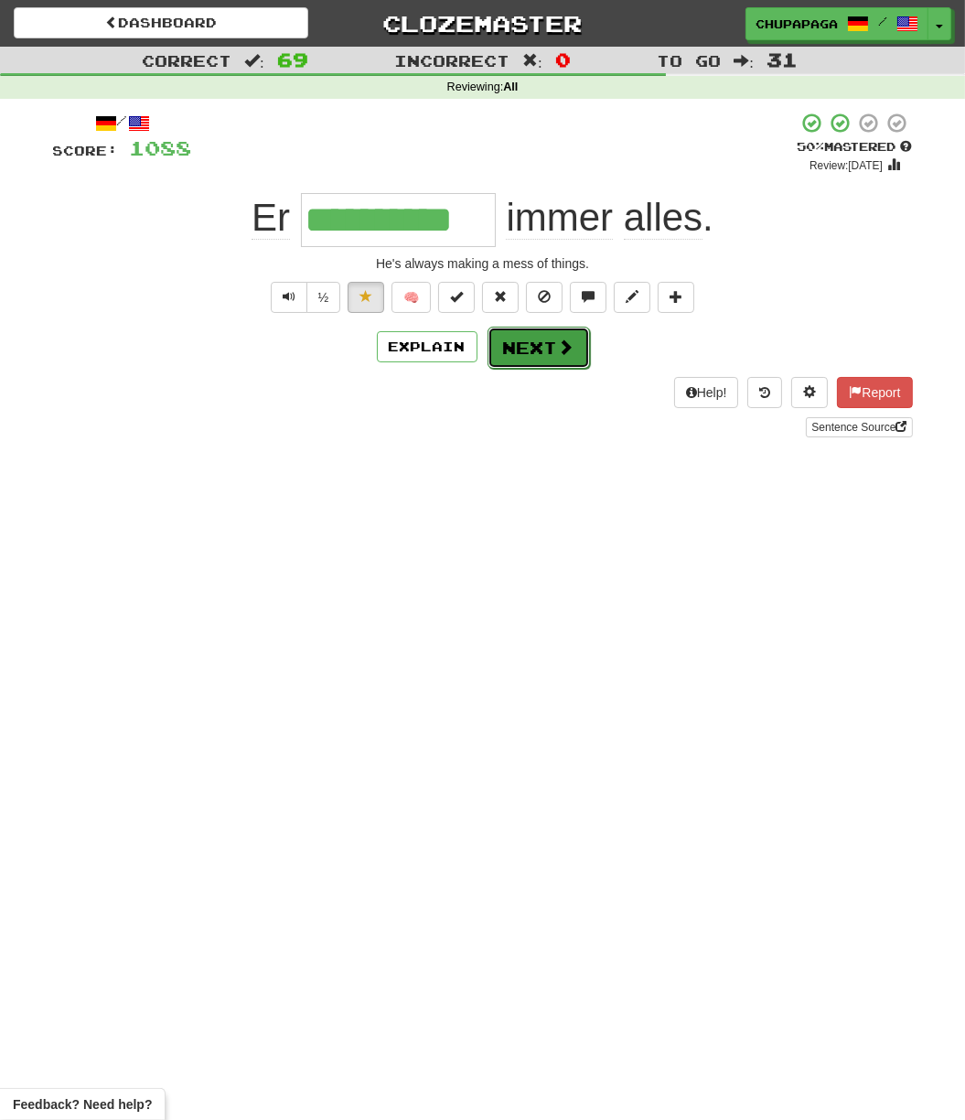
click at [564, 353] on span at bounding box center [566, 347] width 16 height 16
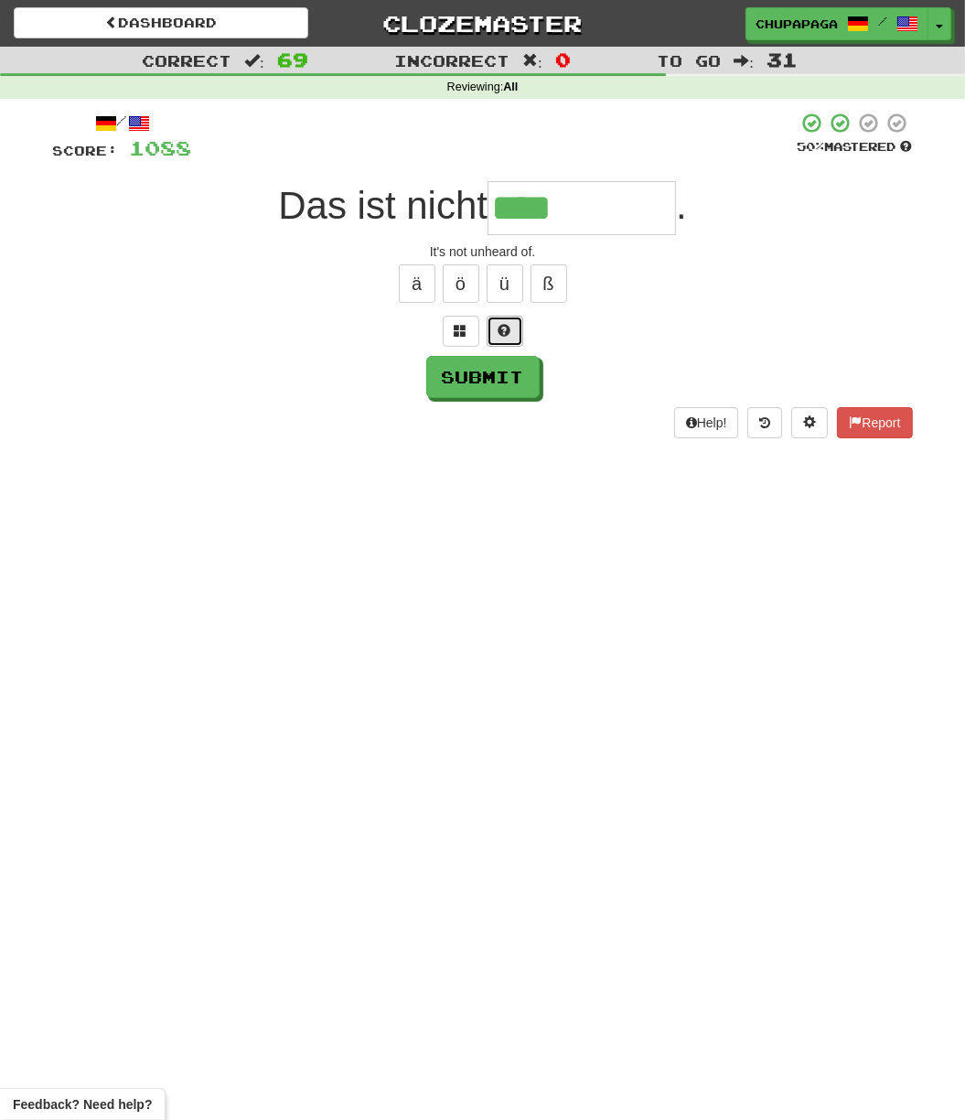
click at [510, 327] on span at bounding box center [505, 330] width 13 height 13
click at [480, 329] on span at bounding box center [483, 330] width 13 height 13
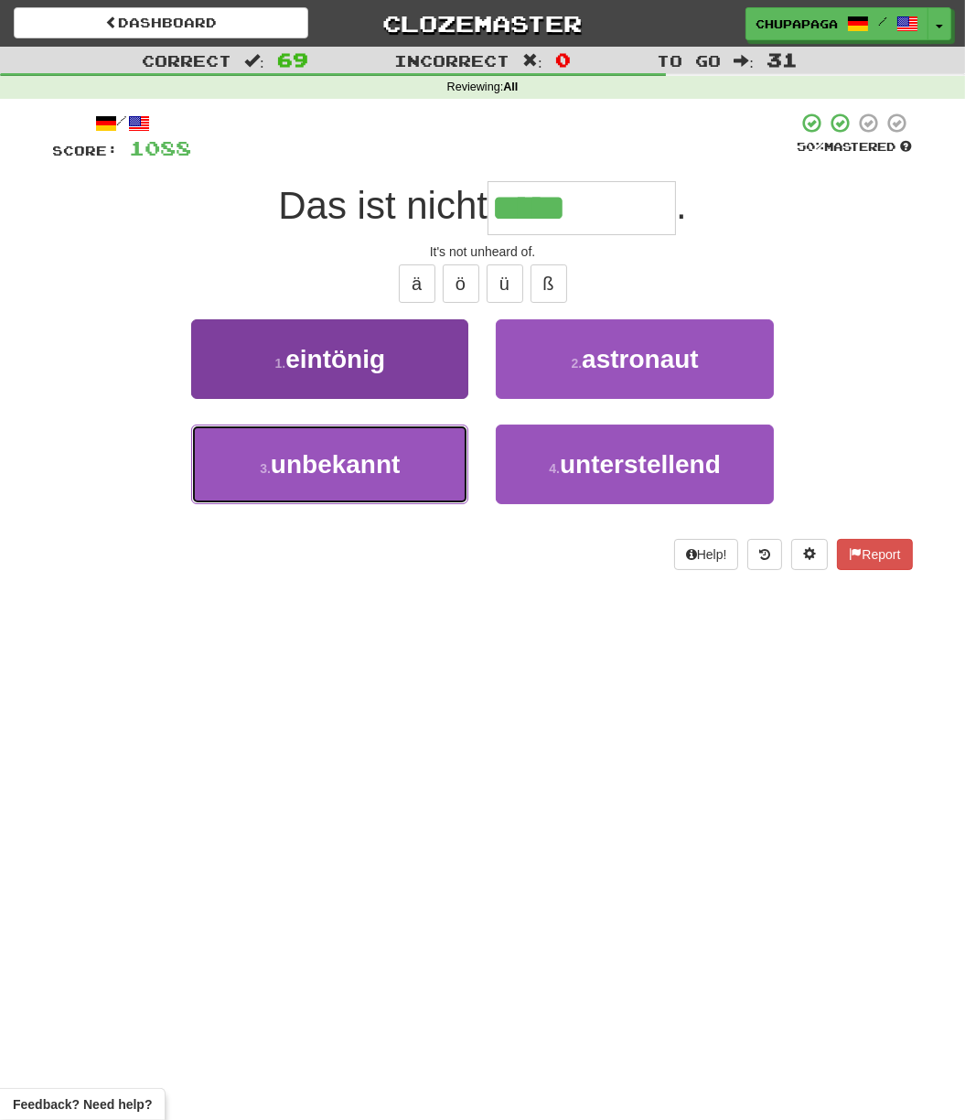
click at [409, 458] on button "3 . unbekannt" at bounding box center [329, 465] width 277 height 80
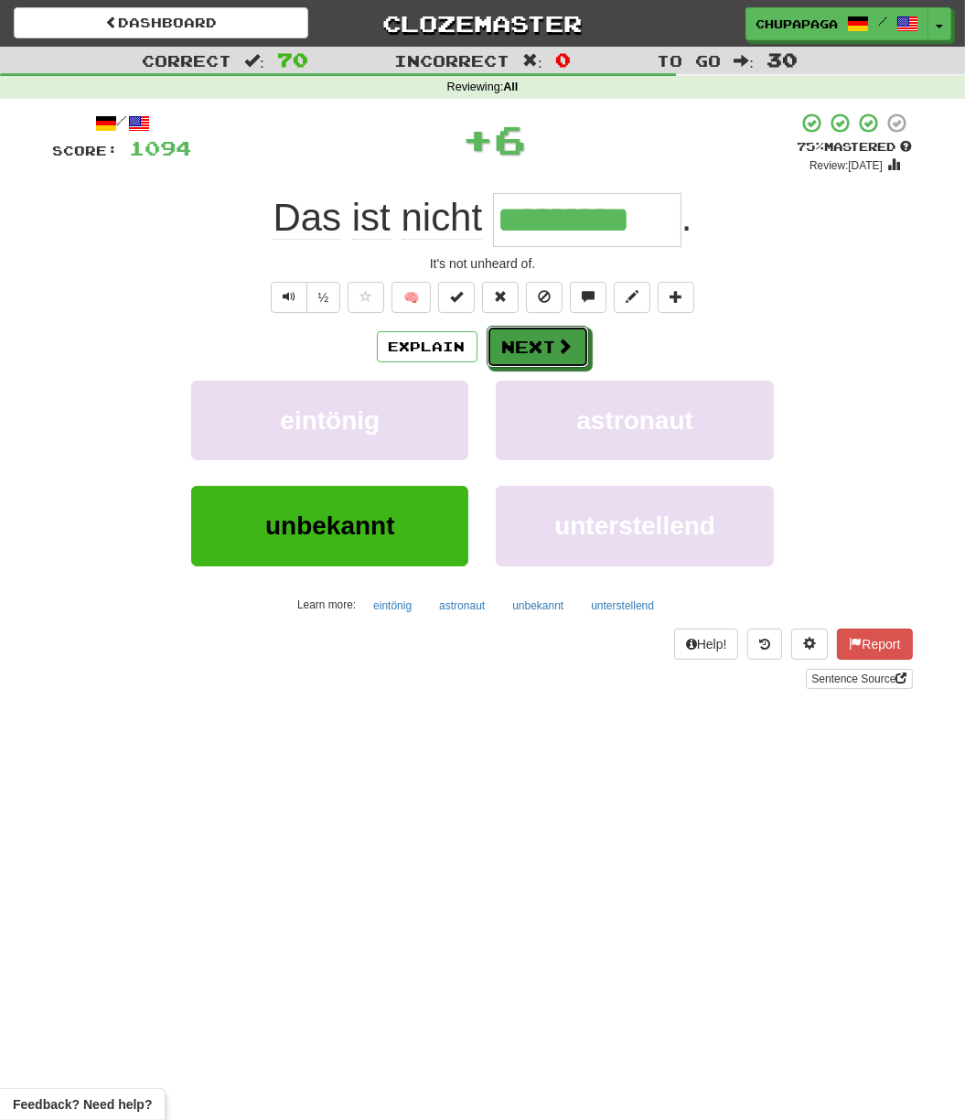
drag, startPoint x: 514, startPoint y: 342, endPoint x: 1226, endPoint y: 200, distance: 726.0
click at [965, 200] on html "Dashboard Clozemaster [GEOGRAPHIC_DATA] / Toggle Dropdown Dashboard Leaderboard…" at bounding box center [482, 885] width 965 height 1770
click at [371, 290] on span at bounding box center [366, 296] width 13 height 13
click at [520, 340] on button "Next" at bounding box center [539, 348] width 102 height 42
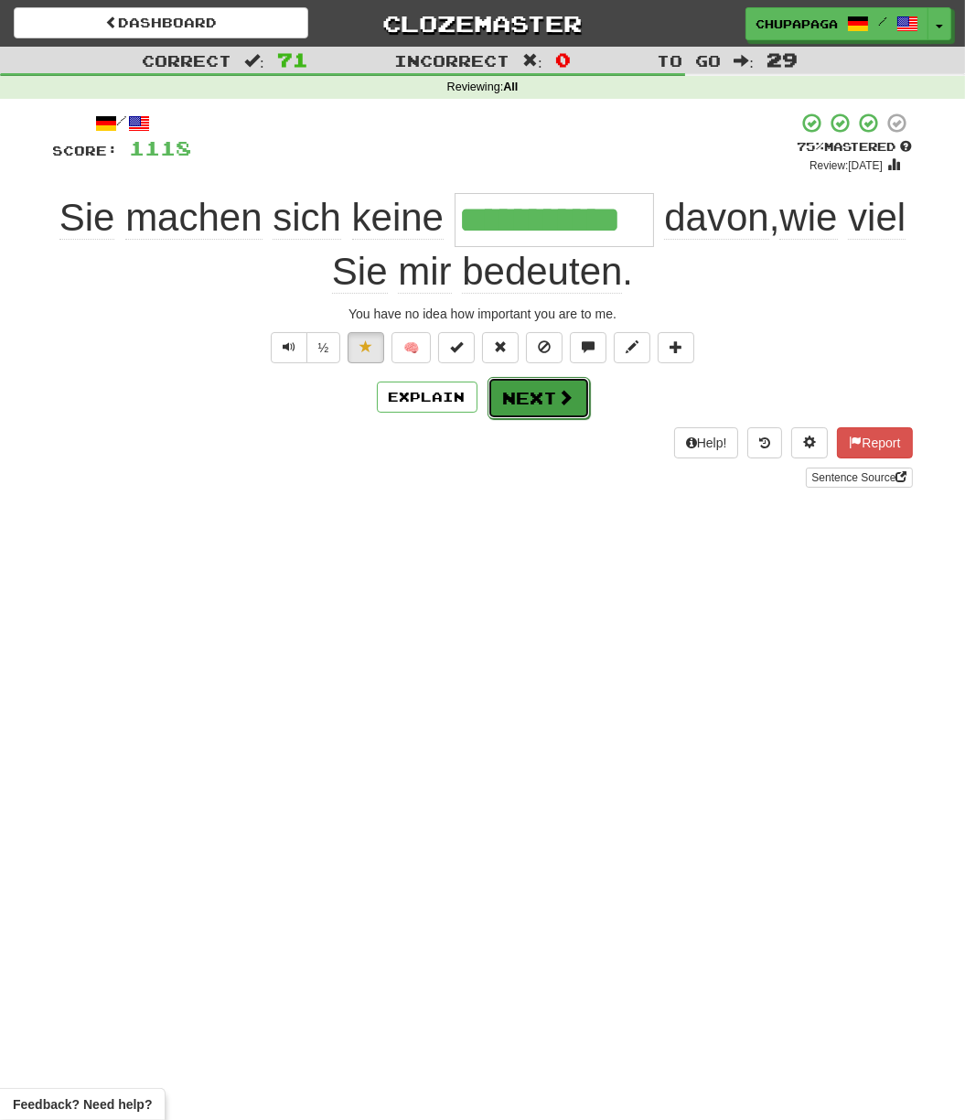
click at [505, 408] on button "Next" at bounding box center [539, 398] width 102 height 42
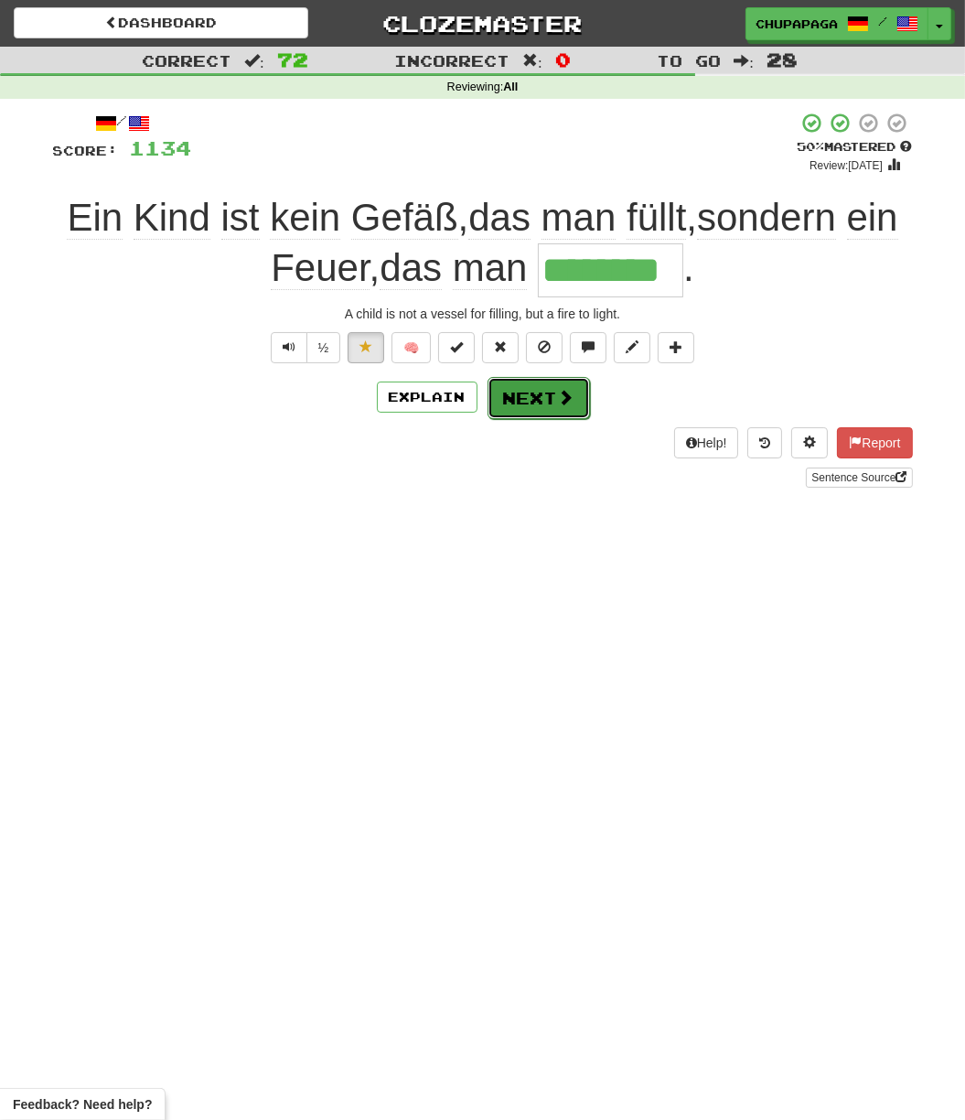
click at [572, 394] on button "Next" at bounding box center [539, 398] width 102 height 42
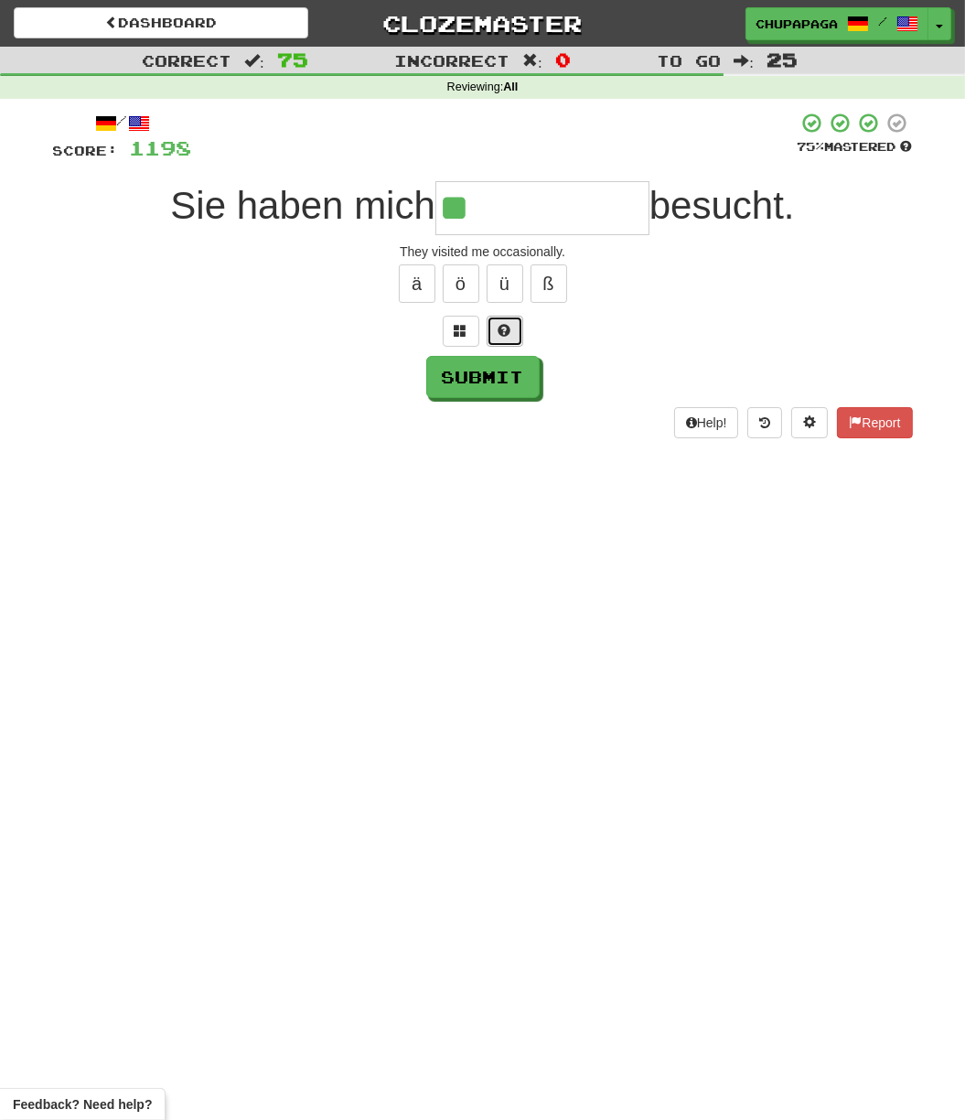
click at [522, 326] on button at bounding box center [505, 331] width 37 height 31
click at [492, 327] on button at bounding box center [483, 331] width 37 height 31
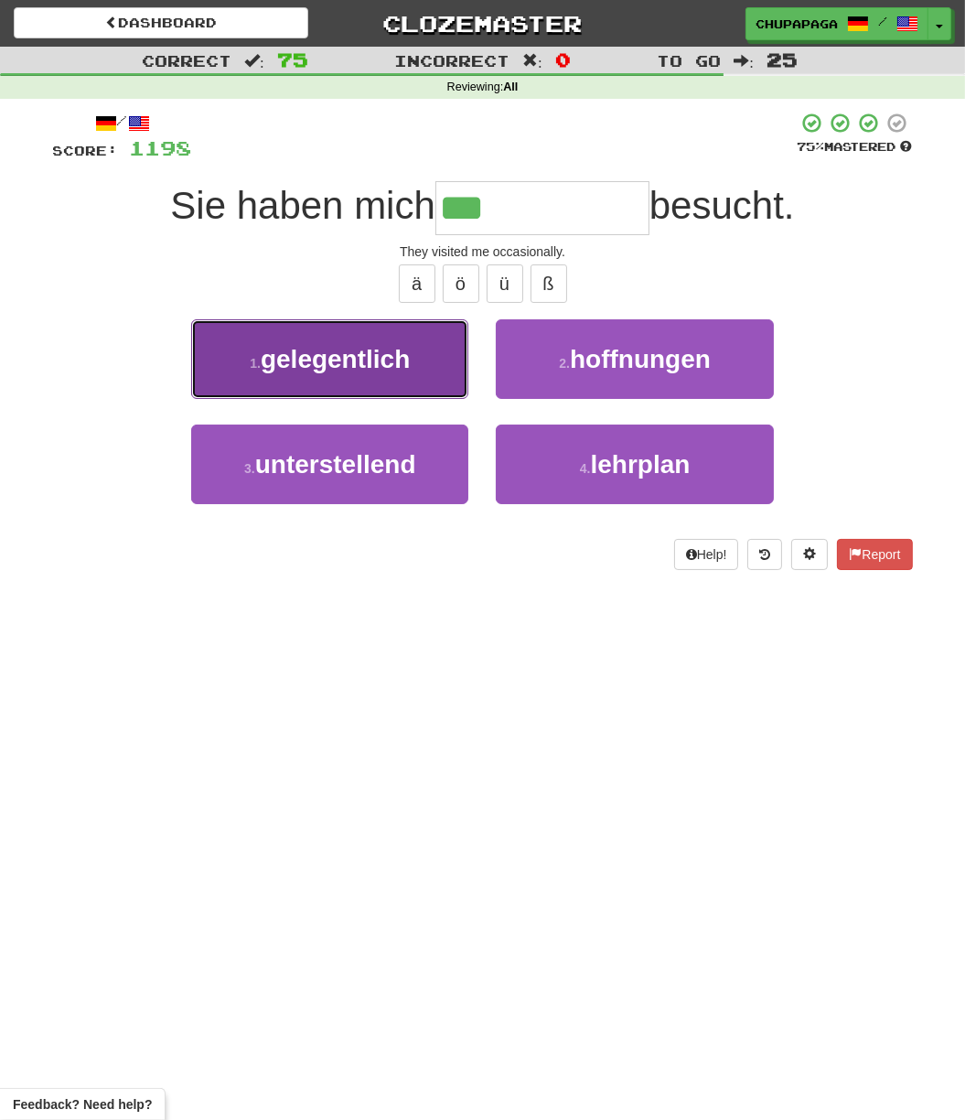
click at [385, 374] on button "1 . gelegentlich" at bounding box center [329, 359] width 277 height 80
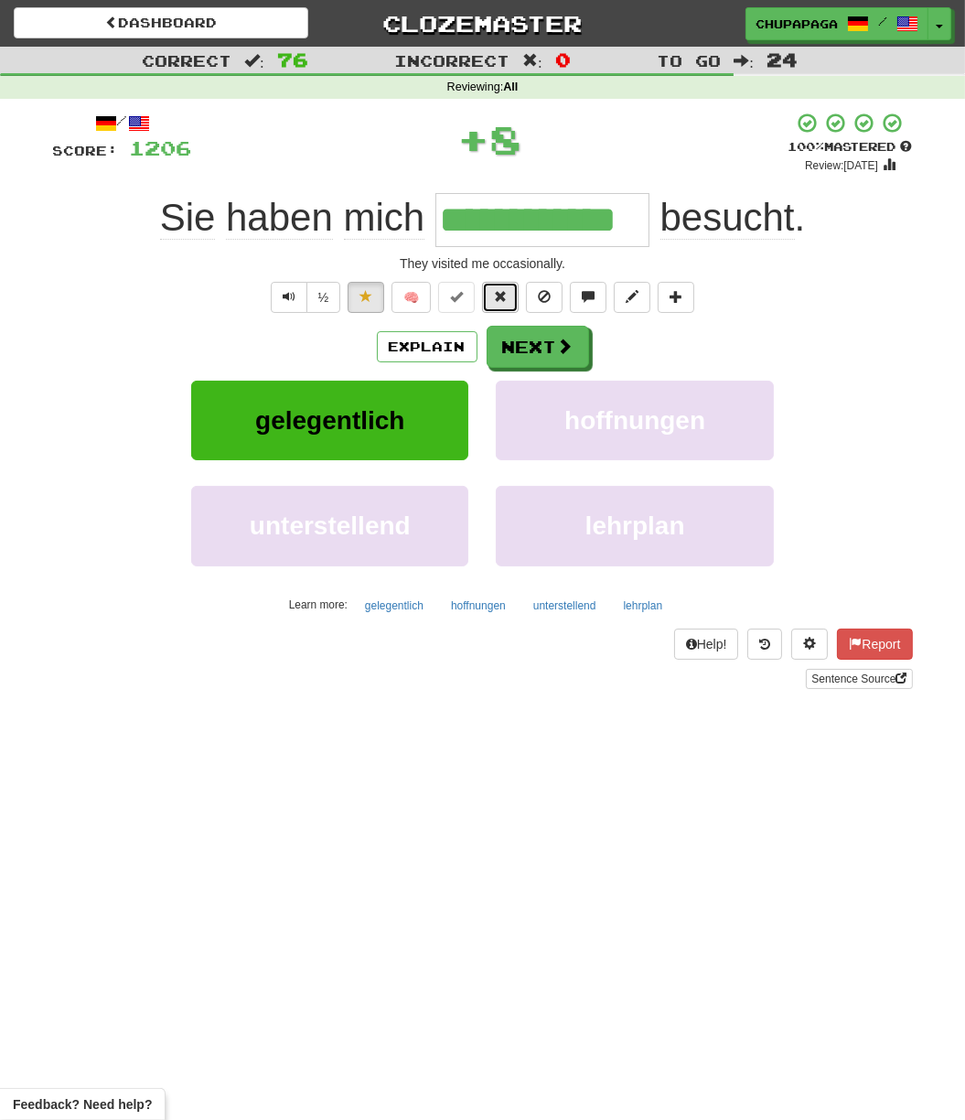
click at [506, 290] on button at bounding box center [500, 297] width 37 height 31
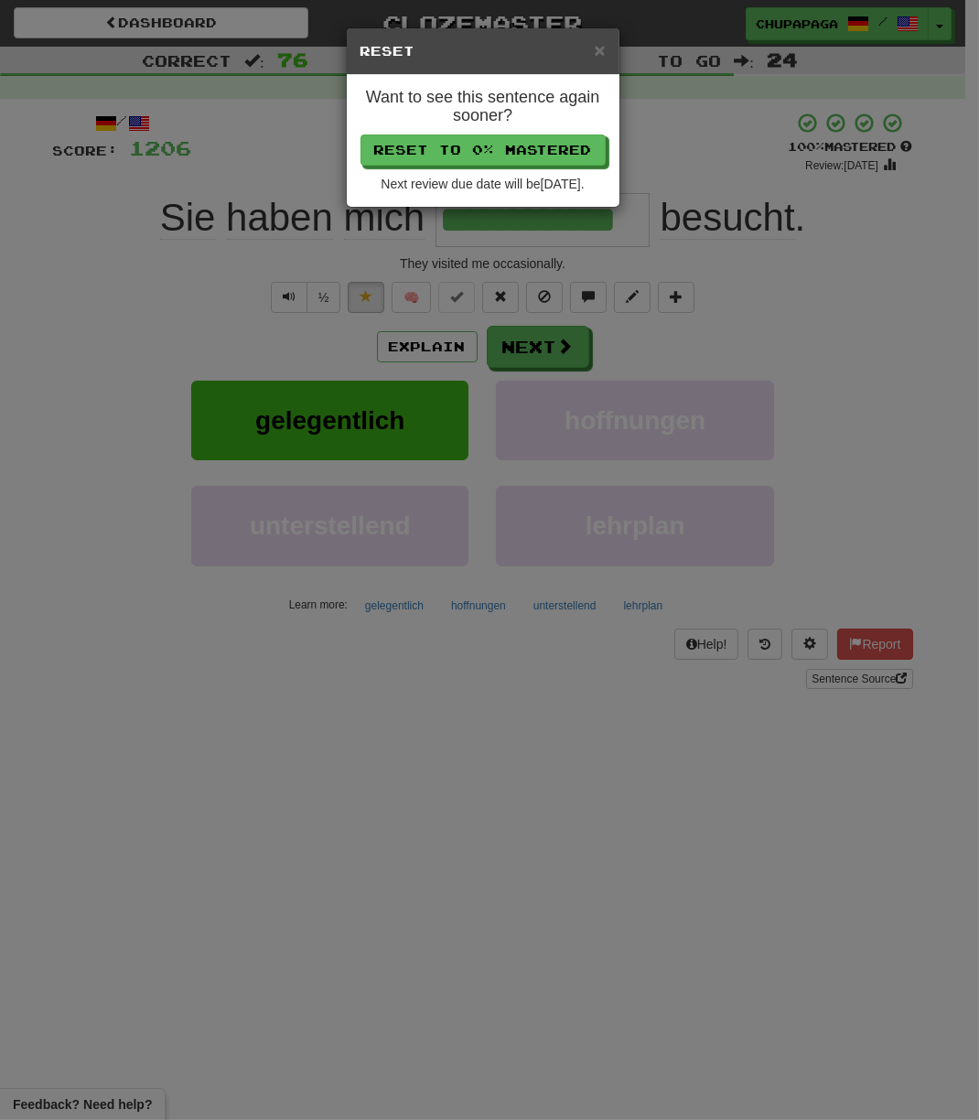
click at [545, 166] on div "Want to see this sentence again sooner? Reset to 0% Mastered Next review due da…" at bounding box center [483, 141] width 273 height 132
click at [594, 141] on button "Reset to 0% Mastered" at bounding box center [483, 150] width 245 height 31
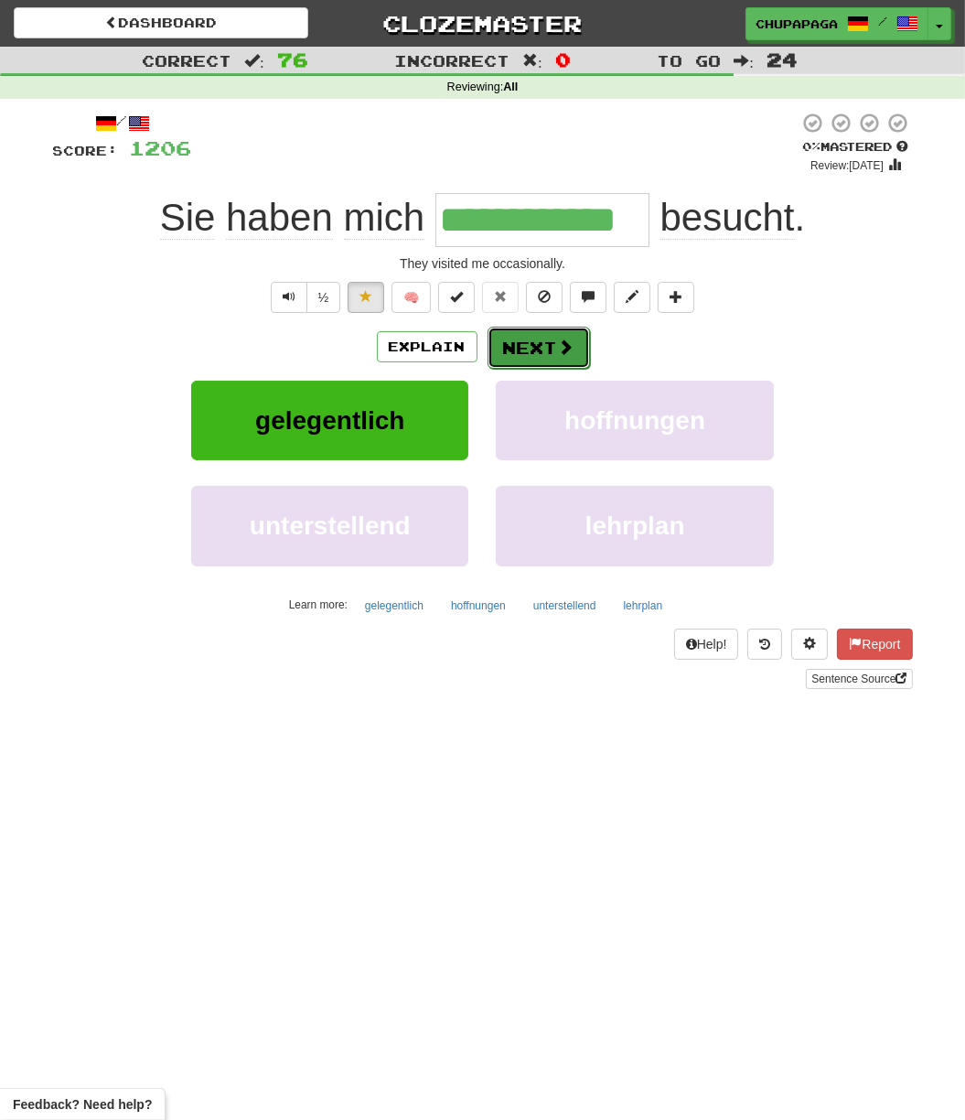
click at [555, 351] on button "Next" at bounding box center [539, 348] width 102 height 42
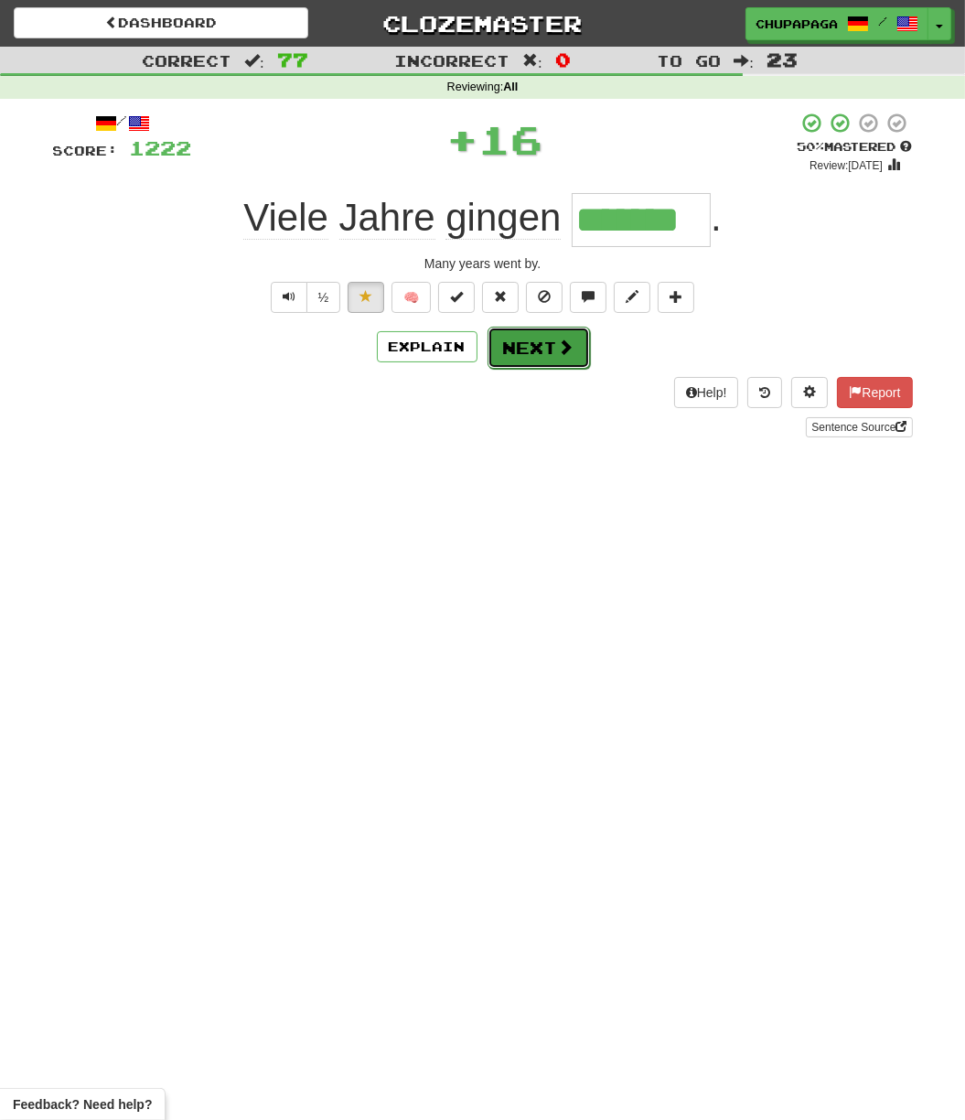
click at [498, 362] on button "Next" at bounding box center [539, 348] width 102 height 42
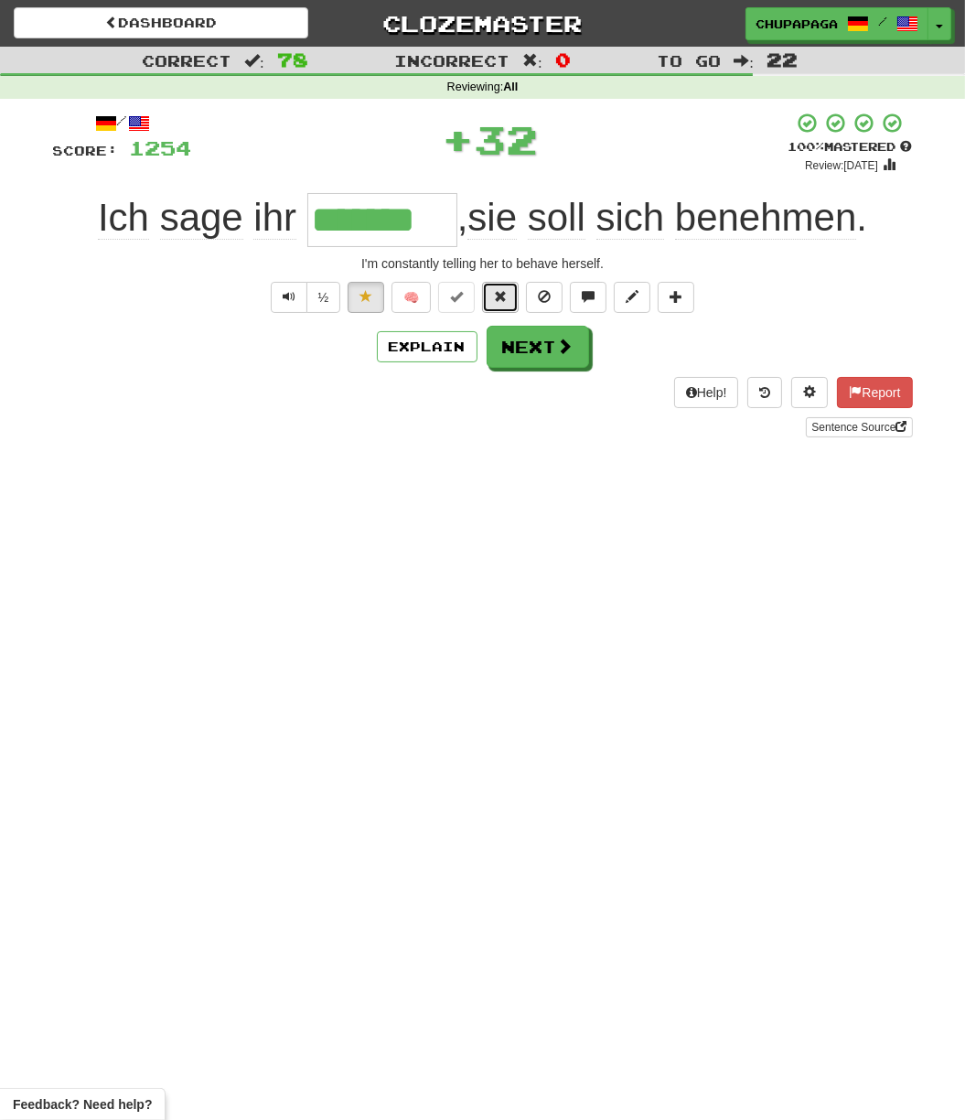
click at [498, 285] on button at bounding box center [500, 297] width 37 height 31
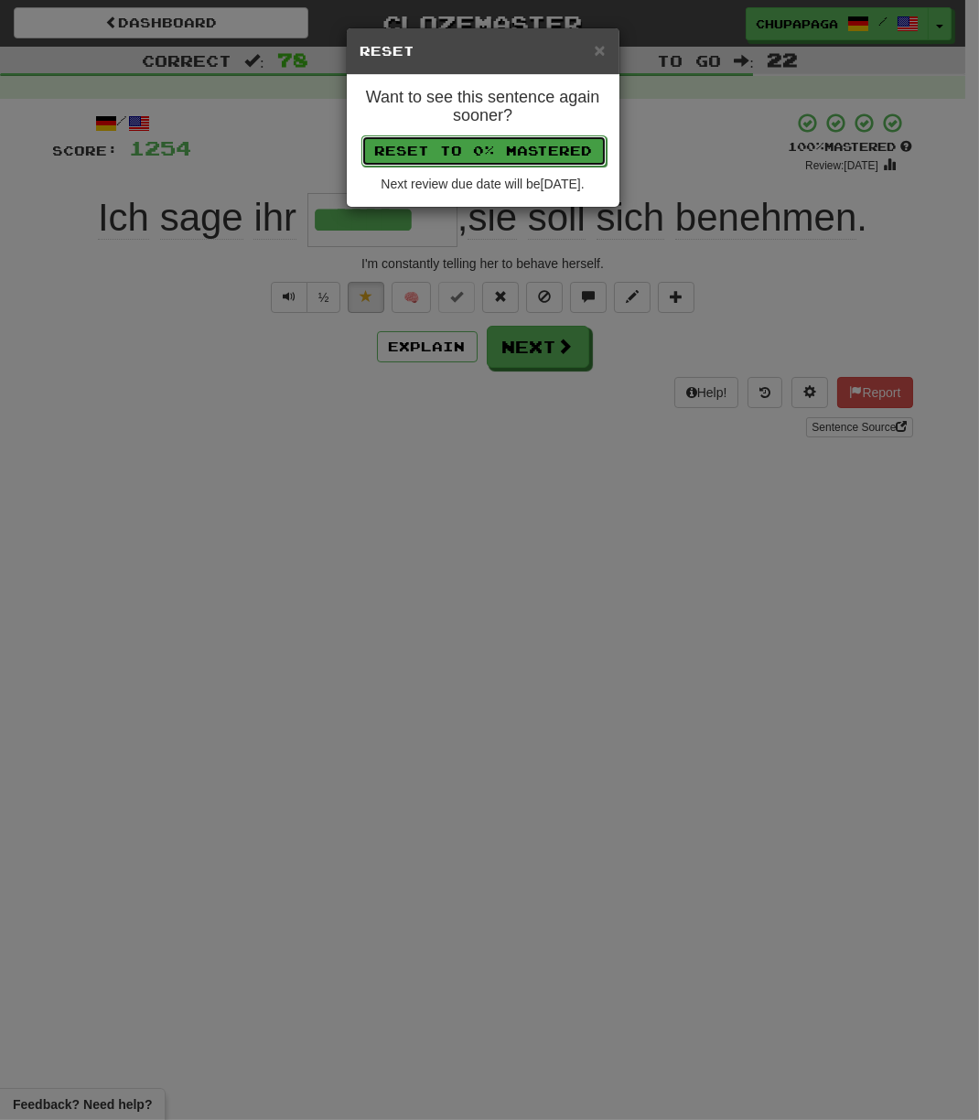
click at [571, 147] on button "Reset to 0% Mastered" at bounding box center [483, 150] width 245 height 31
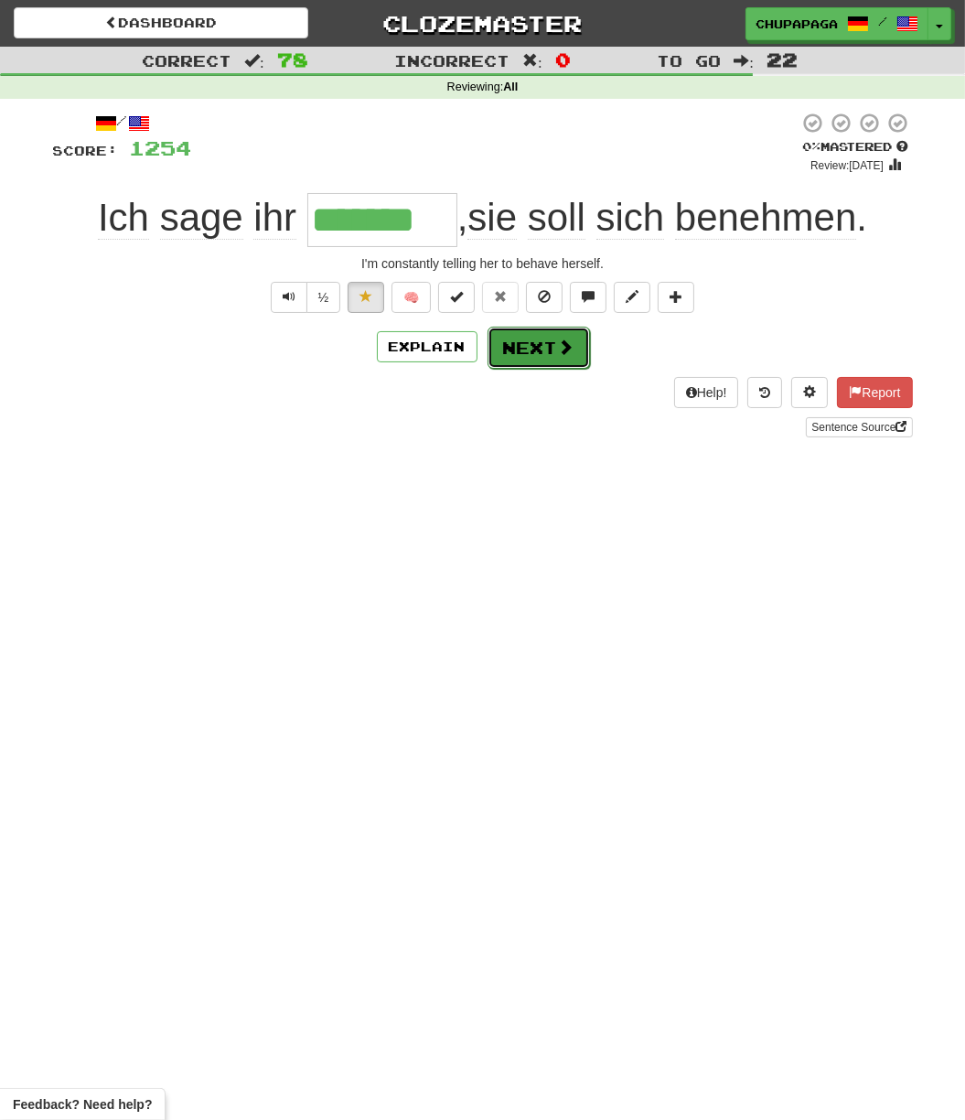
click at [517, 349] on button "Next" at bounding box center [539, 348] width 102 height 42
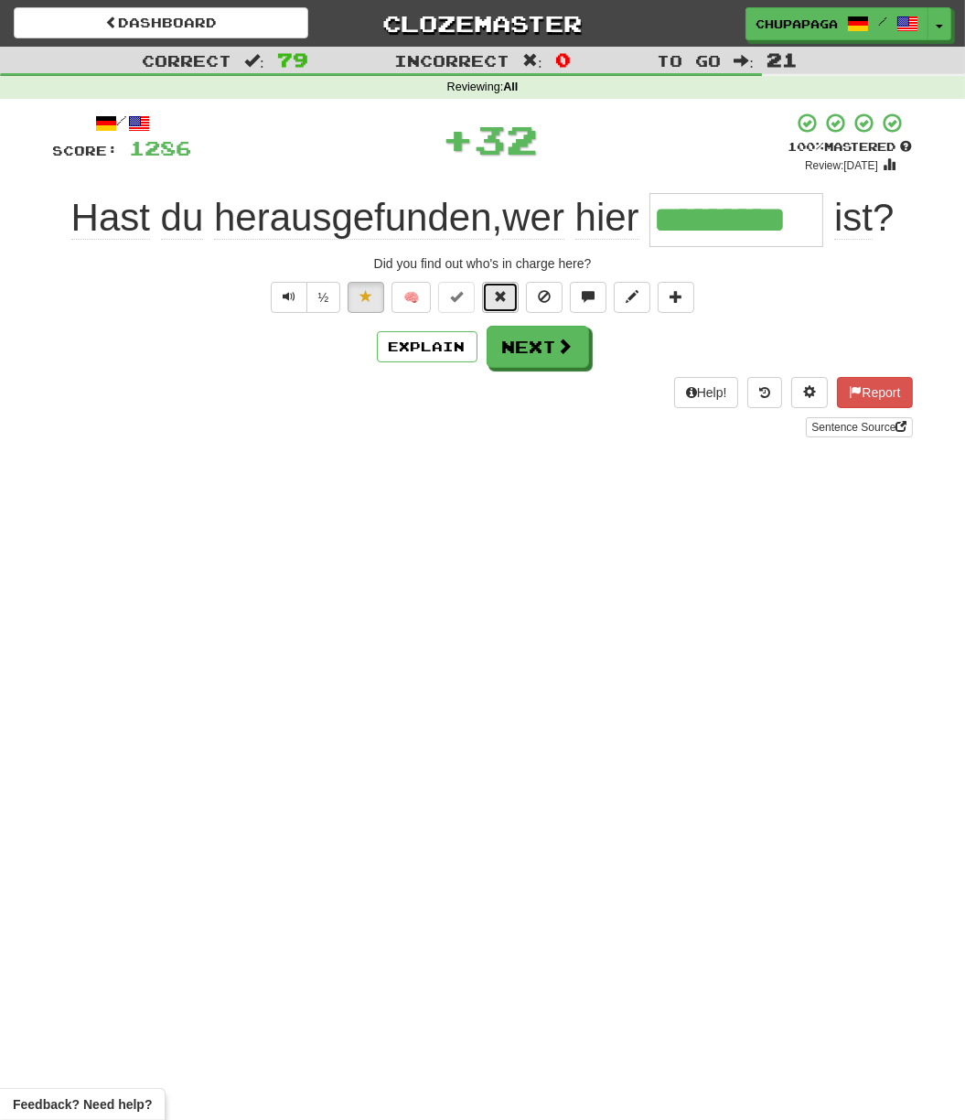
click at [495, 306] on button at bounding box center [500, 297] width 37 height 31
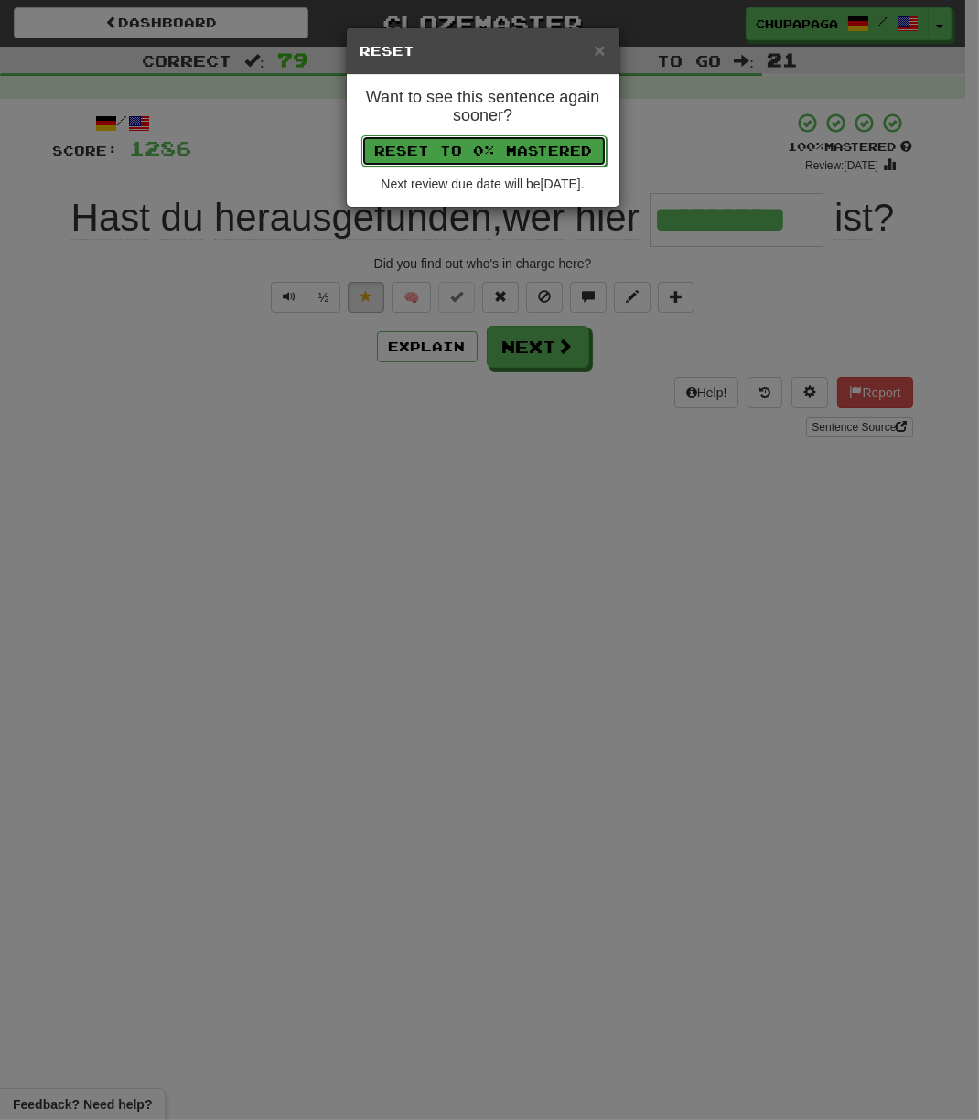
click at [526, 146] on button "Reset to 0% Mastered" at bounding box center [483, 150] width 245 height 31
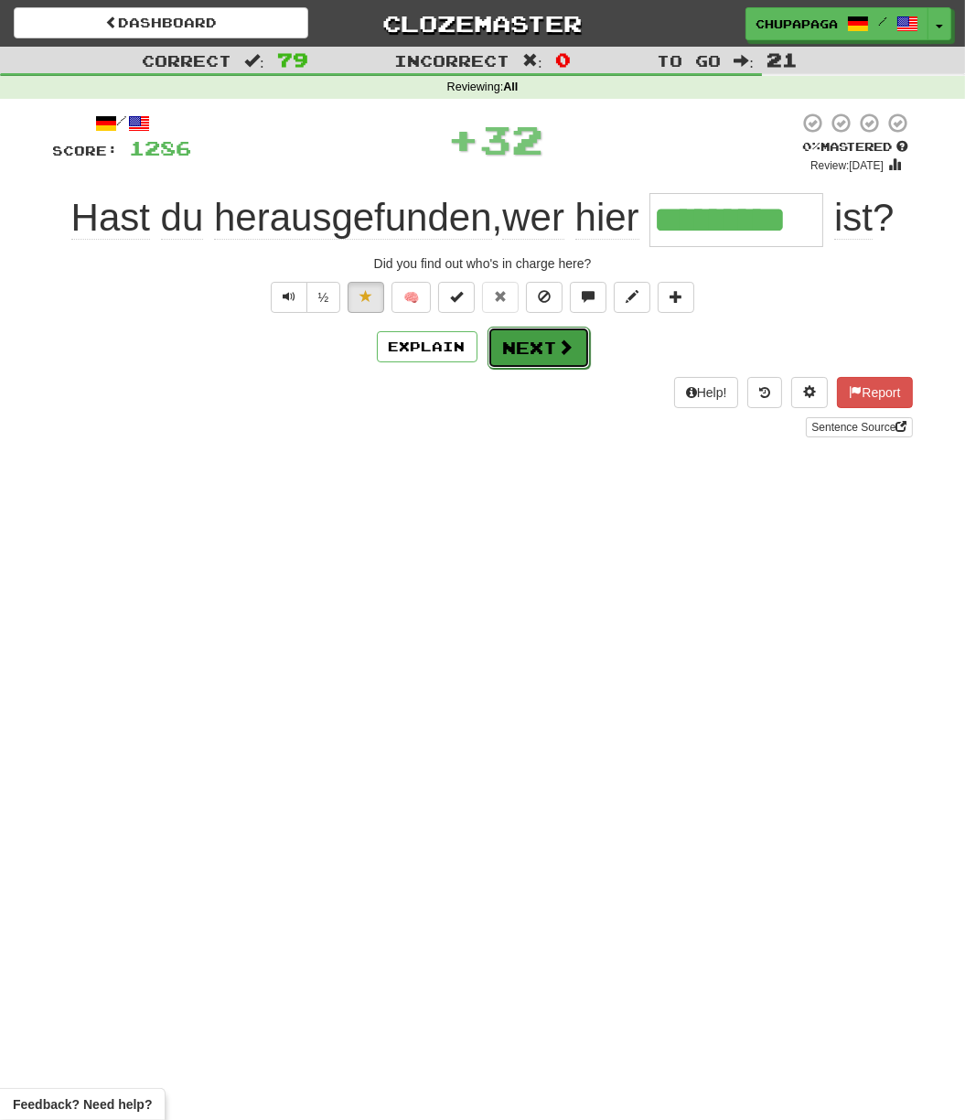
click at [535, 337] on button "Next" at bounding box center [539, 348] width 102 height 42
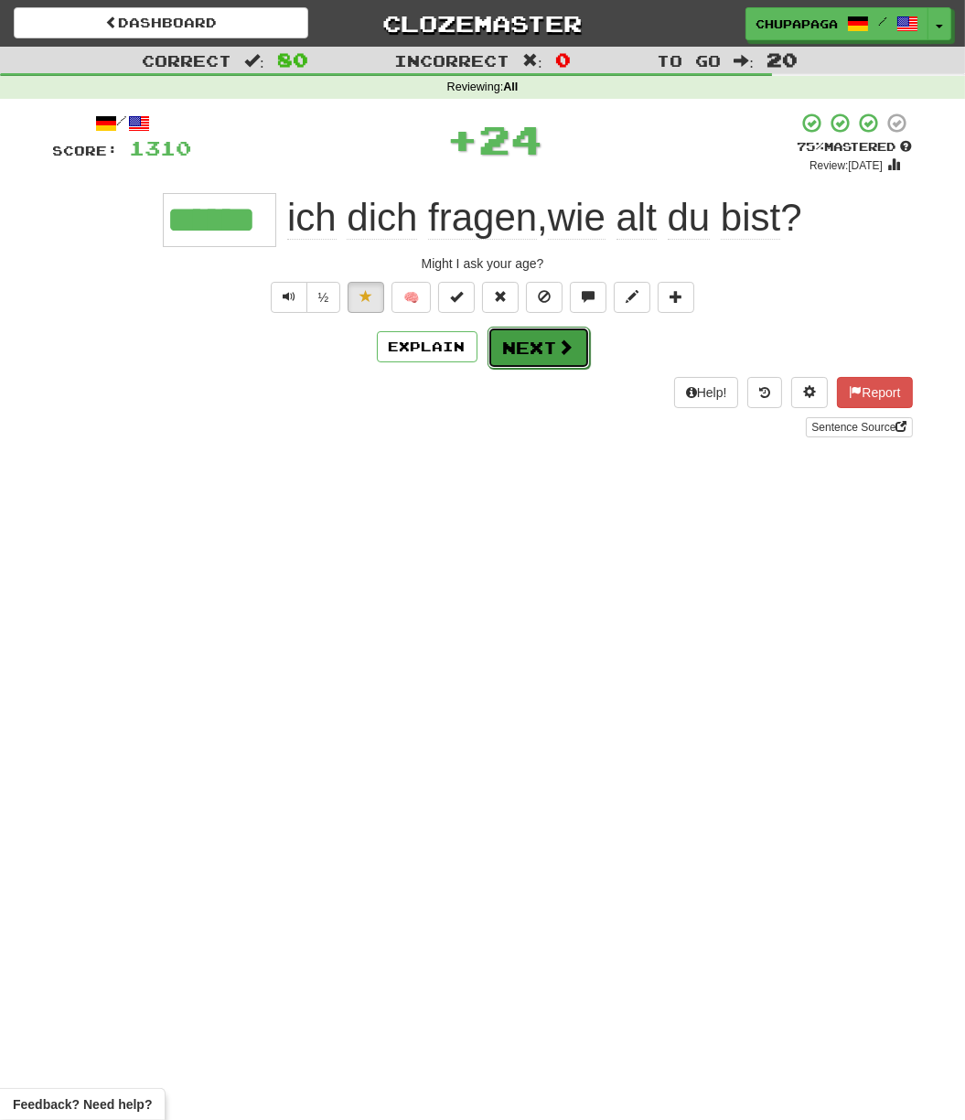
click at [562, 353] on span at bounding box center [566, 347] width 16 height 16
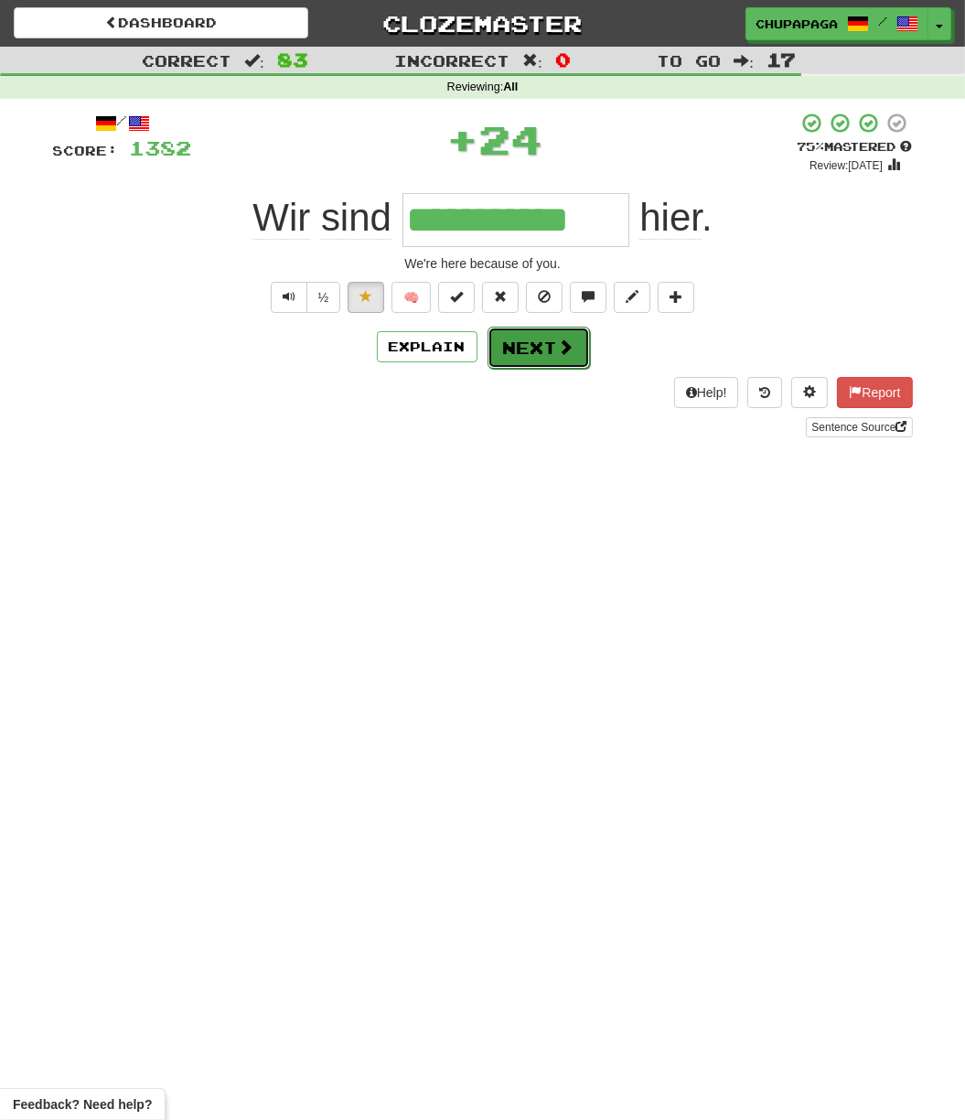
click at [540, 357] on button "Next" at bounding box center [539, 348] width 102 height 42
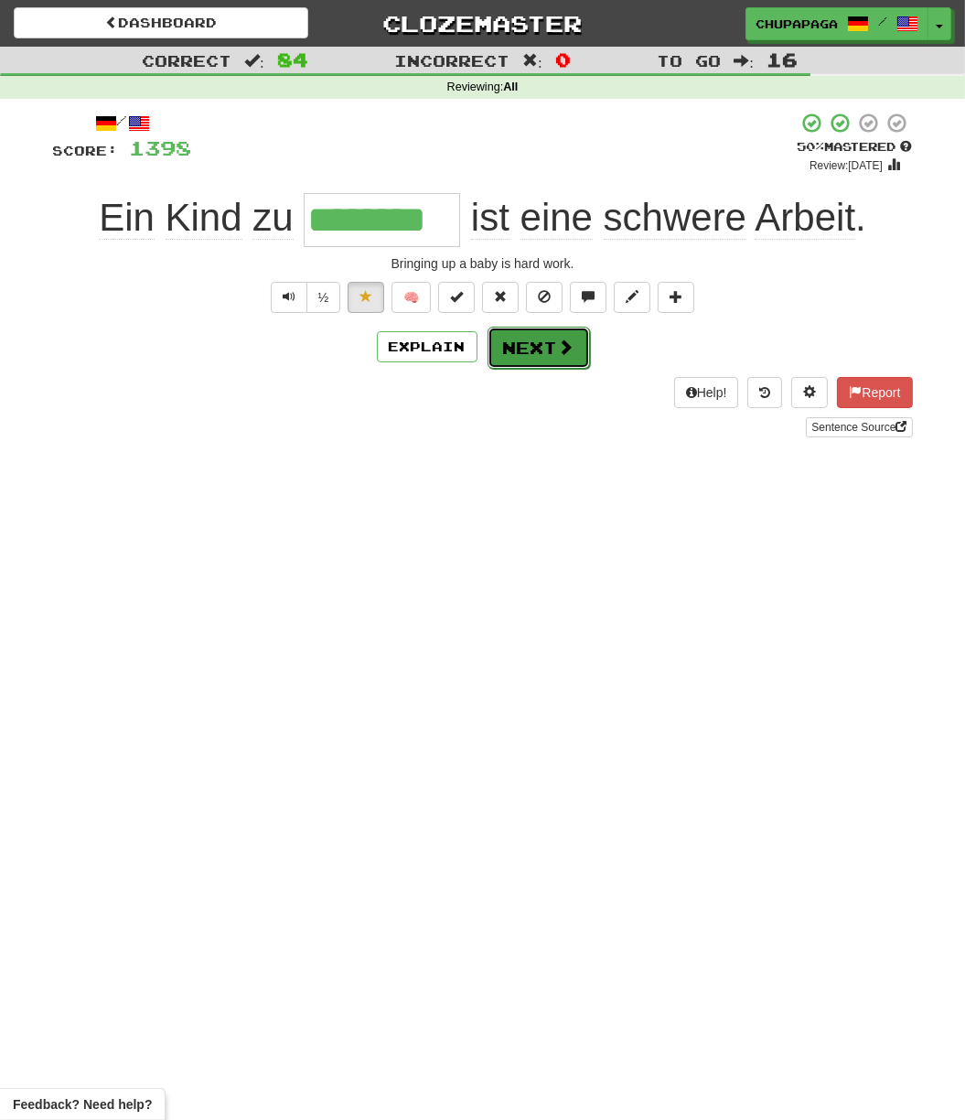
click at [541, 348] on button "Next" at bounding box center [539, 348] width 102 height 42
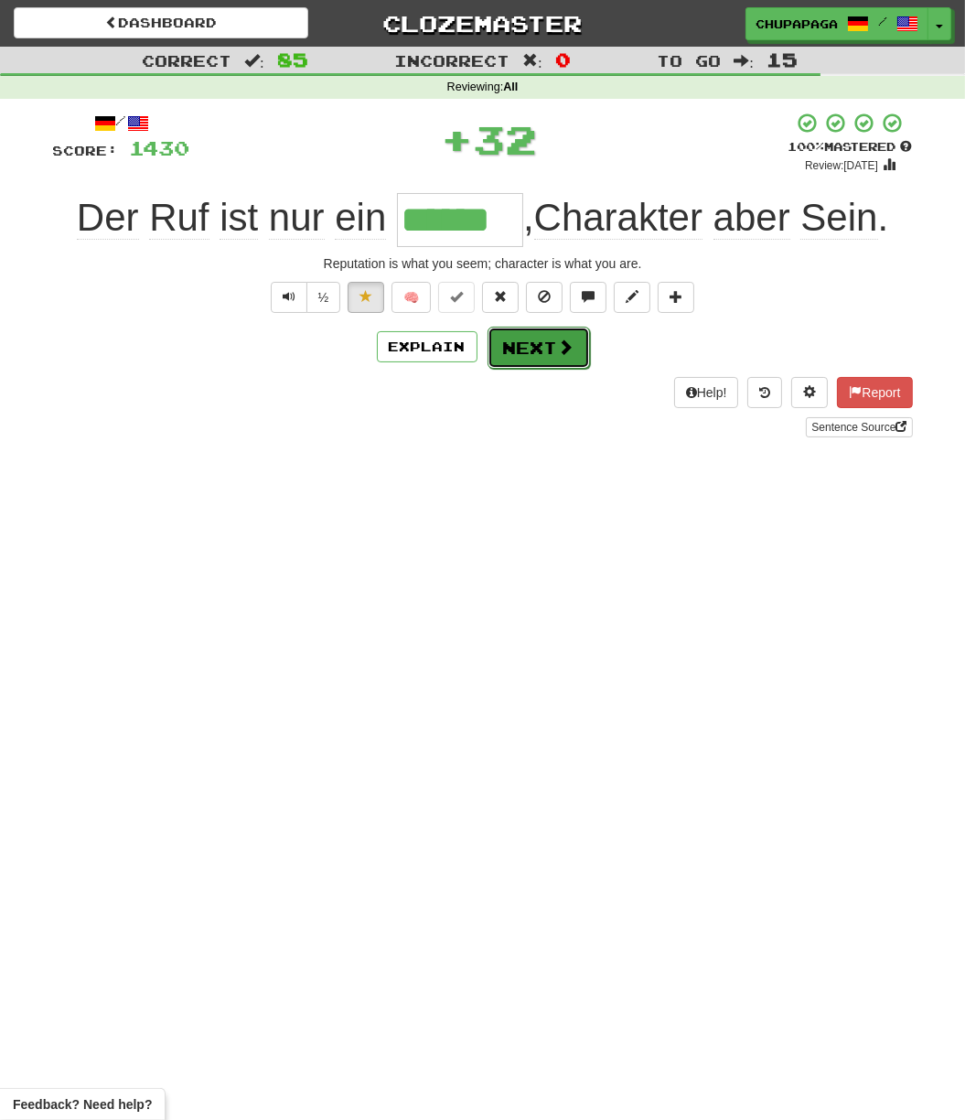
click at [540, 349] on button "Next" at bounding box center [539, 348] width 102 height 42
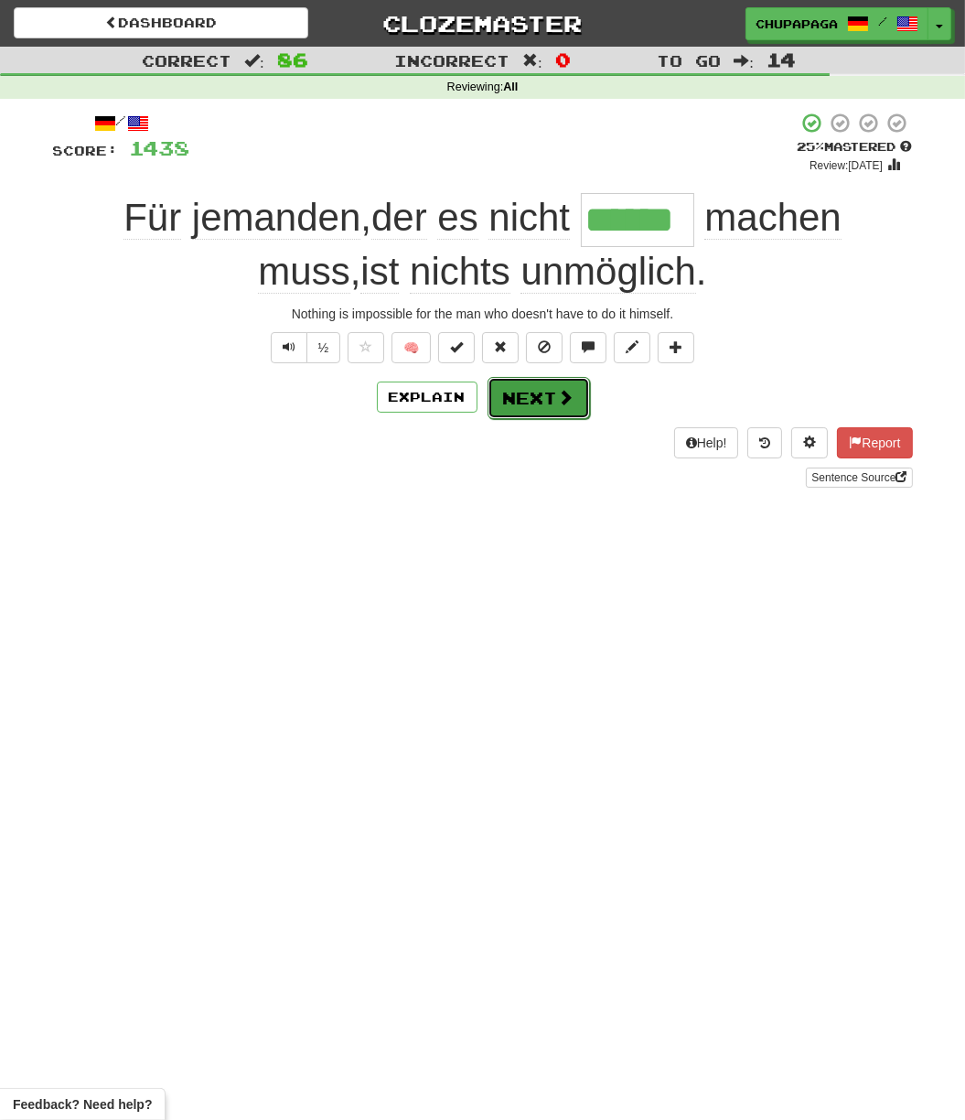
click at [517, 412] on button "Next" at bounding box center [539, 398] width 102 height 42
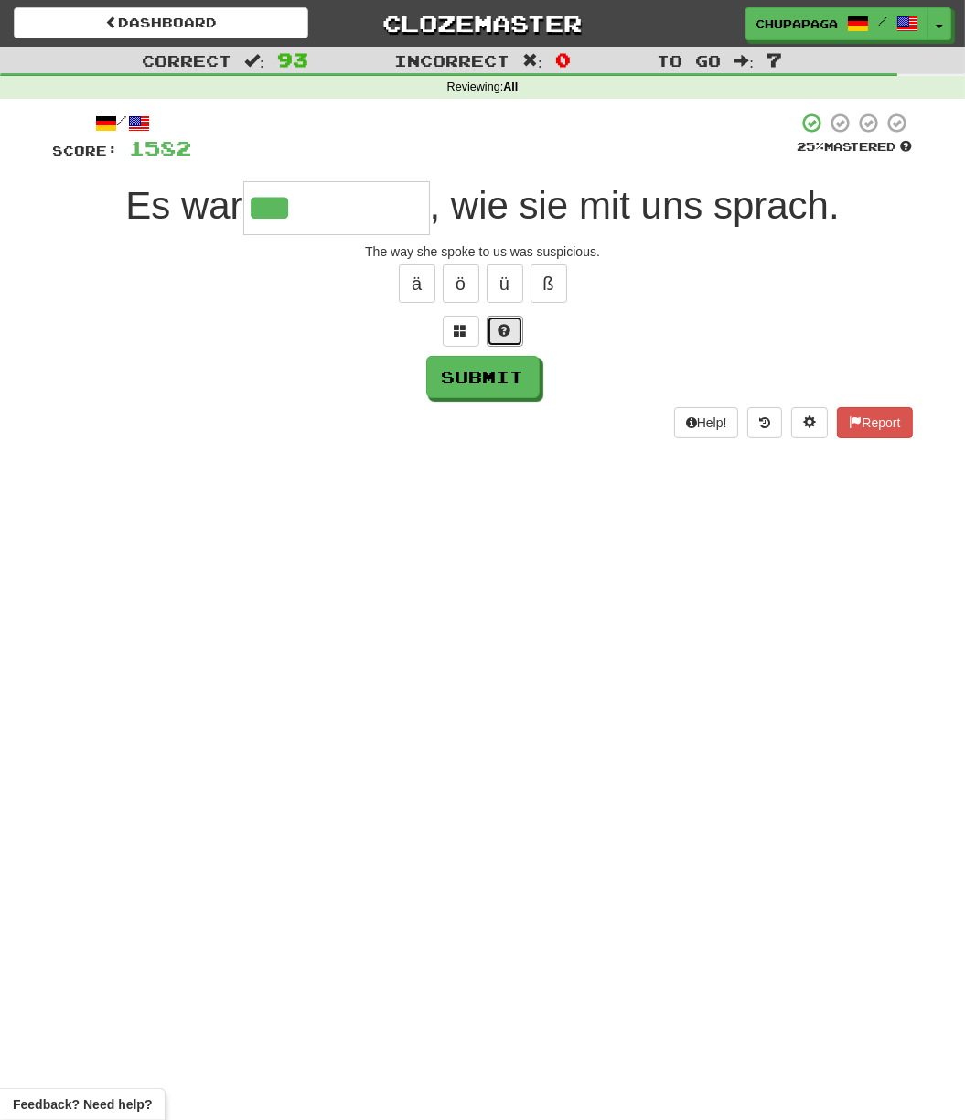
click at [510, 326] on span at bounding box center [505, 330] width 13 height 13
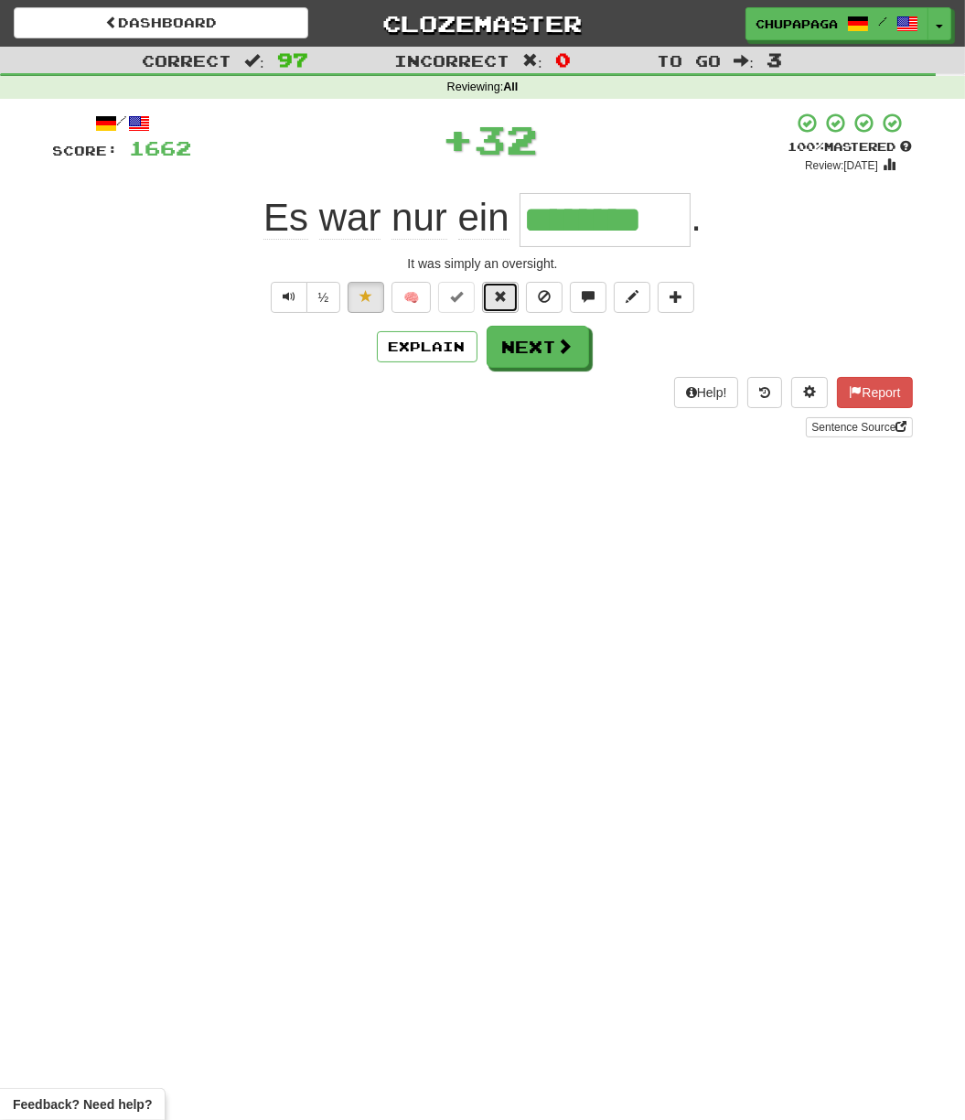
click at [502, 297] on span at bounding box center [500, 296] width 13 height 13
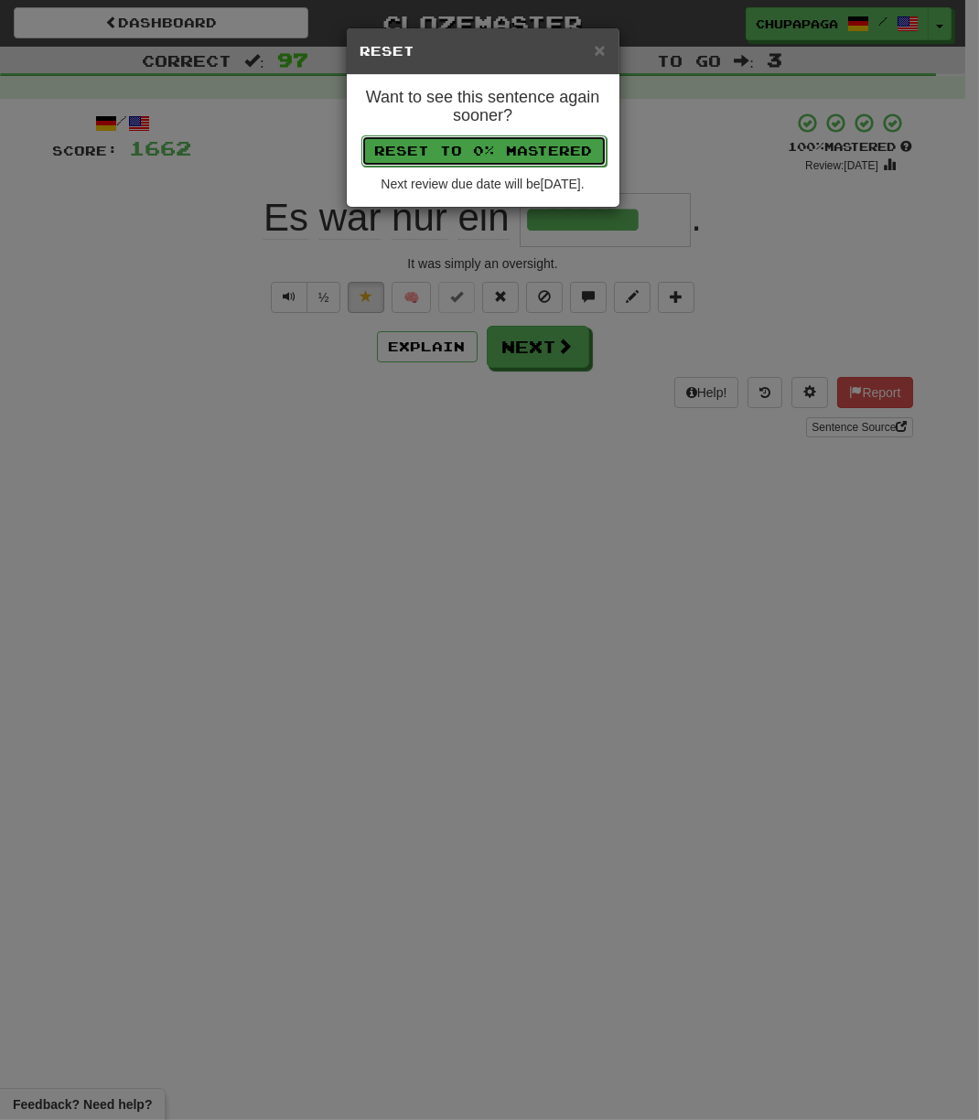
click at [573, 136] on button "Reset to 0% Mastered" at bounding box center [483, 150] width 245 height 31
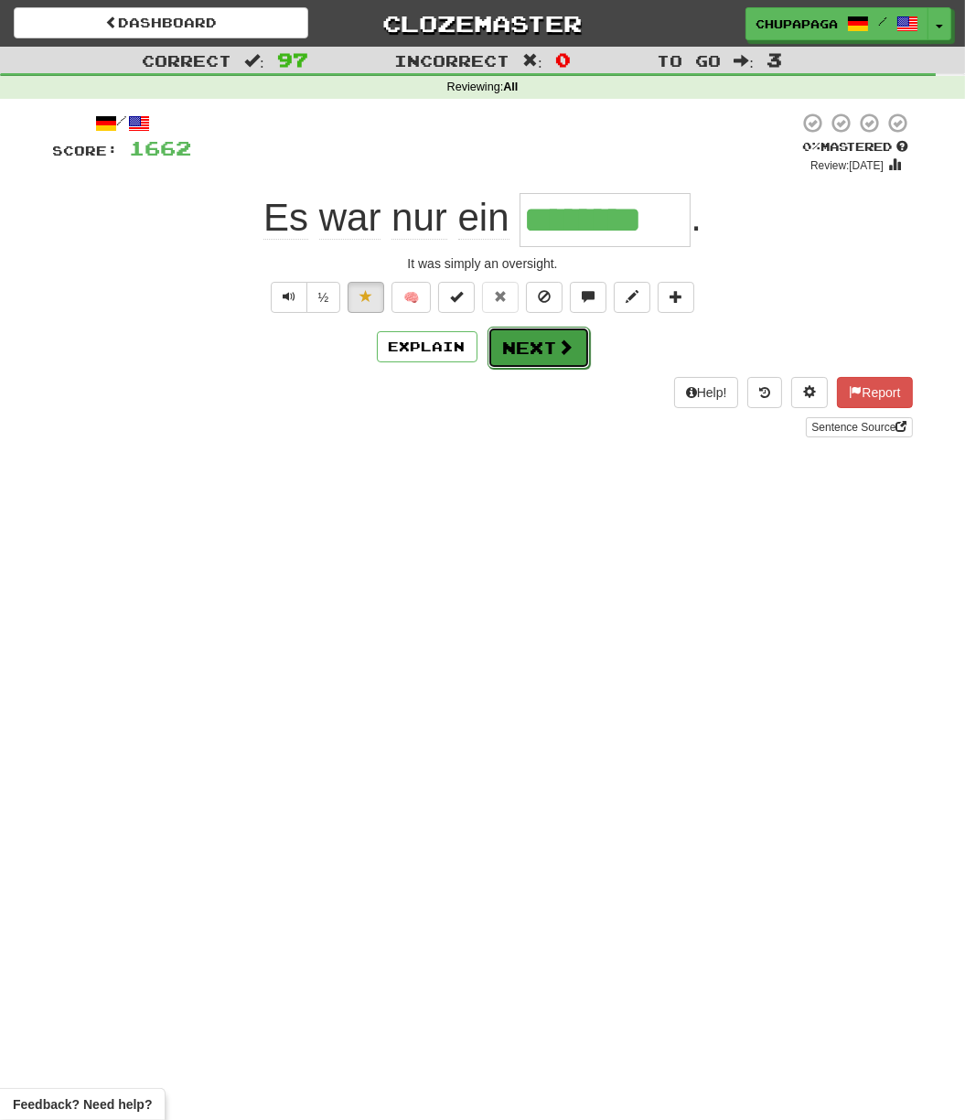
click at [535, 353] on button "Next" at bounding box center [539, 348] width 102 height 42
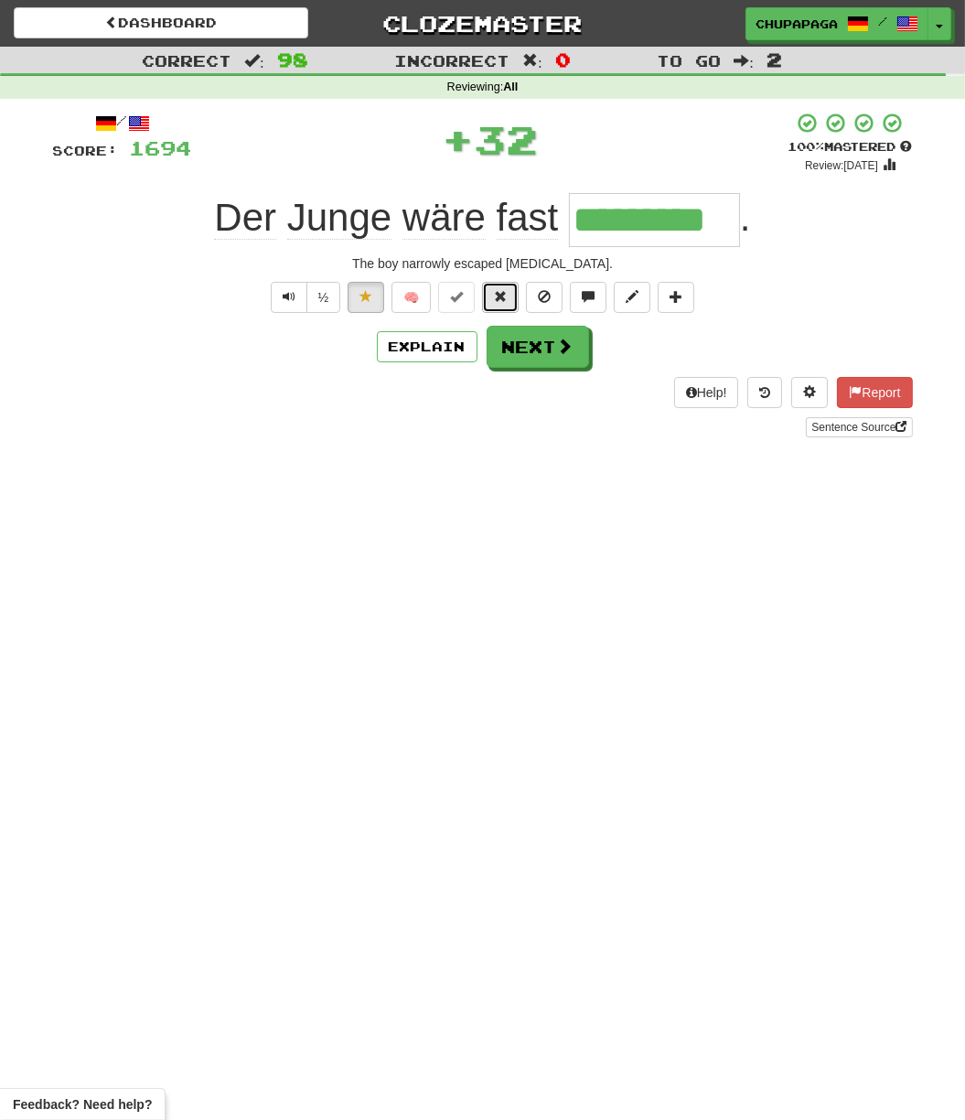
click at [497, 290] on span at bounding box center [500, 296] width 13 height 13
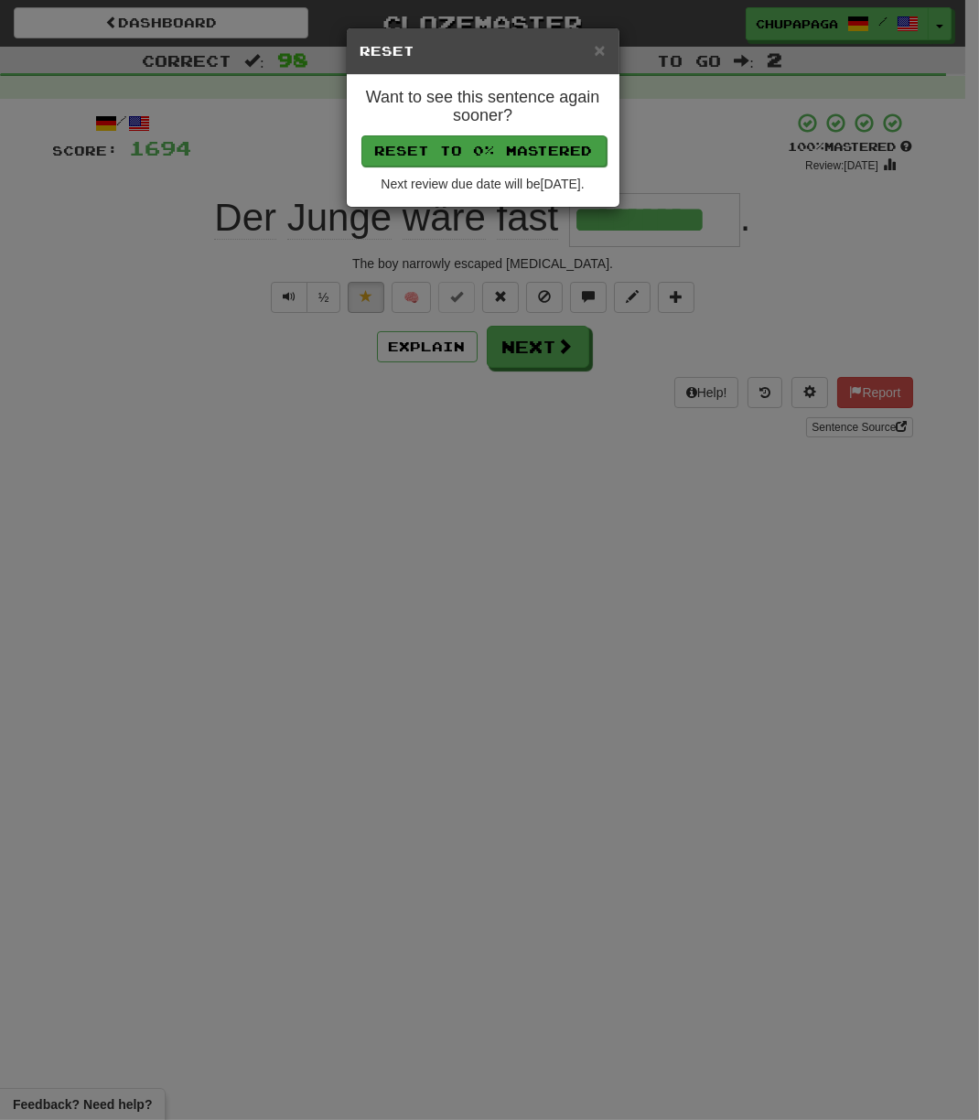
click at [497, 135] on p "Reset to 0% Mastered" at bounding box center [483, 150] width 245 height 31
click at [519, 109] on h4 "Want to see this sentence again sooner?" at bounding box center [483, 107] width 245 height 37
click at [517, 141] on button "Reset to 0% Mastered" at bounding box center [483, 150] width 245 height 31
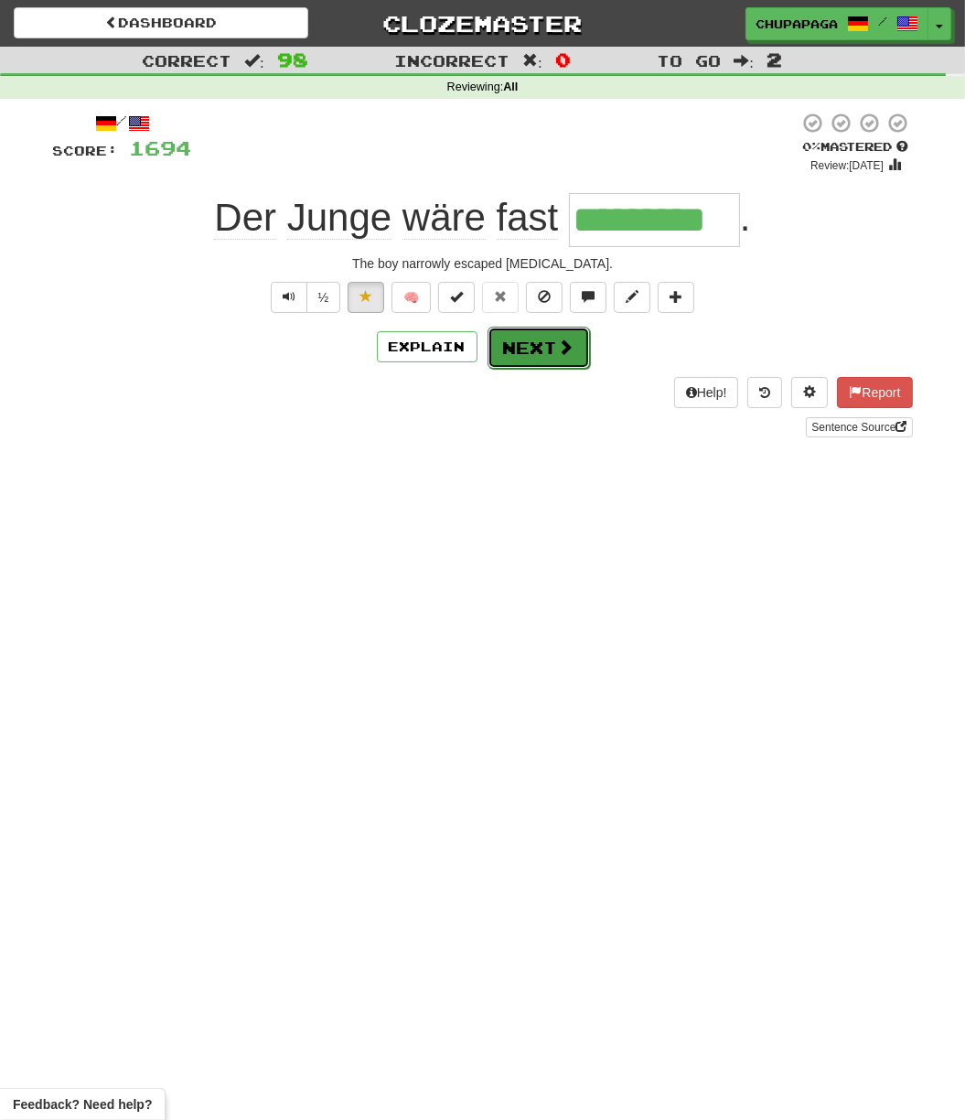
click at [555, 360] on button "Next" at bounding box center [539, 348] width 102 height 42
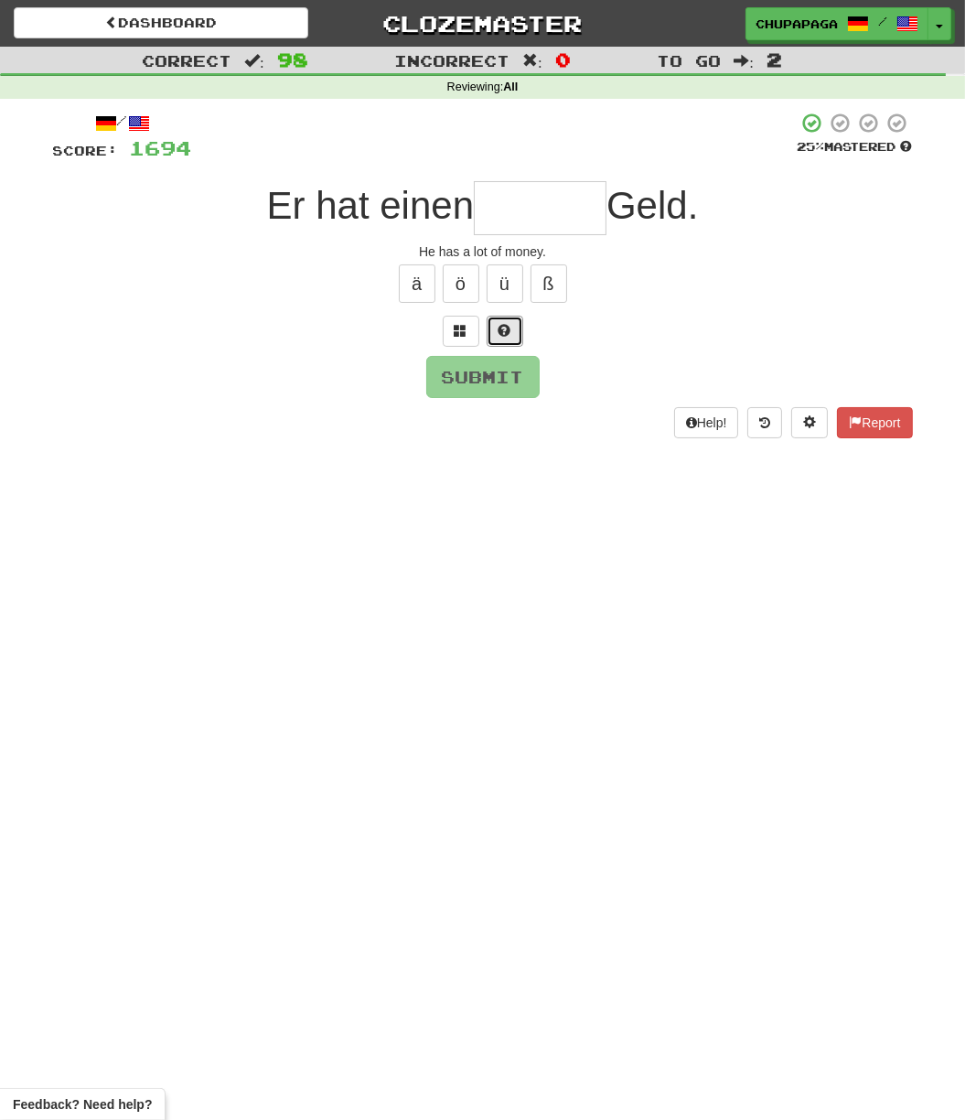
click at [504, 328] on span at bounding box center [505, 330] width 13 height 13
click at [491, 321] on button at bounding box center [483, 331] width 37 height 31
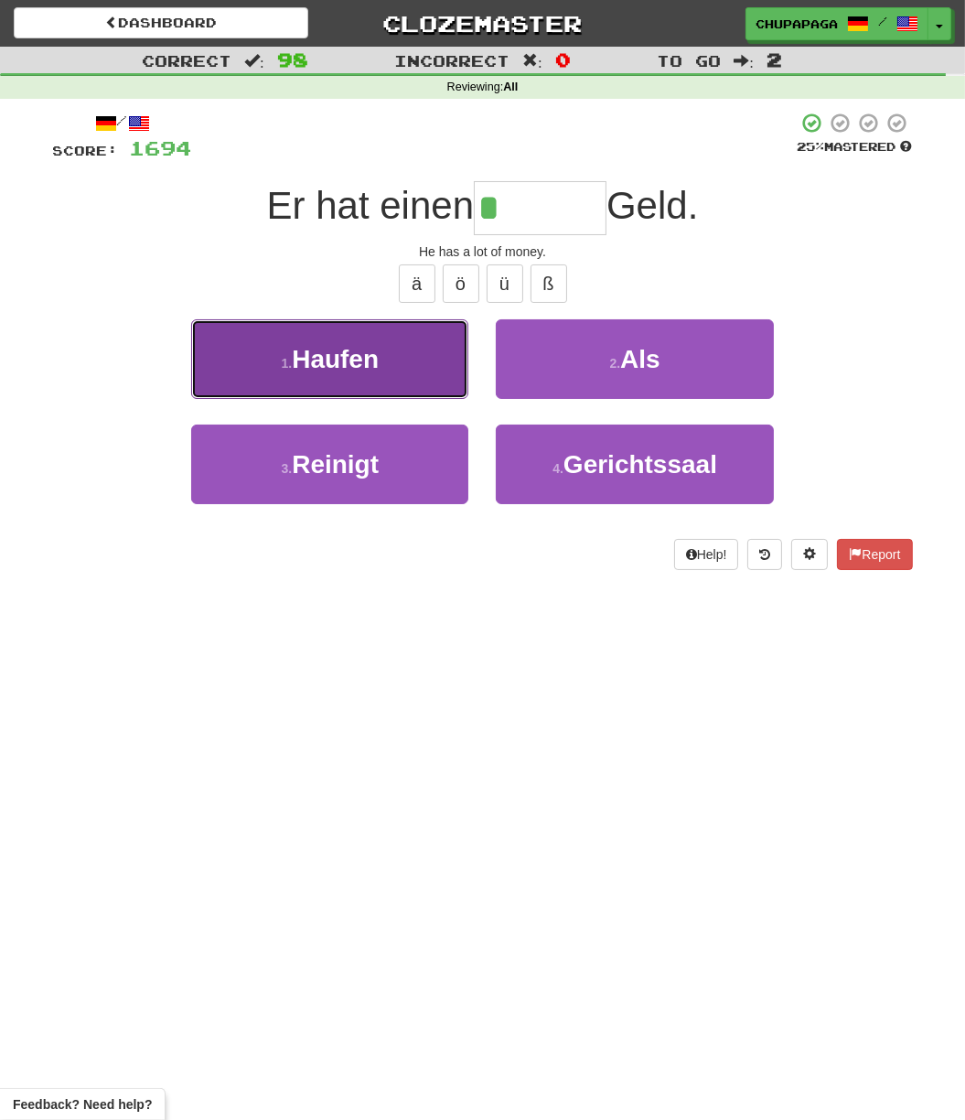
click at [388, 363] on button "1 . Haufen" at bounding box center [329, 359] width 277 height 80
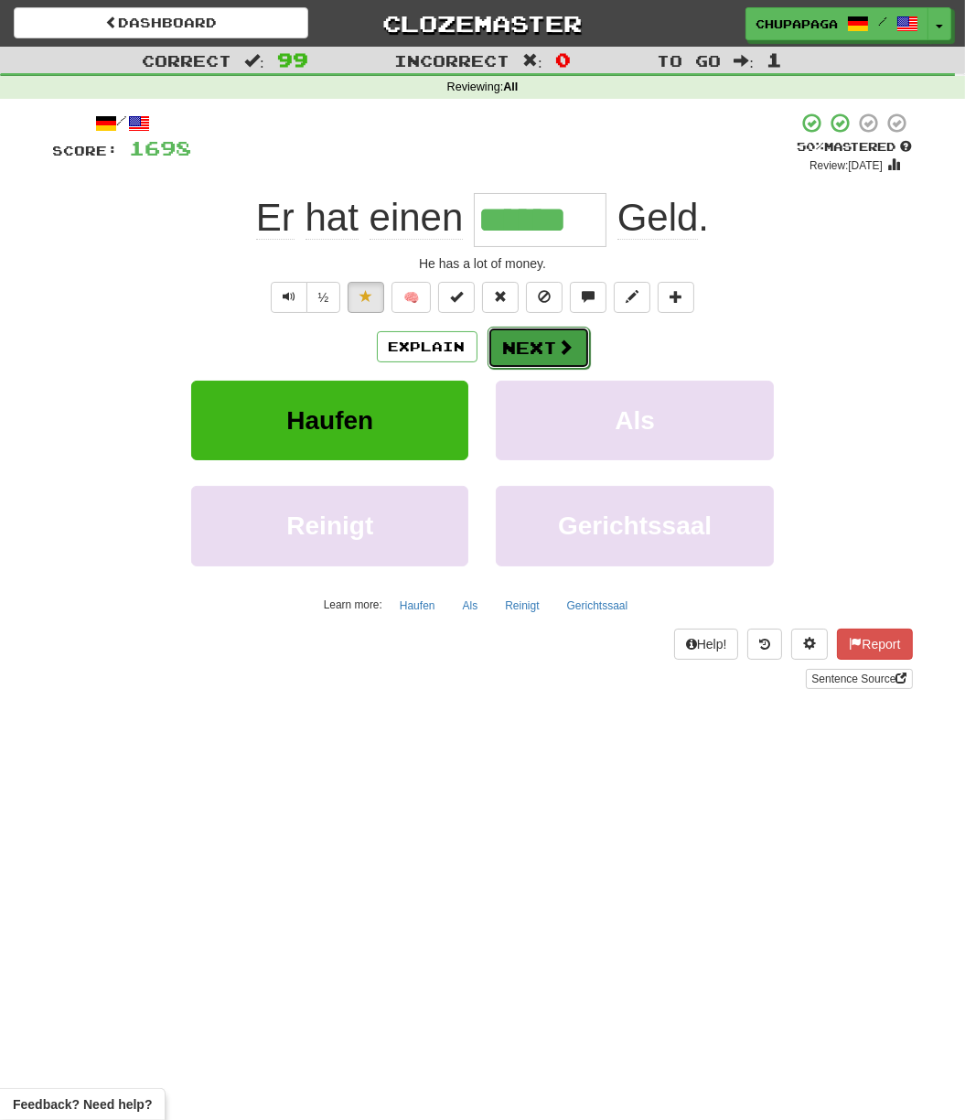
click at [554, 338] on button "Next" at bounding box center [539, 348] width 102 height 42
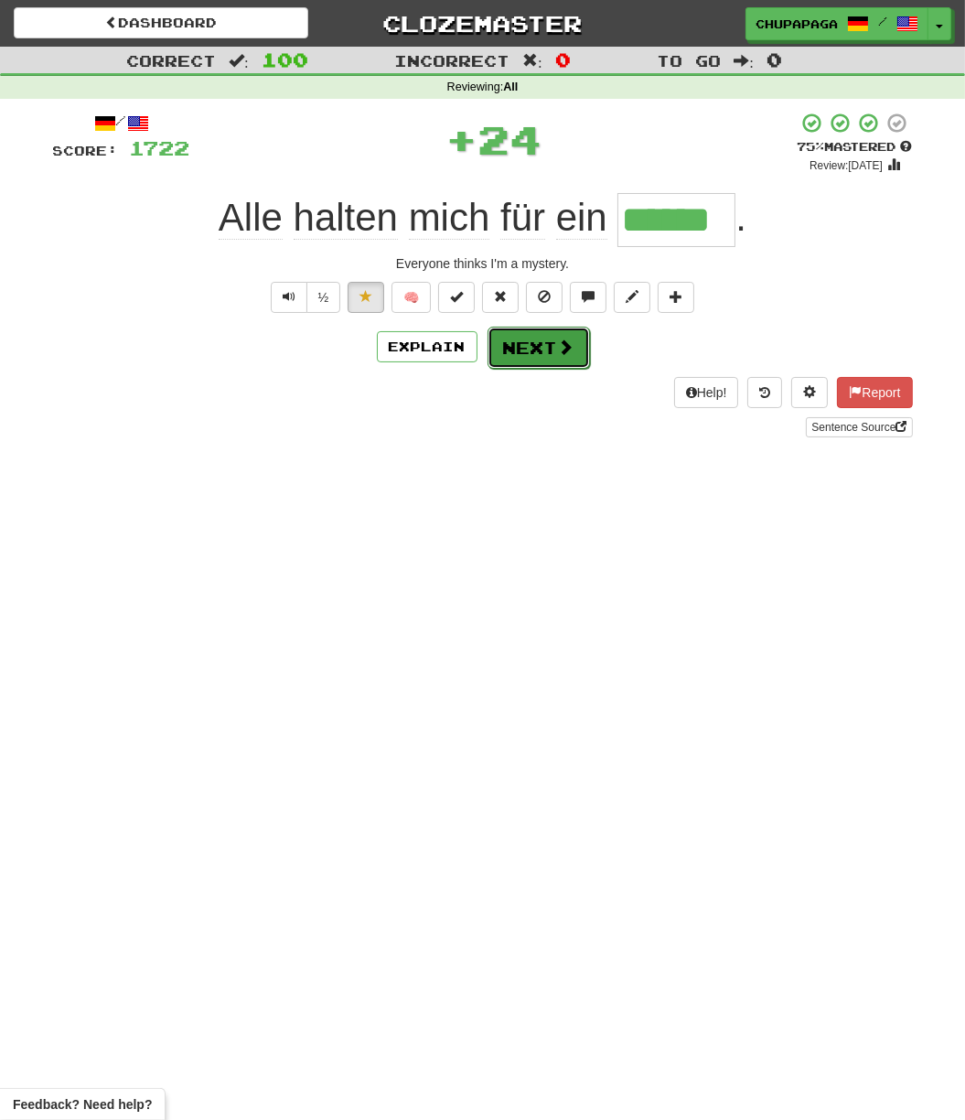
click at [541, 362] on button "Next" at bounding box center [539, 348] width 102 height 42
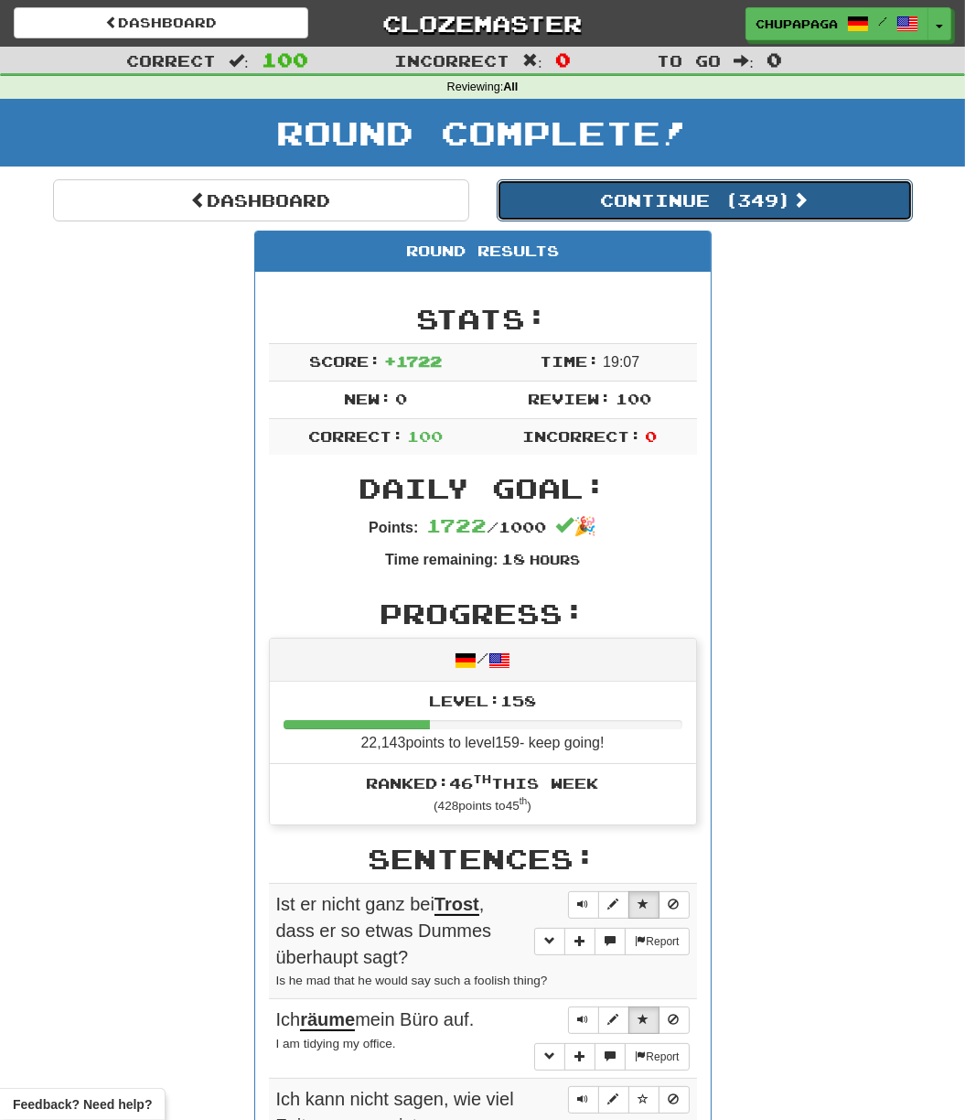
click at [659, 201] on button "Continue ( 349 )" at bounding box center [705, 200] width 416 height 42
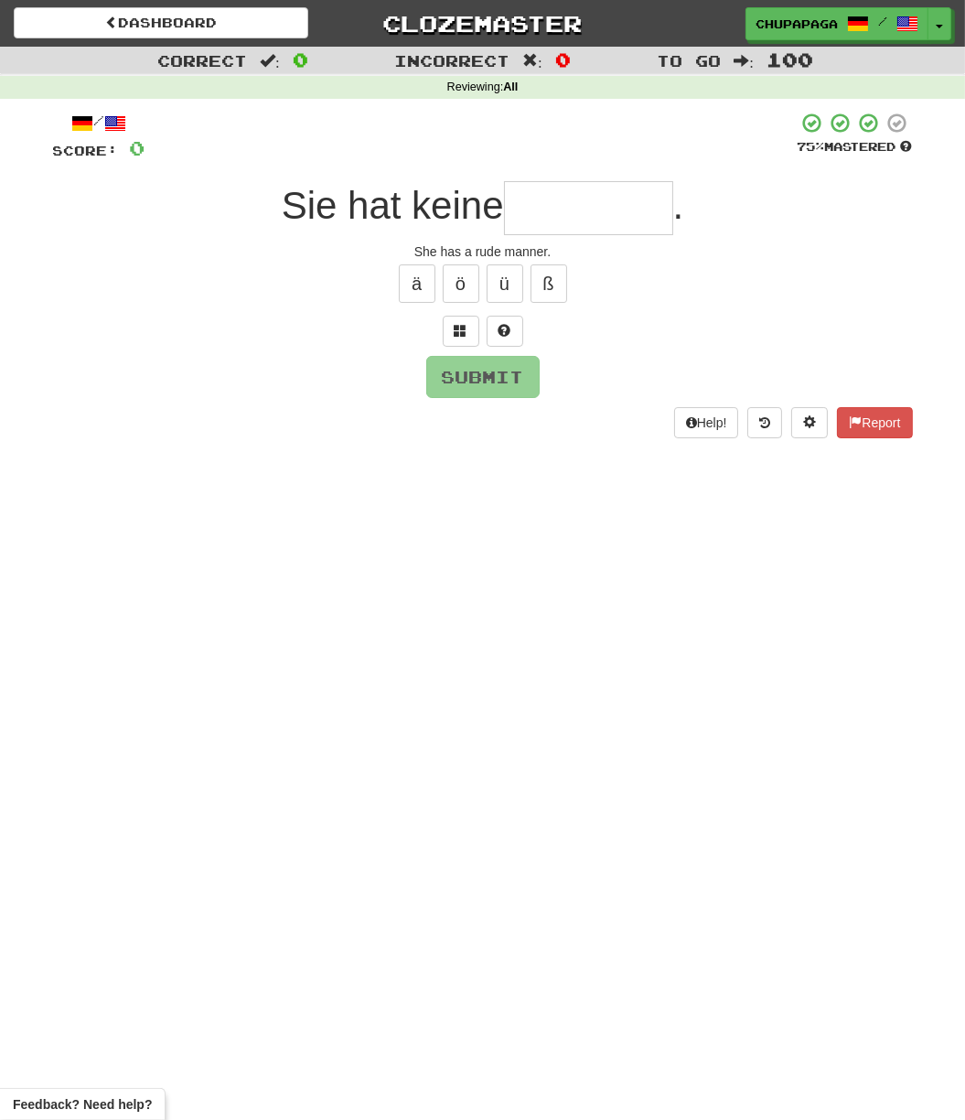
click at [535, 208] on input "text" at bounding box center [588, 208] width 169 height 54
click at [510, 333] on span at bounding box center [505, 330] width 13 height 13
click at [477, 327] on span at bounding box center [483, 330] width 13 height 13
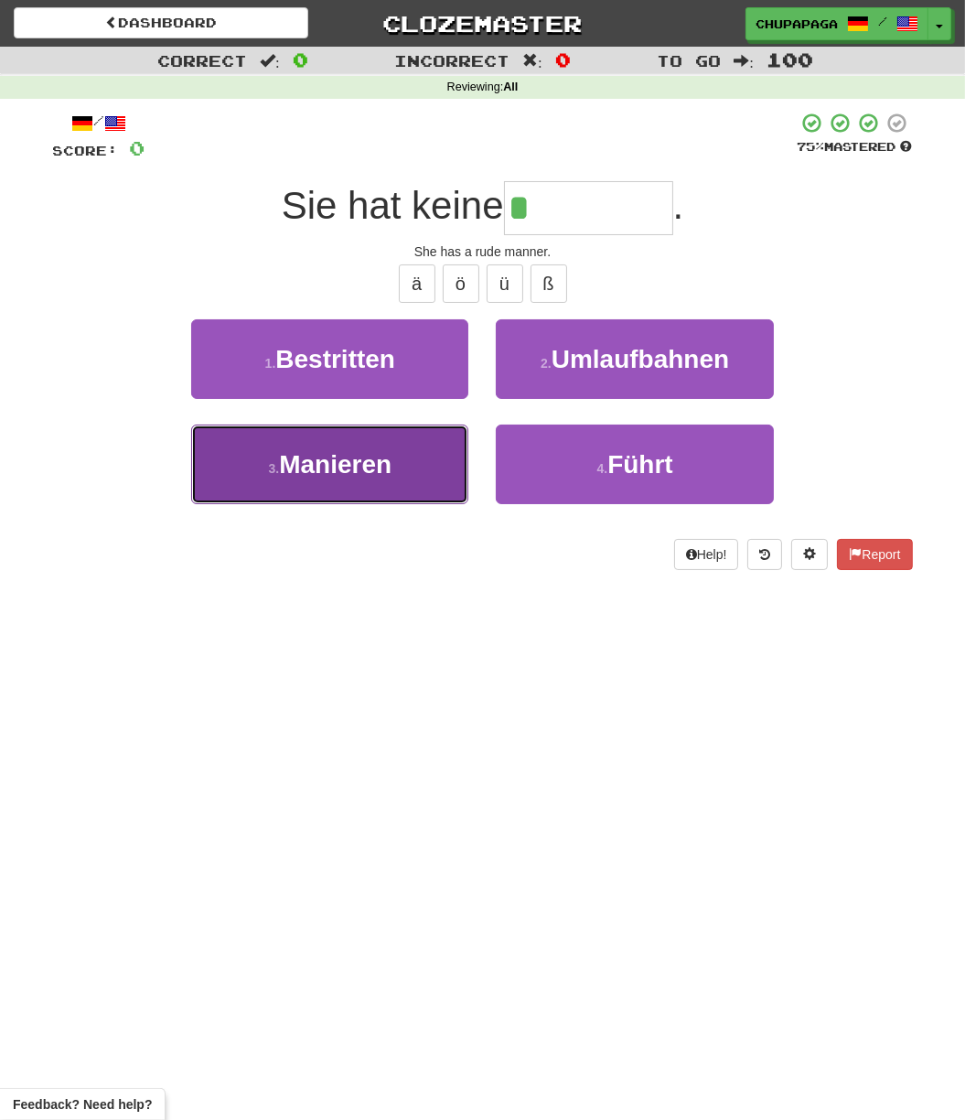
click at [366, 477] on button "3 . [GEOGRAPHIC_DATA]" at bounding box center [329, 465] width 277 height 80
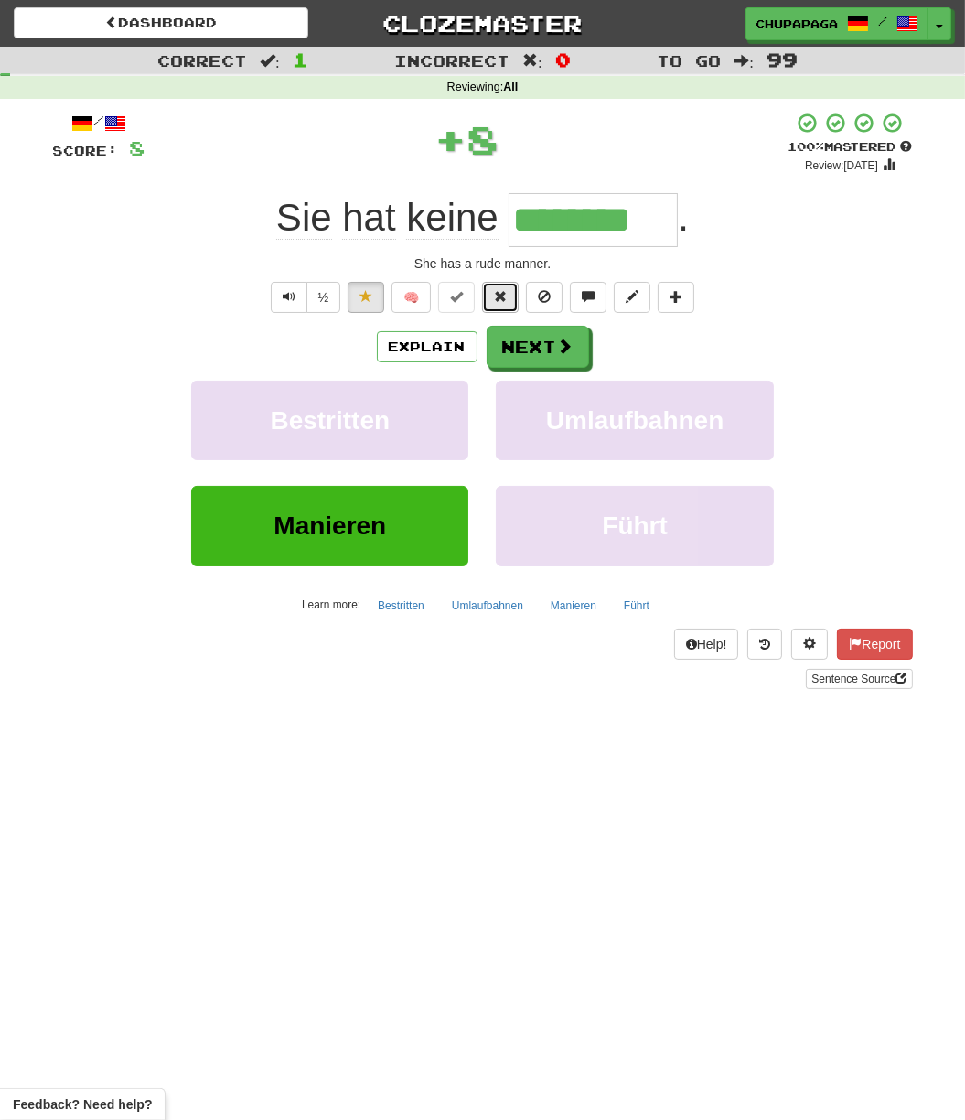
click at [497, 296] on span at bounding box center [500, 296] width 13 height 13
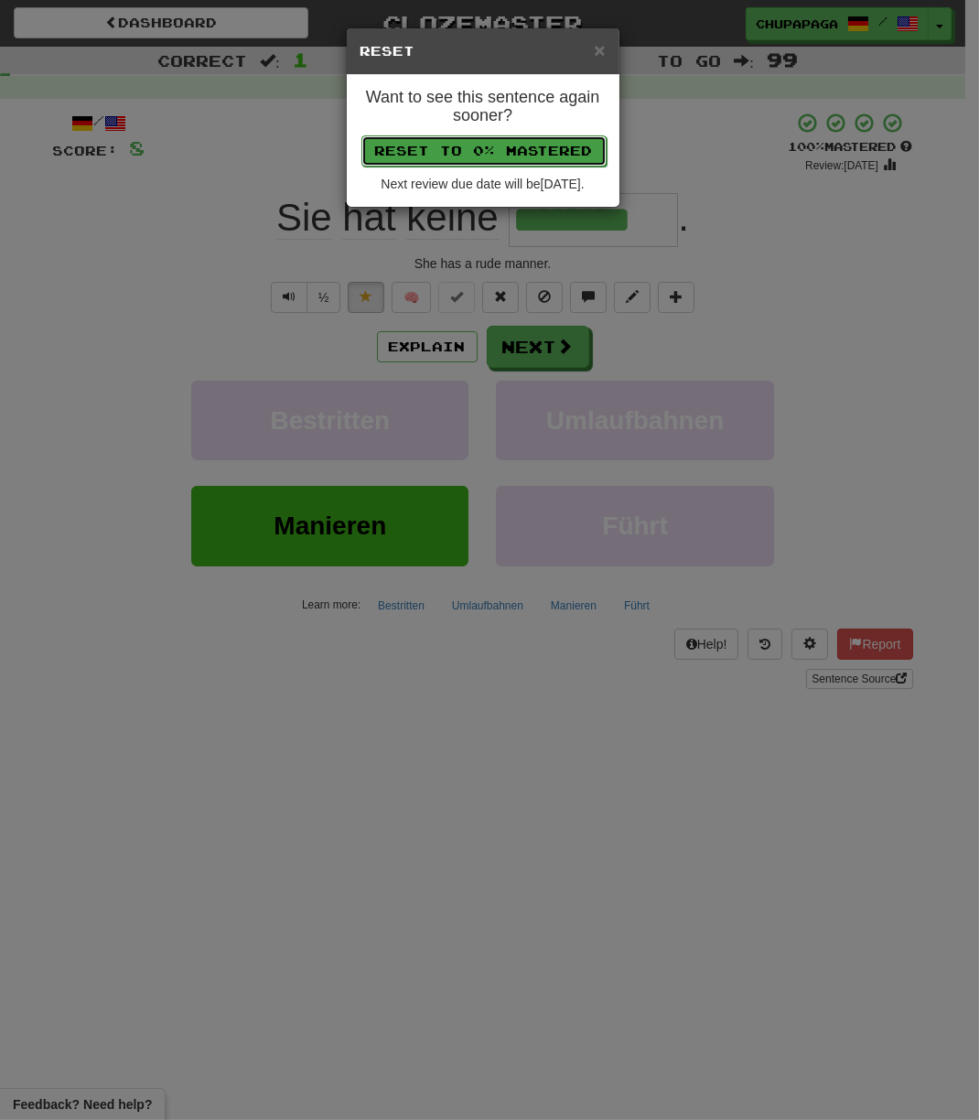
click at [492, 163] on button "Reset to 0% Mastered" at bounding box center [483, 150] width 245 height 31
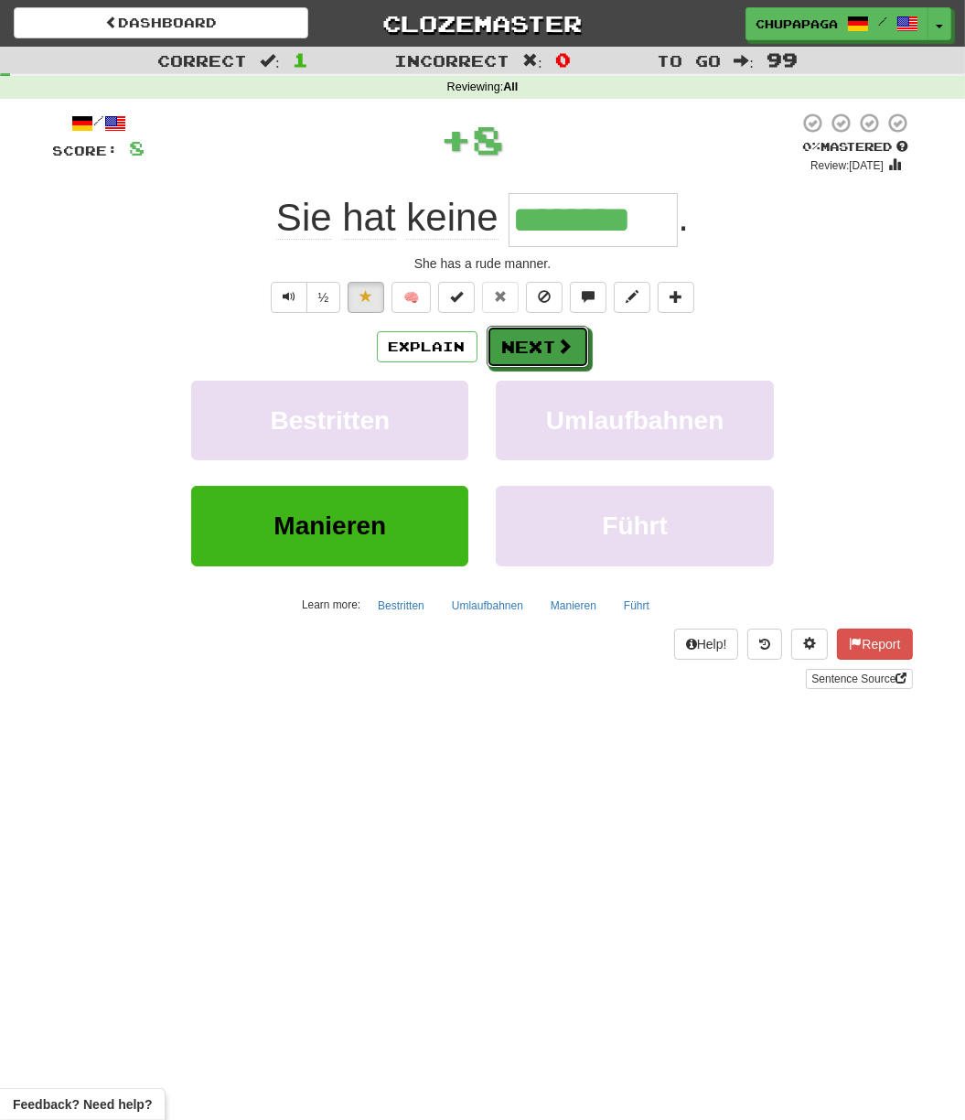
click at [503, 346] on button "Next" at bounding box center [538, 347] width 102 height 42
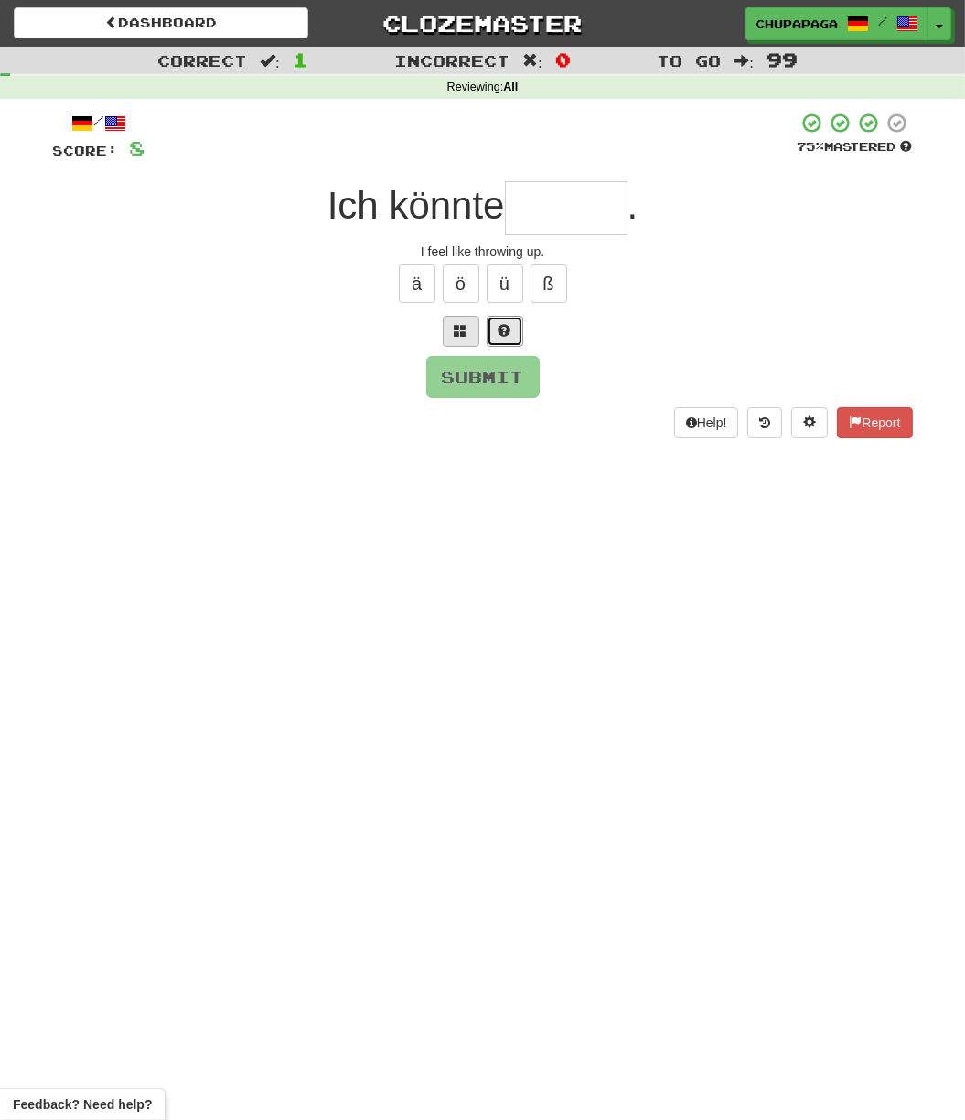
click at [499, 319] on button at bounding box center [505, 331] width 37 height 31
click at [484, 321] on button at bounding box center [483, 331] width 37 height 31
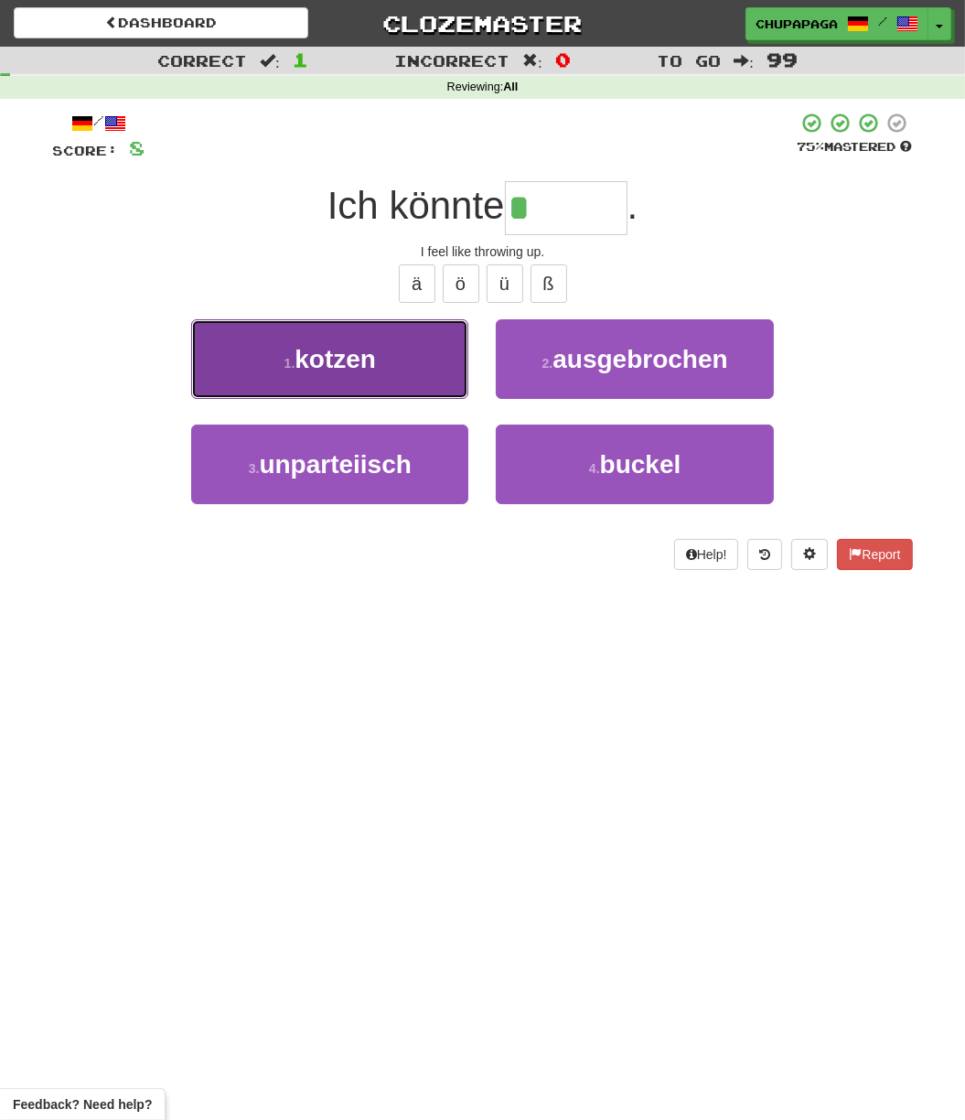
click at [414, 367] on button "1 . [GEOGRAPHIC_DATA]" at bounding box center [329, 359] width 277 height 80
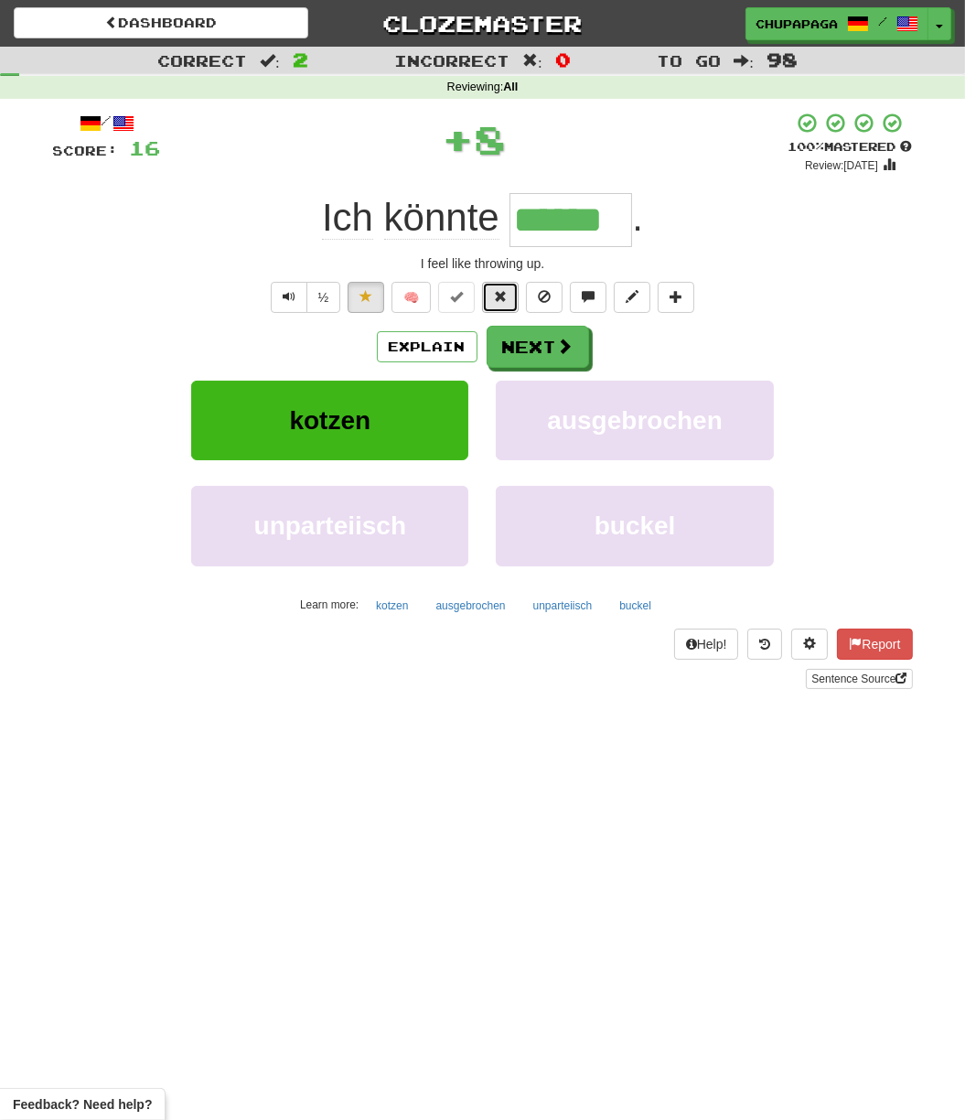
click at [490, 305] on button at bounding box center [500, 297] width 37 height 31
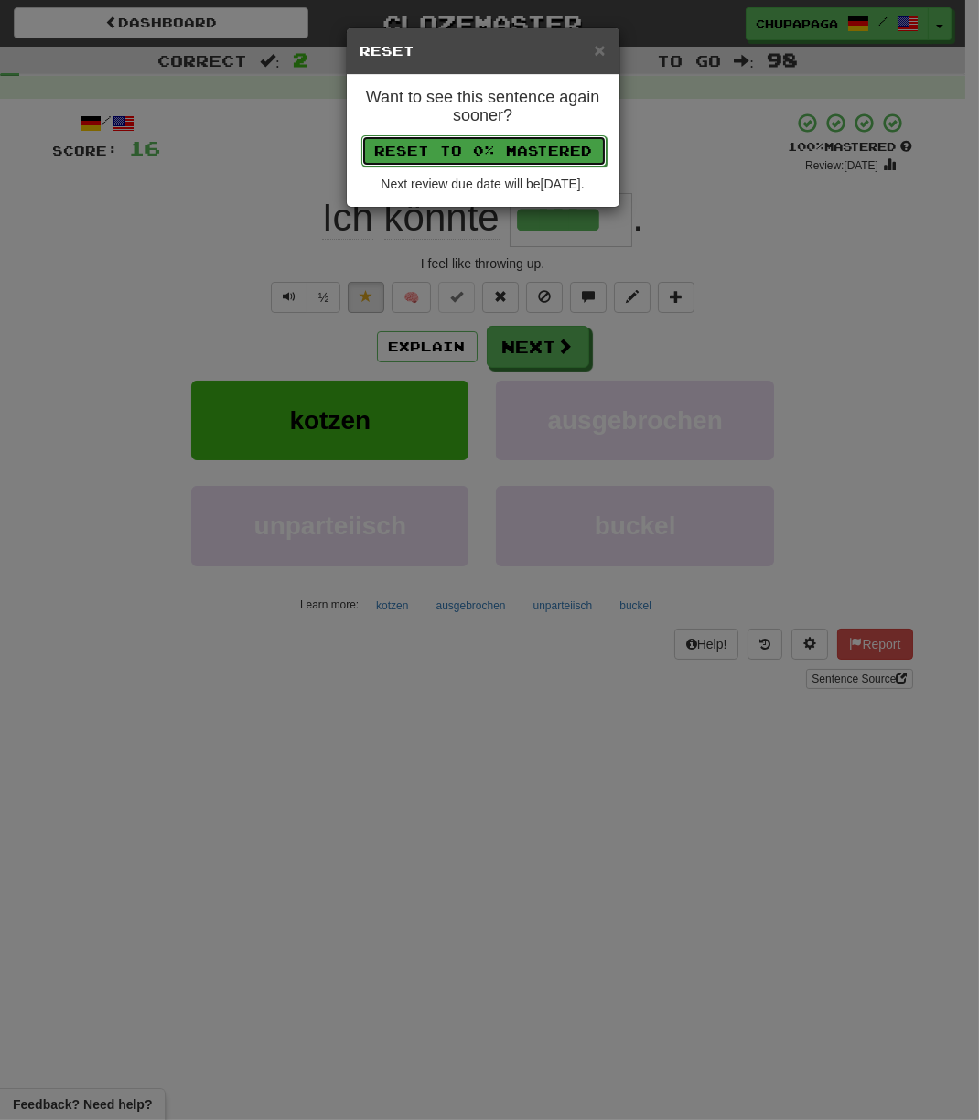
click at [520, 142] on button "Reset to 0% Mastered" at bounding box center [483, 150] width 245 height 31
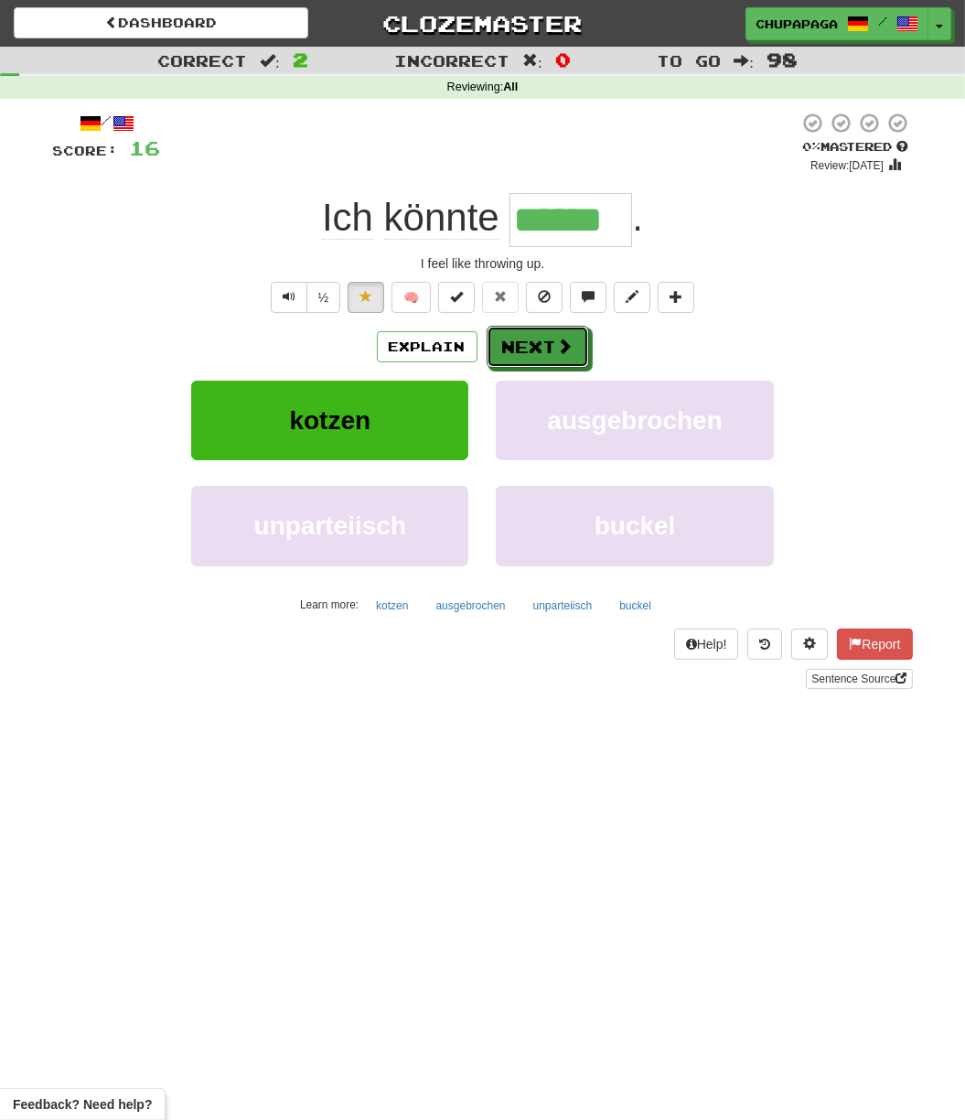
click at [527, 349] on button "Next" at bounding box center [538, 347] width 102 height 42
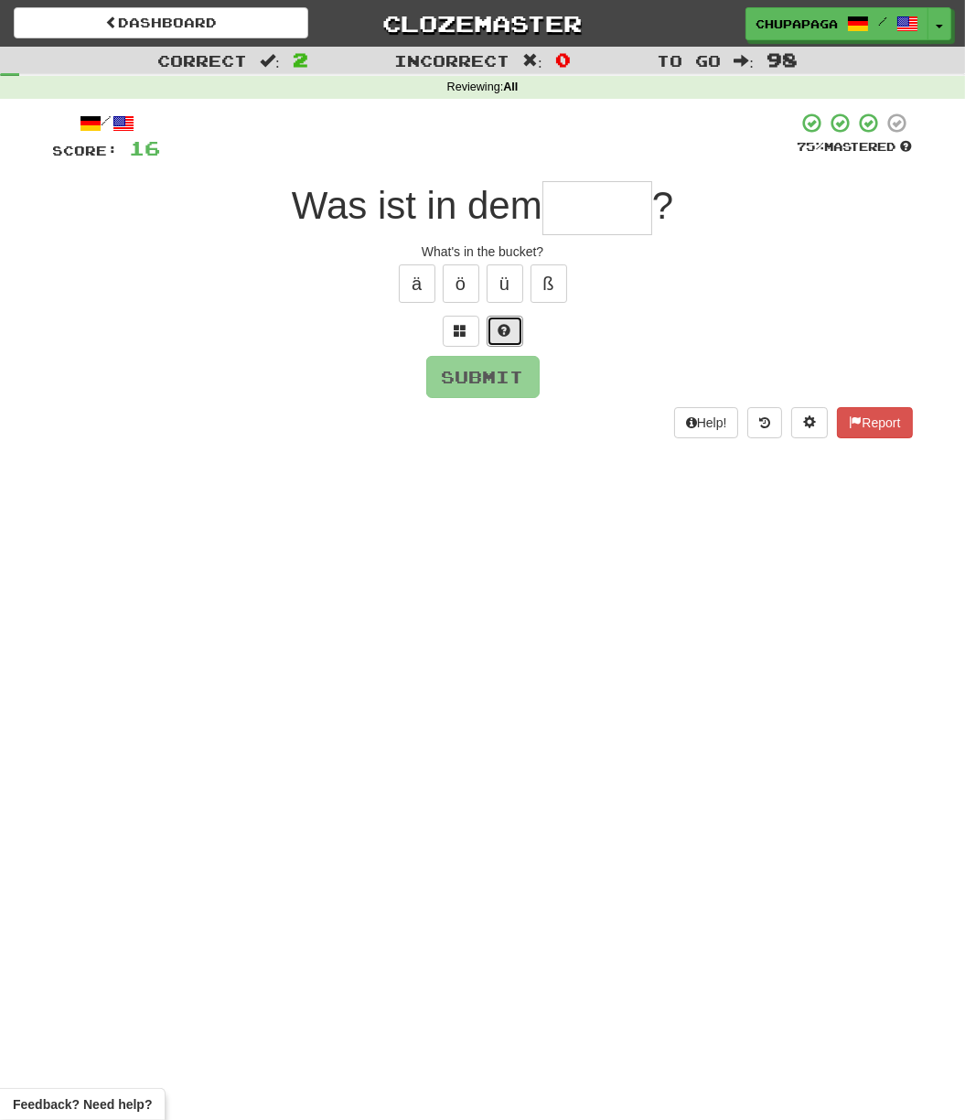
click at [510, 329] on span at bounding box center [505, 330] width 13 height 13
click at [496, 327] on button at bounding box center [483, 331] width 37 height 31
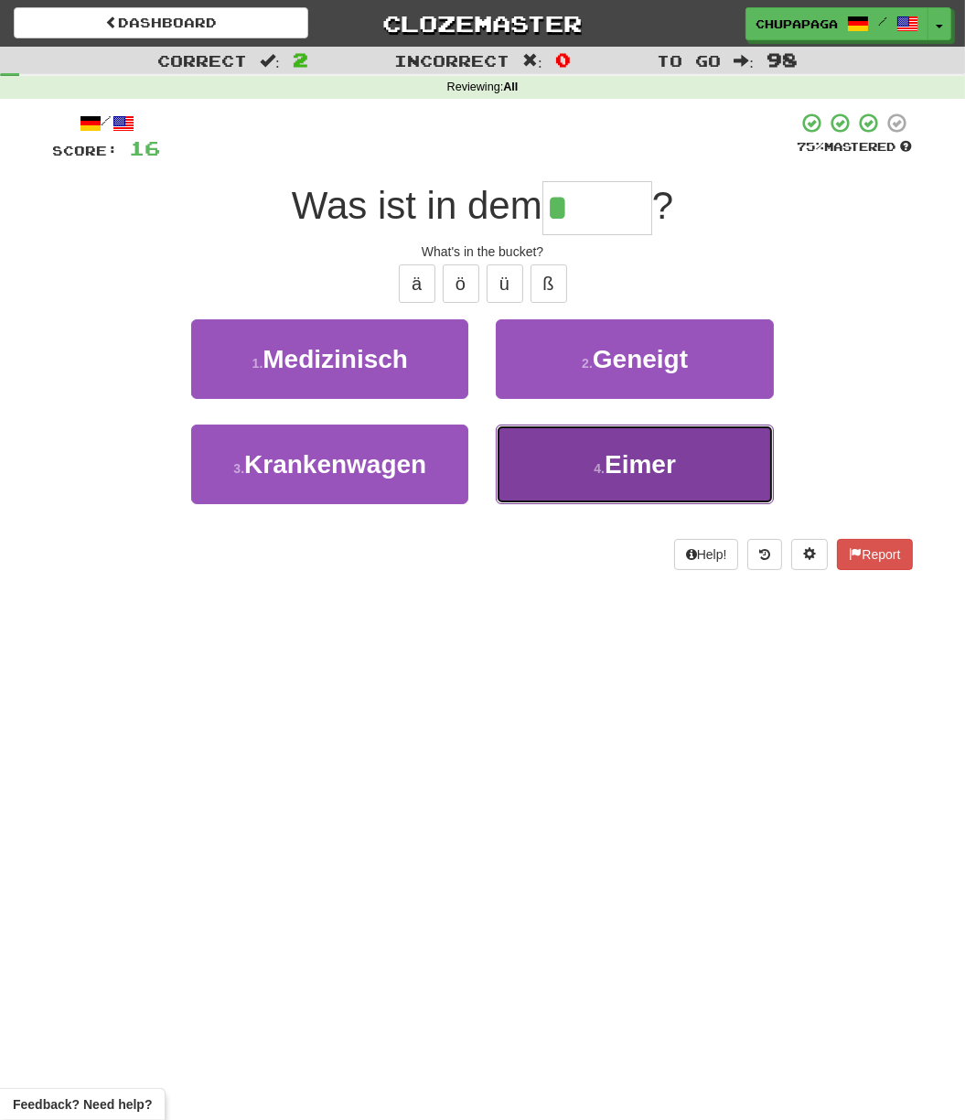
click at [606, 451] on span "Eimer" at bounding box center [640, 464] width 71 height 28
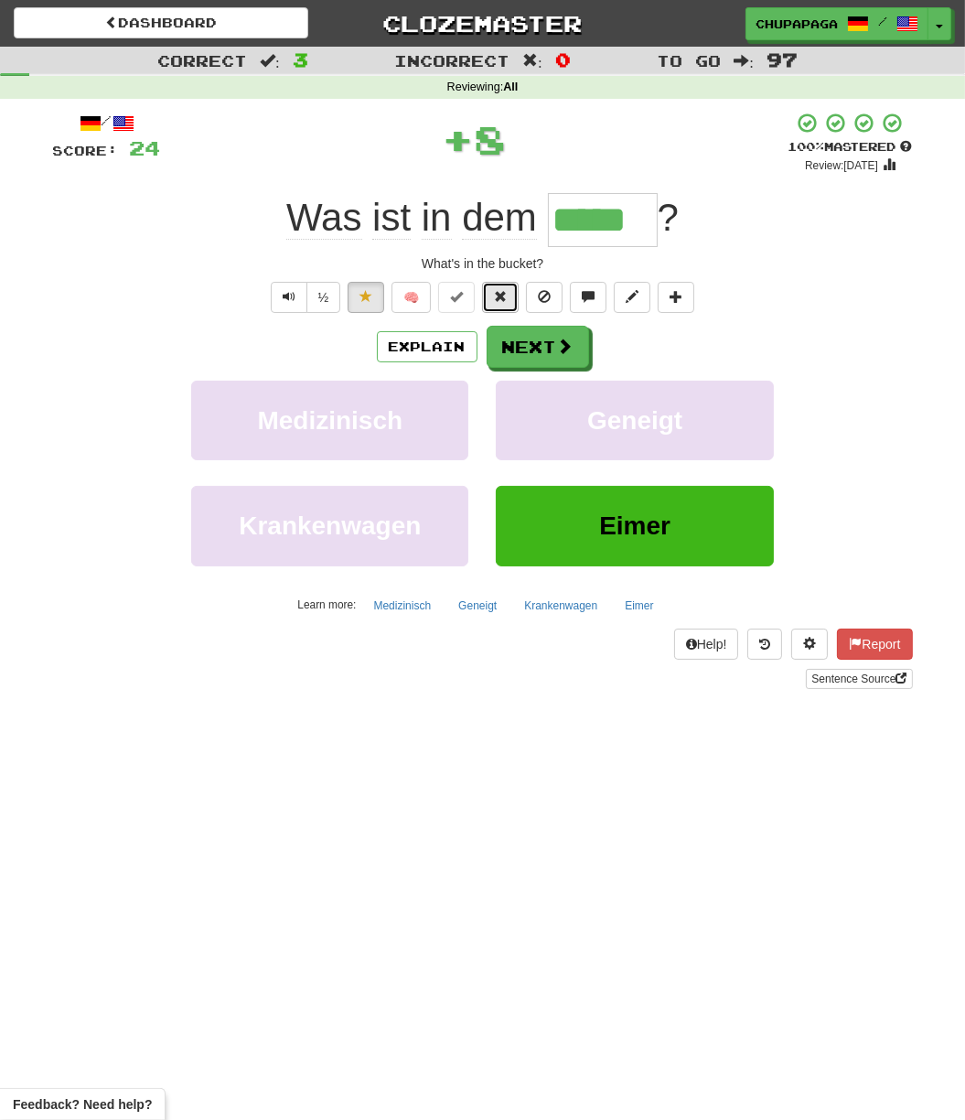
click at [486, 297] on button at bounding box center [500, 297] width 37 height 31
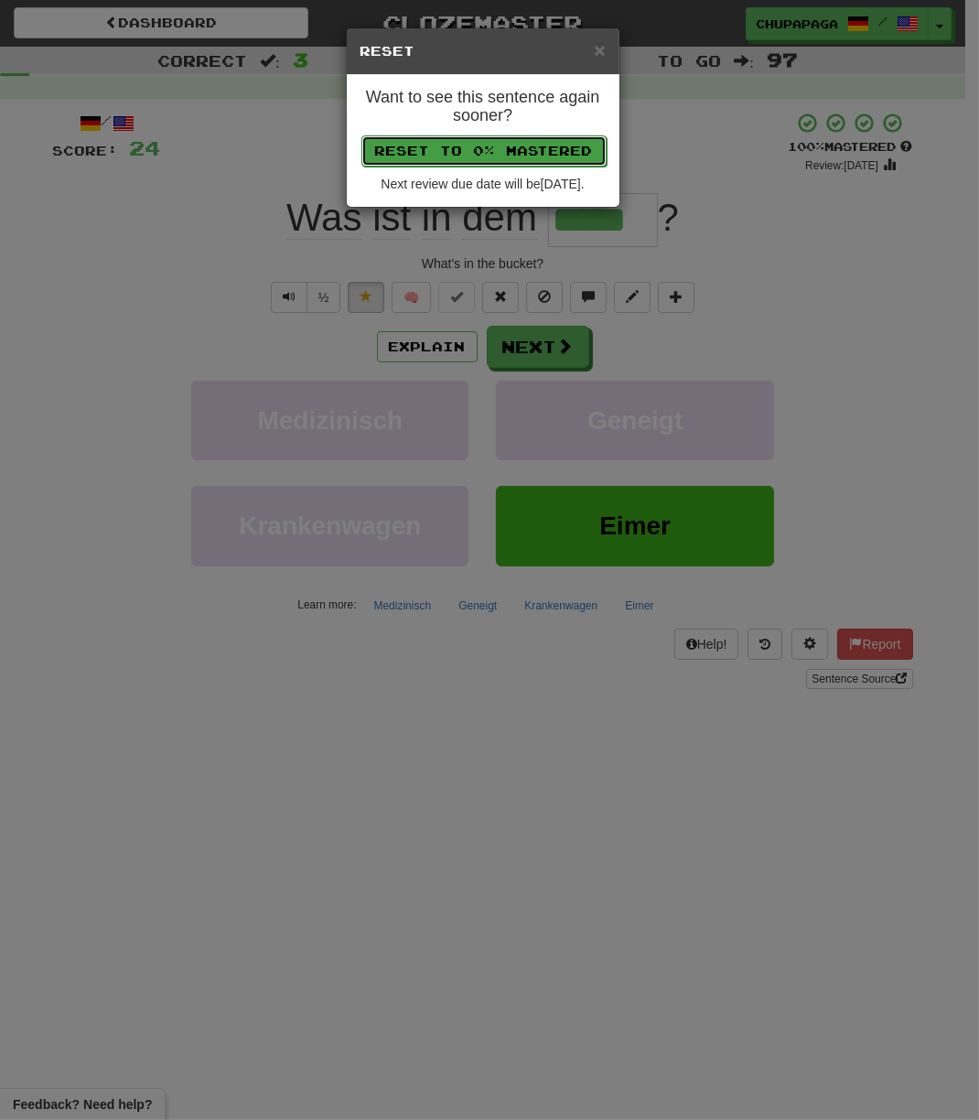
click at [518, 156] on button "Reset to 0% Mastered" at bounding box center [483, 150] width 245 height 31
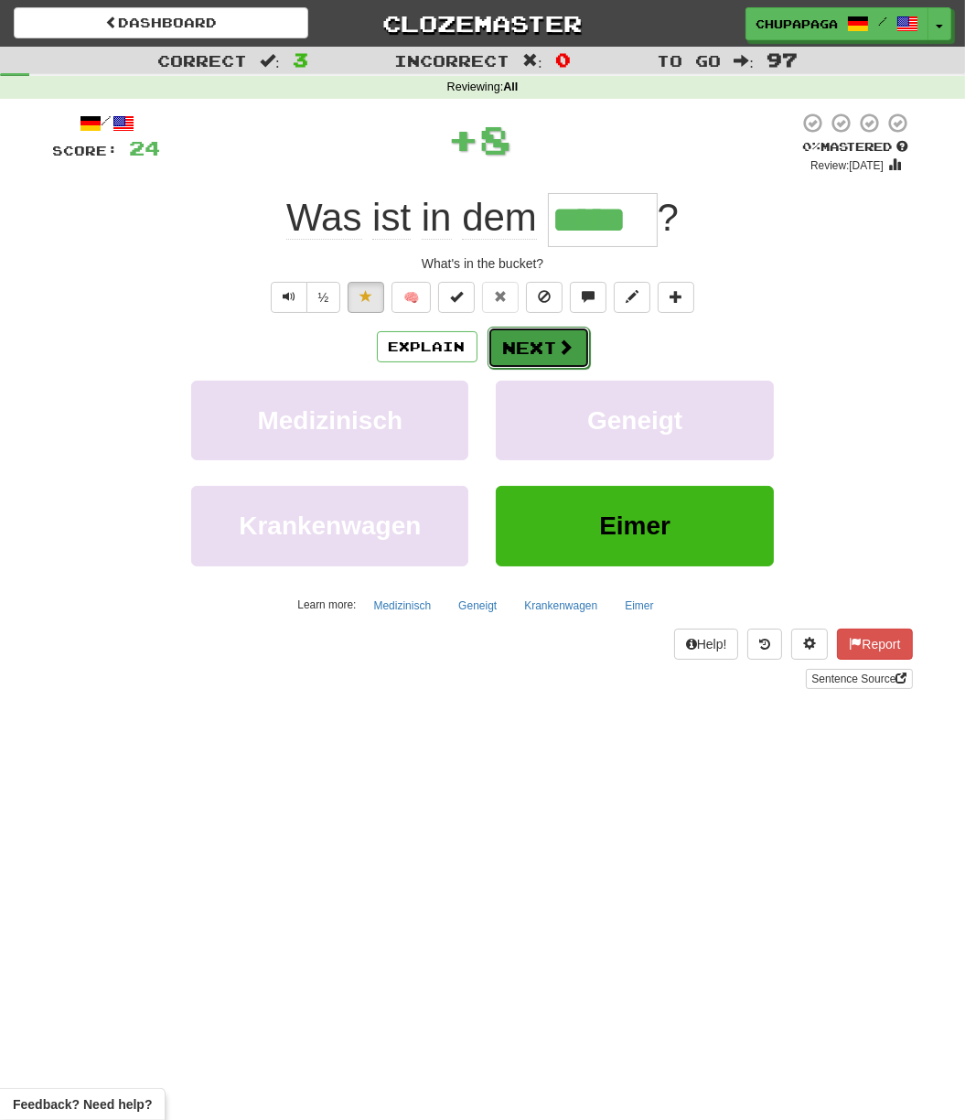
click at [545, 346] on button "Next" at bounding box center [539, 348] width 102 height 42
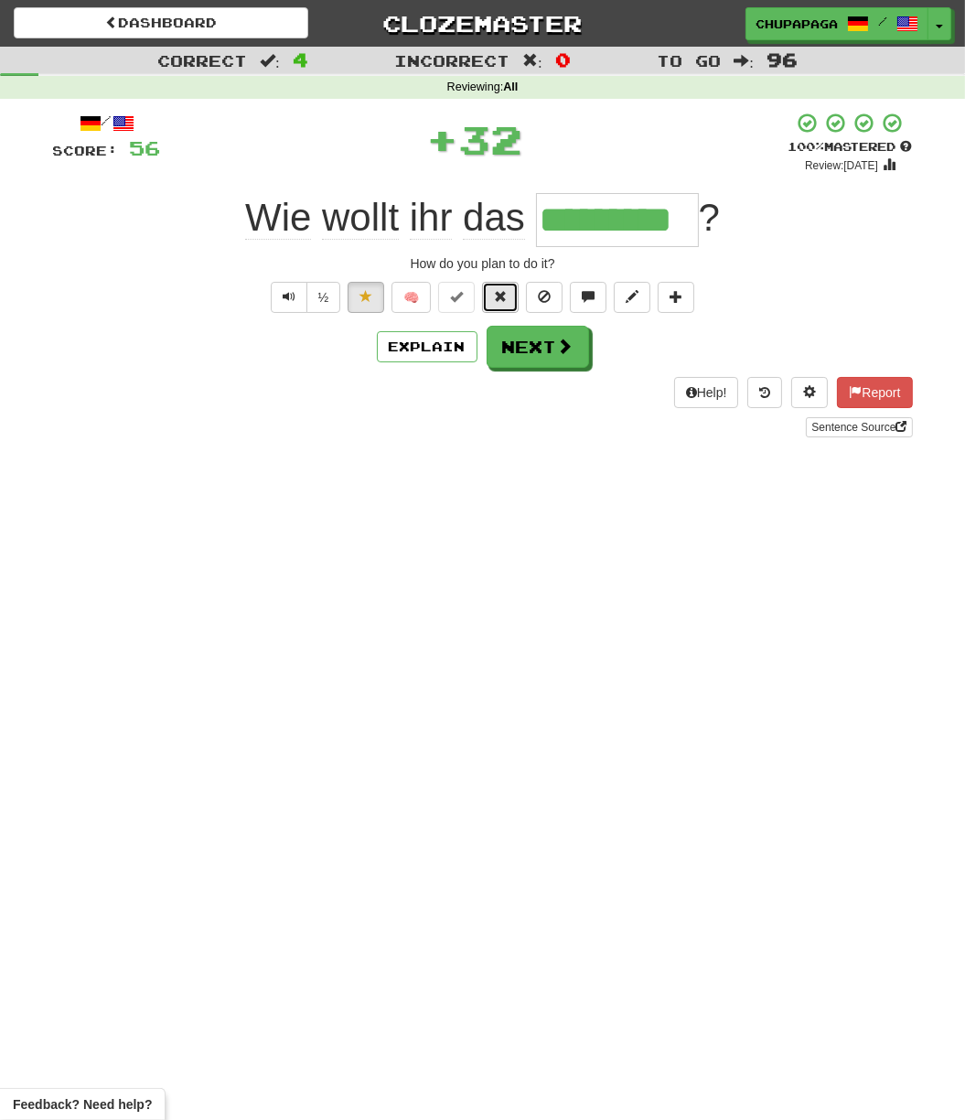
click at [501, 300] on span at bounding box center [500, 296] width 13 height 13
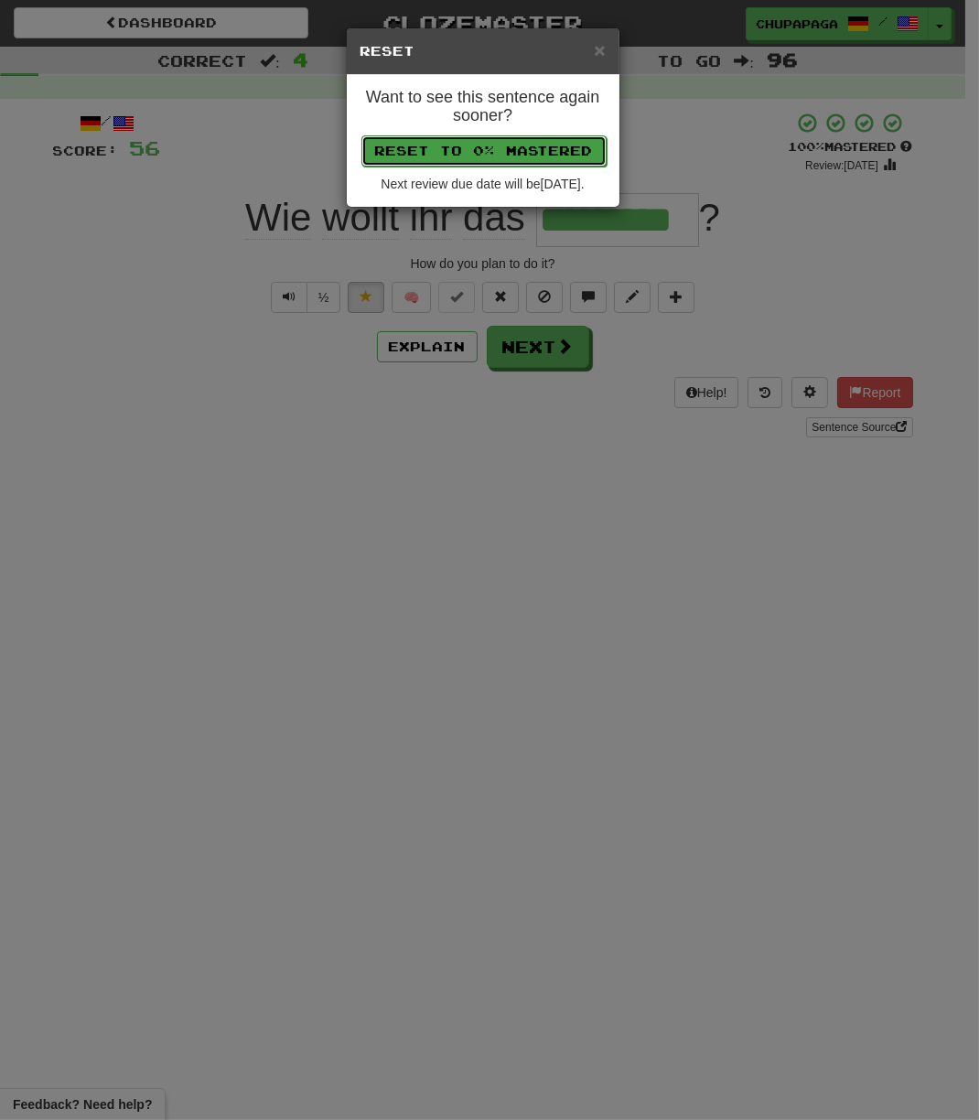
click at [496, 152] on button "Reset to 0% Mastered" at bounding box center [483, 150] width 245 height 31
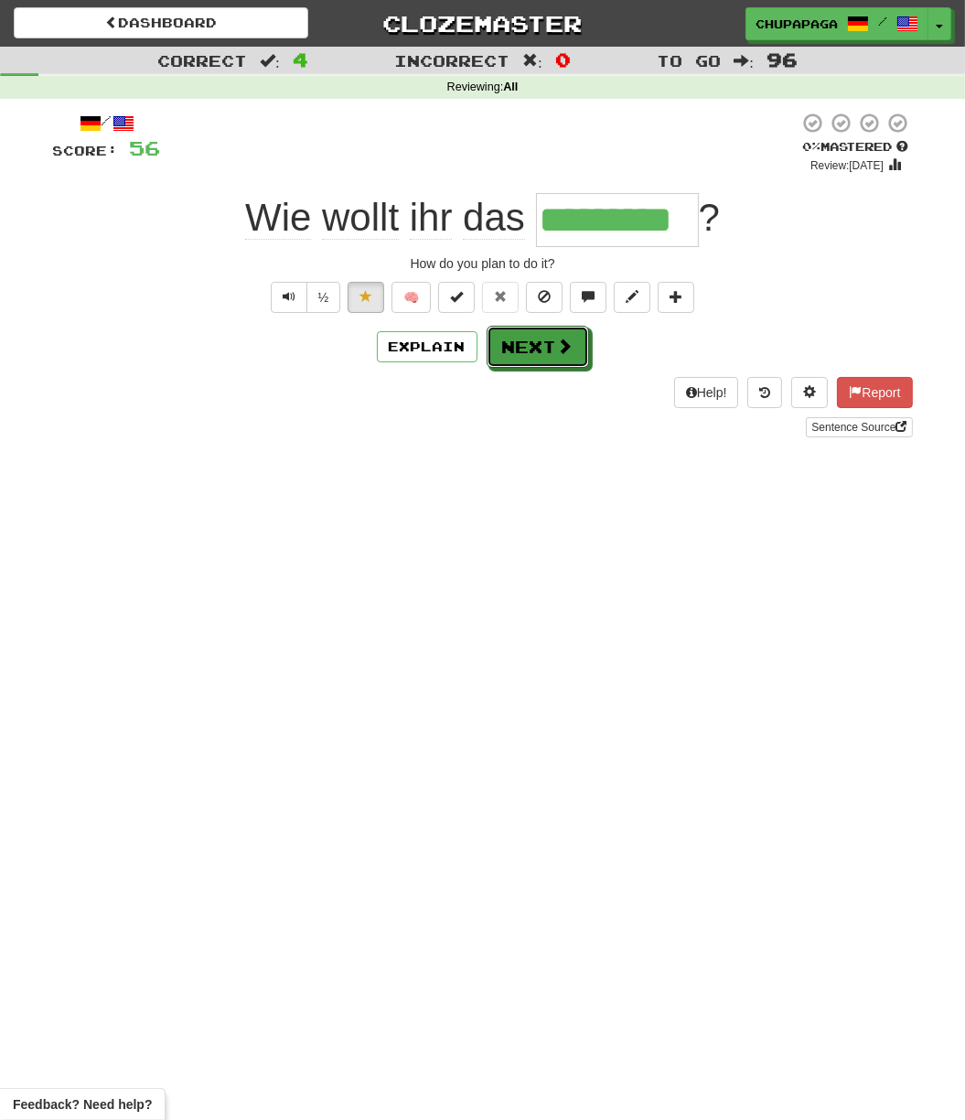
click at [541, 351] on button "Next" at bounding box center [538, 347] width 102 height 42
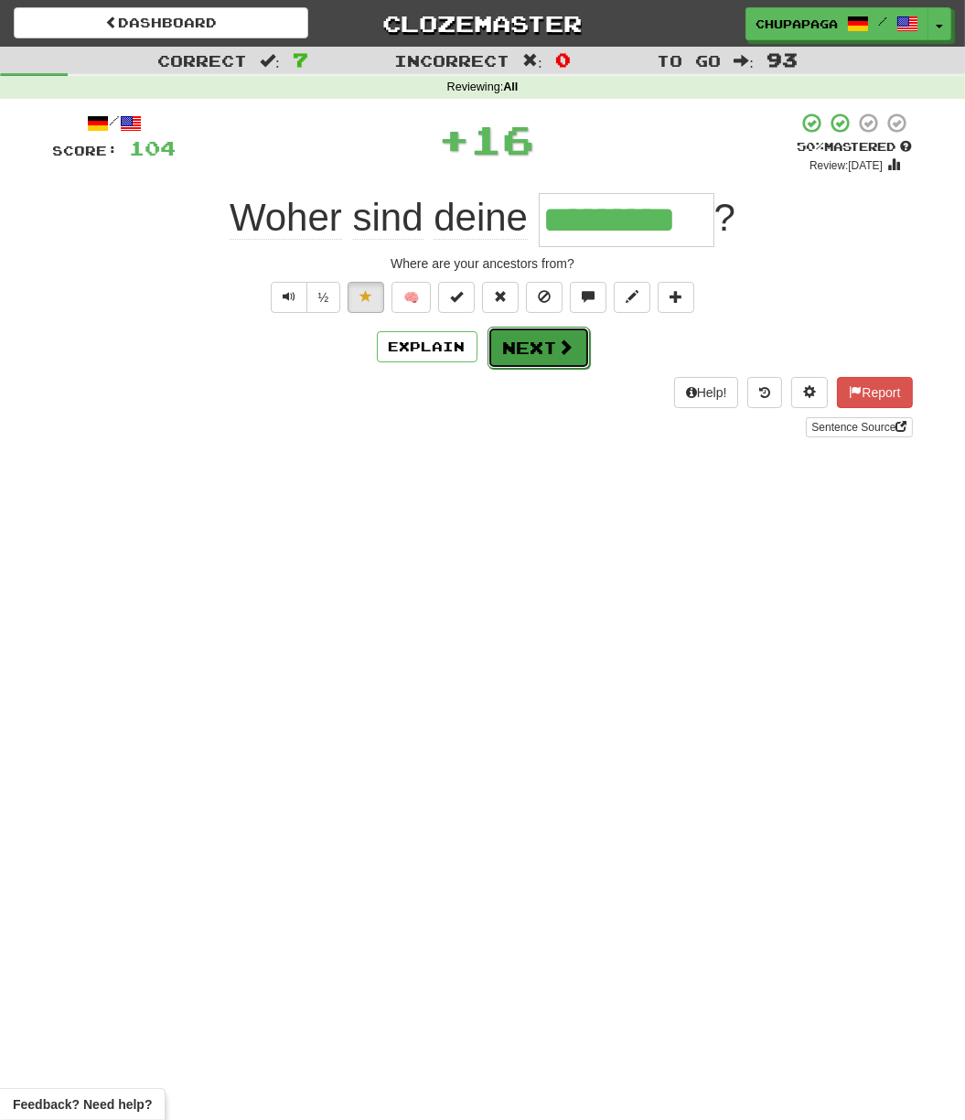
click at [520, 350] on button "Next" at bounding box center [539, 348] width 102 height 42
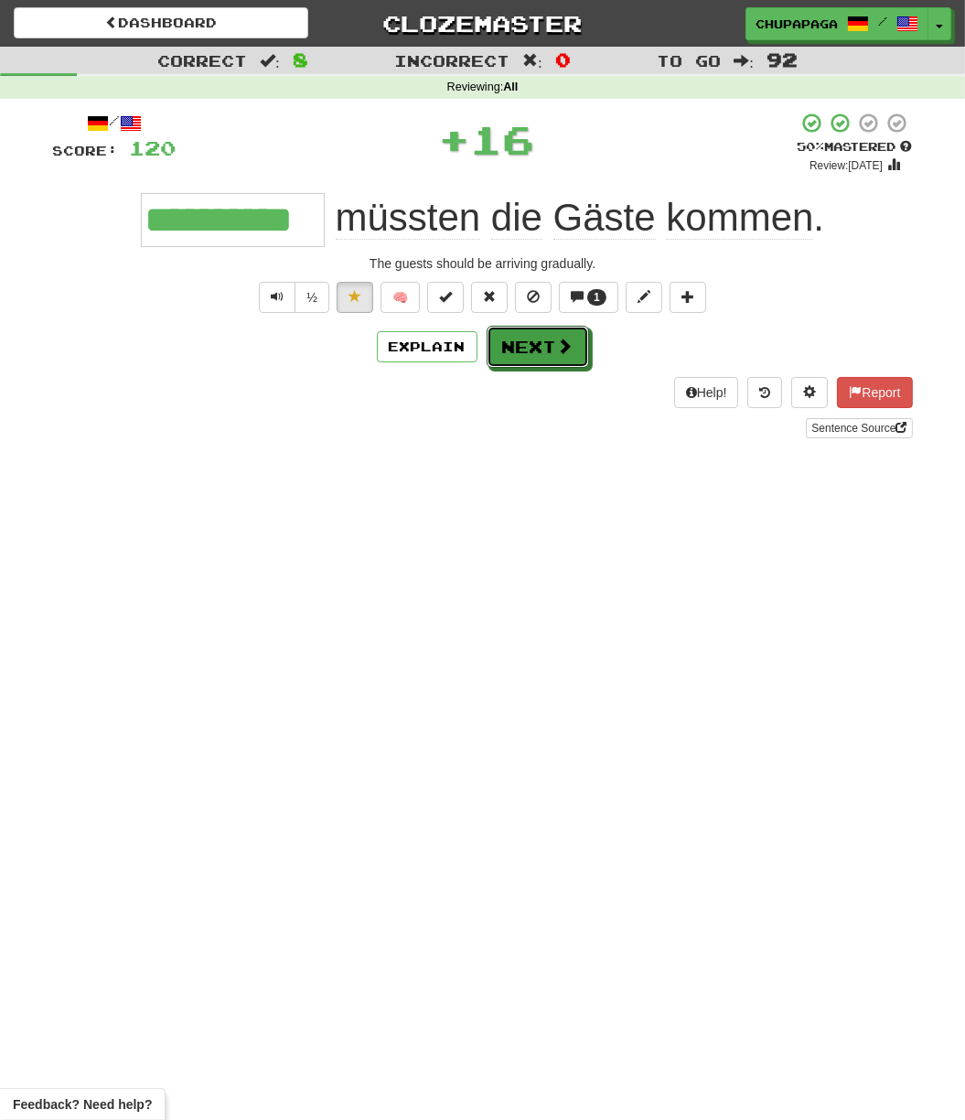
click at [566, 354] on span at bounding box center [565, 346] width 16 height 16
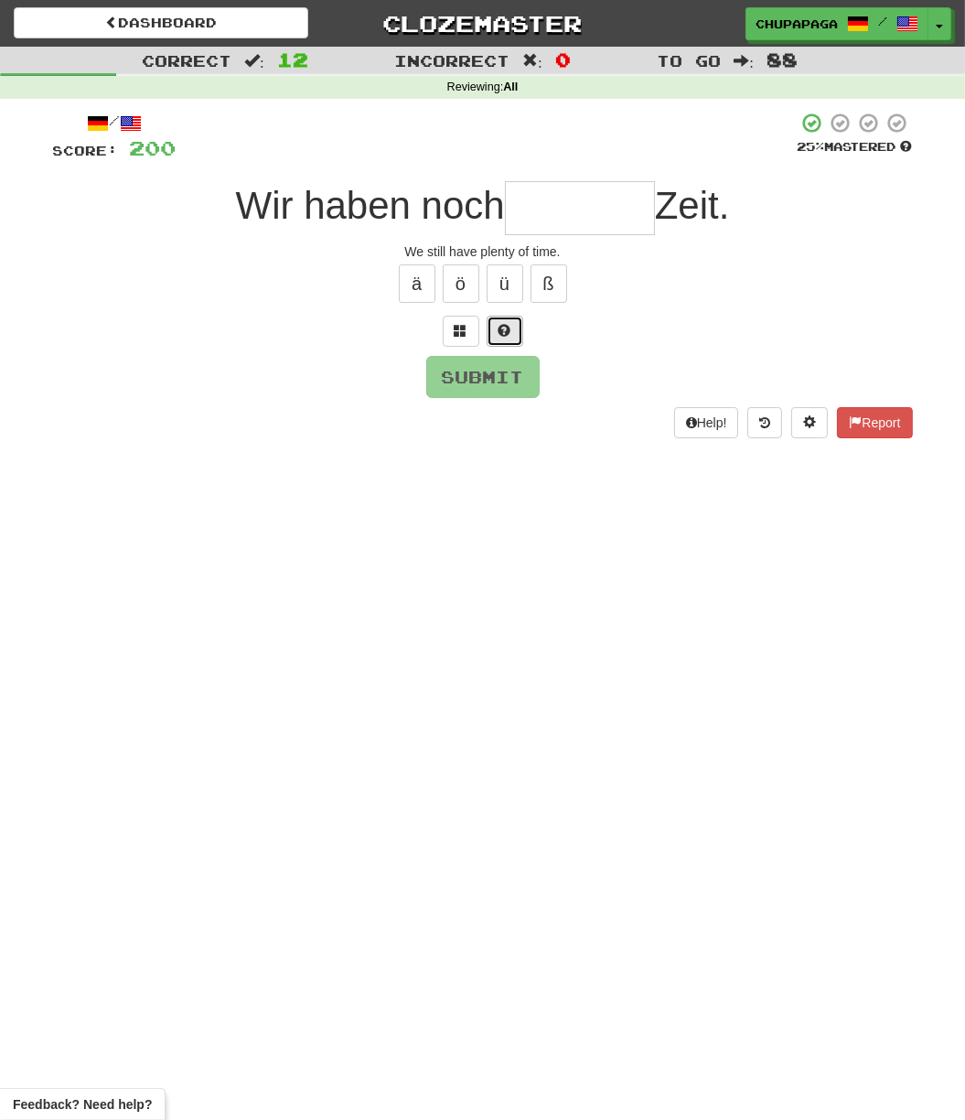
click at [494, 331] on button at bounding box center [505, 331] width 37 height 31
click at [491, 331] on button at bounding box center [483, 331] width 37 height 31
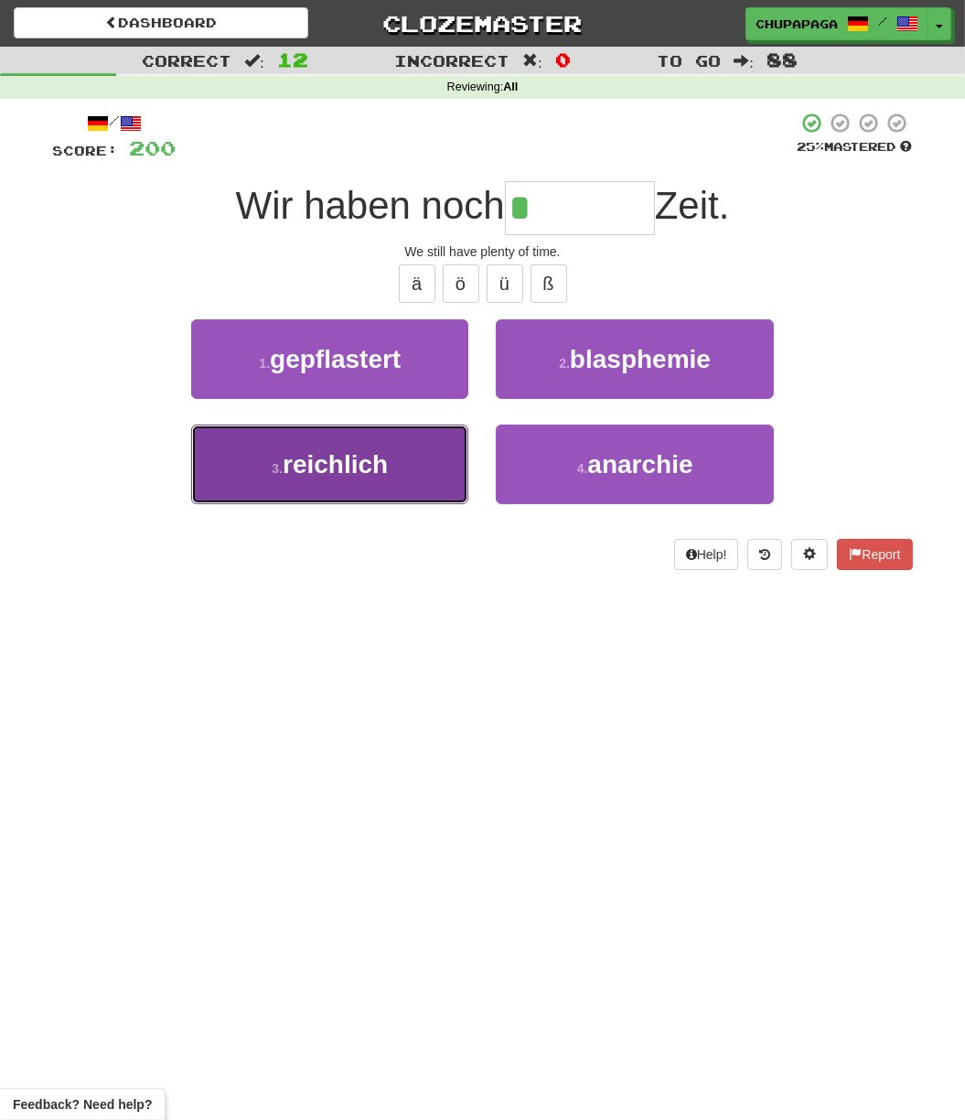
click at [379, 460] on span "reichlich" at bounding box center [335, 464] width 105 height 28
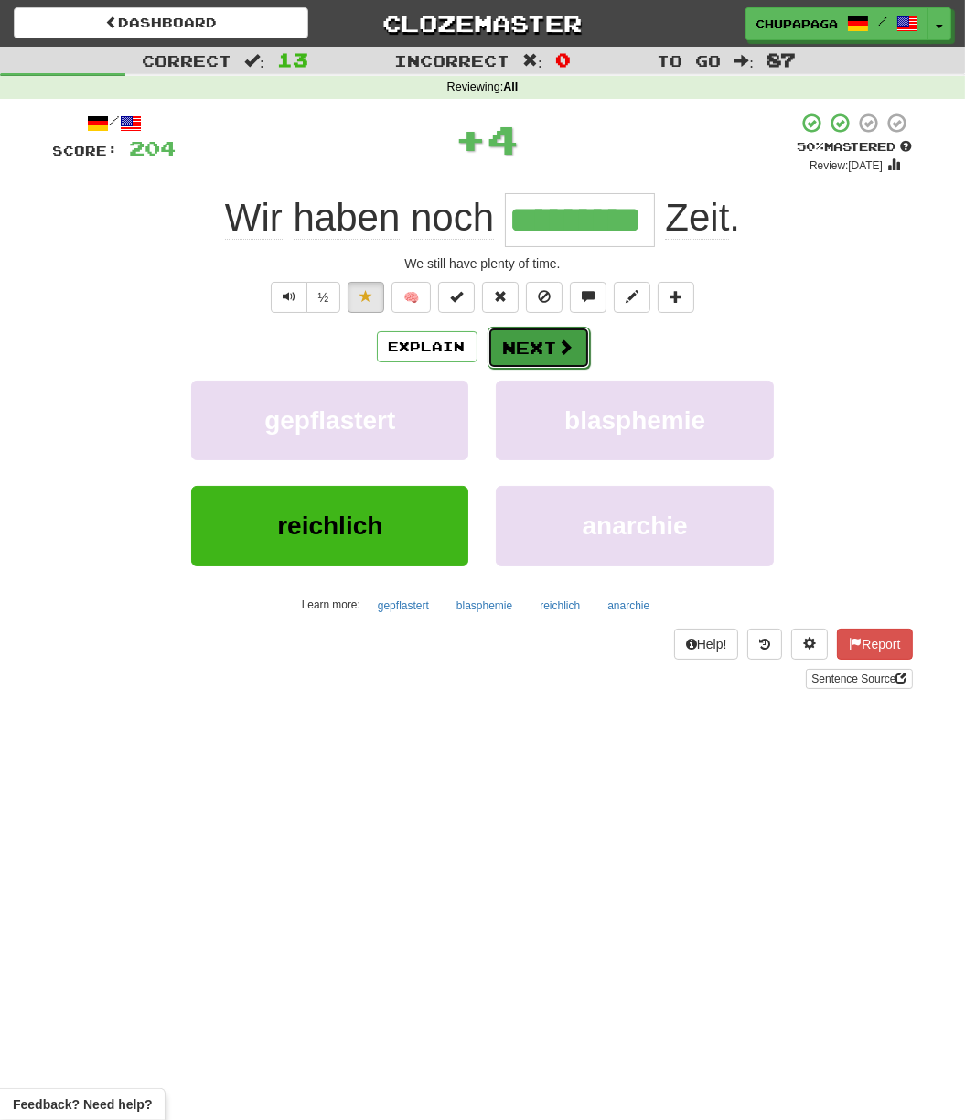
click at [548, 341] on button "Next" at bounding box center [539, 348] width 102 height 42
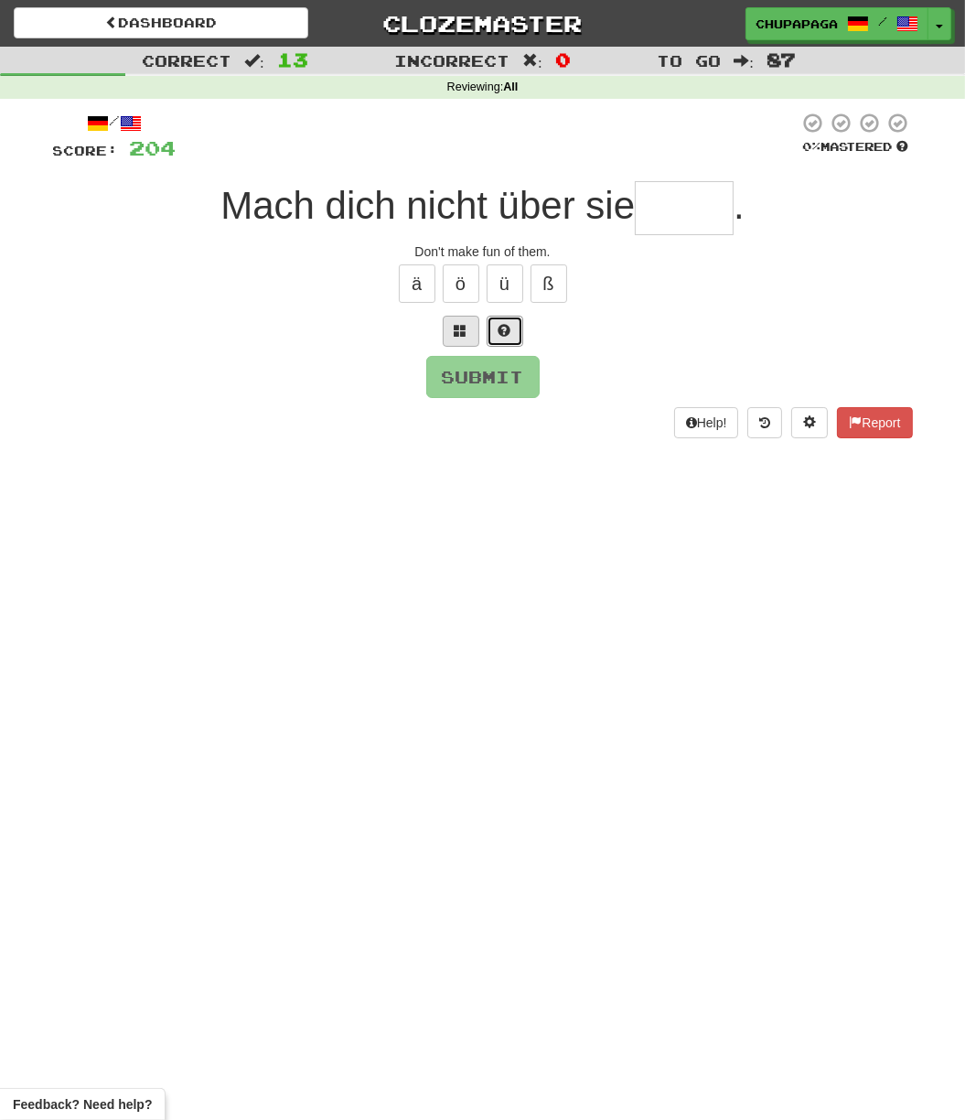
click at [490, 326] on button at bounding box center [505, 331] width 37 height 31
click at [482, 329] on span at bounding box center [483, 330] width 13 height 13
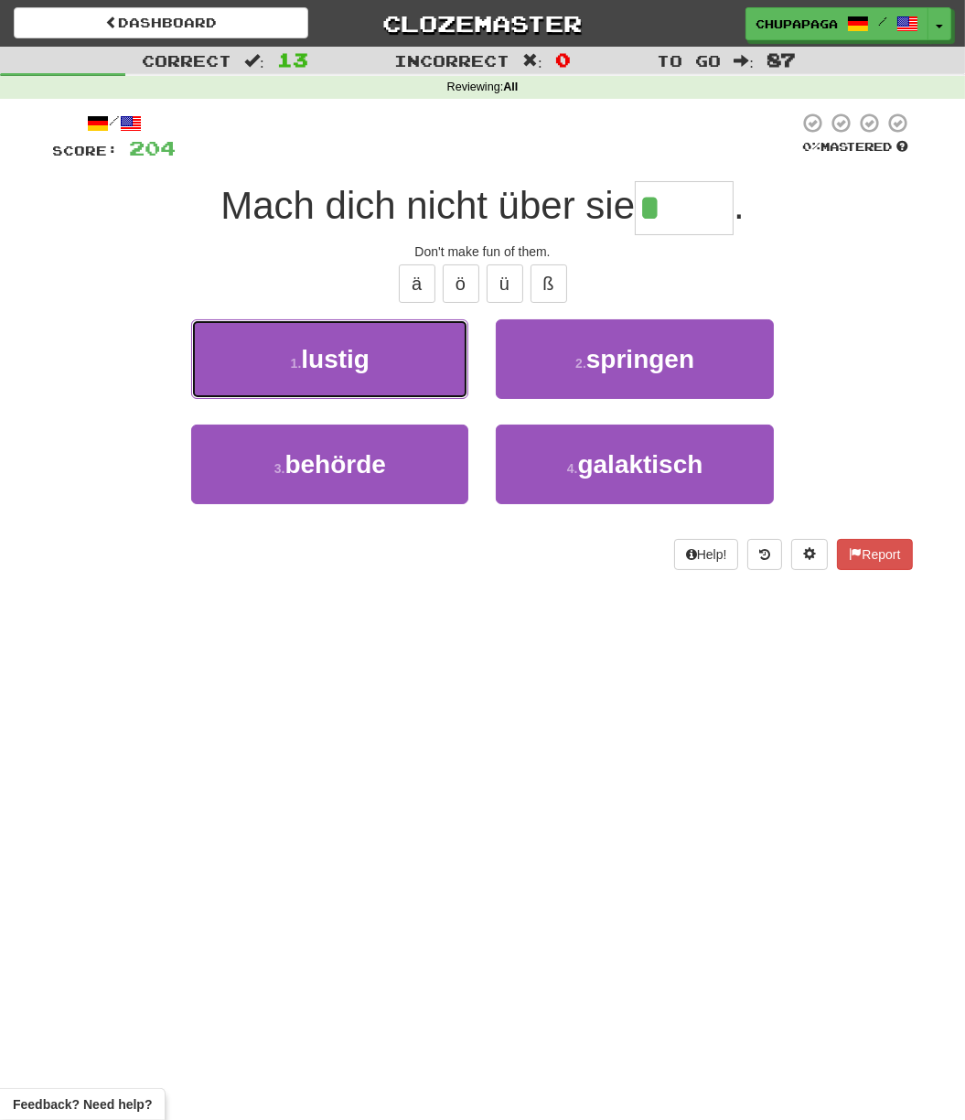
click at [398, 374] on button "1 . [PERSON_NAME]" at bounding box center [329, 359] width 277 height 80
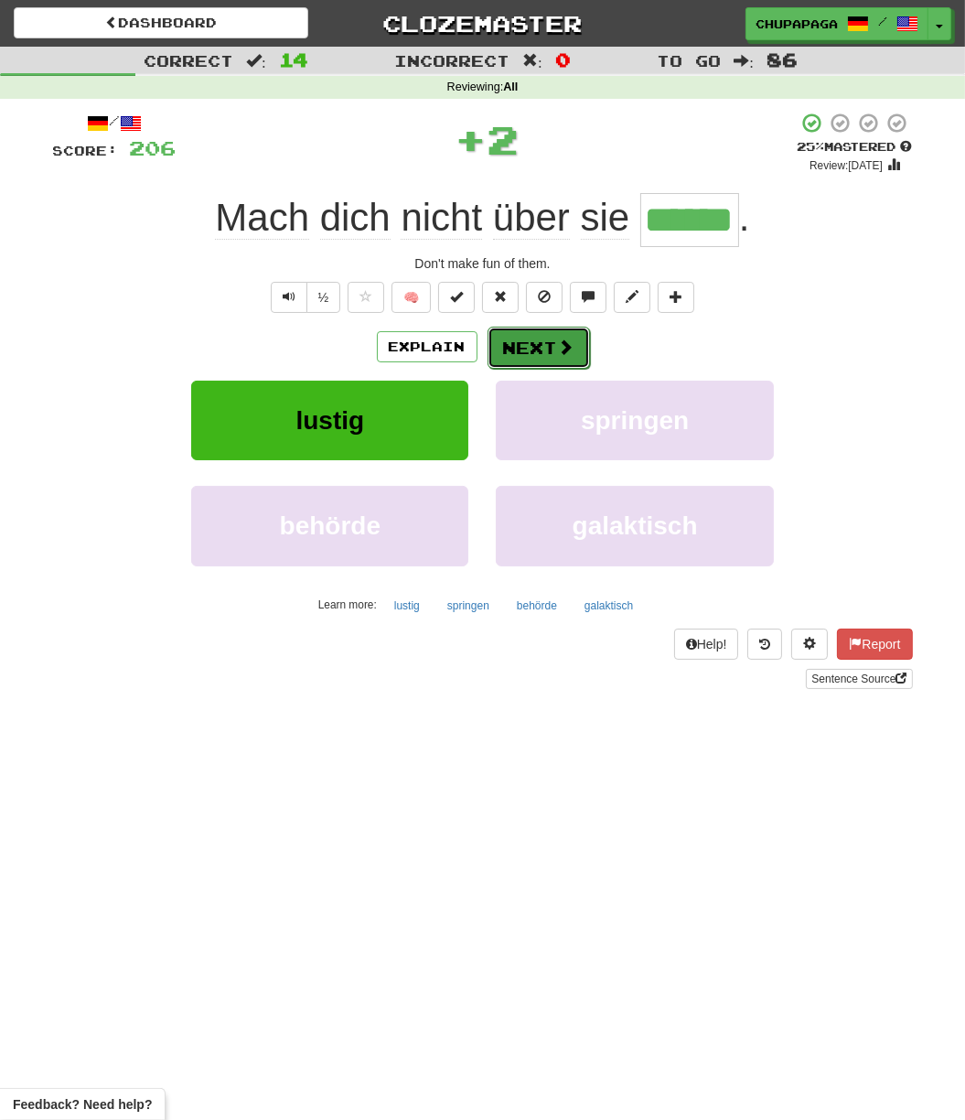
click at [527, 348] on button "Next" at bounding box center [539, 348] width 102 height 42
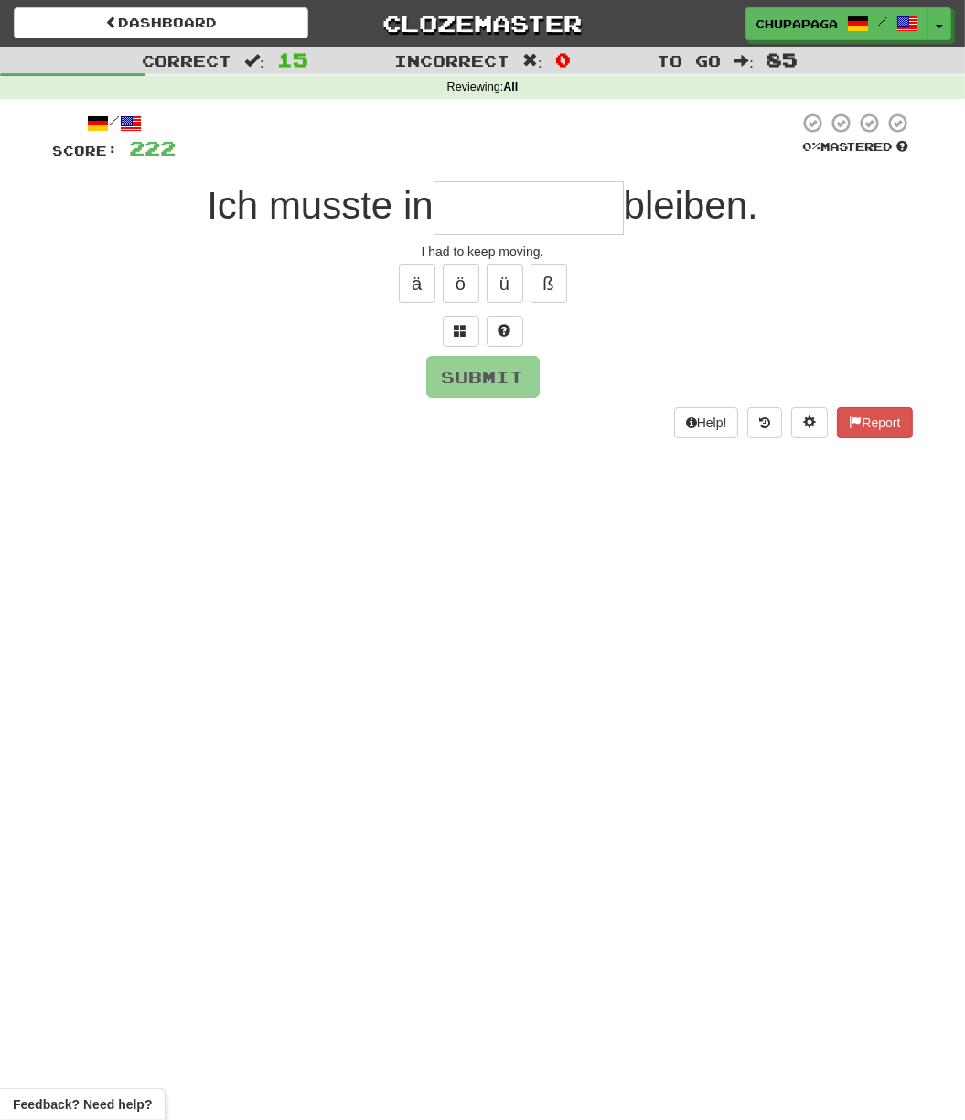
click at [487, 219] on input "text" at bounding box center [529, 208] width 190 height 54
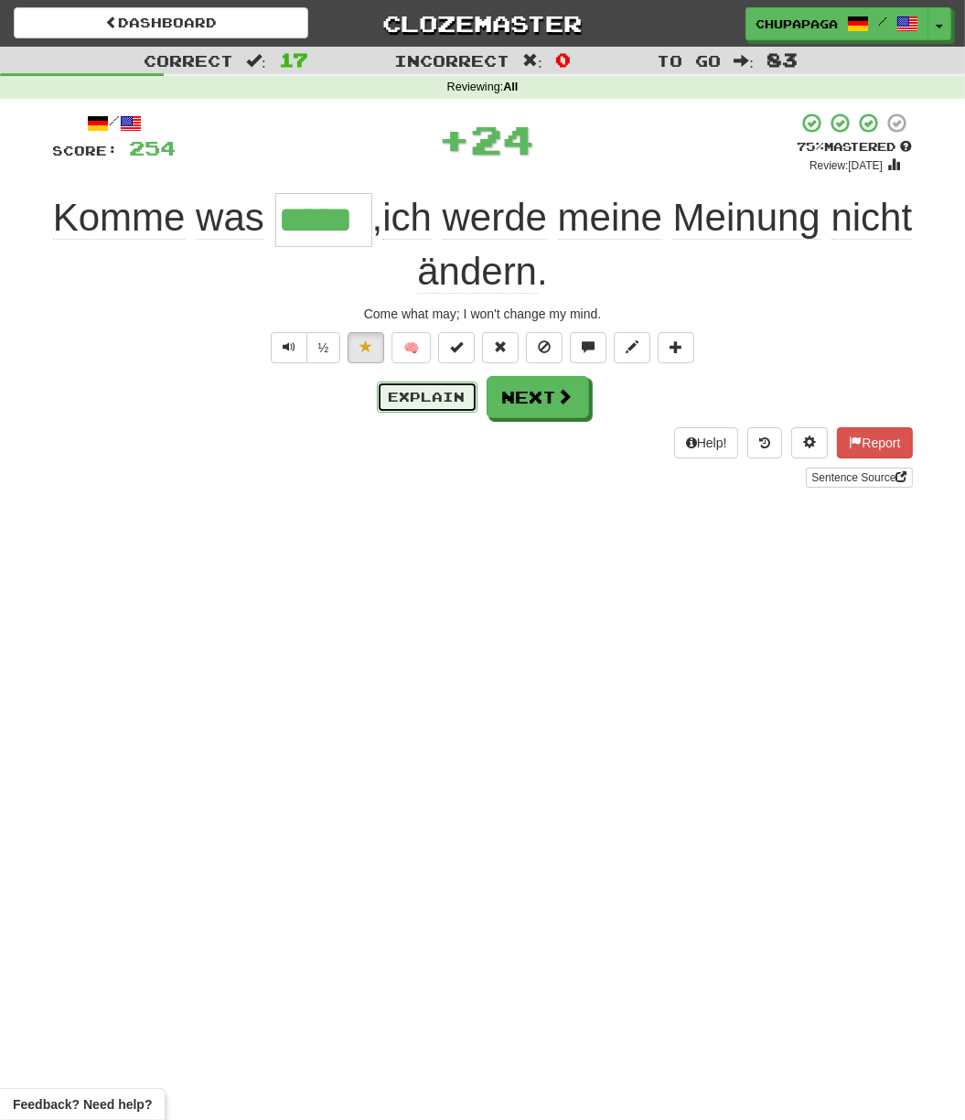
click at [432, 399] on button "Explain" at bounding box center [427, 397] width 101 height 31
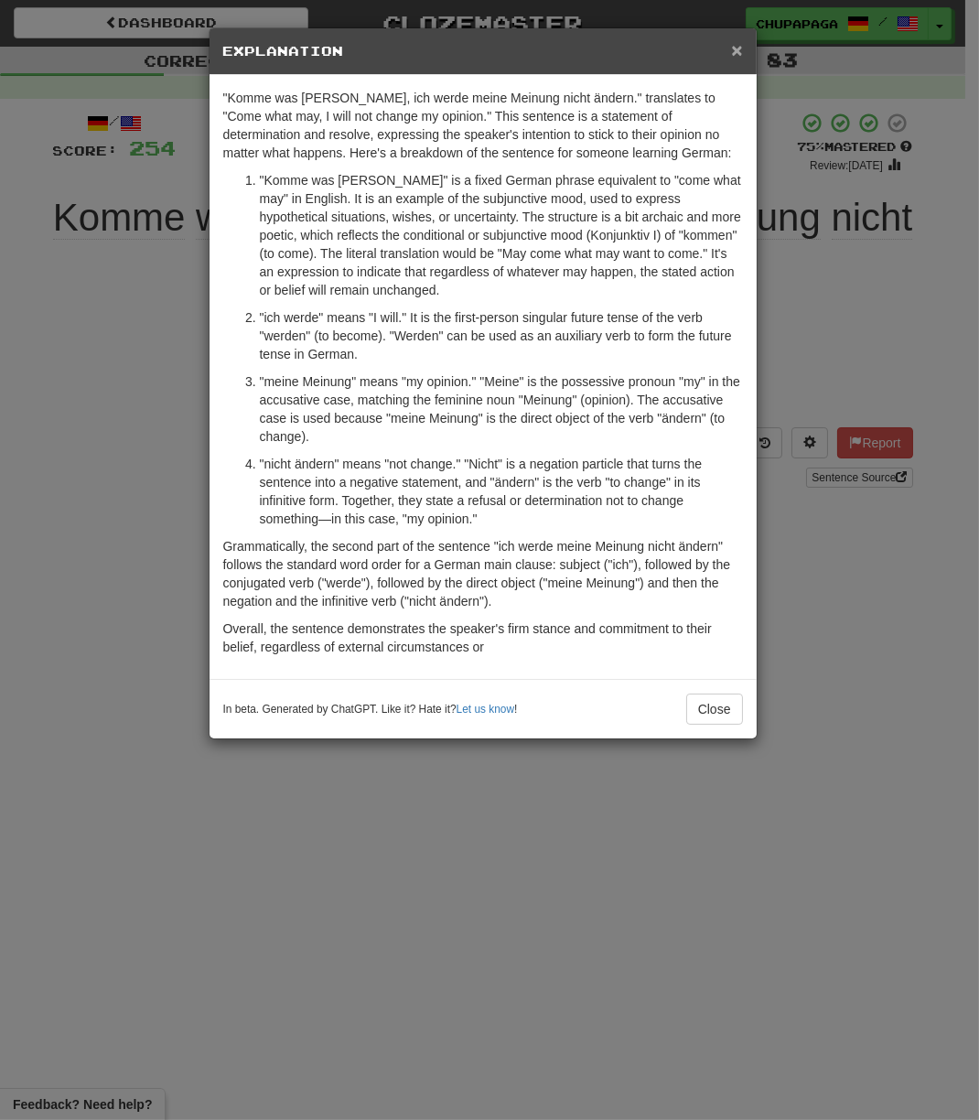
click at [742, 39] on span "×" at bounding box center [736, 49] width 11 height 21
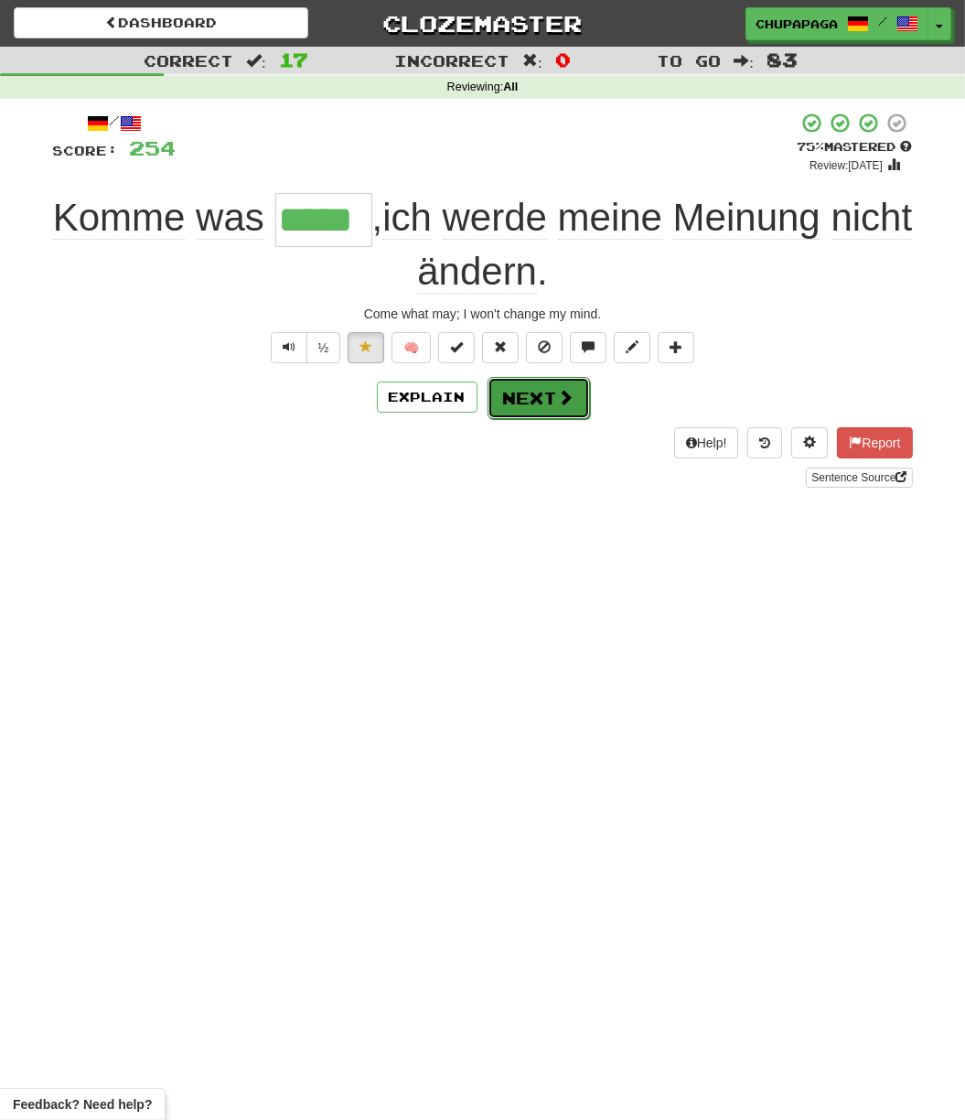
click at [537, 398] on button "Next" at bounding box center [539, 398] width 102 height 42
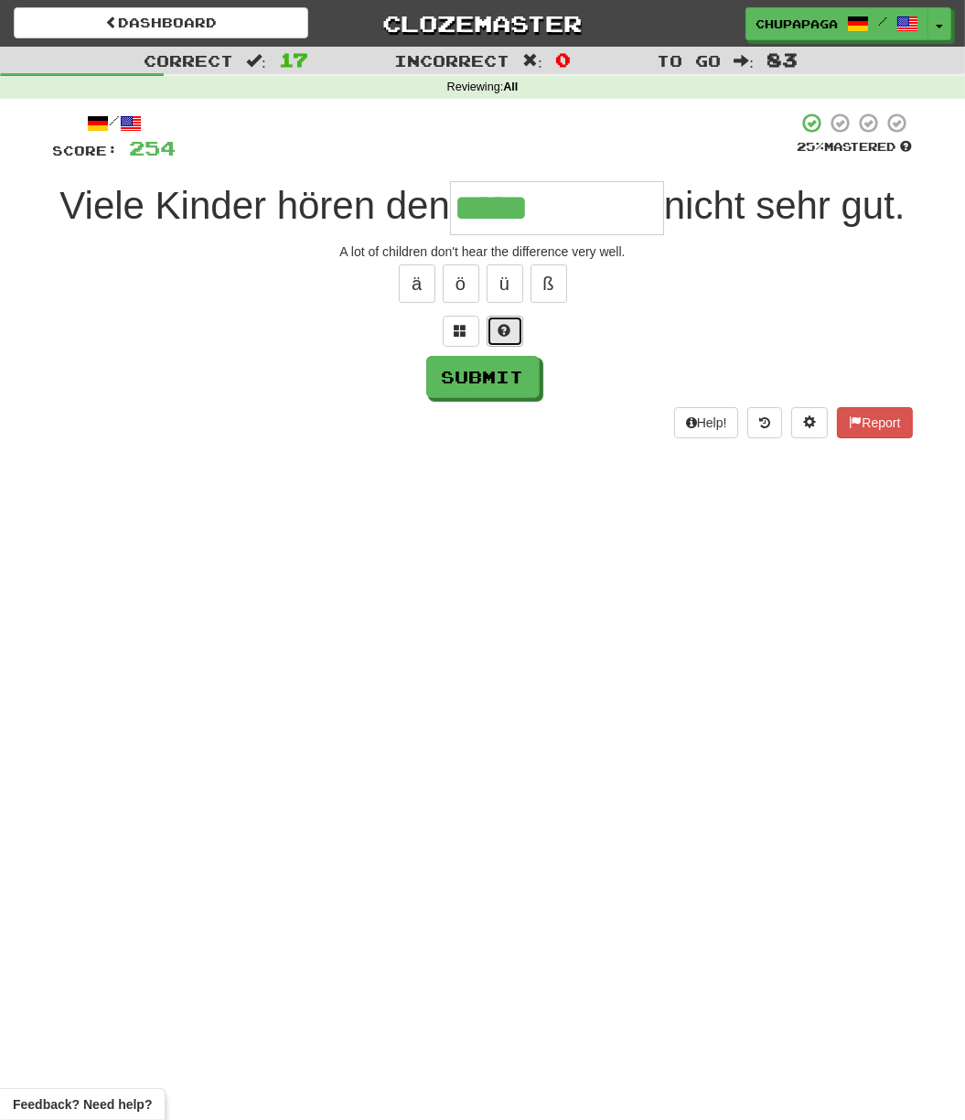
click at [496, 347] on button at bounding box center [505, 331] width 37 height 31
click at [489, 347] on button at bounding box center [483, 331] width 37 height 31
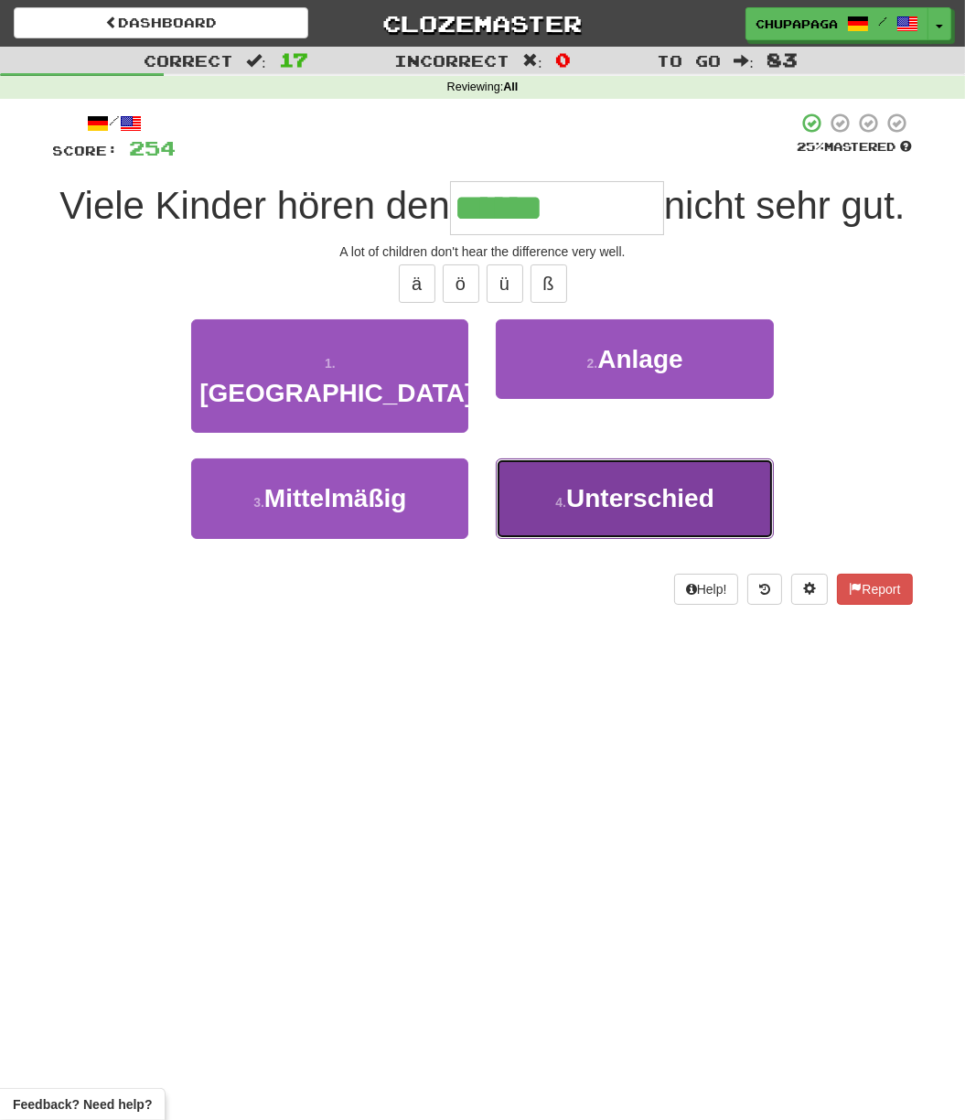
click at [633, 512] on span "Unterschied" at bounding box center [640, 498] width 148 height 28
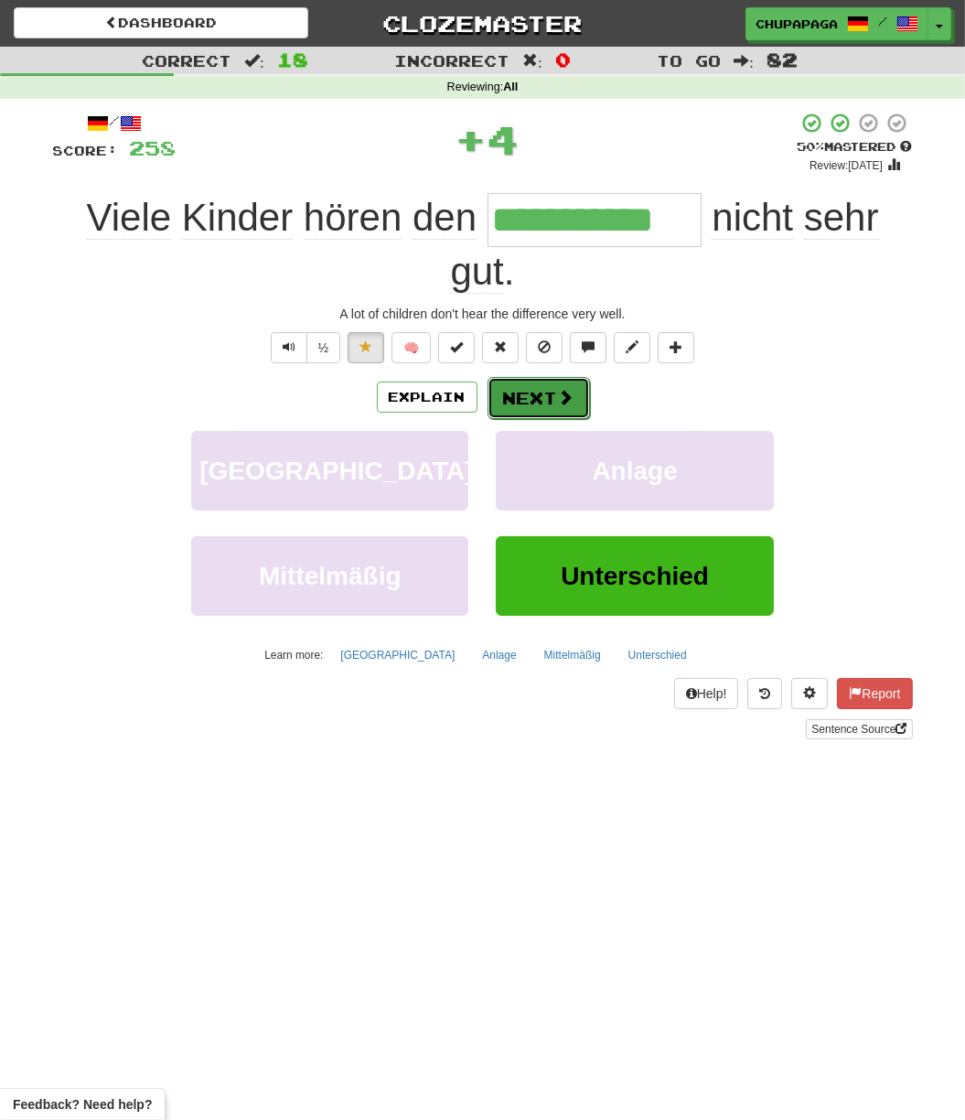
click at [542, 409] on button "Next" at bounding box center [539, 398] width 102 height 42
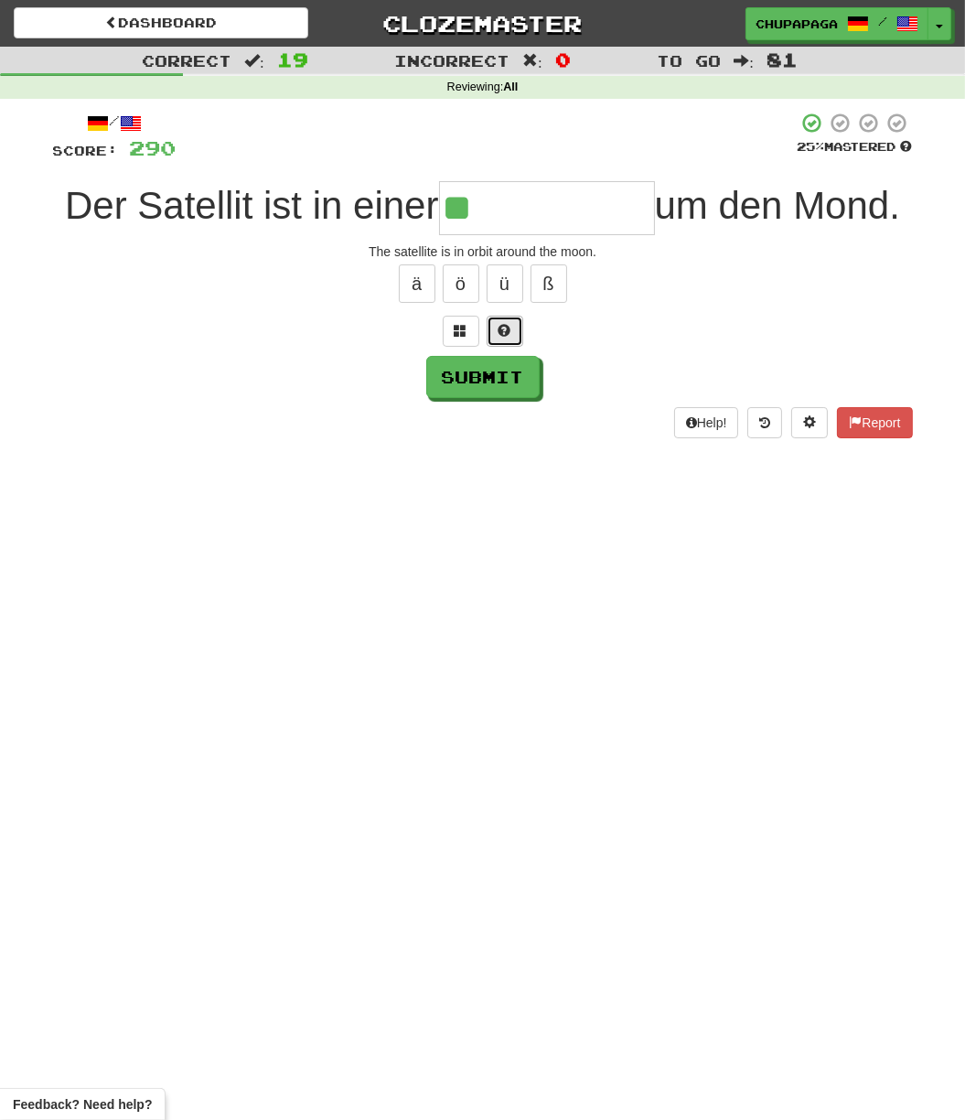
click at [512, 335] on button at bounding box center [505, 331] width 37 height 31
click at [479, 316] on button at bounding box center [483, 331] width 37 height 31
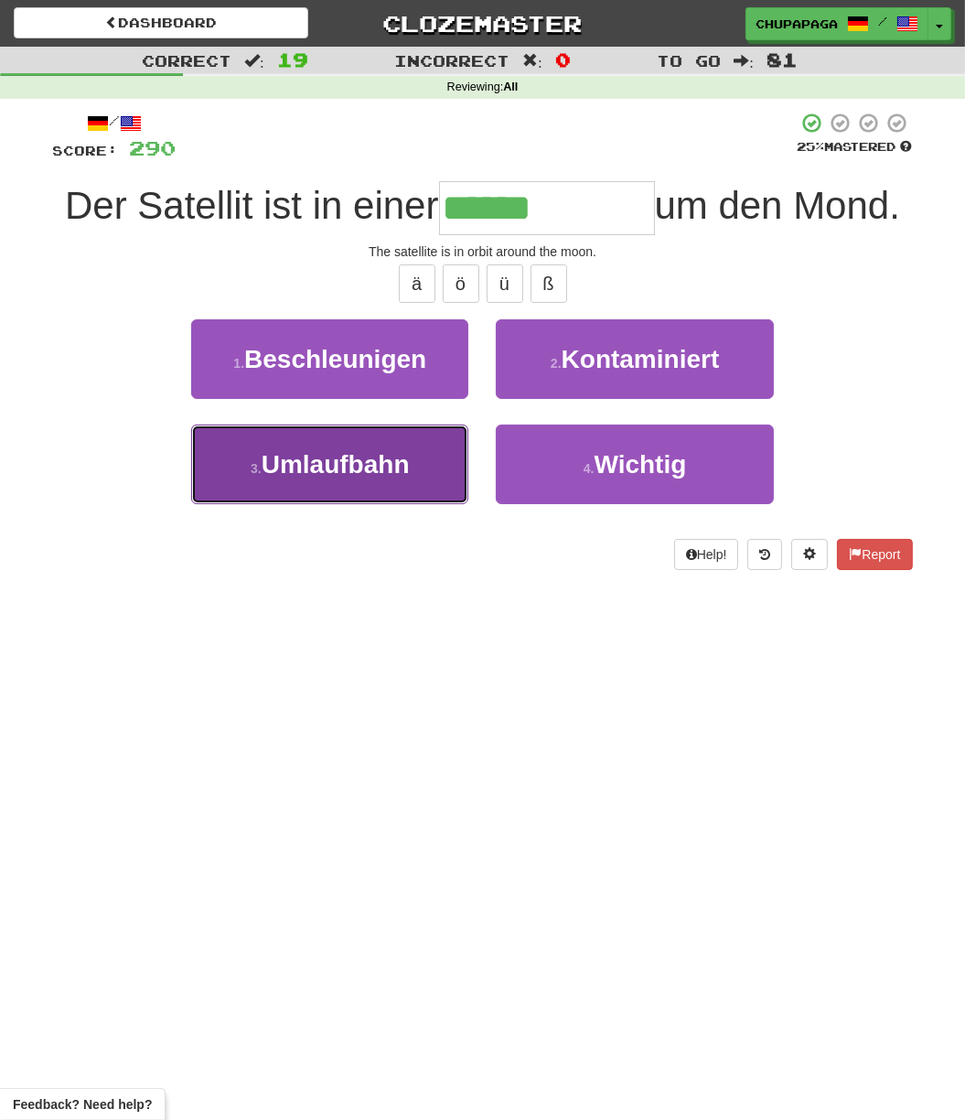
click at [379, 476] on span "Umlaufbahn" at bounding box center [336, 464] width 148 height 28
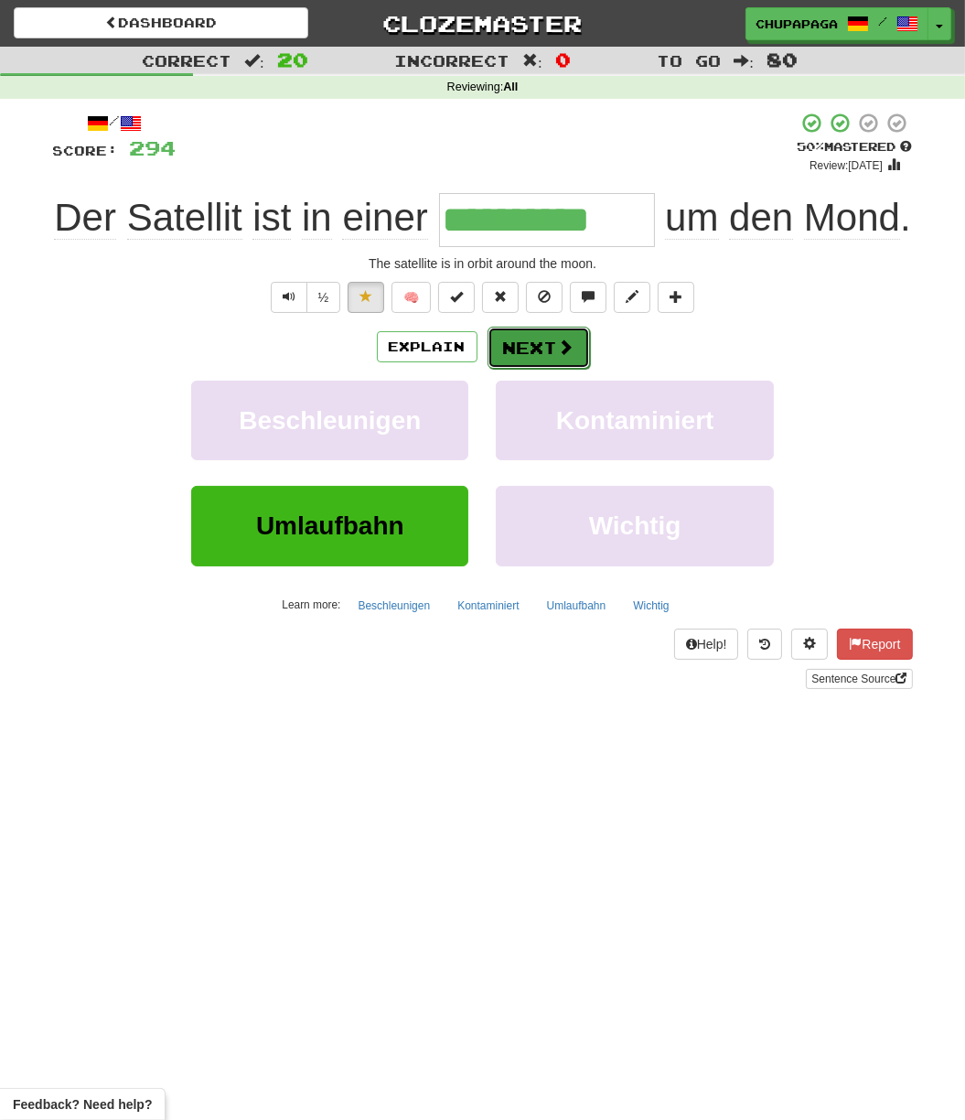
click at [537, 347] on button "Next" at bounding box center [539, 348] width 102 height 42
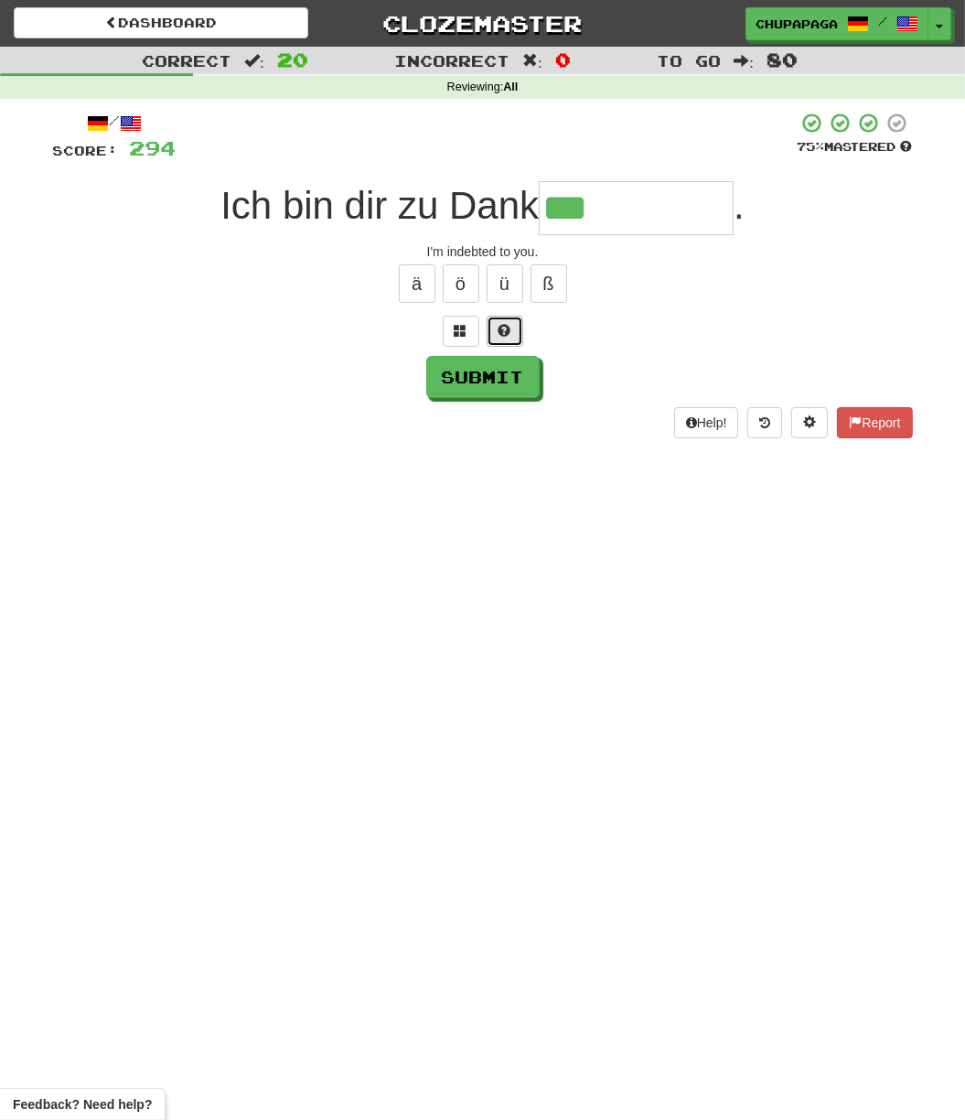
click at [502, 328] on span at bounding box center [505, 330] width 13 height 13
click at [501, 328] on div at bounding box center [483, 331] width 860 height 31
click at [490, 327] on button at bounding box center [483, 331] width 37 height 31
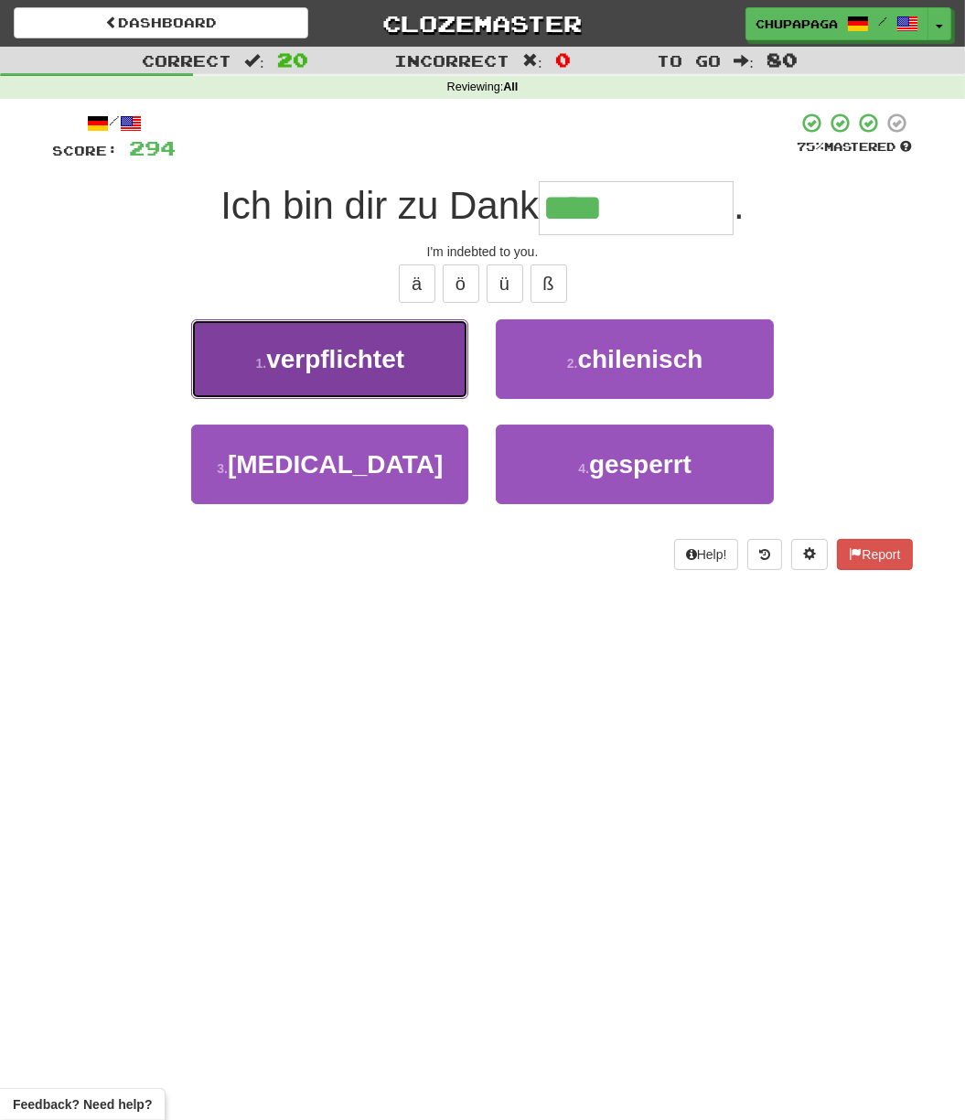
click at [396, 361] on span "verpflichtet" at bounding box center [335, 359] width 138 height 28
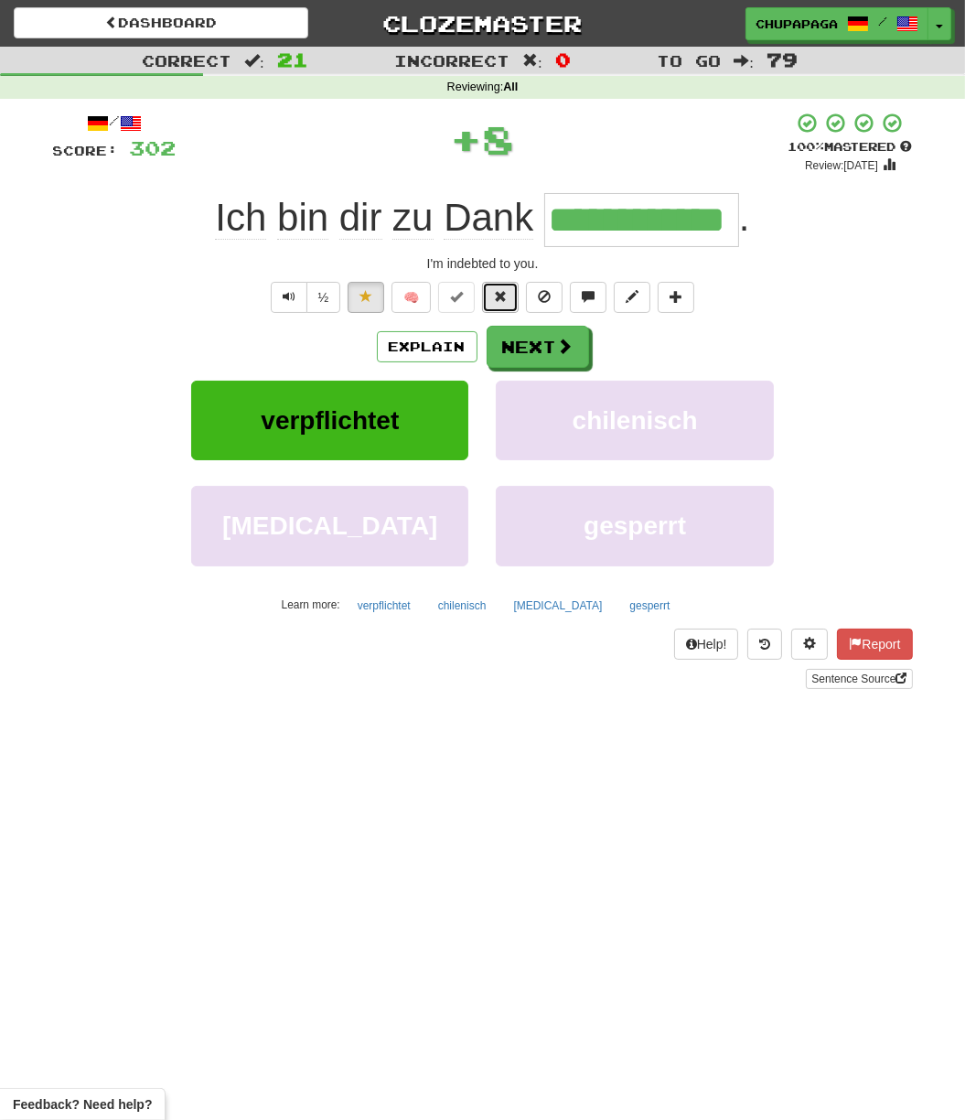
click at [512, 283] on button at bounding box center [500, 297] width 37 height 31
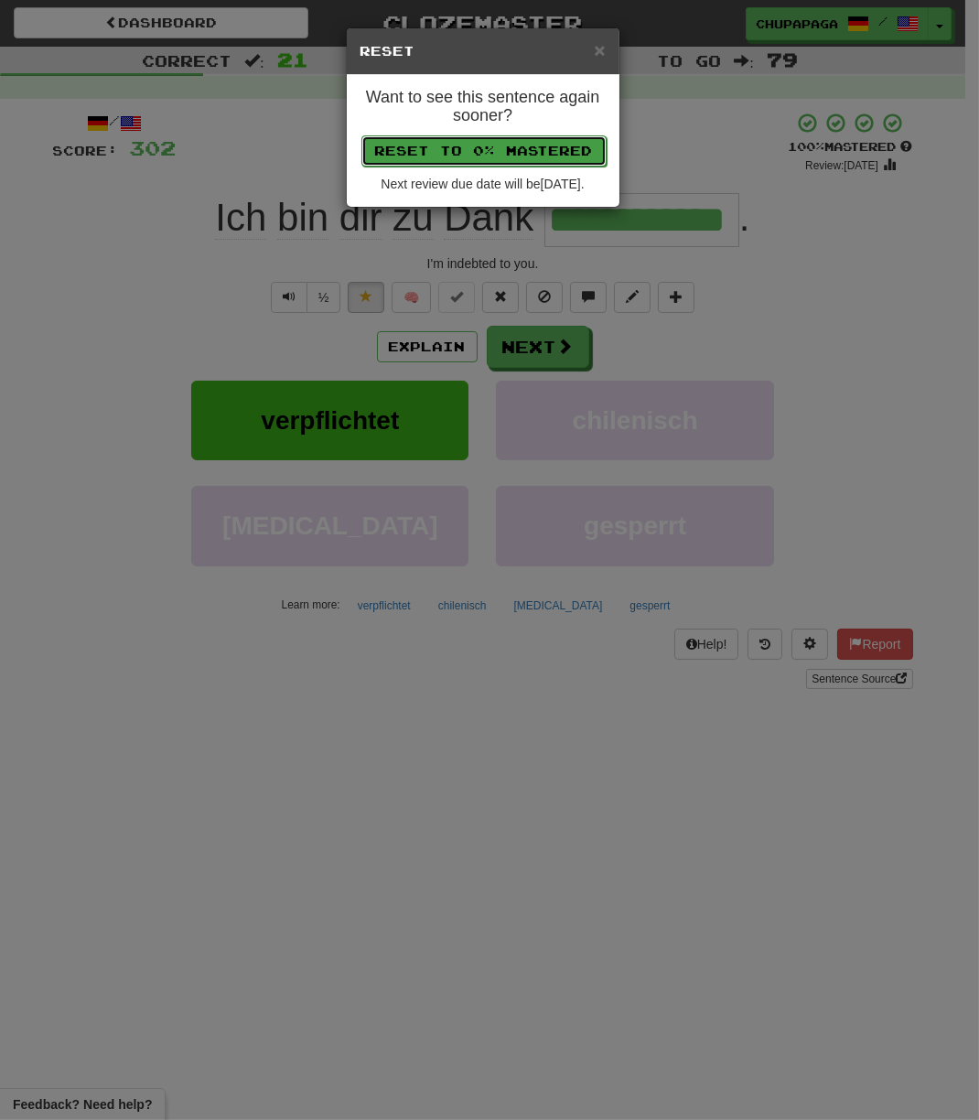
click at [515, 143] on button "Reset to 0% Mastered" at bounding box center [483, 150] width 245 height 31
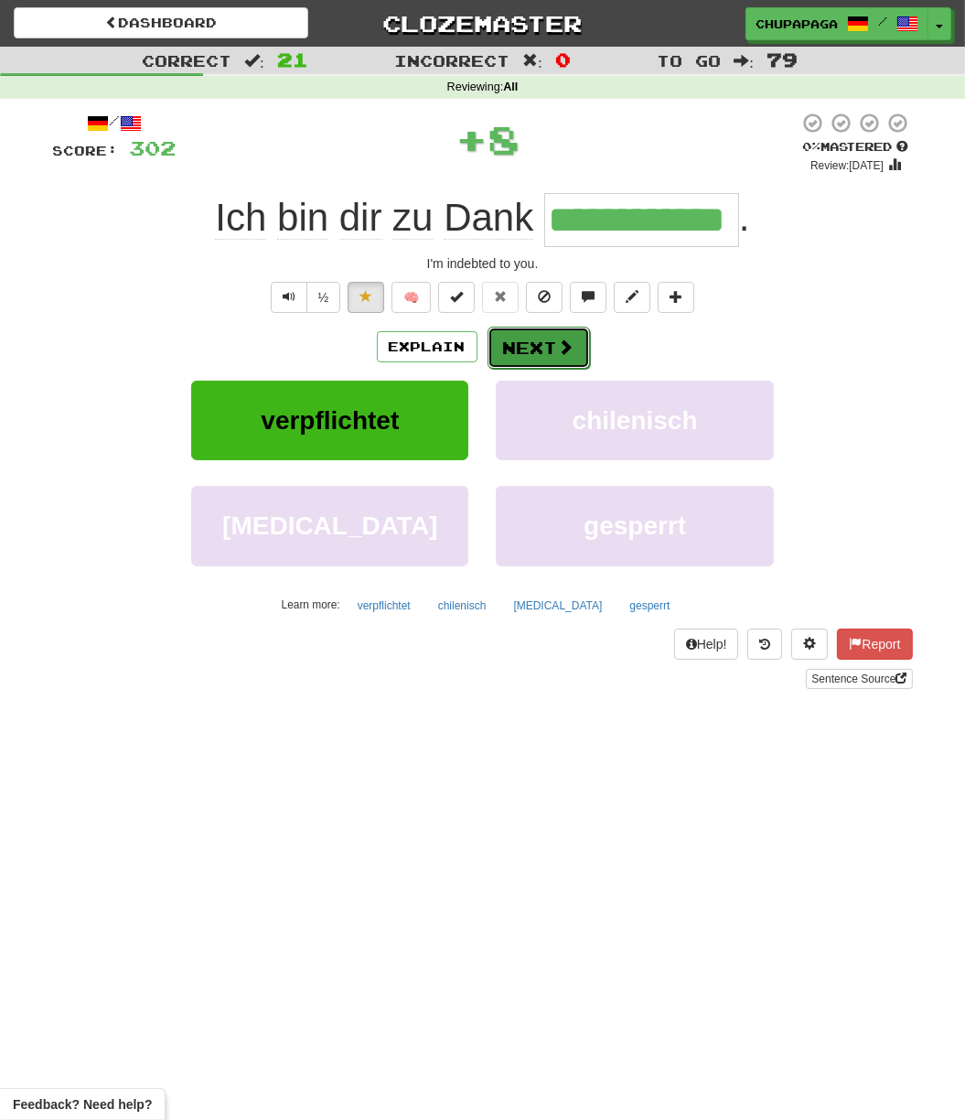
click at [548, 329] on button "Next" at bounding box center [539, 348] width 102 height 42
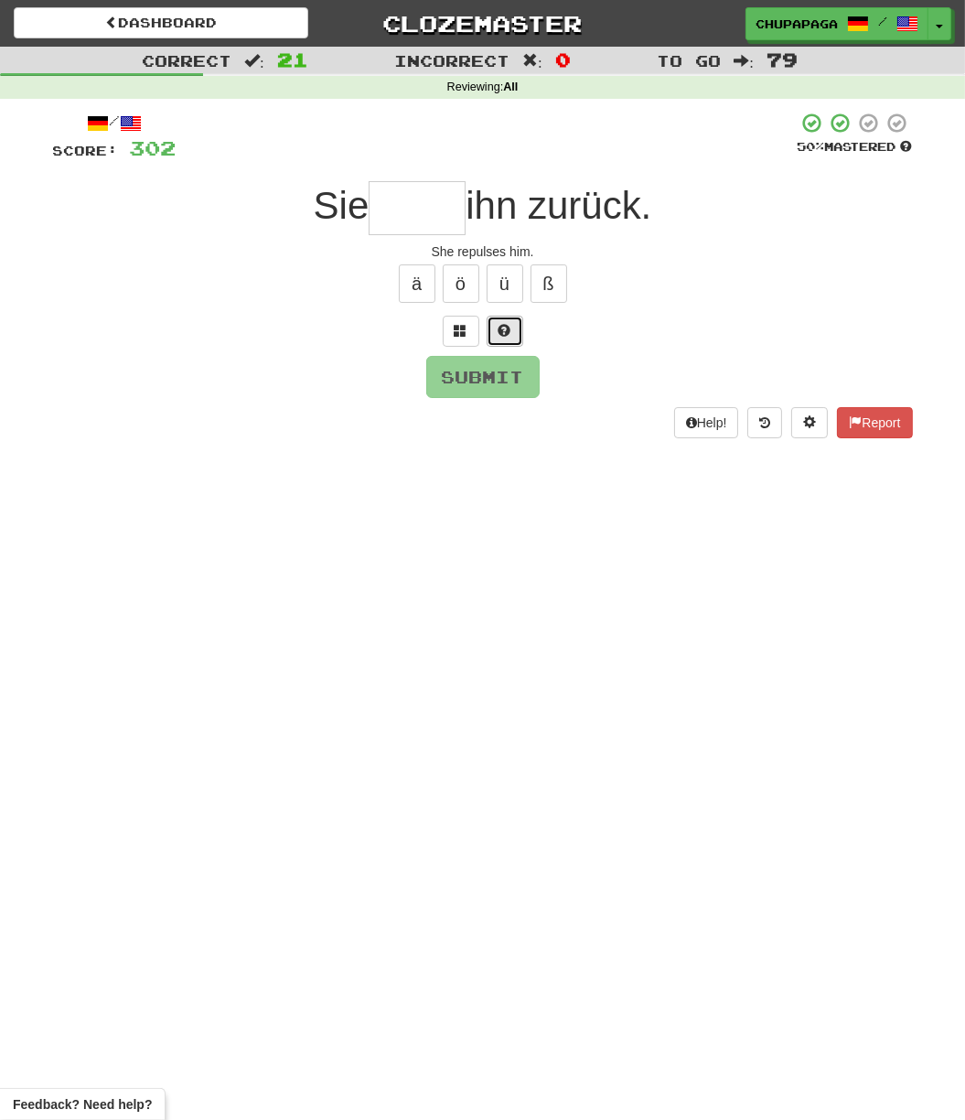
click at [503, 324] on span at bounding box center [505, 330] width 13 height 13
click at [481, 327] on span at bounding box center [483, 330] width 13 height 13
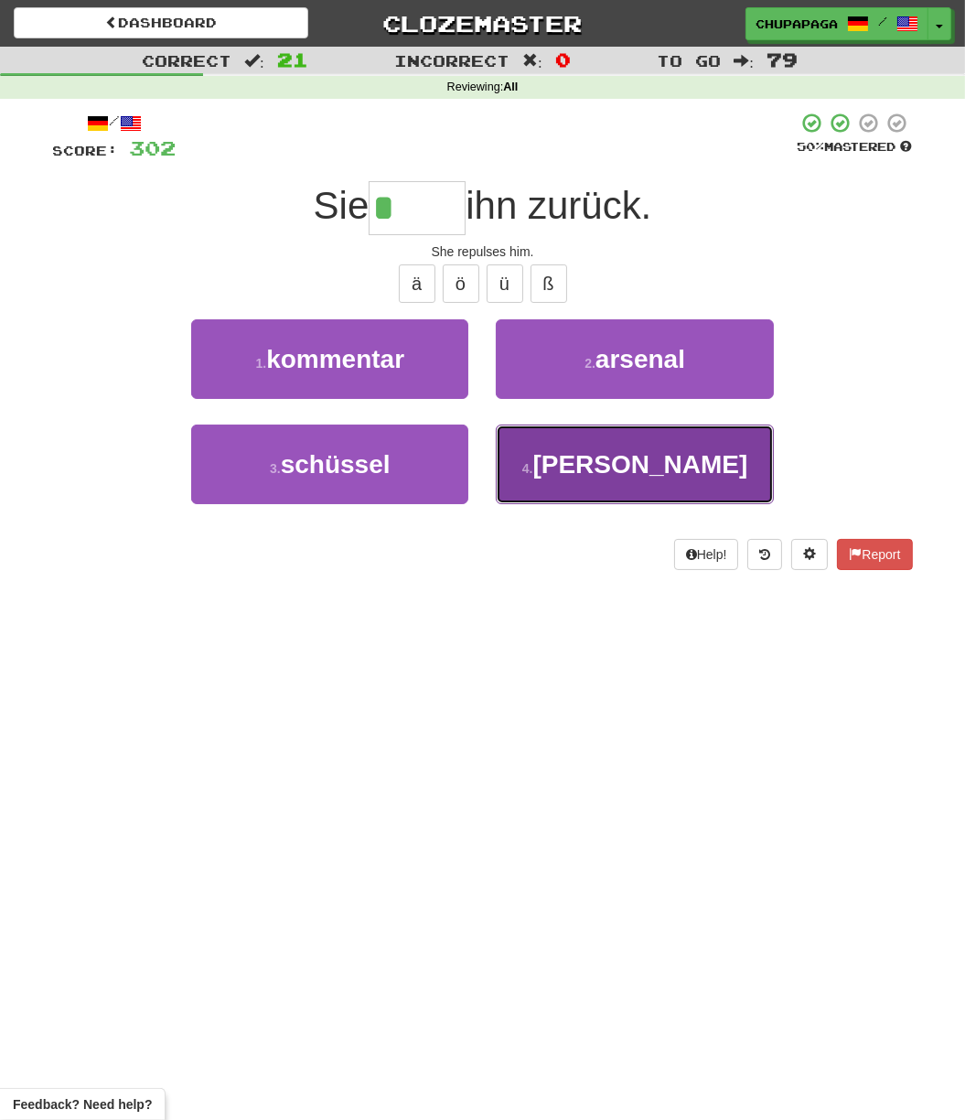
click at [534, 465] on small "4 ." at bounding box center [528, 468] width 11 height 15
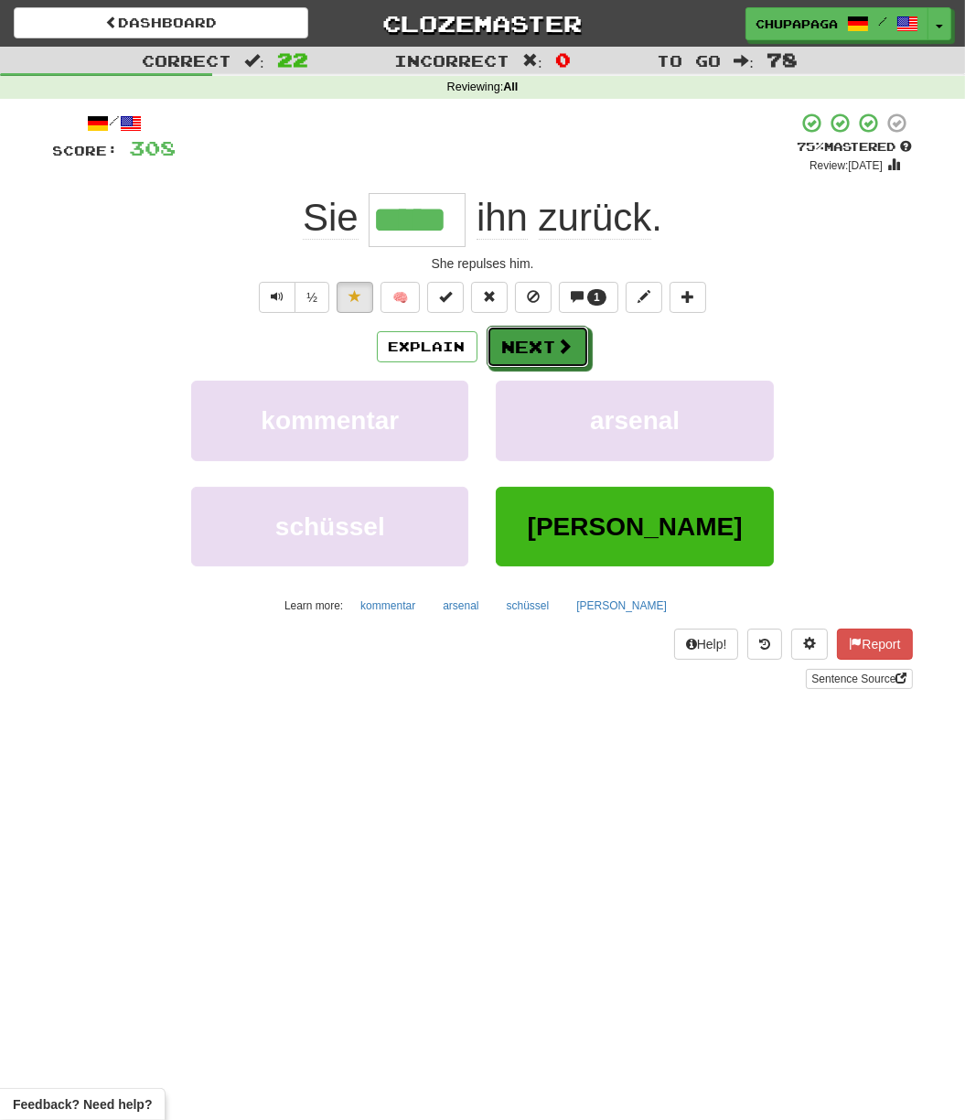
click at [566, 354] on span at bounding box center [565, 346] width 16 height 16
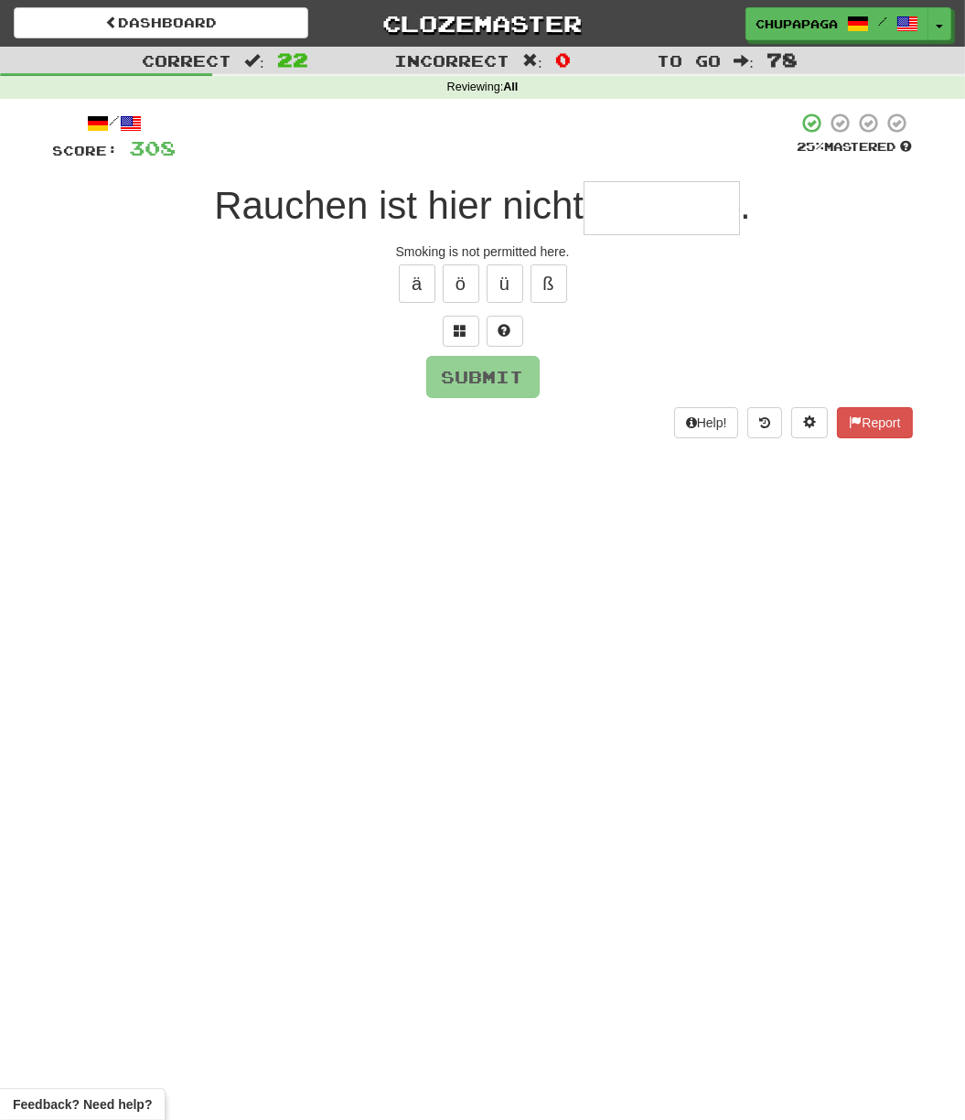
click at [696, 198] on input "text" at bounding box center [662, 208] width 156 height 54
click at [507, 320] on button at bounding box center [505, 331] width 37 height 31
click at [487, 329] on span at bounding box center [483, 330] width 13 height 13
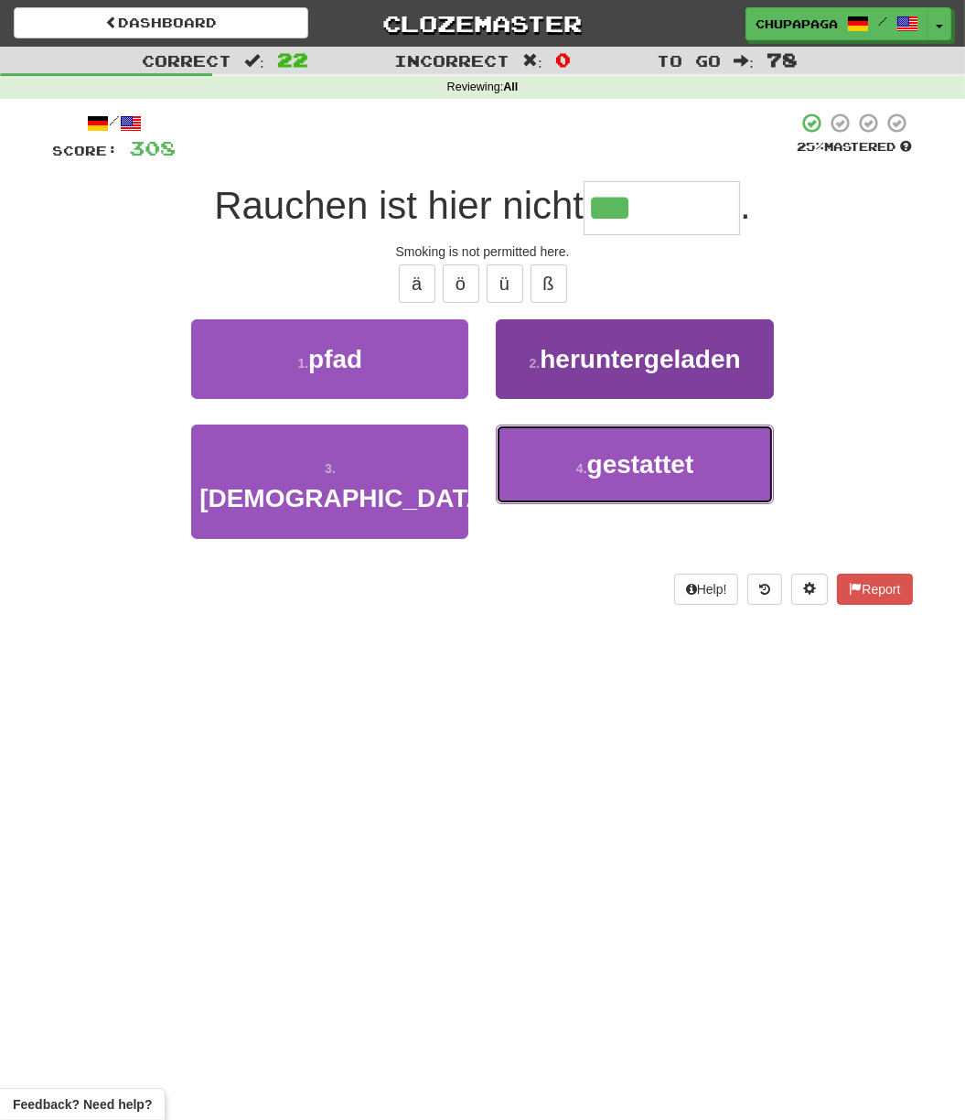
click at [584, 442] on button "4 . gestattet" at bounding box center [634, 465] width 277 height 80
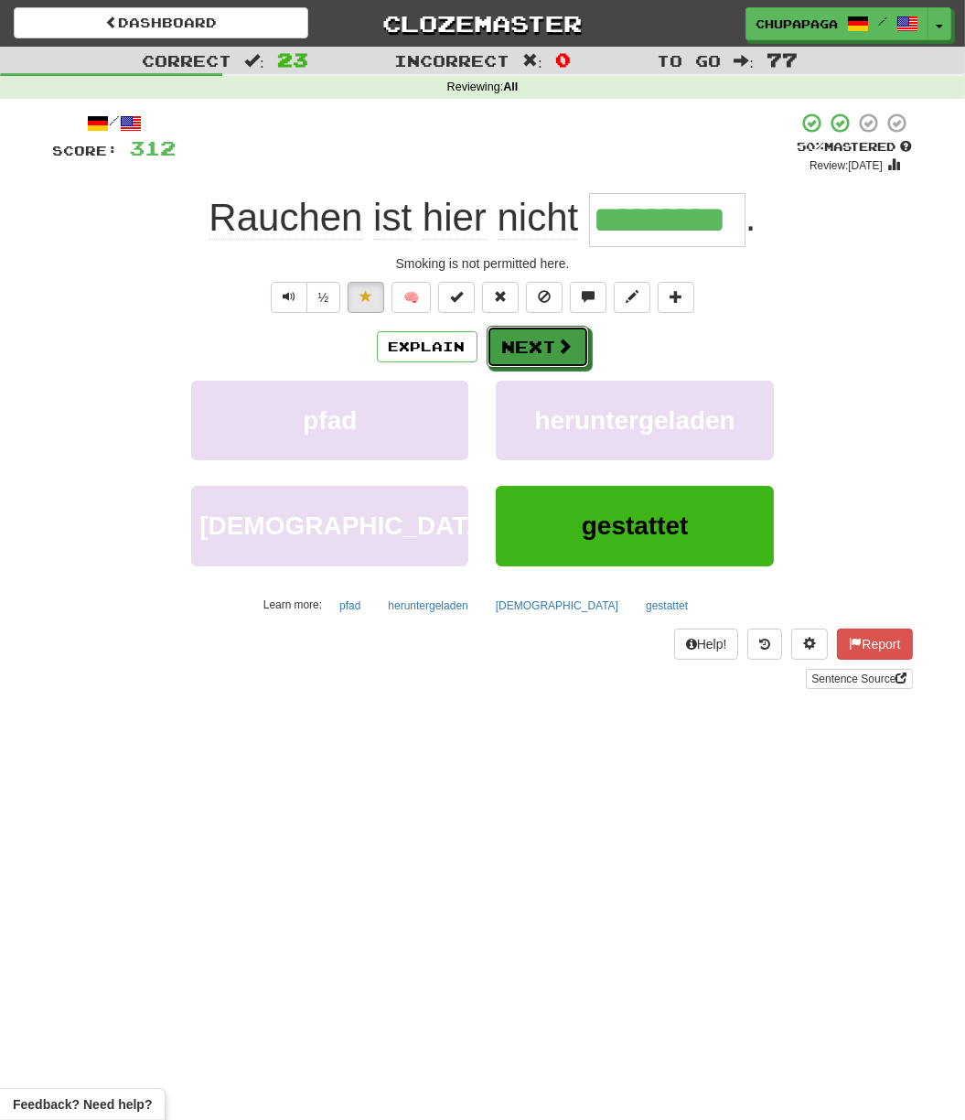
click at [535, 351] on button "Next" at bounding box center [538, 347] width 102 height 42
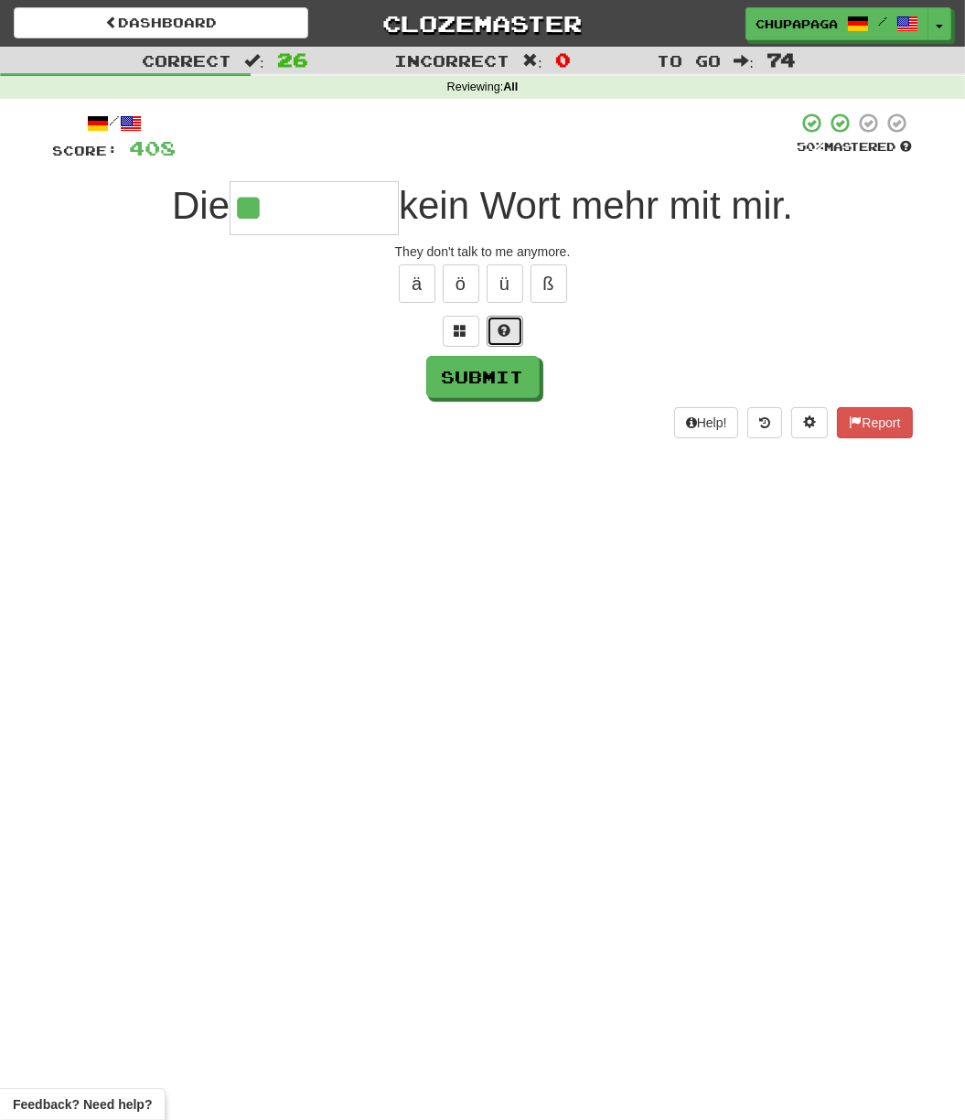
click at [516, 327] on button at bounding box center [505, 331] width 37 height 31
click at [492, 337] on button at bounding box center [483, 331] width 37 height 31
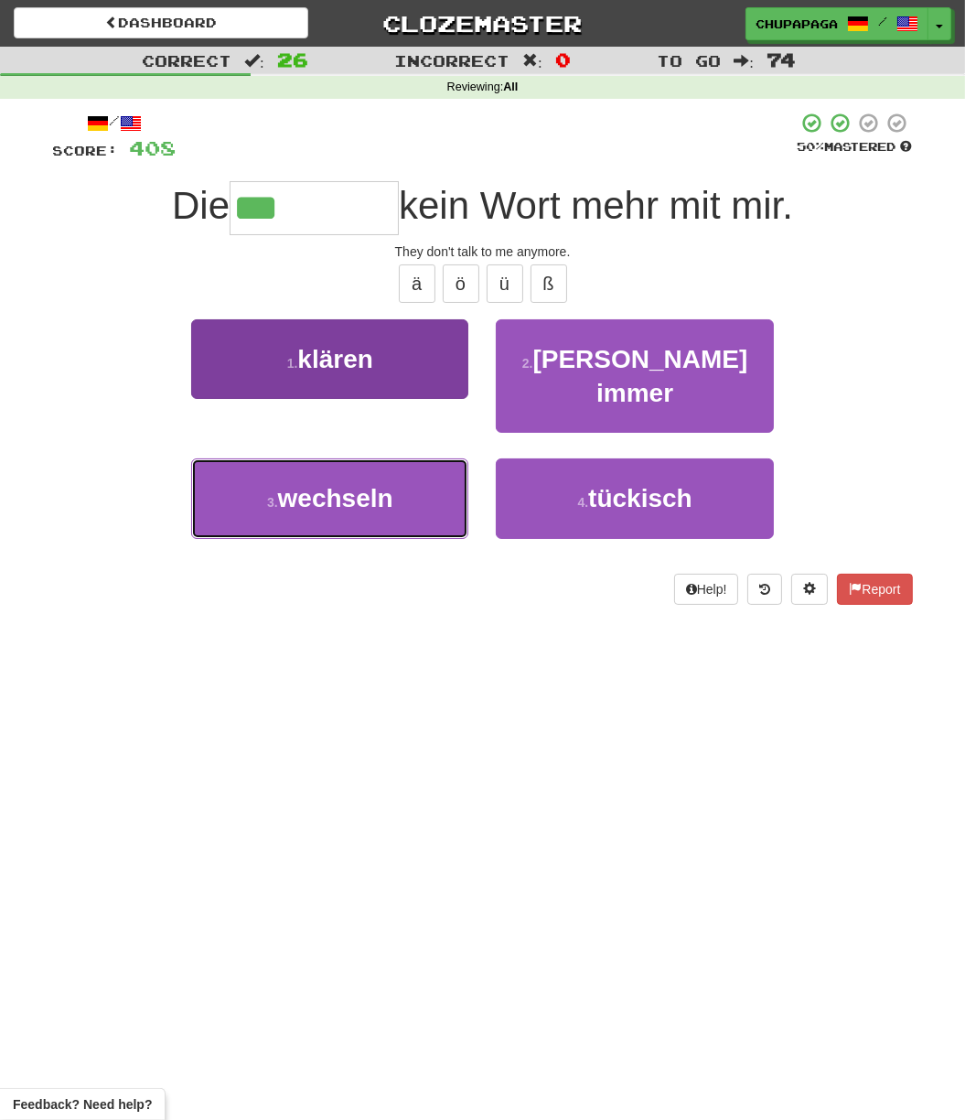
click at [375, 484] on span "wechseln" at bounding box center [335, 498] width 115 height 28
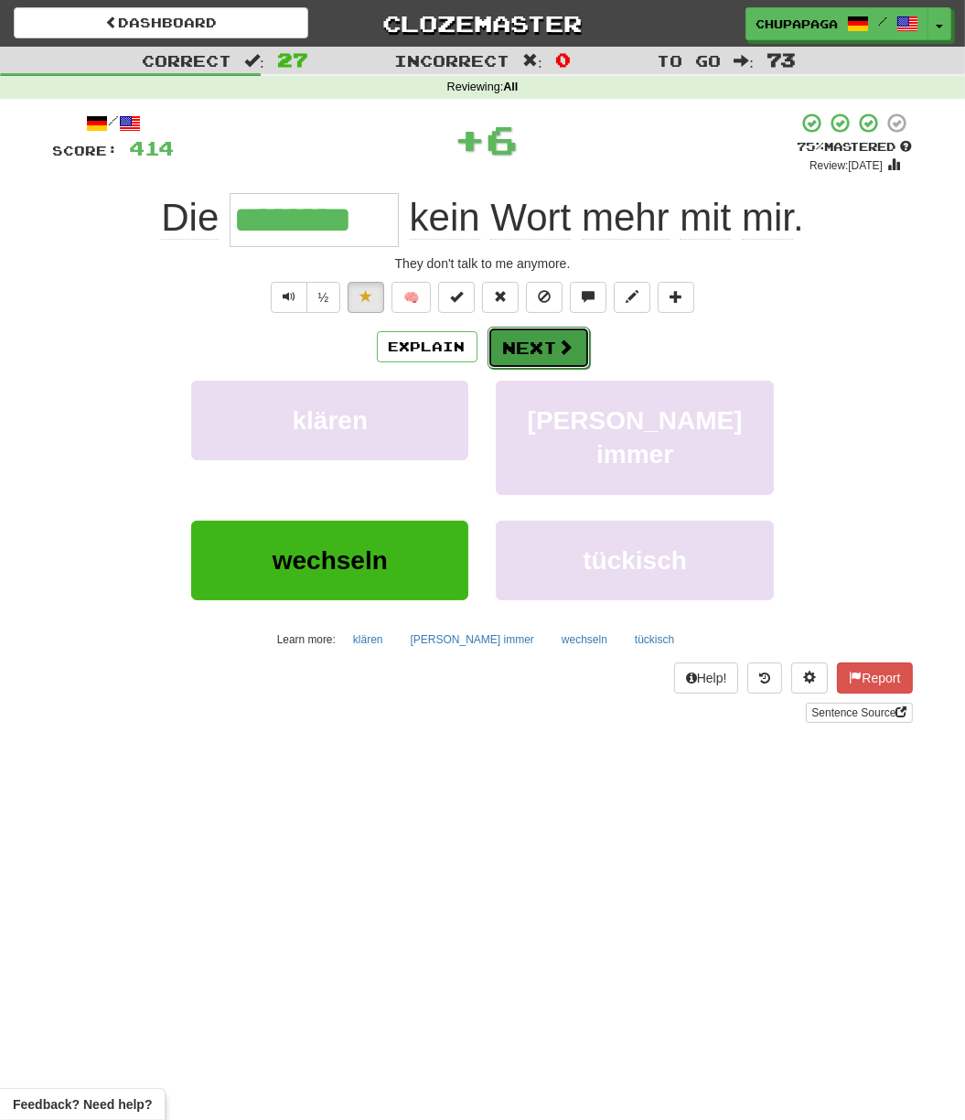
click at [557, 333] on button "Next" at bounding box center [539, 348] width 102 height 42
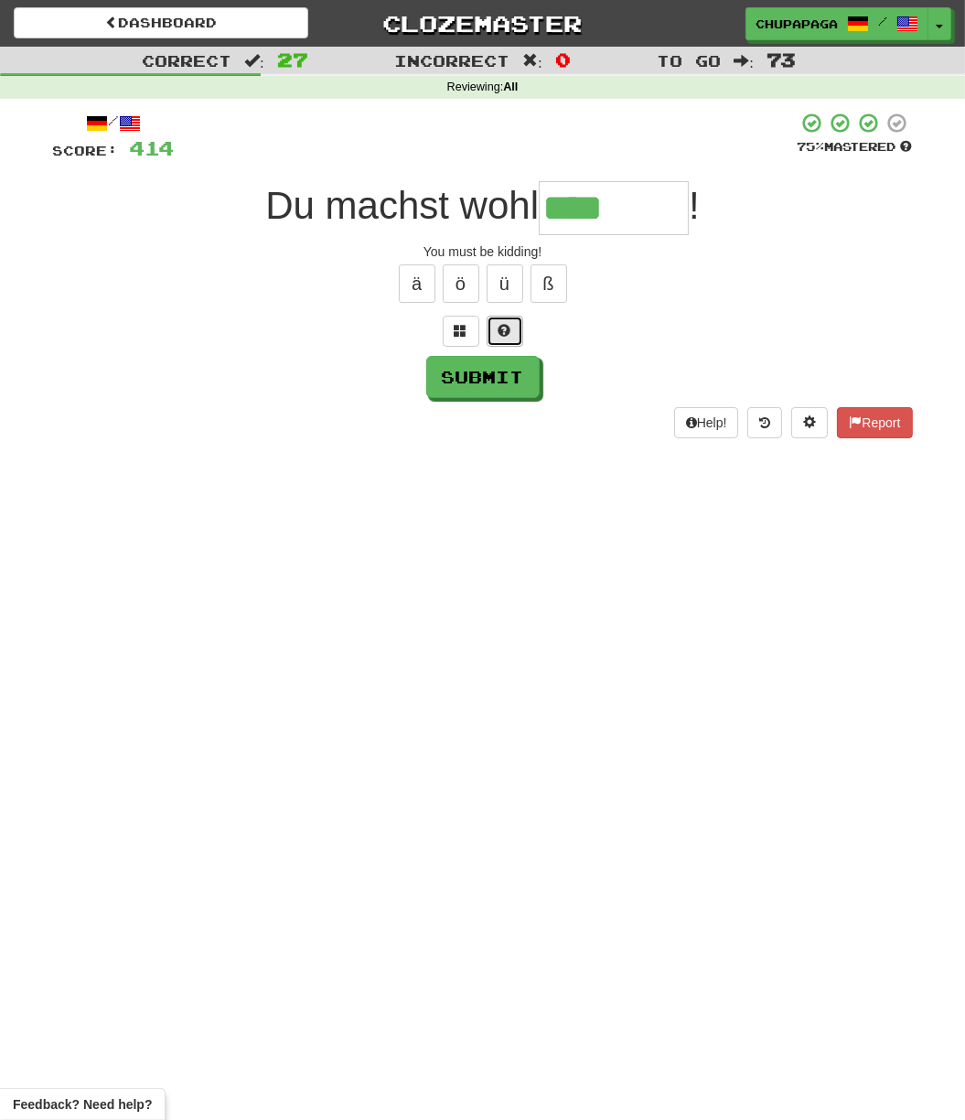
click at [502, 329] on button at bounding box center [505, 331] width 37 height 31
click at [483, 331] on span at bounding box center [483, 330] width 13 height 13
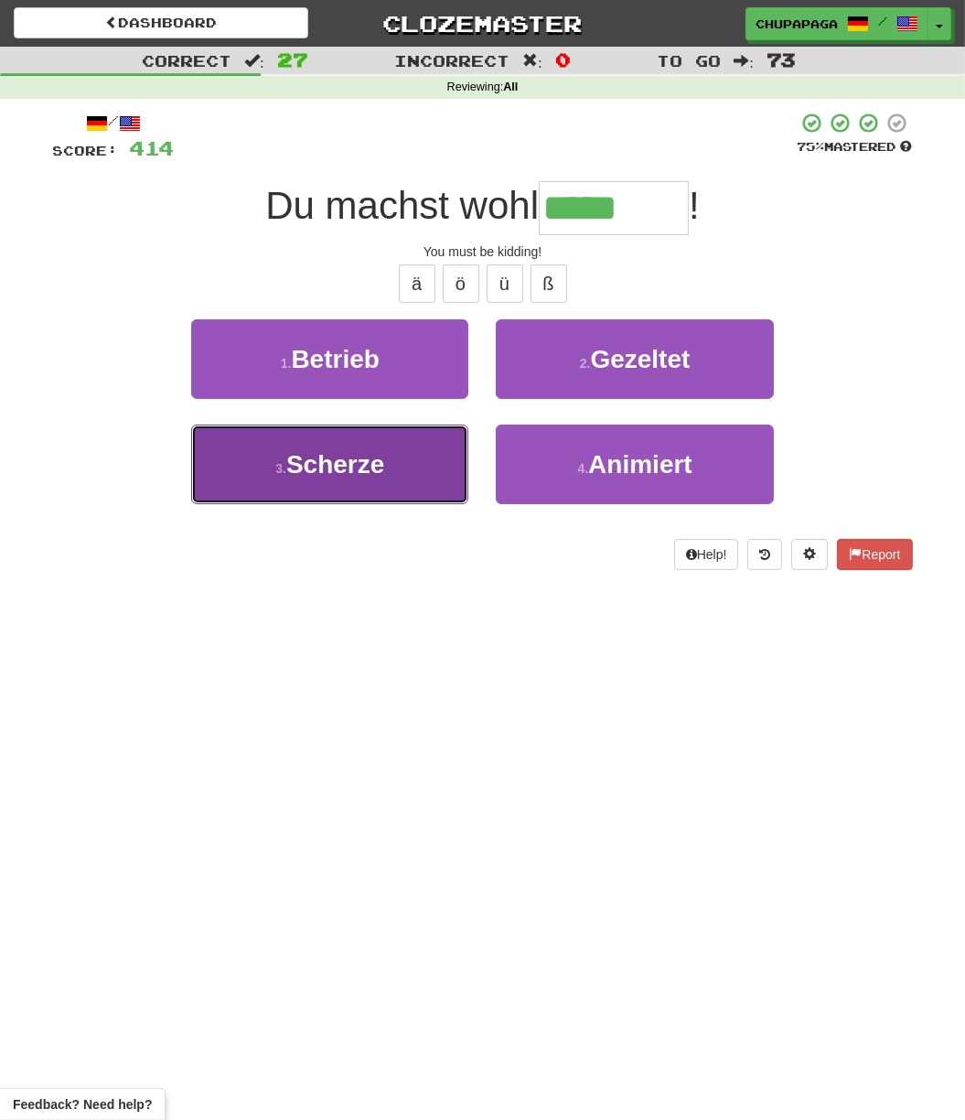
click at [368, 480] on button "3 . Scherze" at bounding box center [329, 465] width 277 height 80
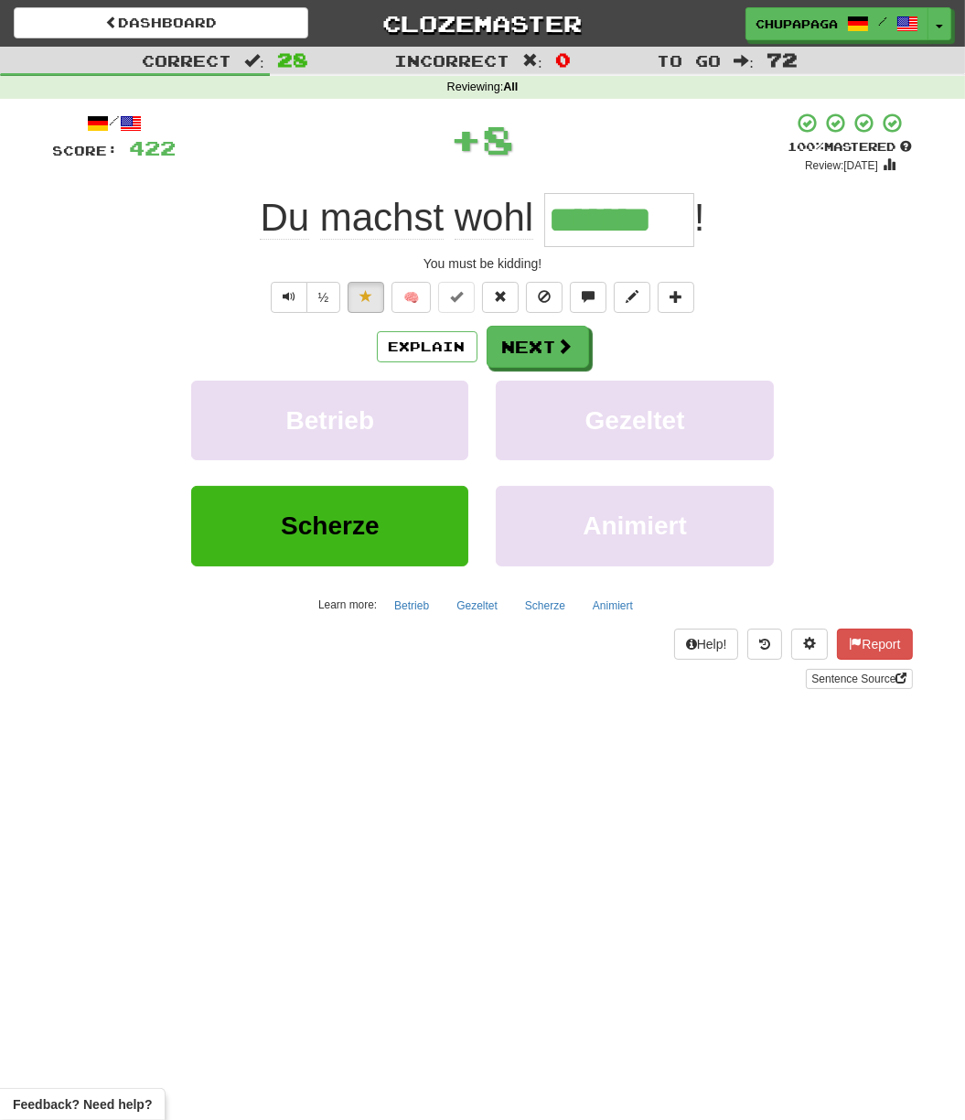
click at [520, 280] on div "/ Score: 422 + 8 100 % Mastered Review: [DATE] Du machst [PERSON_NAME] ******* …" at bounding box center [483, 400] width 860 height 577
click at [517, 295] on button at bounding box center [500, 297] width 37 height 31
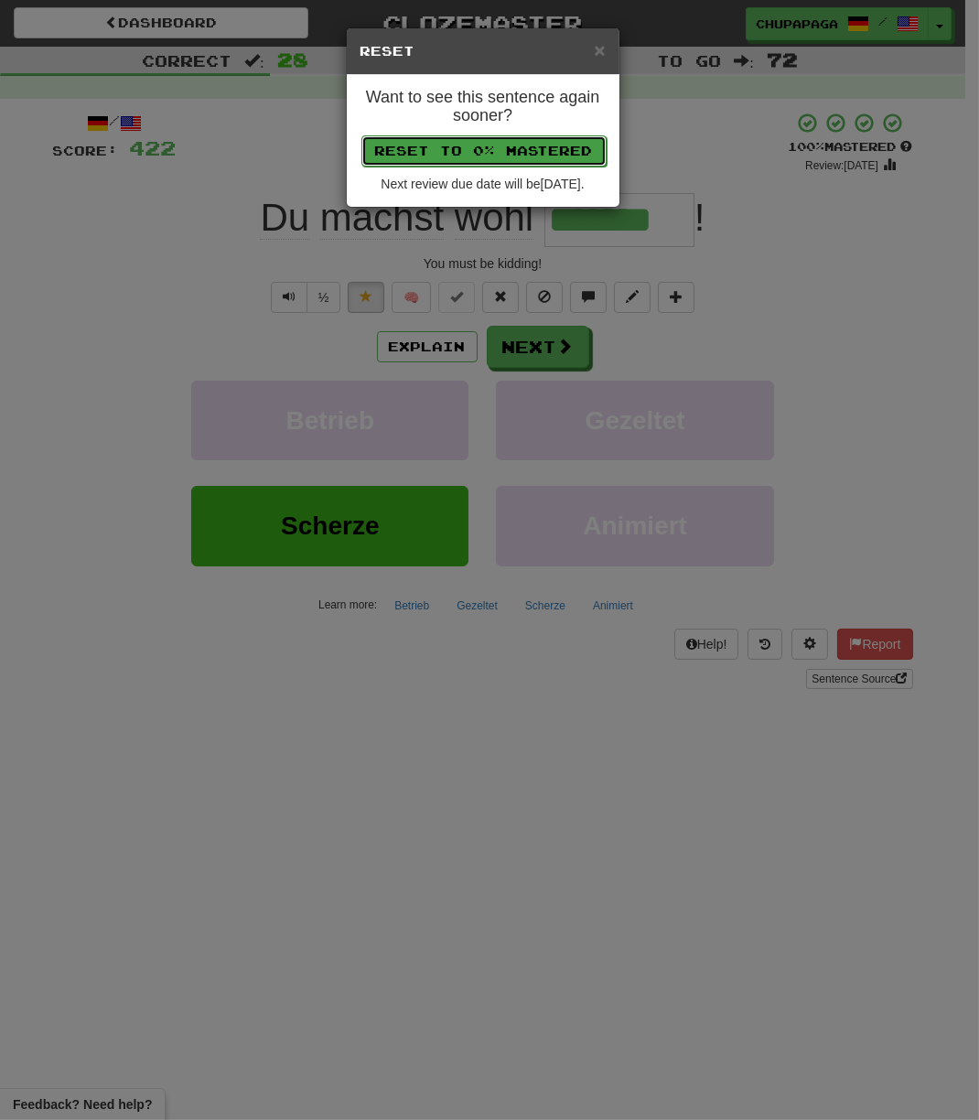
click at [490, 154] on button "Reset to 0% Mastered" at bounding box center [483, 150] width 245 height 31
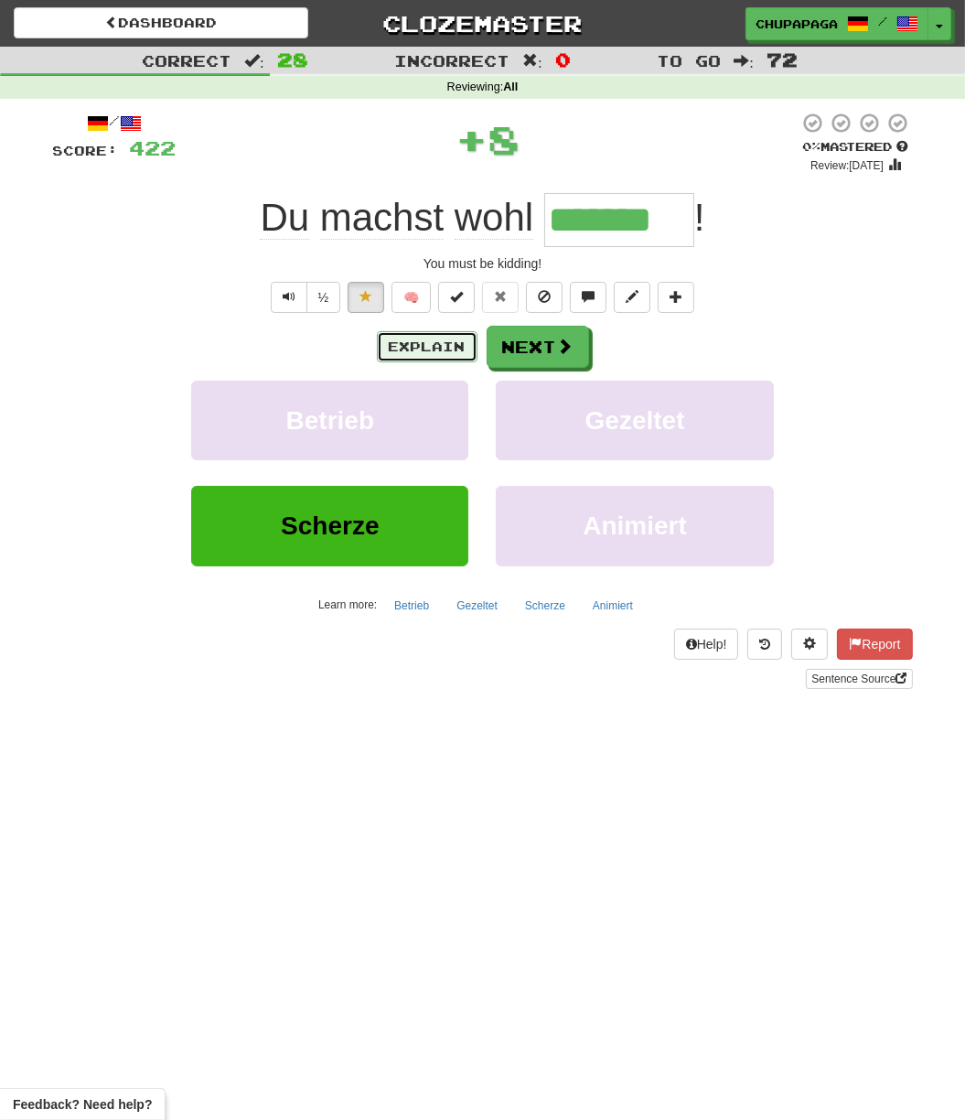
click at [443, 350] on button "Explain" at bounding box center [427, 346] width 101 height 31
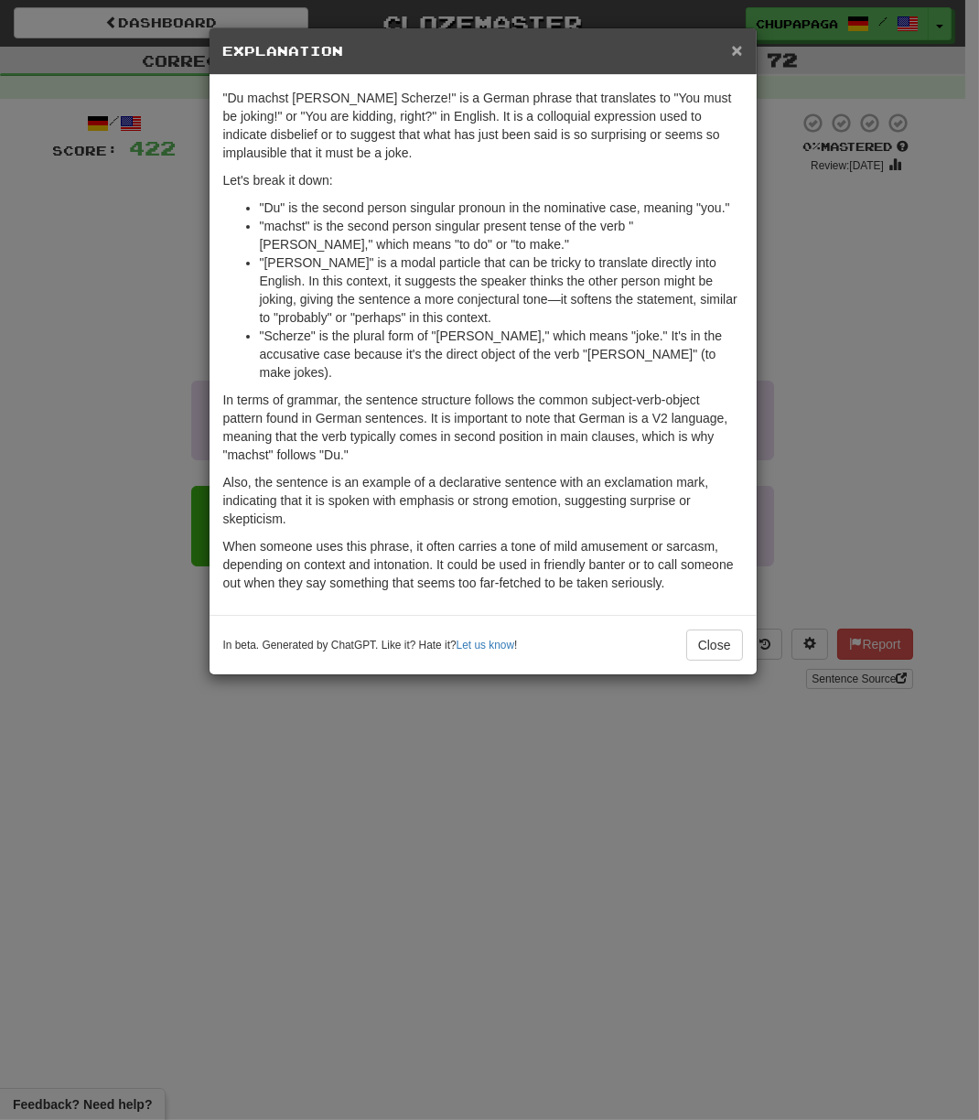
click at [733, 46] on span "×" at bounding box center [736, 49] width 11 height 21
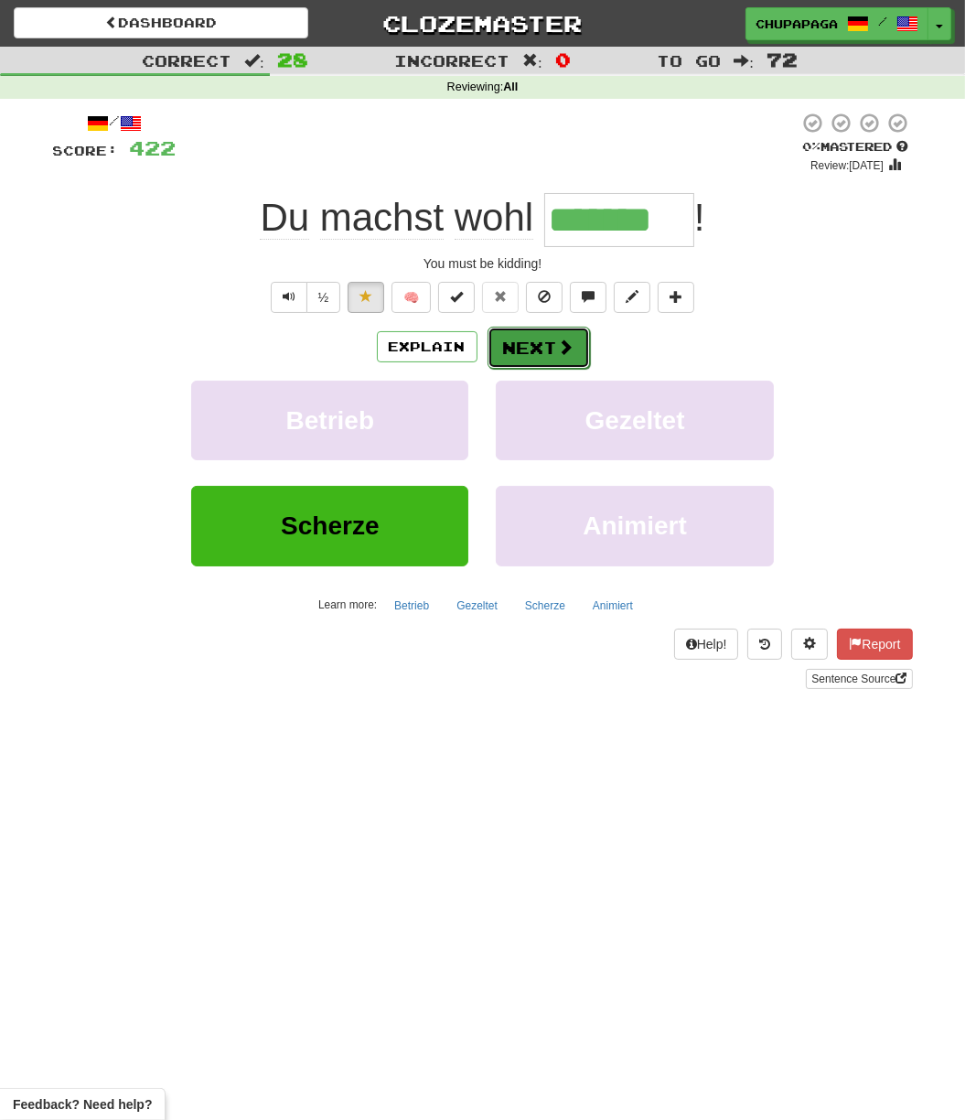
click at [513, 349] on button "Next" at bounding box center [539, 348] width 102 height 42
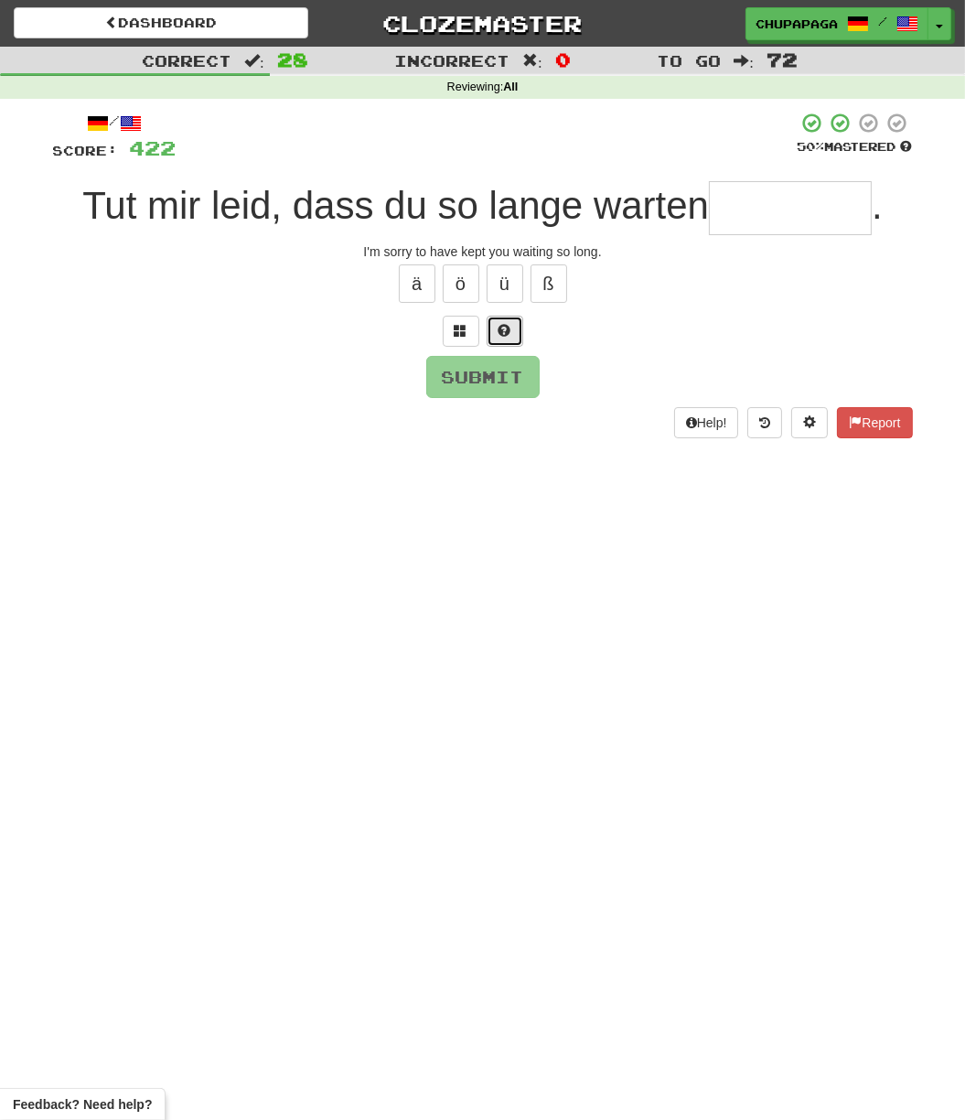
click at [508, 324] on span at bounding box center [505, 330] width 13 height 13
click at [496, 328] on button at bounding box center [483, 331] width 37 height 31
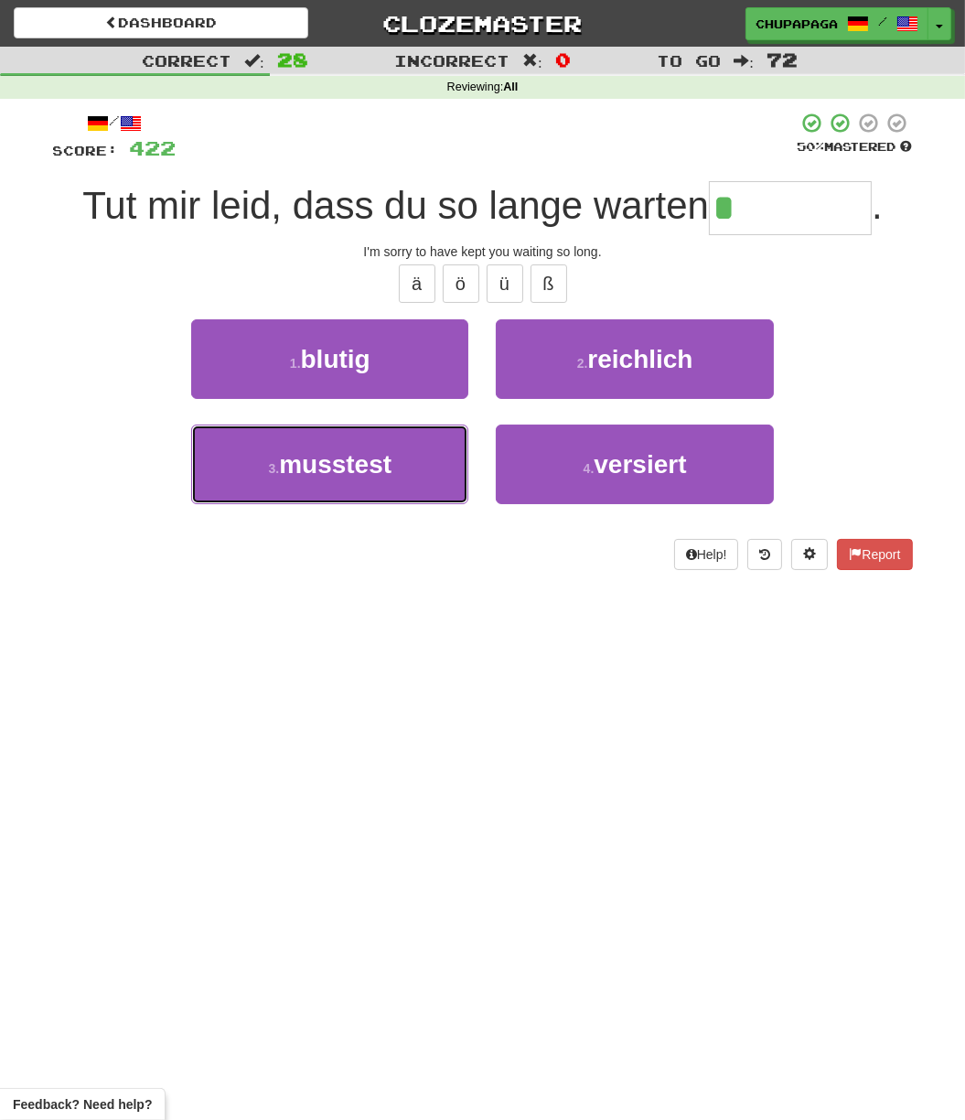
click at [385, 477] on span "musstest" at bounding box center [335, 464] width 113 height 28
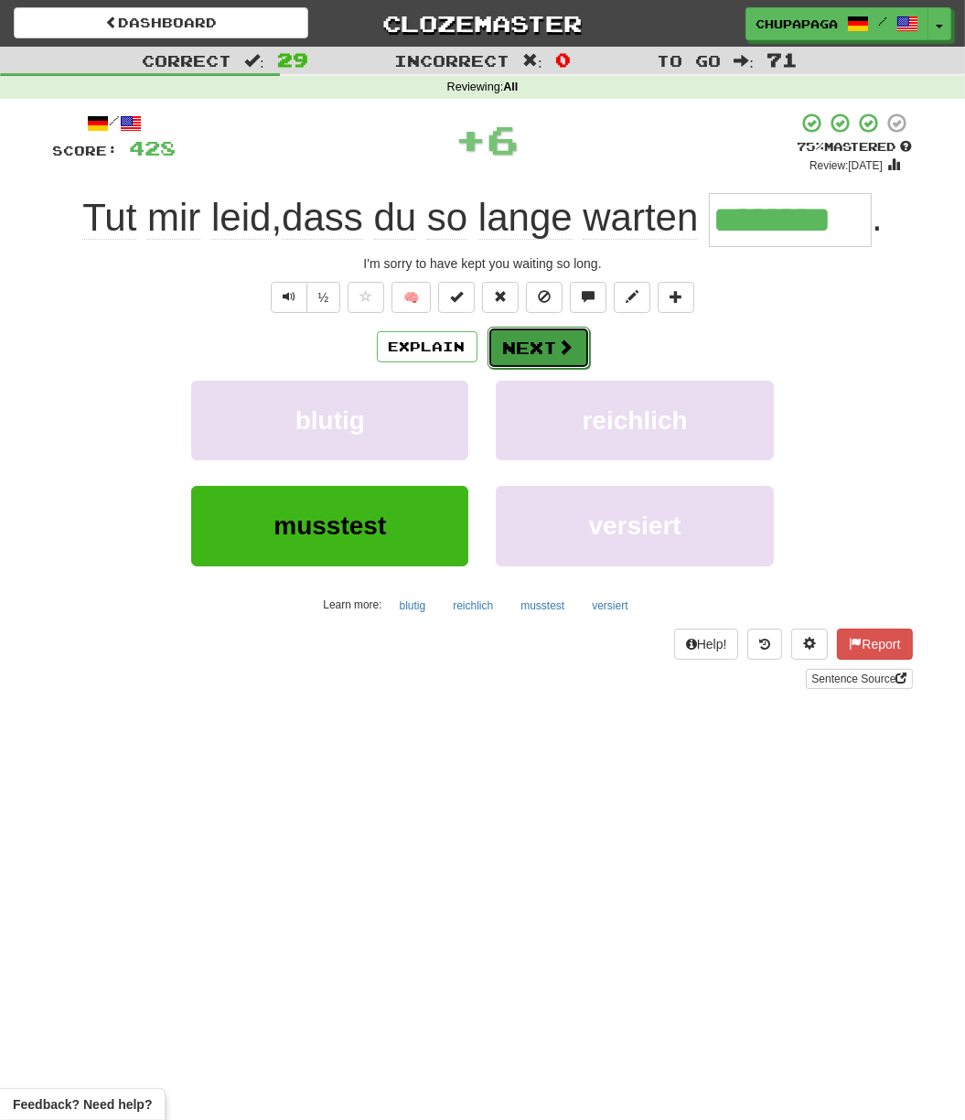
click at [523, 342] on button "Next" at bounding box center [539, 348] width 102 height 42
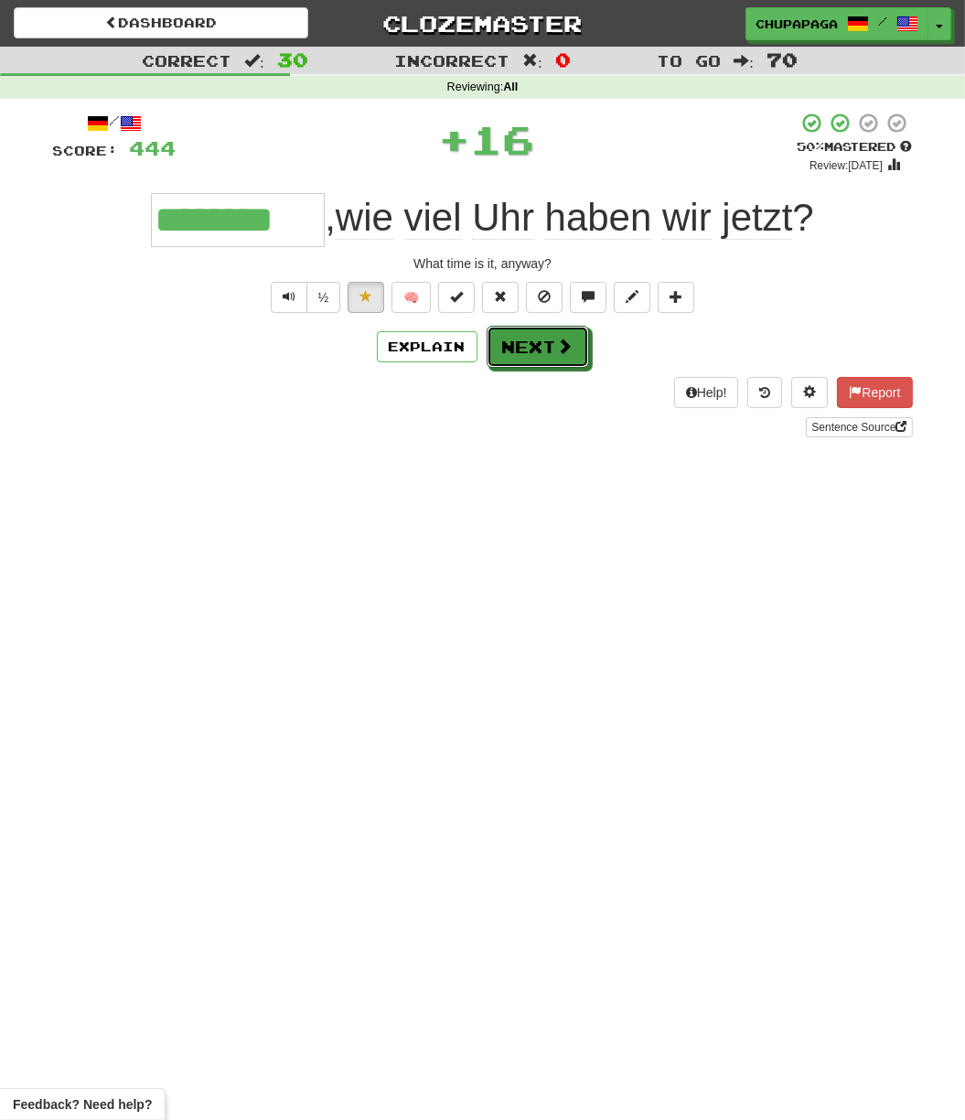
drag, startPoint x: 572, startPoint y: 348, endPoint x: 1310, endPoint y: 184, distance: 756.5
click at [965, 184] on html "Dashboard Clozemaster [GEOGRAPHIC_DATA] / Toggle Dropdown Dashboard Leaderboard…" at bounding box center [482, 885] width 965 height 1770
drag, startPoint x: 564, startPoint y: 350, endPoint x: 562, endPoint y: 363, distance: 12.9
click at [564, 350] on span at bounding box center [565, 346] width 16 height 16
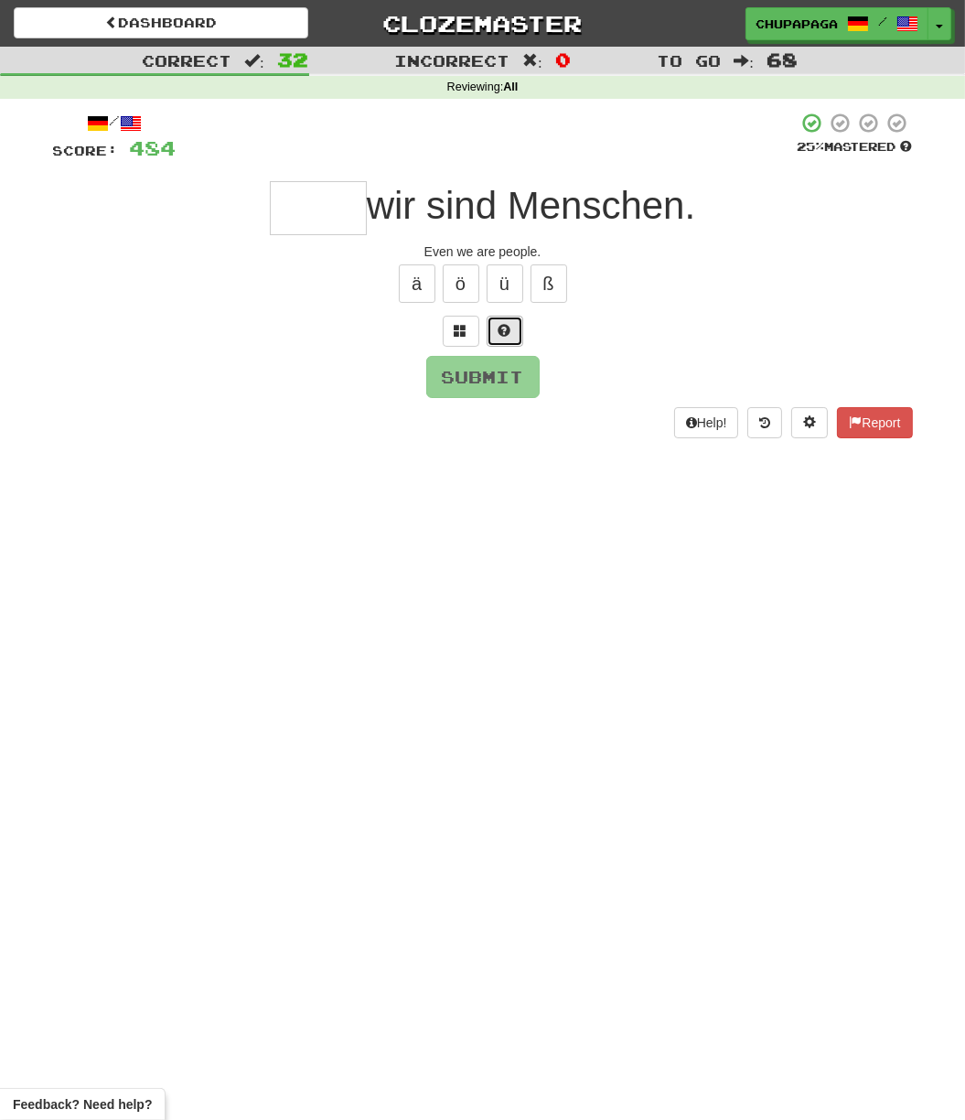
click at [520, 329] on button at bounding box center [505, 331] width 37 height 31
click at [486, 326] on button at bounding box center [483, 331] width 37 height 31
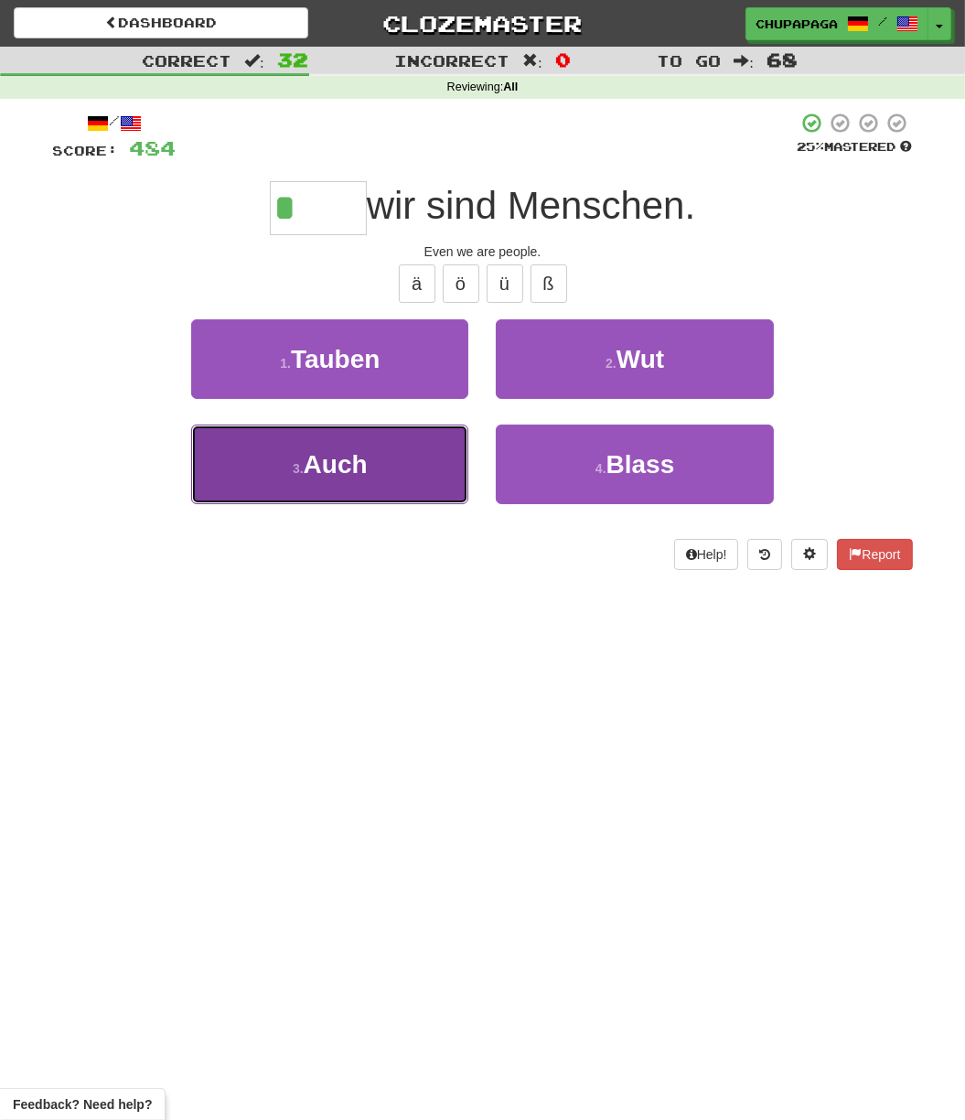
click at [275, 470] on button "3 . Auch" at bounding box center [329, 465] width 277 height 80
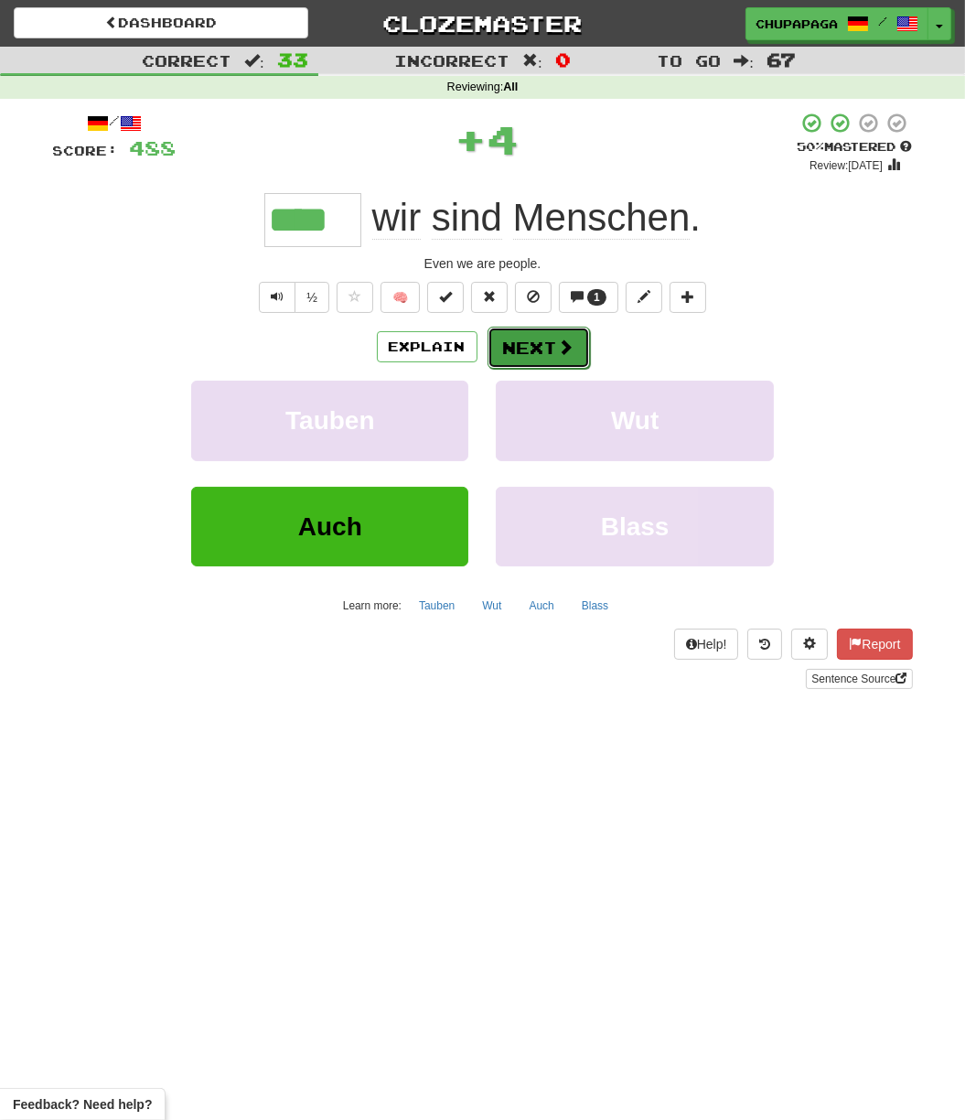
click at [523, 349] on button "Next" at bounding box center [539, 348] width 102 height 42
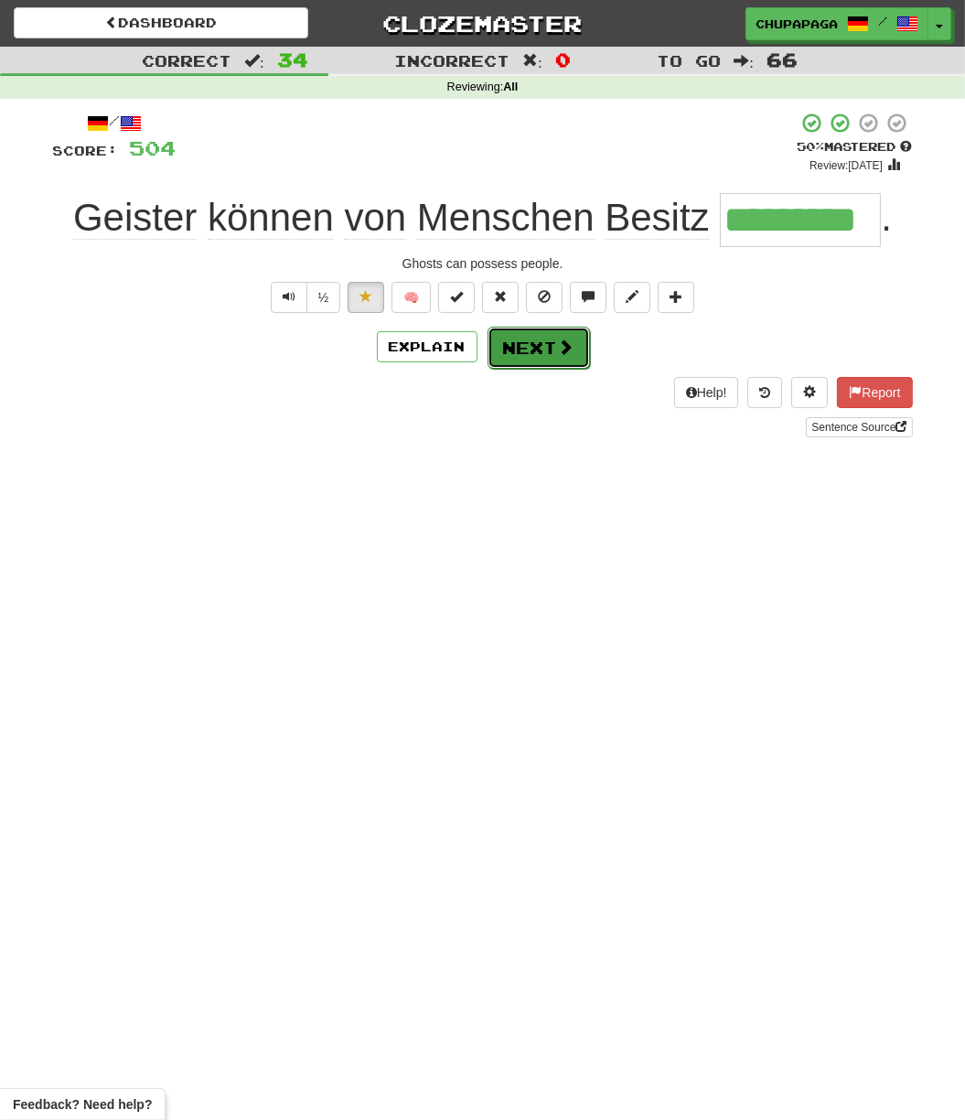
click at [535, 346] on button "Next" at bounding box center [539, 348] width 102 height 42
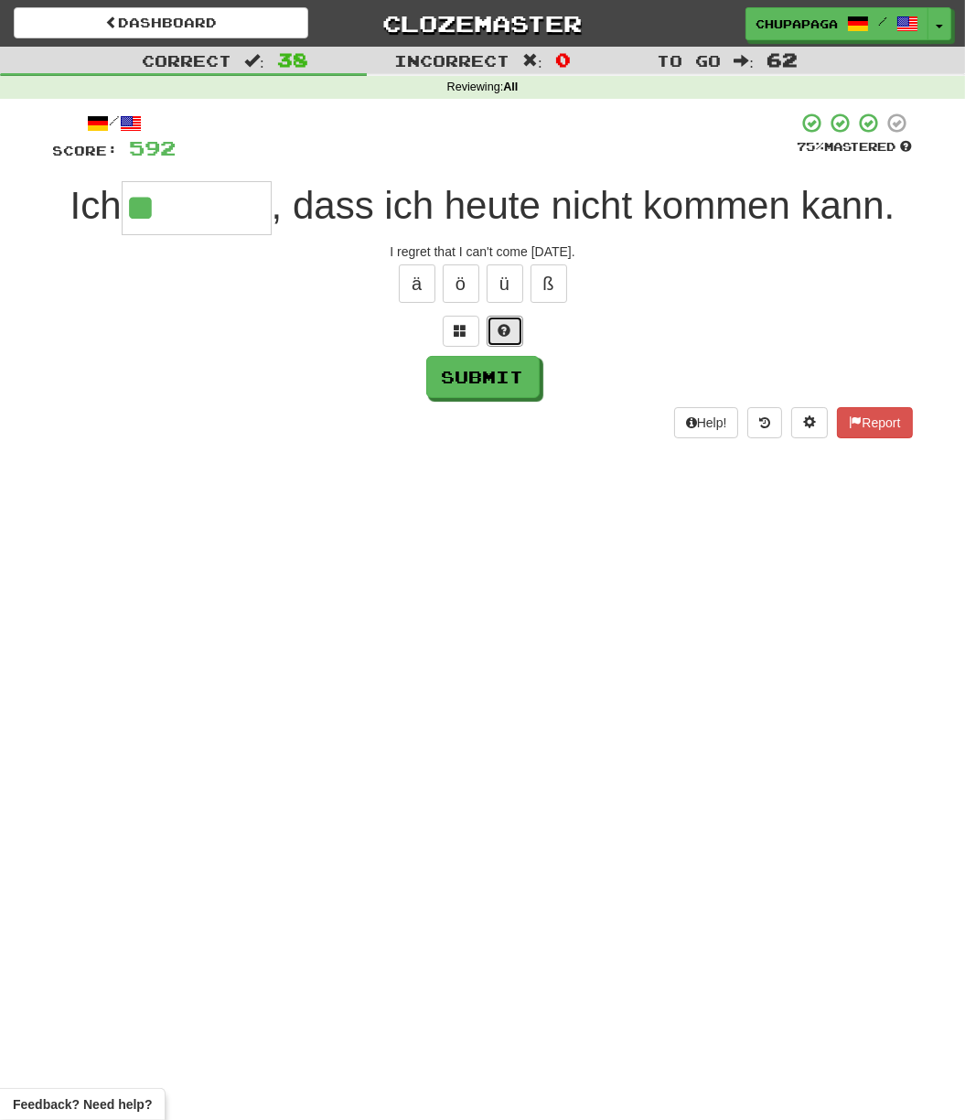
click at [508, 324] on span at bounding box center [505, 330] width 13 height 13
click at [496, 319] on button at bounding box center [483, 331] width 37 height 31
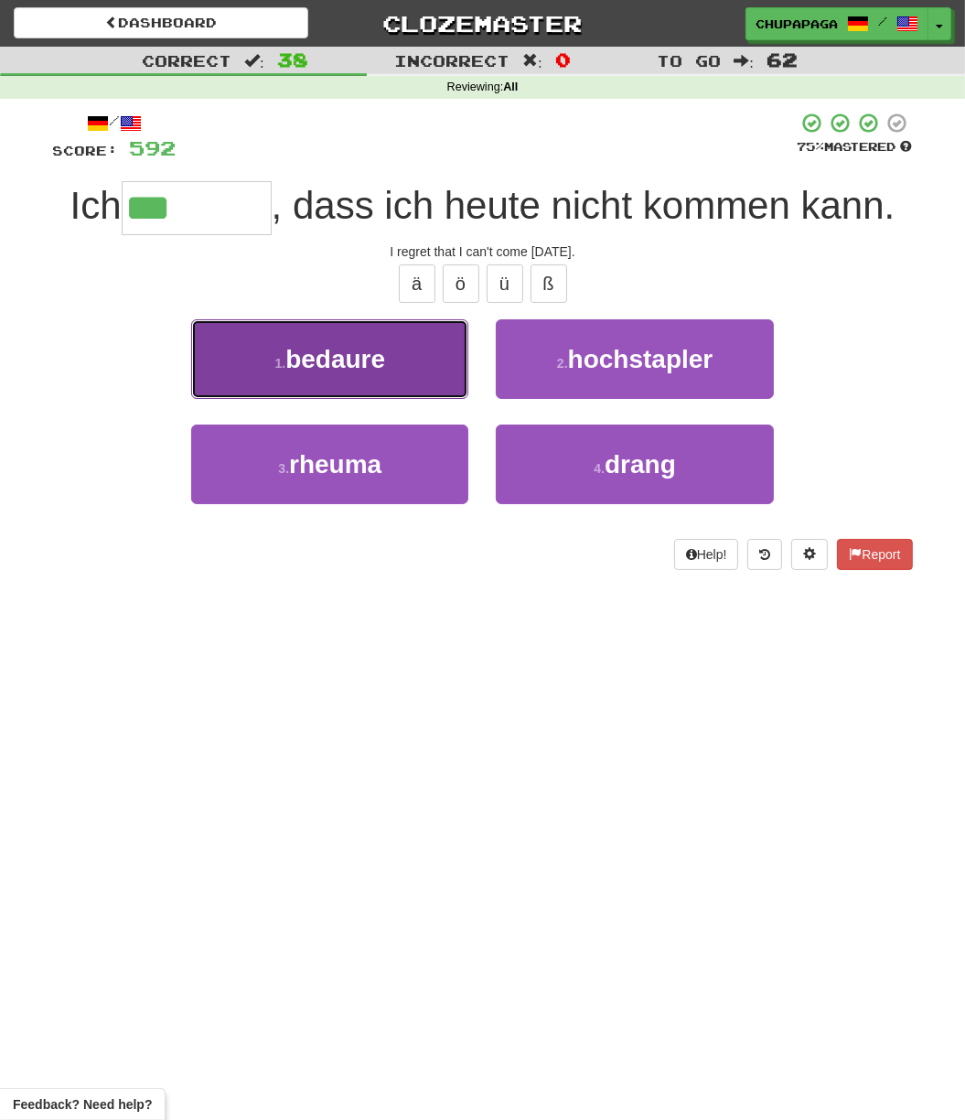
click at [387, 361] on button "1 . bedaure" at bounding box center [329, 359] width 277 height 80
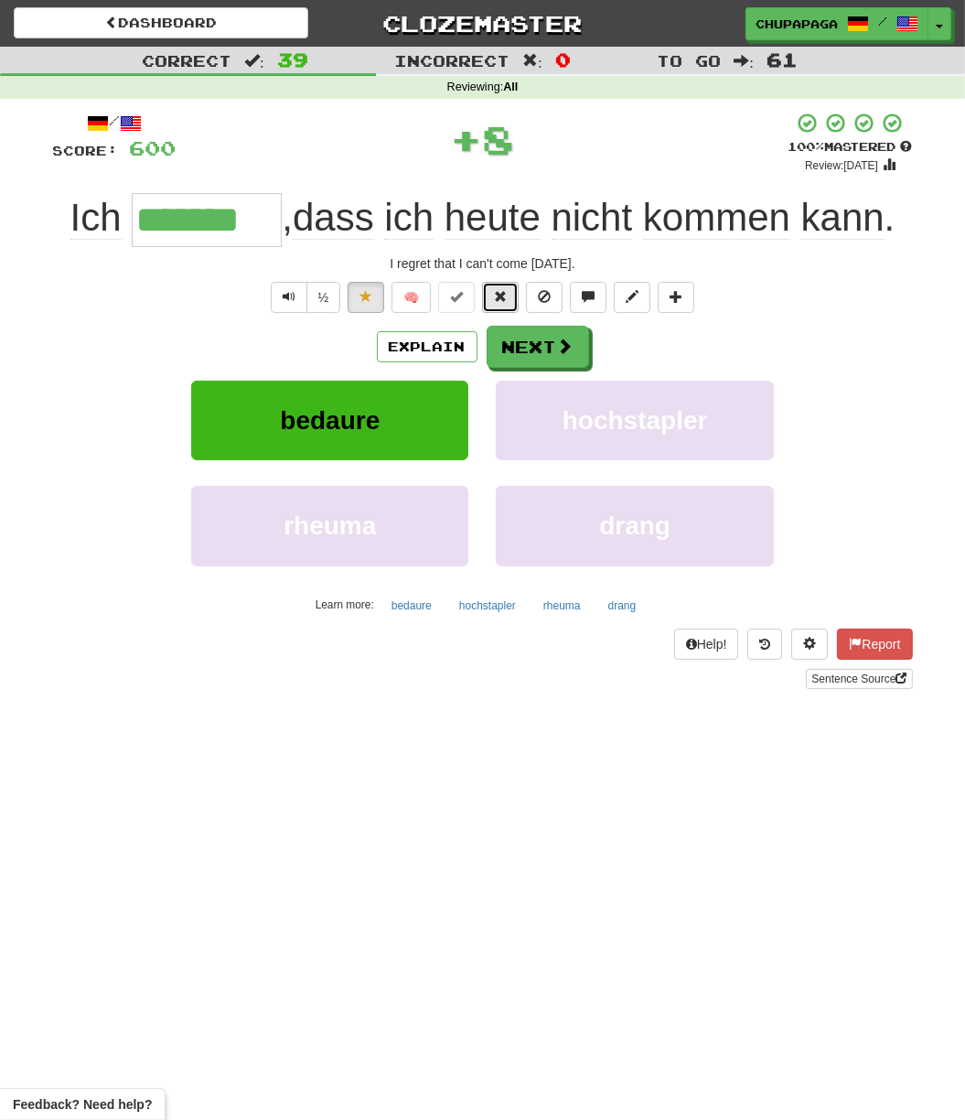
click at [493, 297] on button at bounding box center [500, 297] width 37 height 31
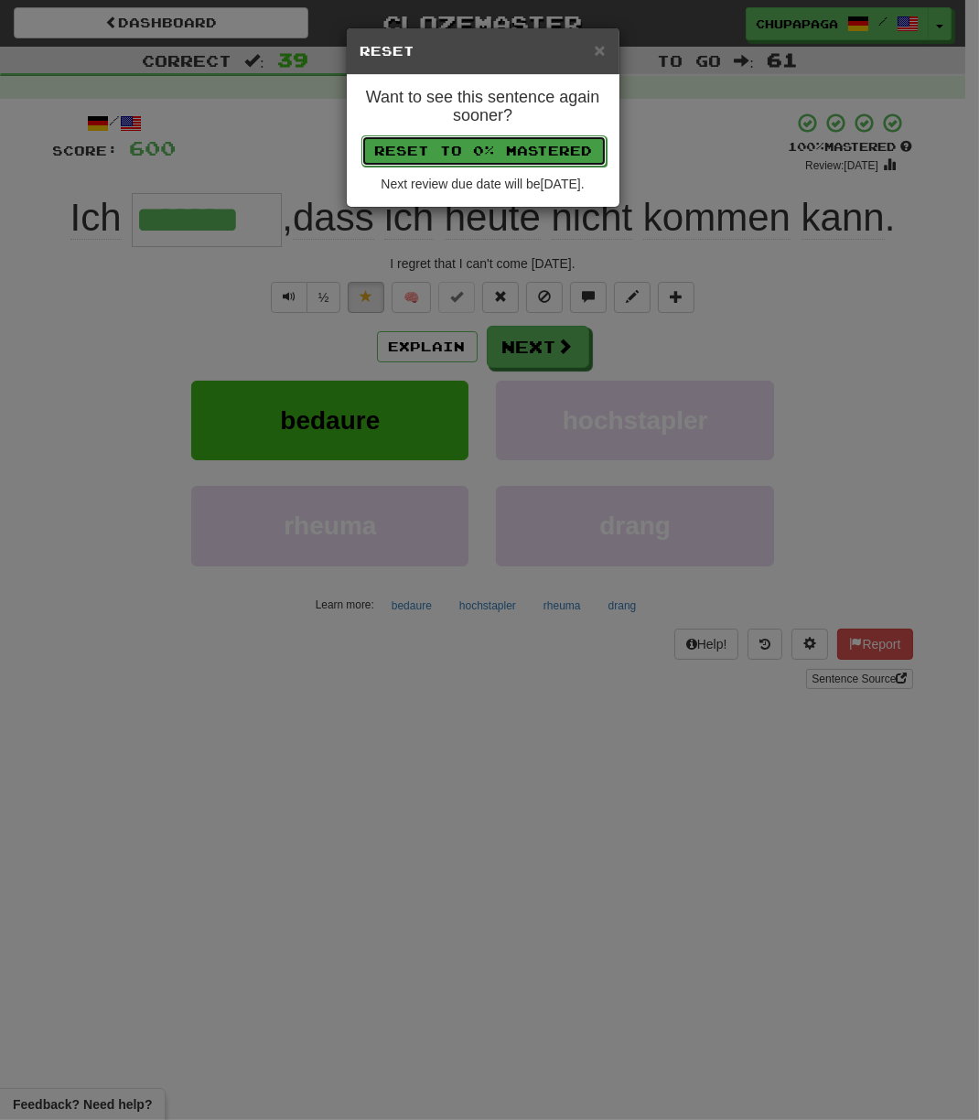
click at [502, 150] on button "Reset to 0% Mastered" at bounding box center [483, 150] width 245 height 31
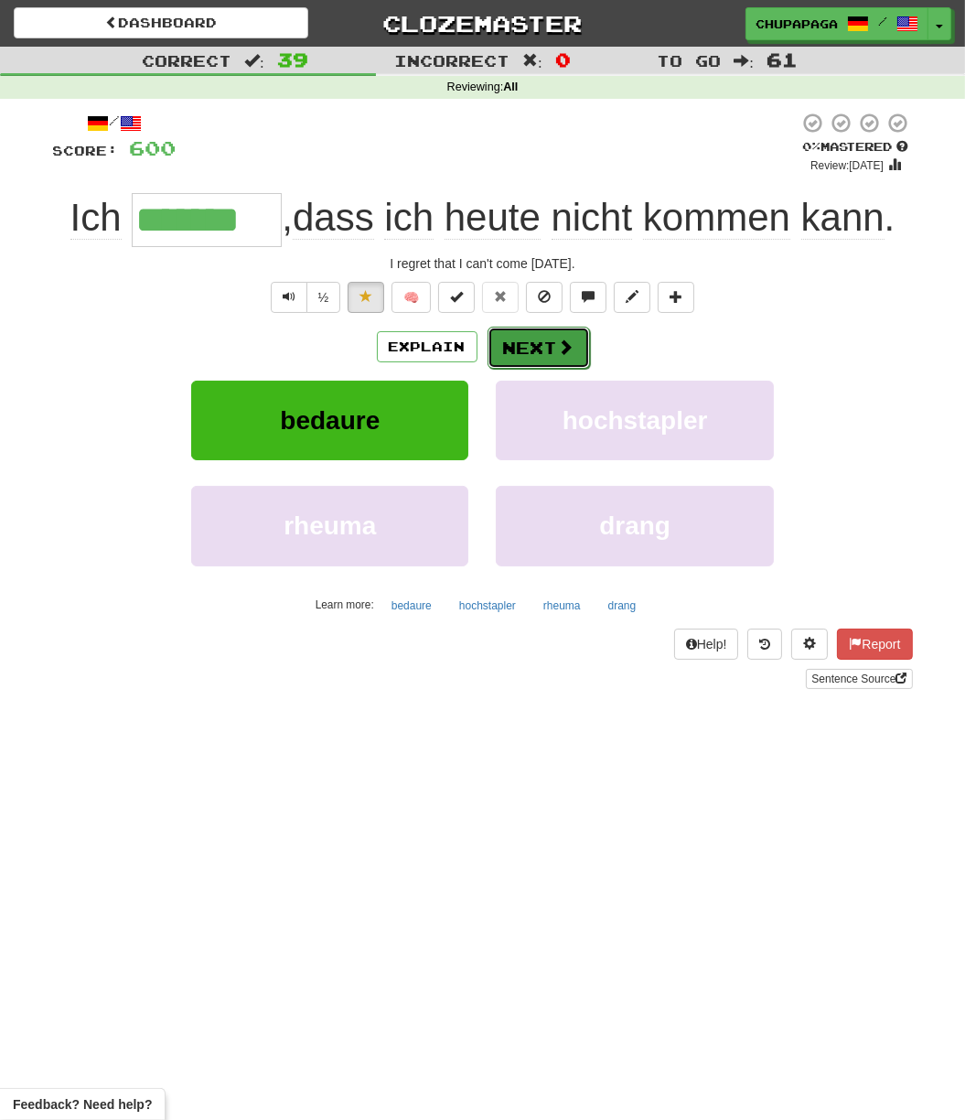
click at [534, 355] on button "Next" at bounding box center [539, 348] width 102 height 42
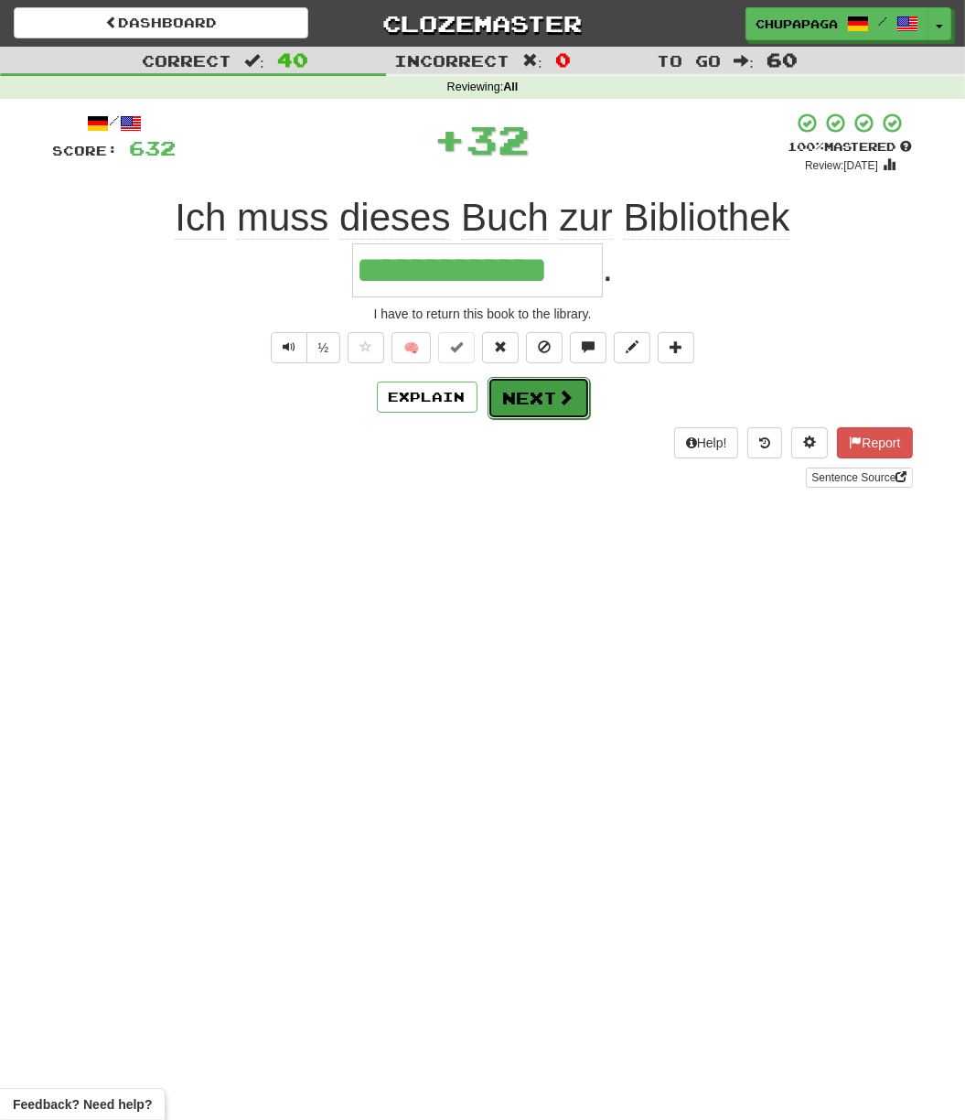
click at [520, 396] on button "Next" at bounding box center [539, 398] width 102 height 42
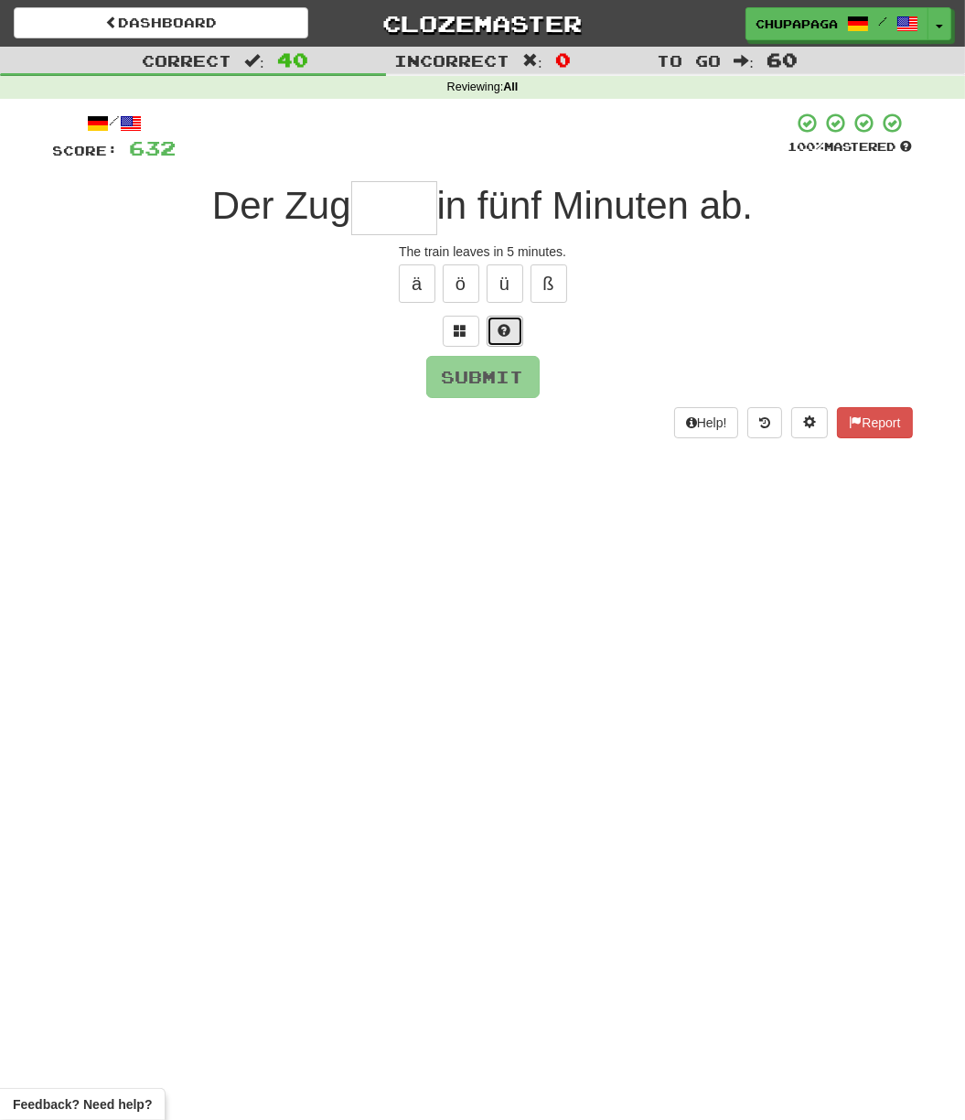
click at [501, 335] on span at bounding box center [505, 330] width 13 height 13
click at [473, 329] on button at bounding box center [483, 331] width 37 height 31
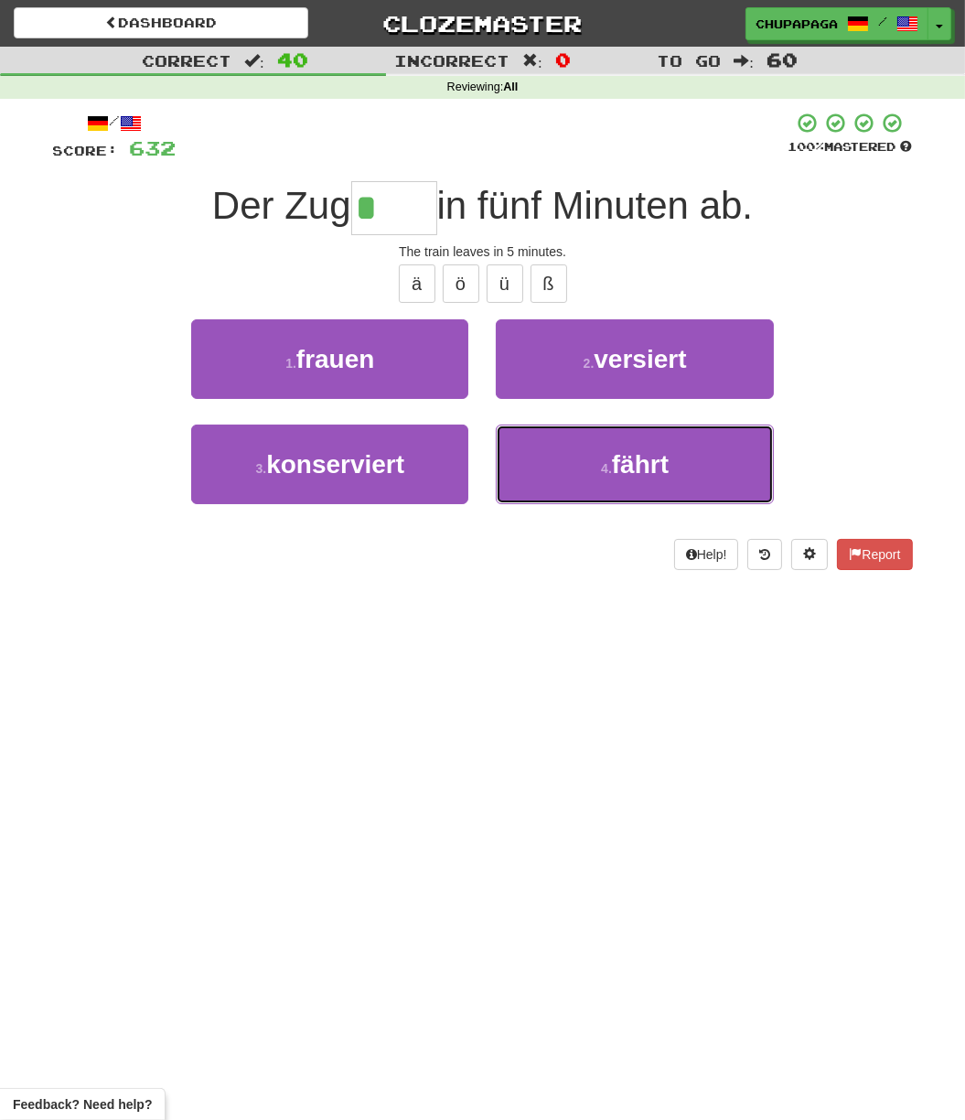
click at [588, 460] on button "4 . fährt" at bounding box center [634, 465] width 277 height 80
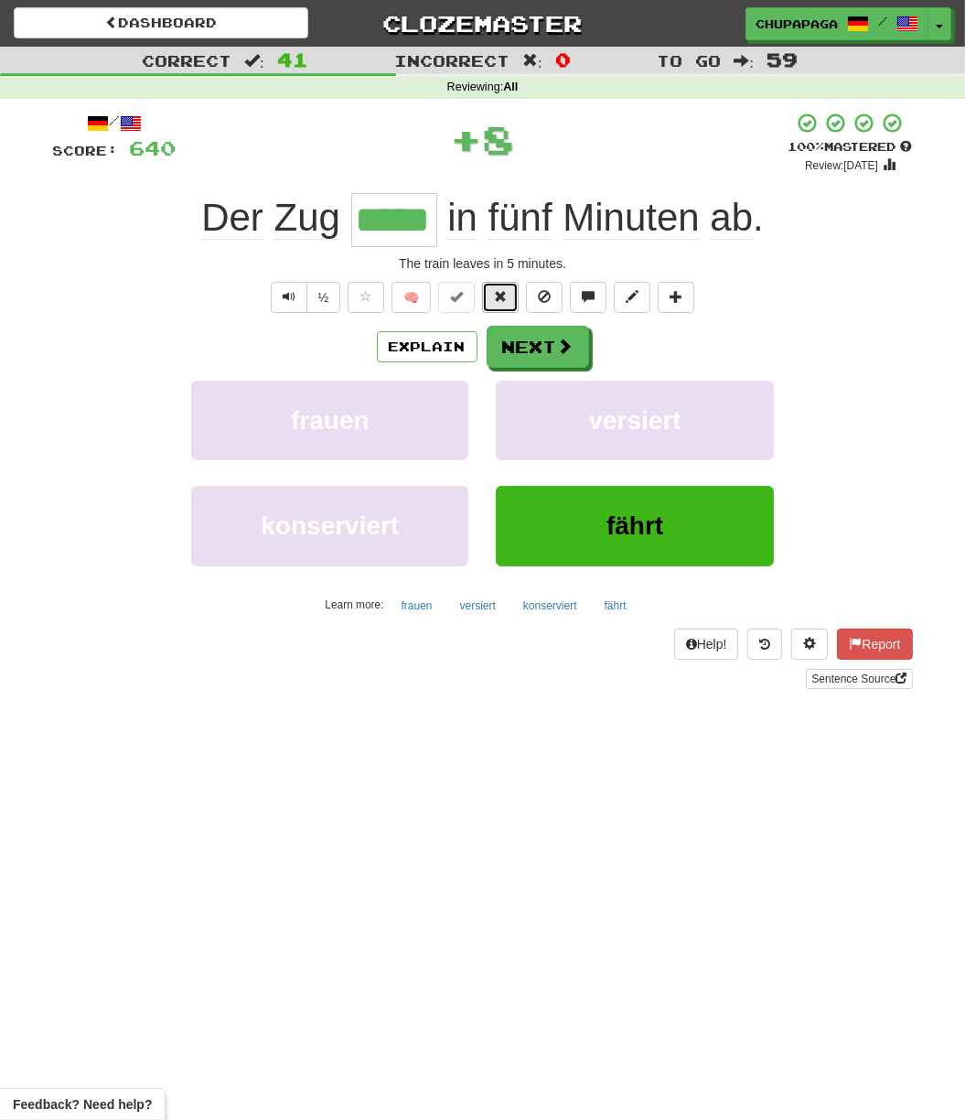
click at [484, 289] on button at bounding box center [500, 297] width 37 height 31
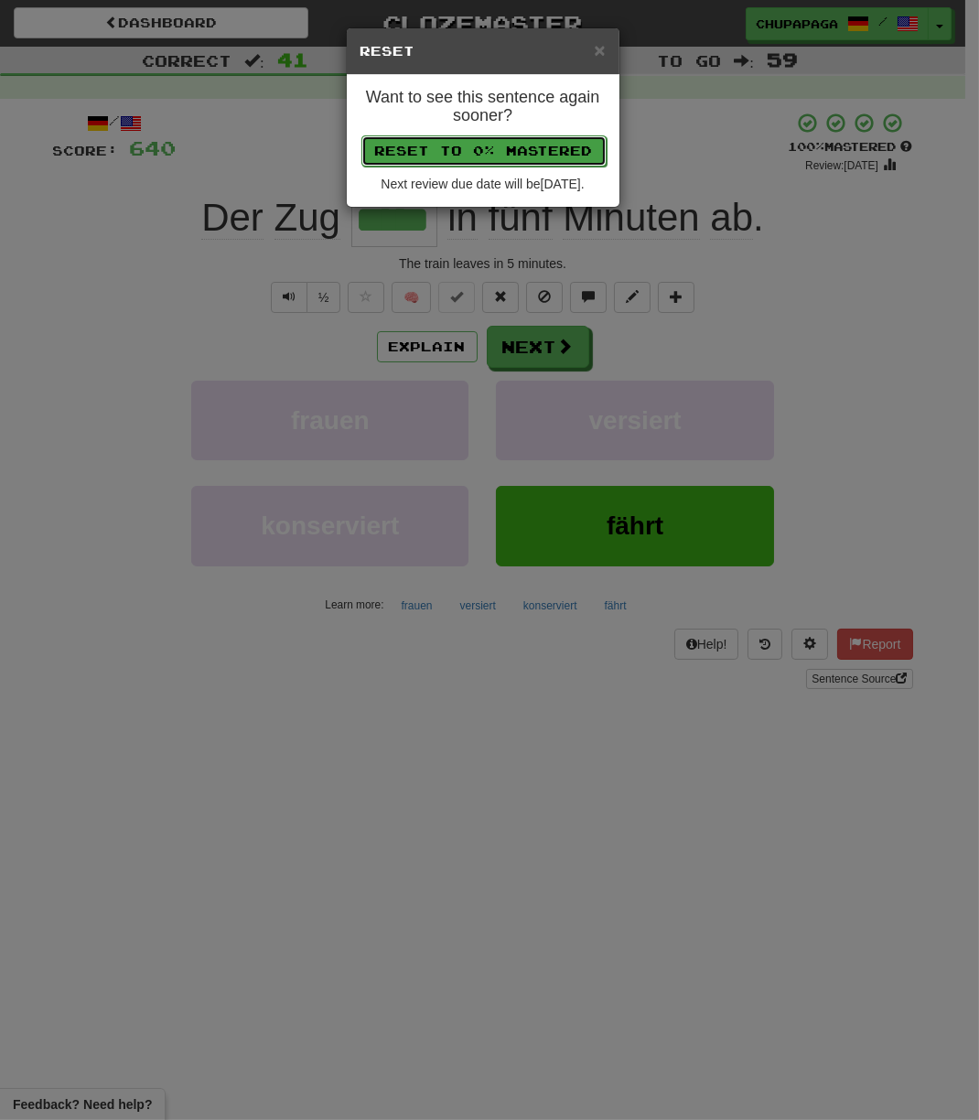
click at [468, 145] on button "Reset to 0% Mastered" at bounding box center [483, 150] width 245 height 31
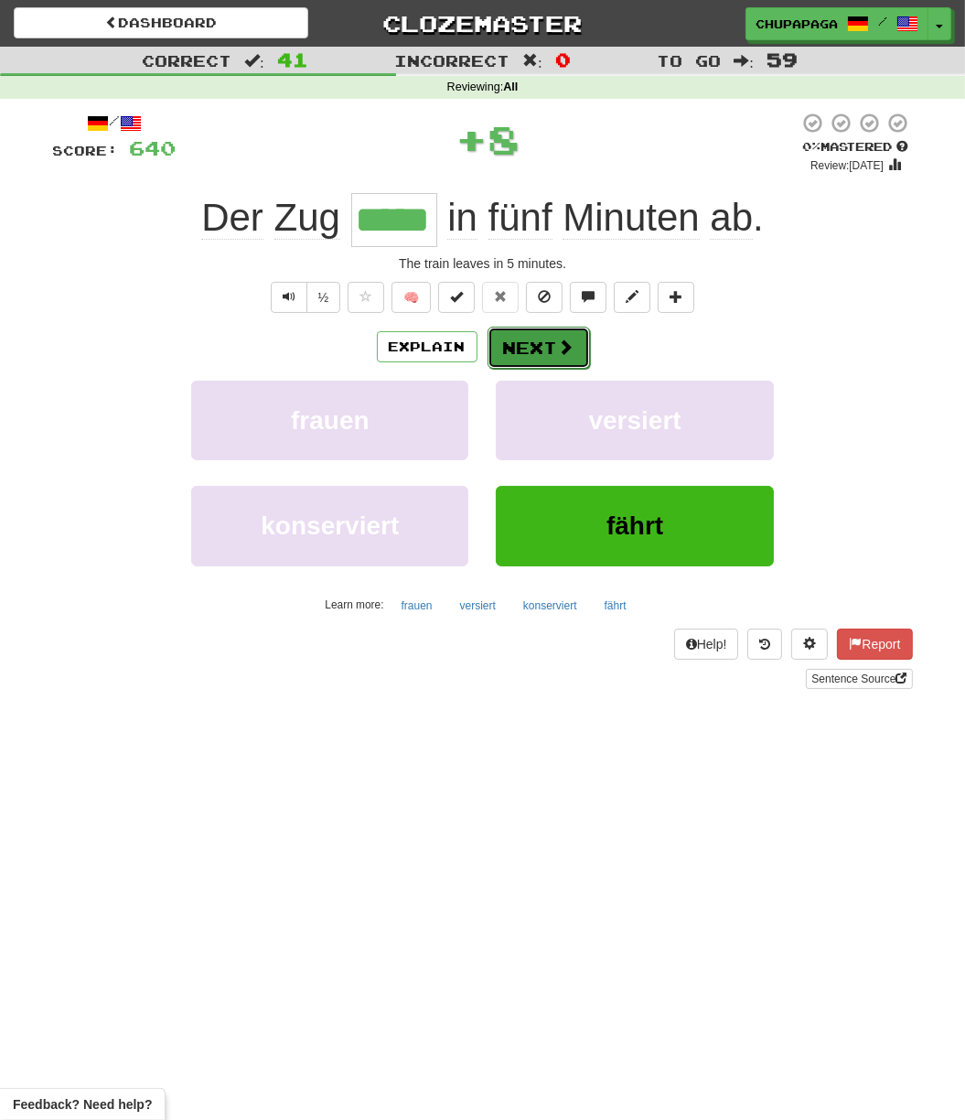
click at [518, 342] on button "Next" at bounding box center [539, 348] width 102 height 42
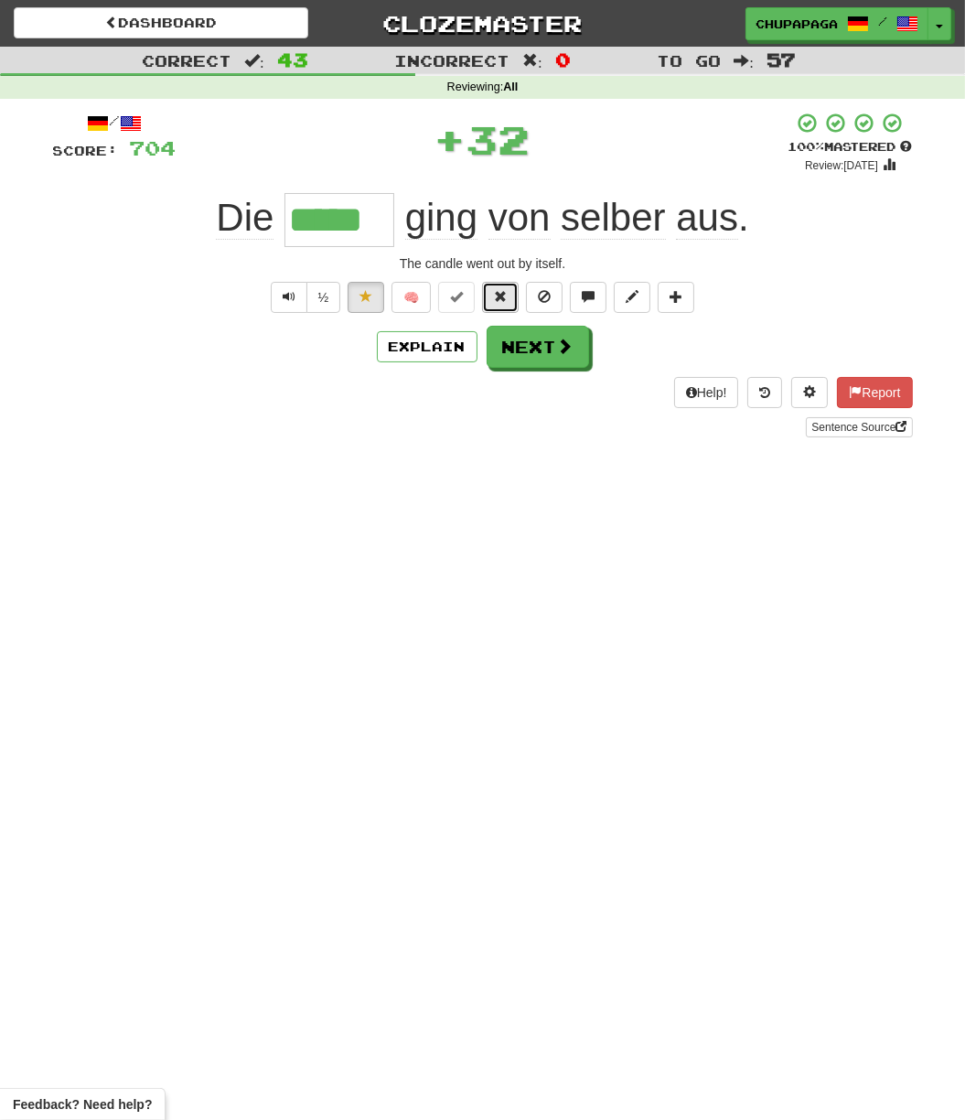
click at [511, 302] on button at bounding box center [500, 297] width 37 height 31
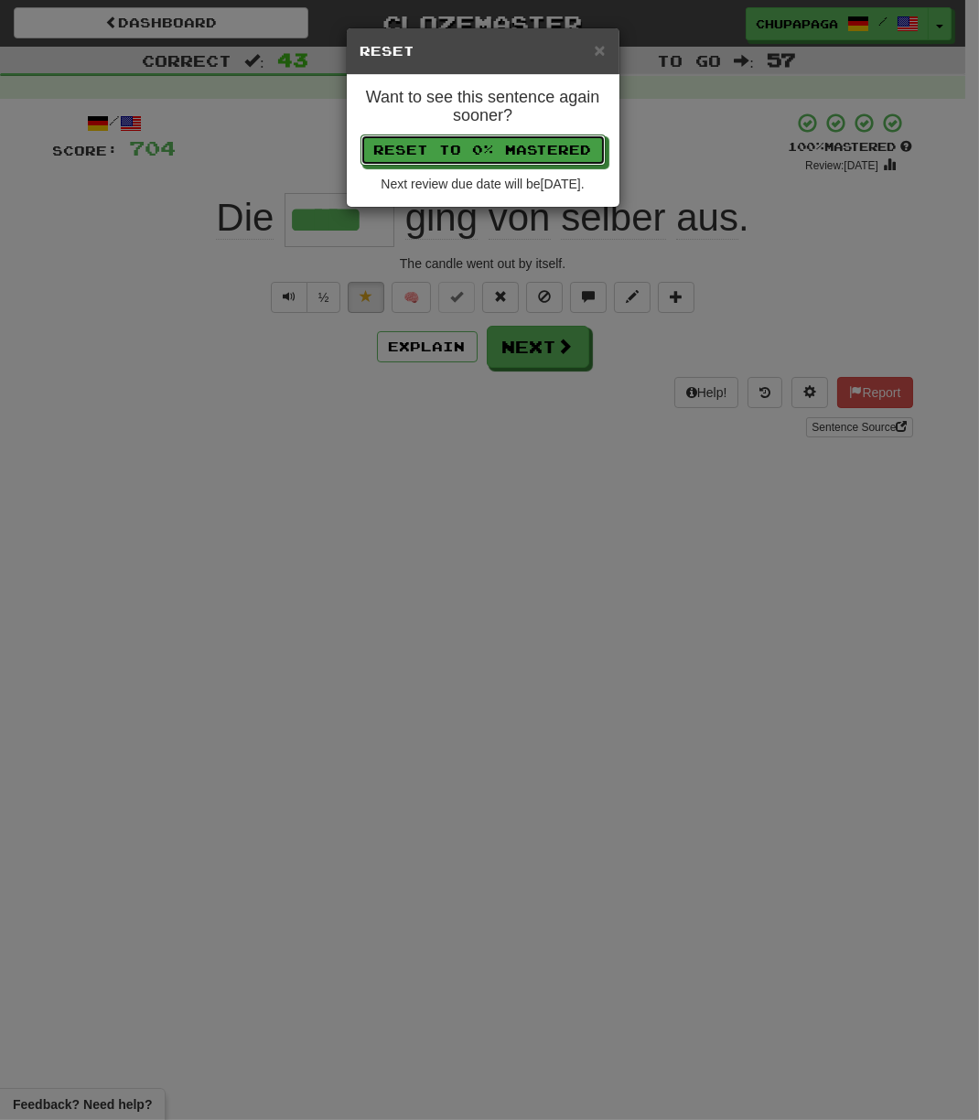
click at [532, 164] on button "Reset to 0% Mastered" at bounding box center [483, 150] width 245 height 31
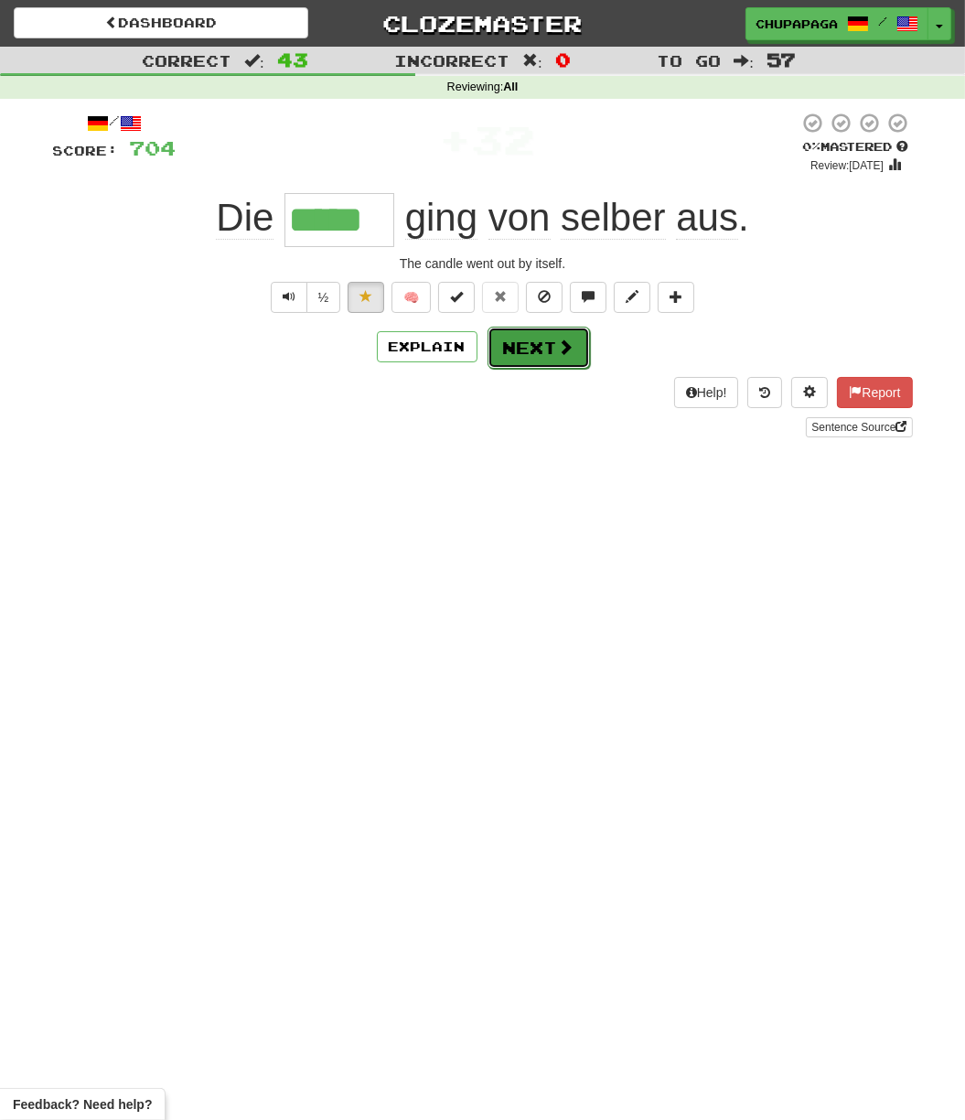
click at [523, 334] on button "Next" at bounding box center [539, 348] width 102 height 42
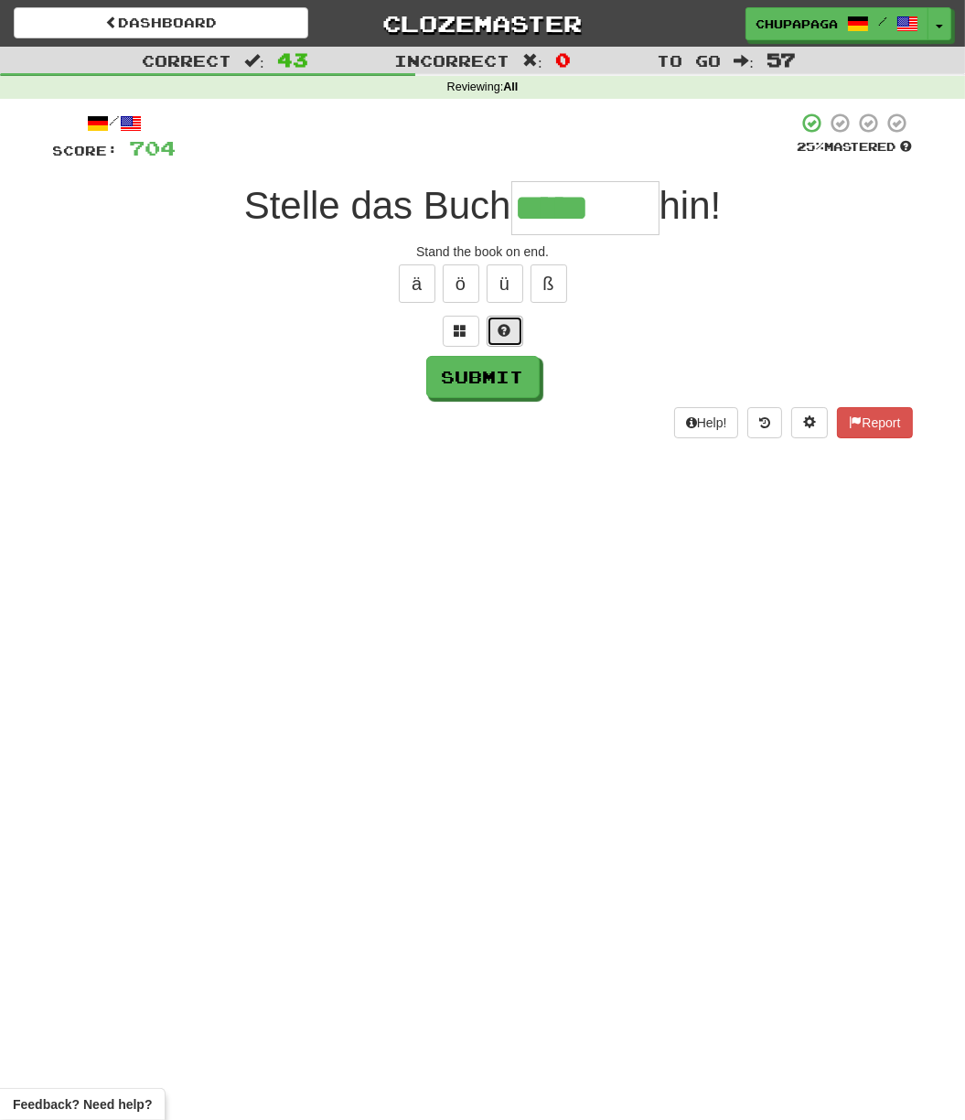
click at [507, 324] on span at bounding box center [505, 330] width 13 height 13
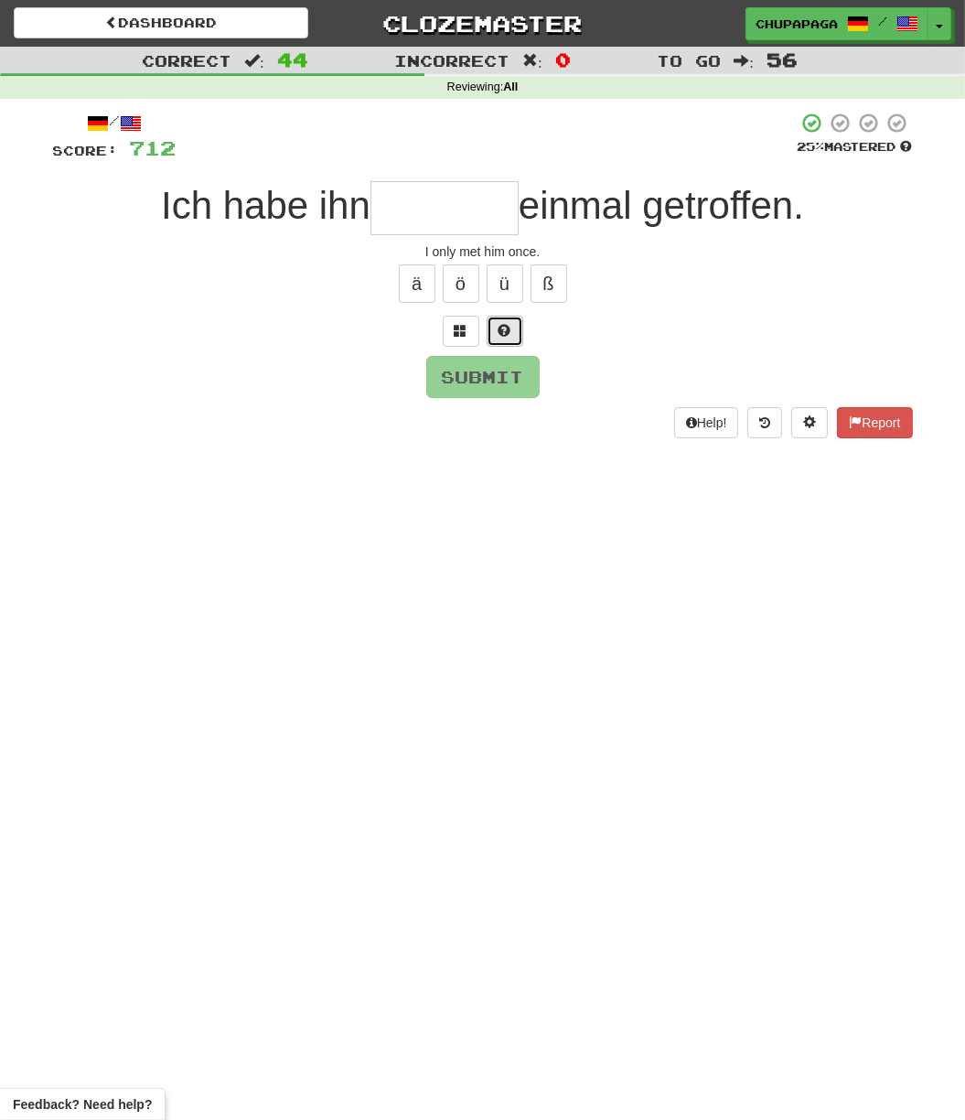
click at [515, 316] on button at bounding box center [505, 331] width 37 height 31
click at [508, 316] on div at bounding box center [483, 331] width 860 height 31
click at [501, 318] on div at bounding box center [483, 331] width 860 height 31
click at [499, 318] on button at bounding box center [483, 331] width 37 height 31
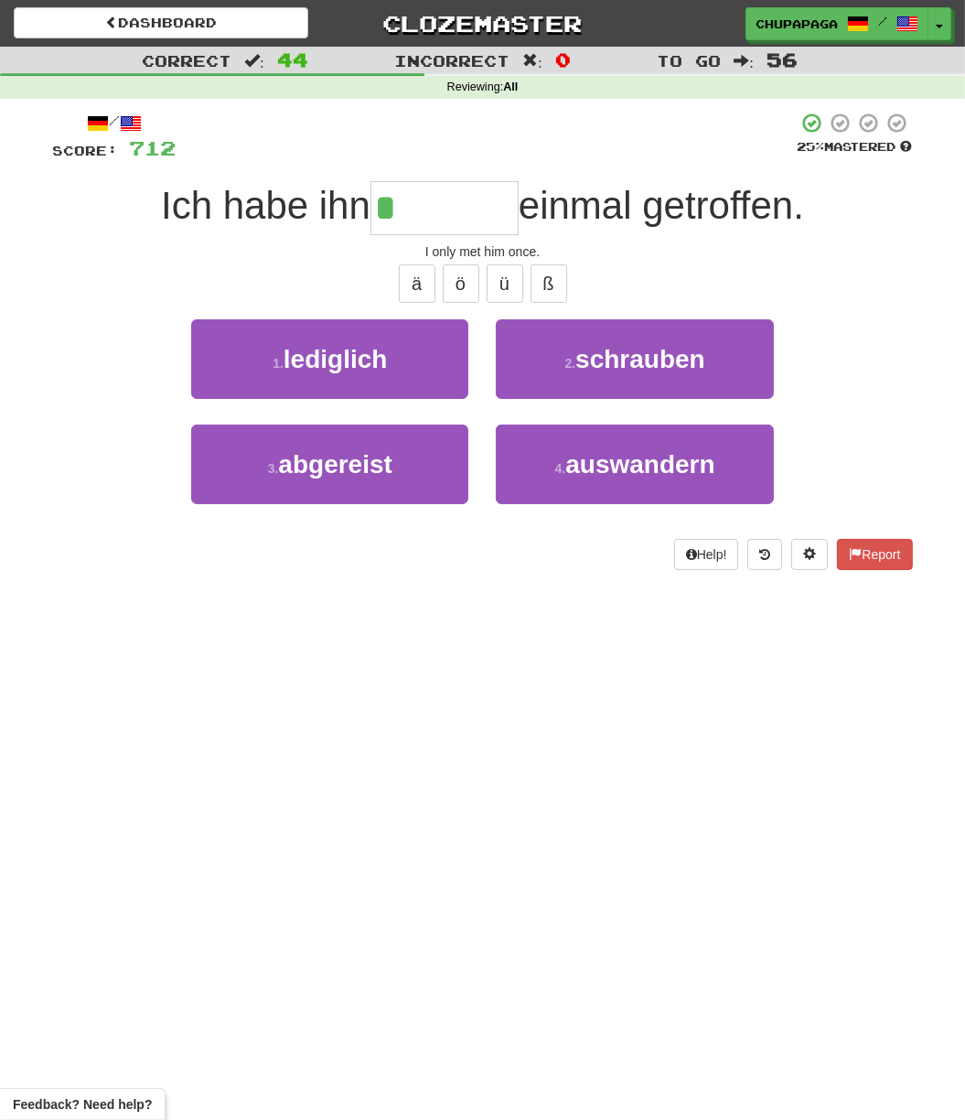
click at [495, 320] on div "2 . [GEOGRAPHIC_DATA]" at bounding box center [634, 371] width 305 height 105
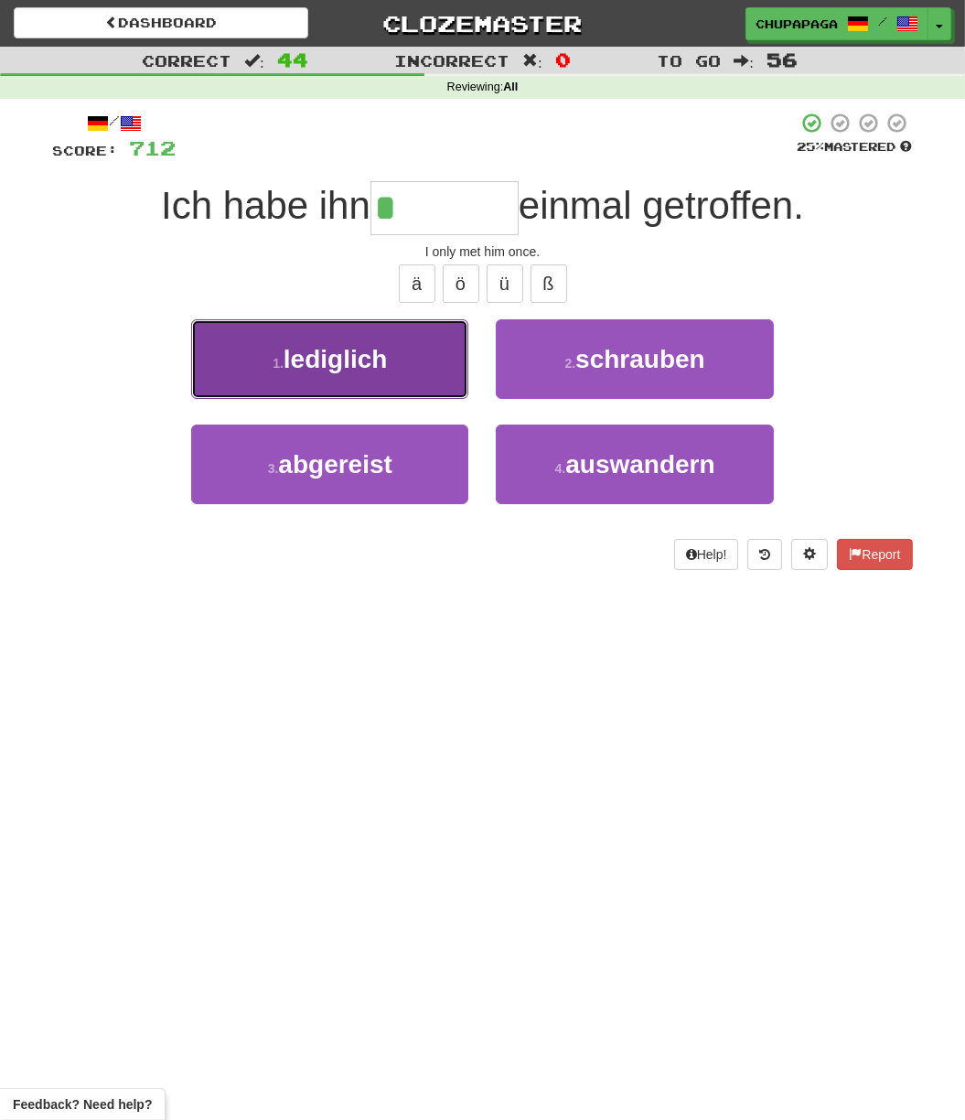
click at [359, 342] on button "1 . lediglich" at bounding box center [329, 359] width 277 height 80
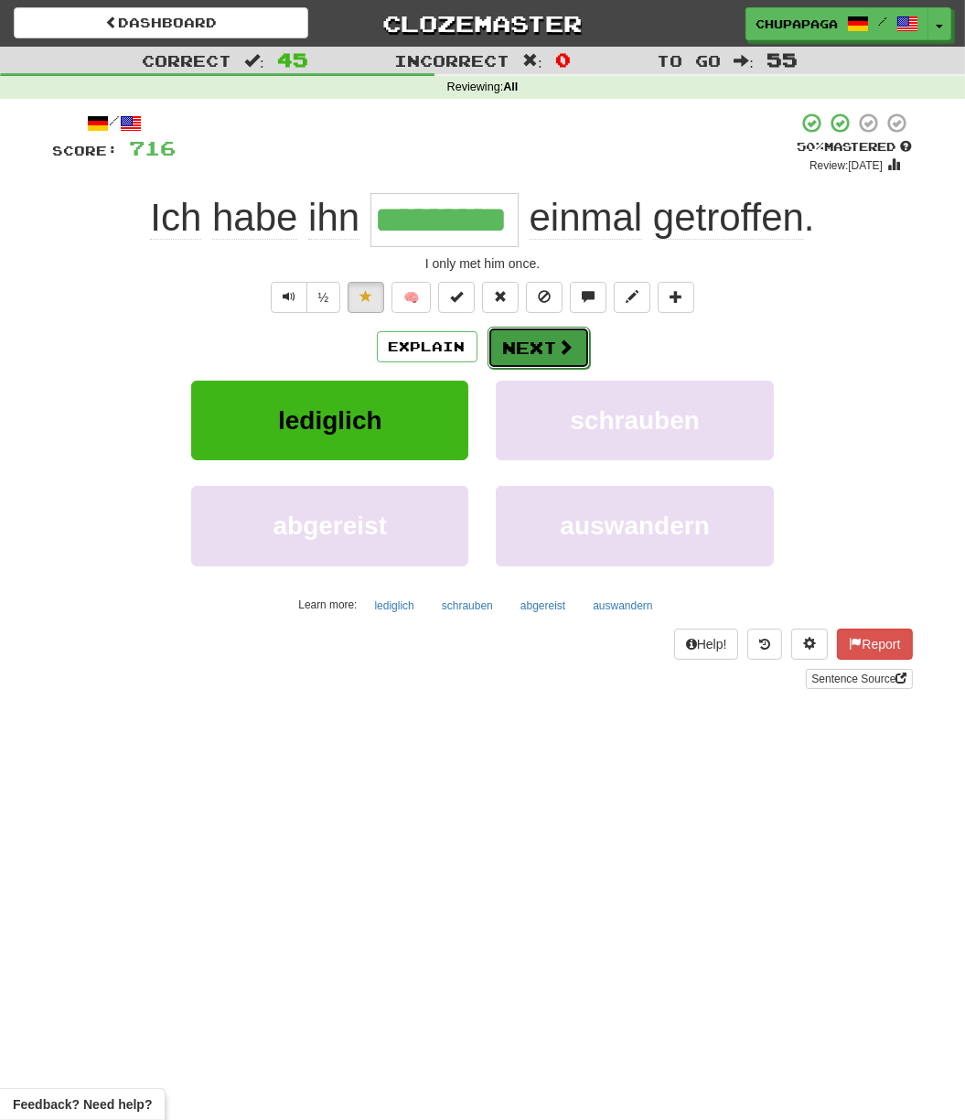
click at [543, 348] on button "Next" at bounding box center [539, 348] width 102 height 42
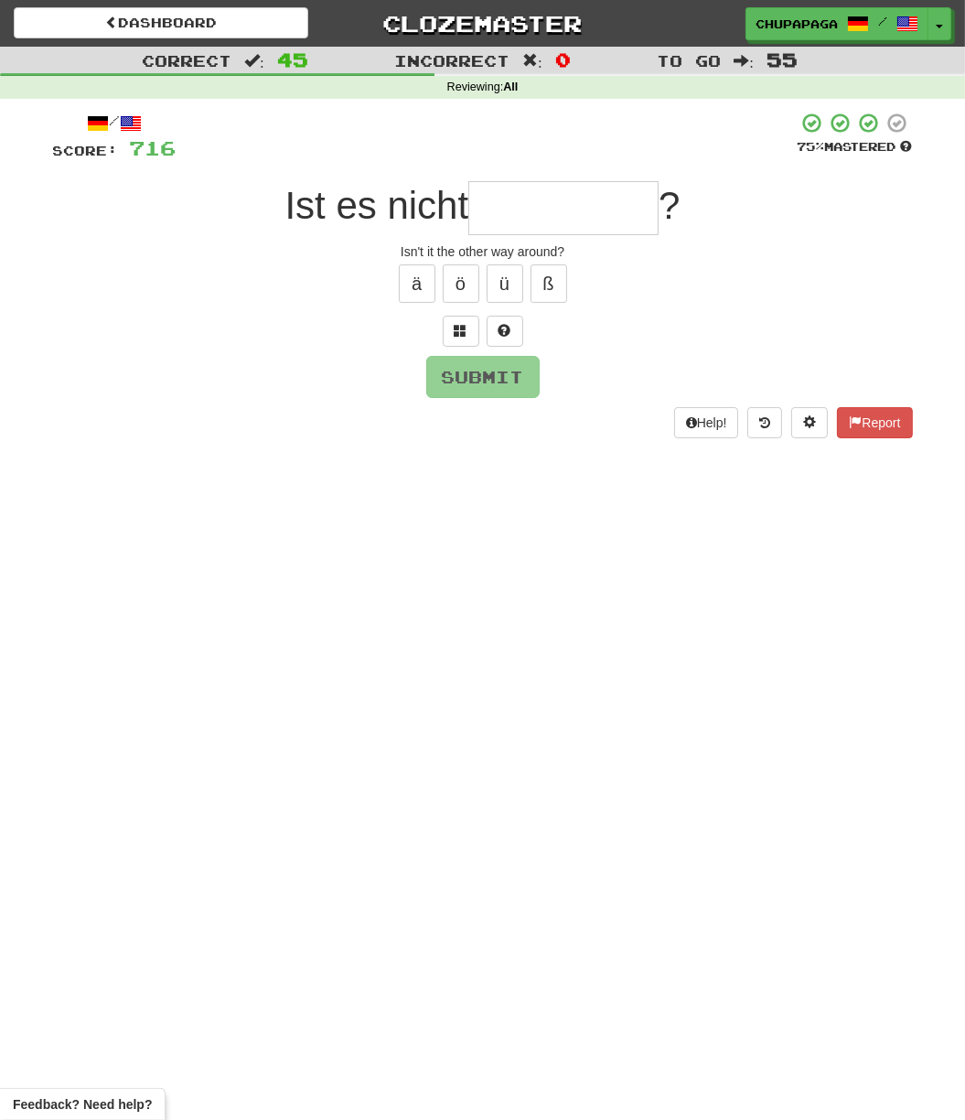
click at [499, 346] on div "/ Score: 716 75 % Mastered Ist es nicht ? Isn't it the other way around? ä ö ü …" at bounding box center [483, 275] width 860 height 326
click at [498, 338] on button at bounding box center [505, 331] width 37 height 31
click at [477, 336] on span at bounding box center [483, 330] width 13 height 13
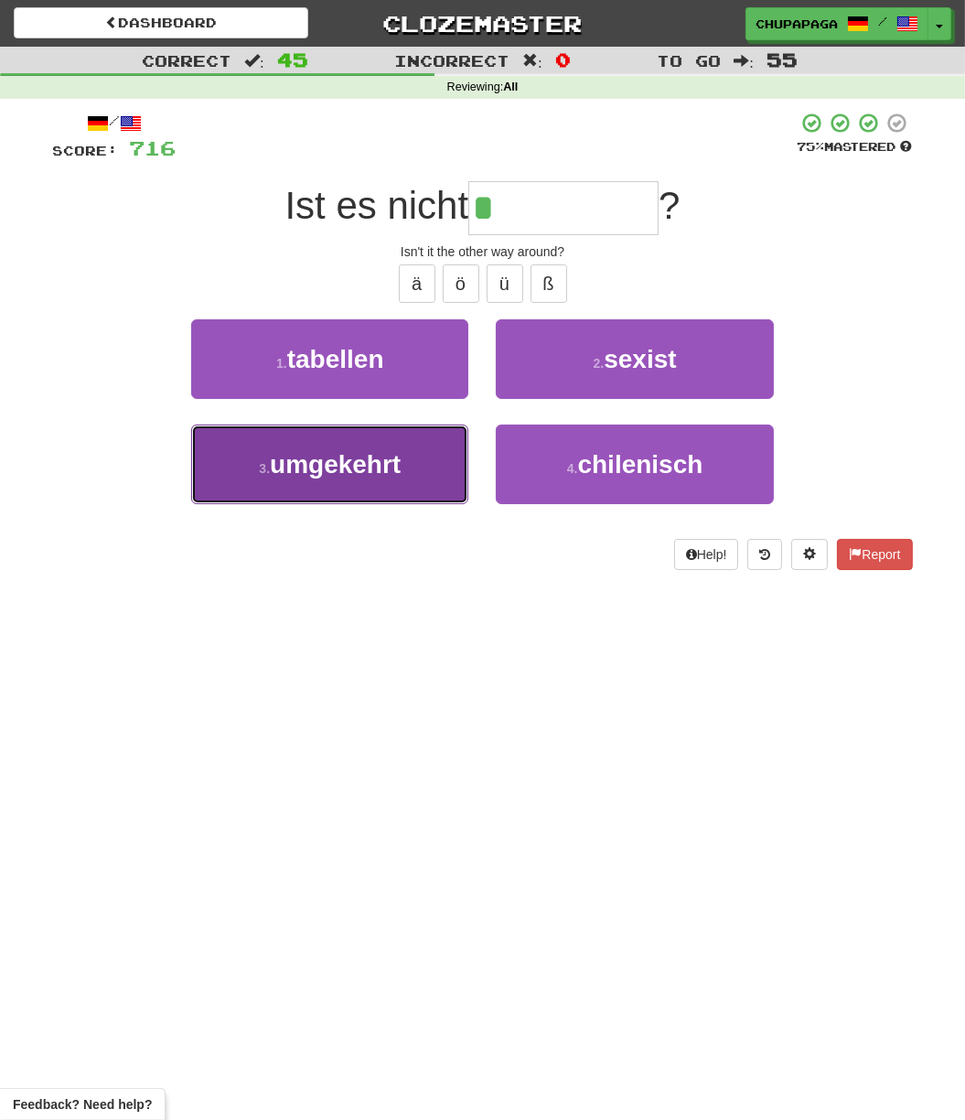
click at [401, 469] on span "umgekehrt" at bounding box center [335, 464] width 131 height 28
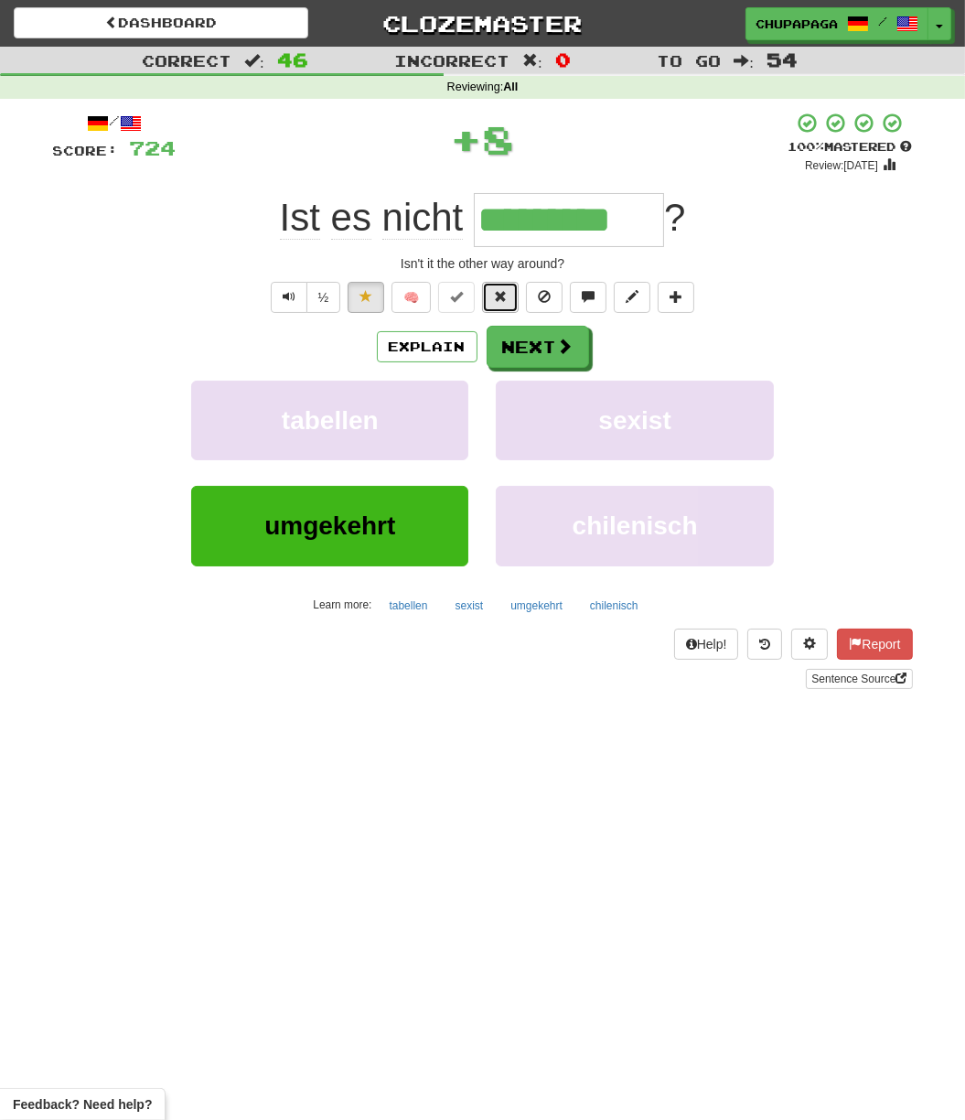
click at [503, 292] on span at bounding box center [500, 296] width 13 height 13
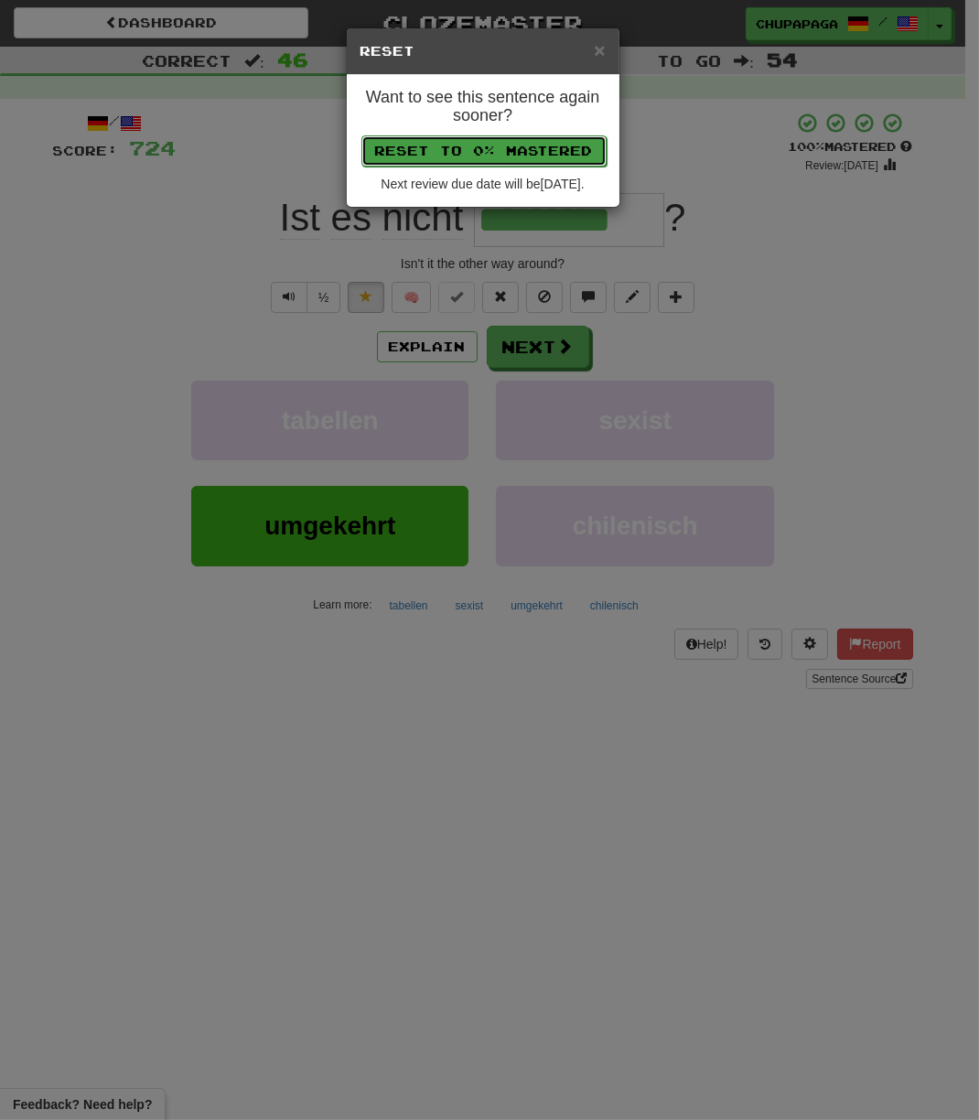
click at [505, 152] on button "Reset to 0% Mastered" at bounding box center [483, 150] width 245 height 31
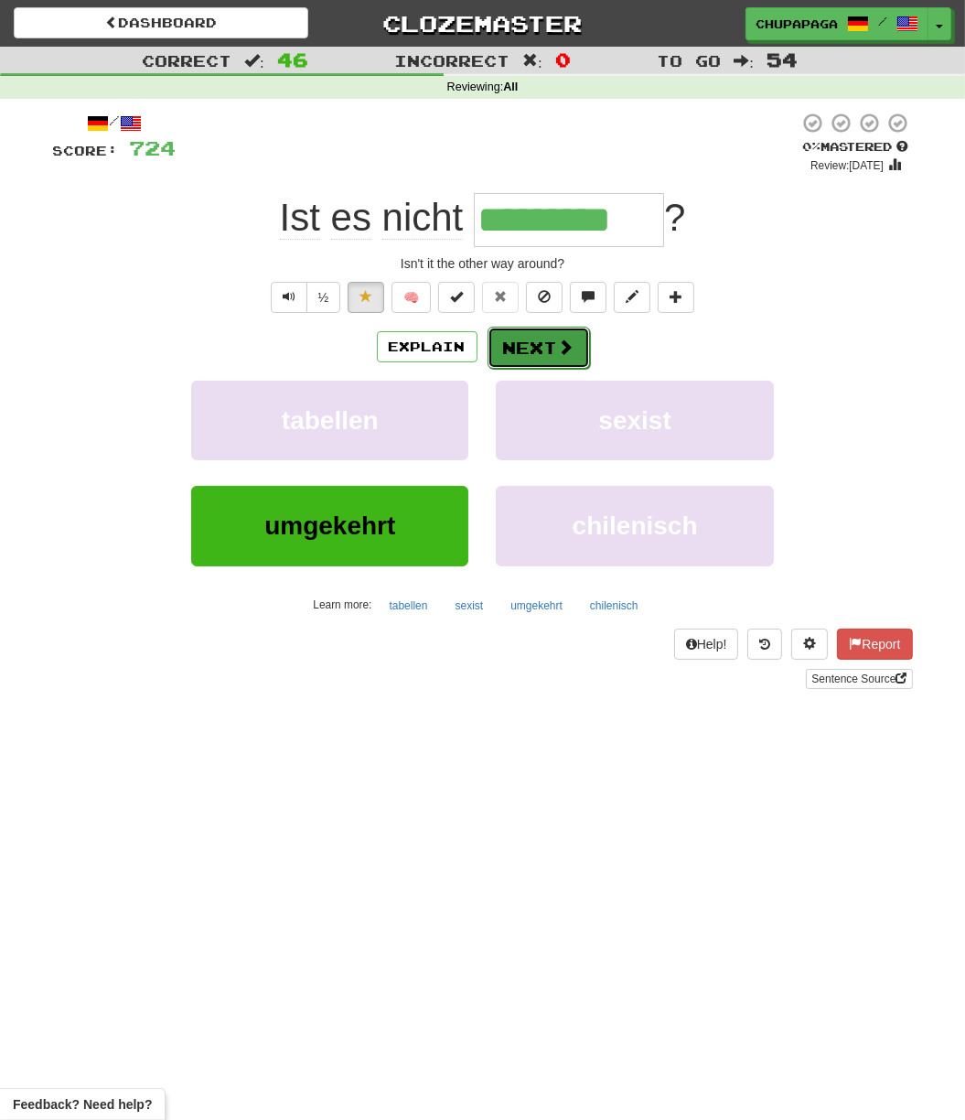
click at [523, 346] on button "Next" at bounding box center [539, 348] width 102 height 42
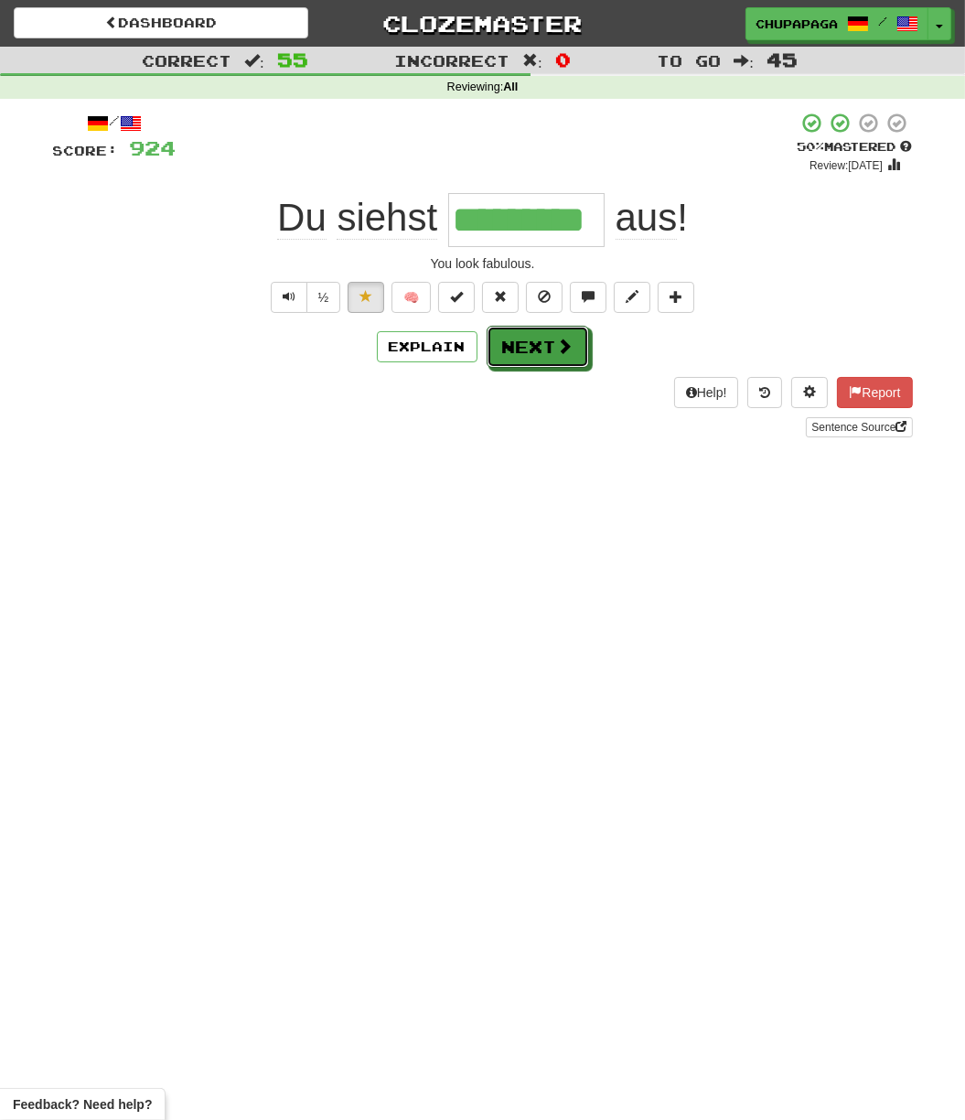
click at [528, 351] on button "Next" at bounding box center [538, 347] width 102 height 42
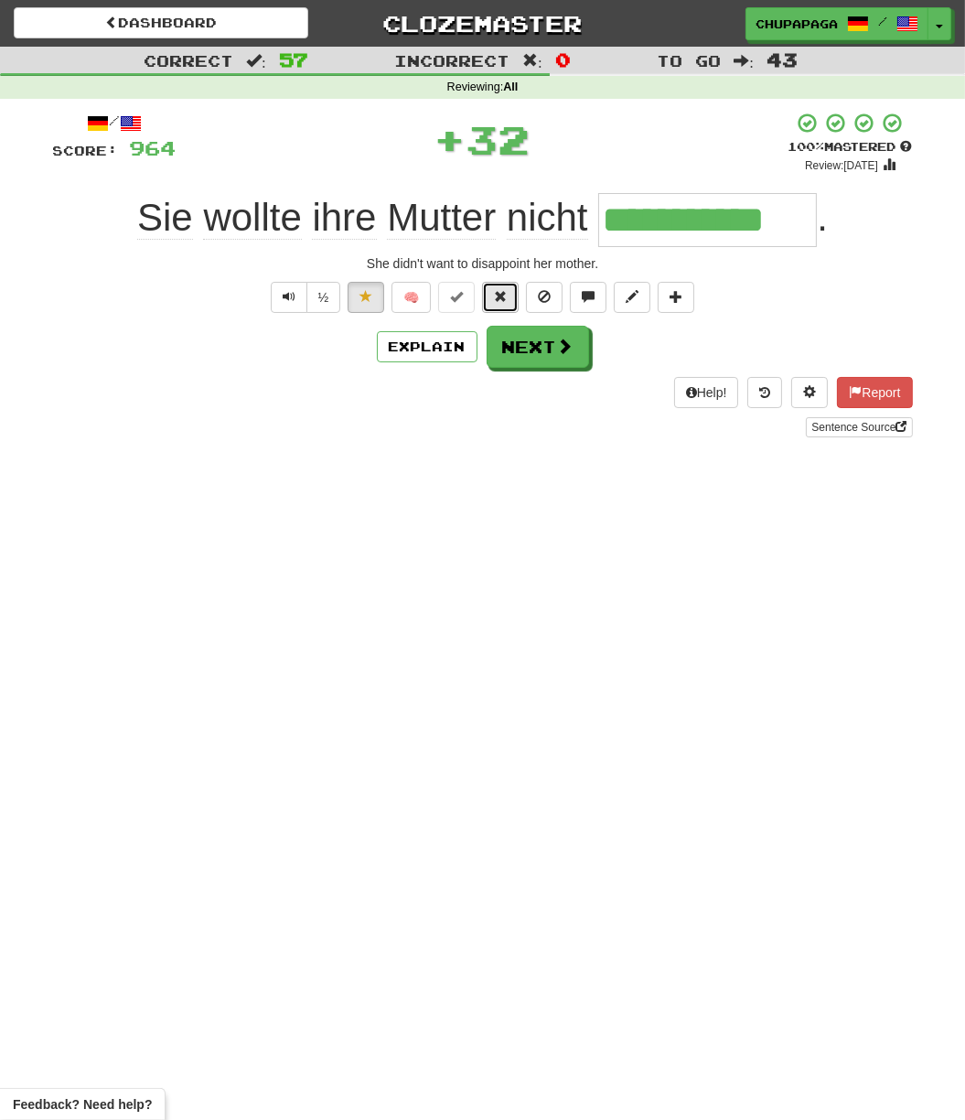
click at [491, 282] on button at bounding box center [500, 297] width 37 height 31
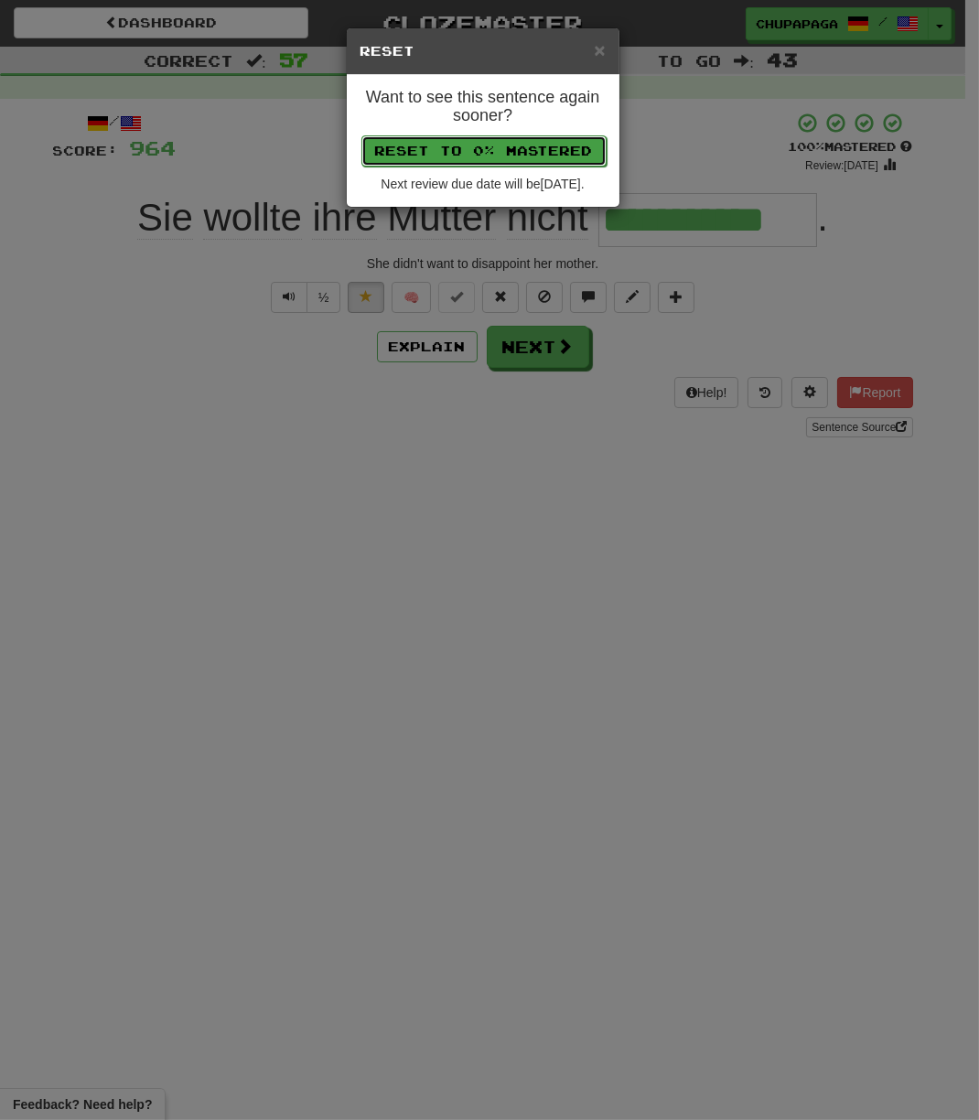
click at [531, 150] on button "Reset to 0% Mastered" at bounding box center [483, 150] width 245 height 31
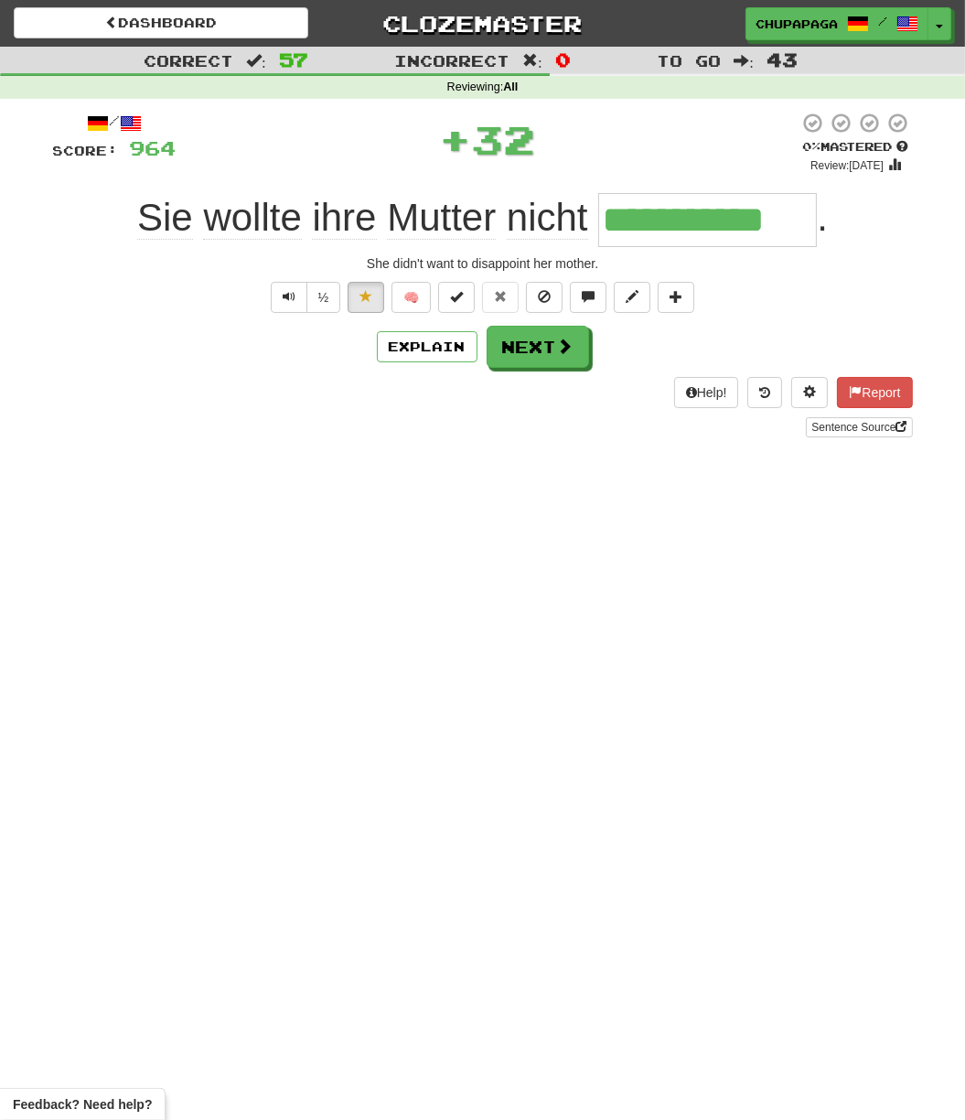
click at [480, 365] on div "Explain Next" at bounding box center [483, 347] width 860 height 42
click at [483, 359] on div "Explain Next" at bounding box center [483, 347] width 860 height 42
click at [495, 360] on button "Next" at bounding box center [539, 348] width 102 height 42
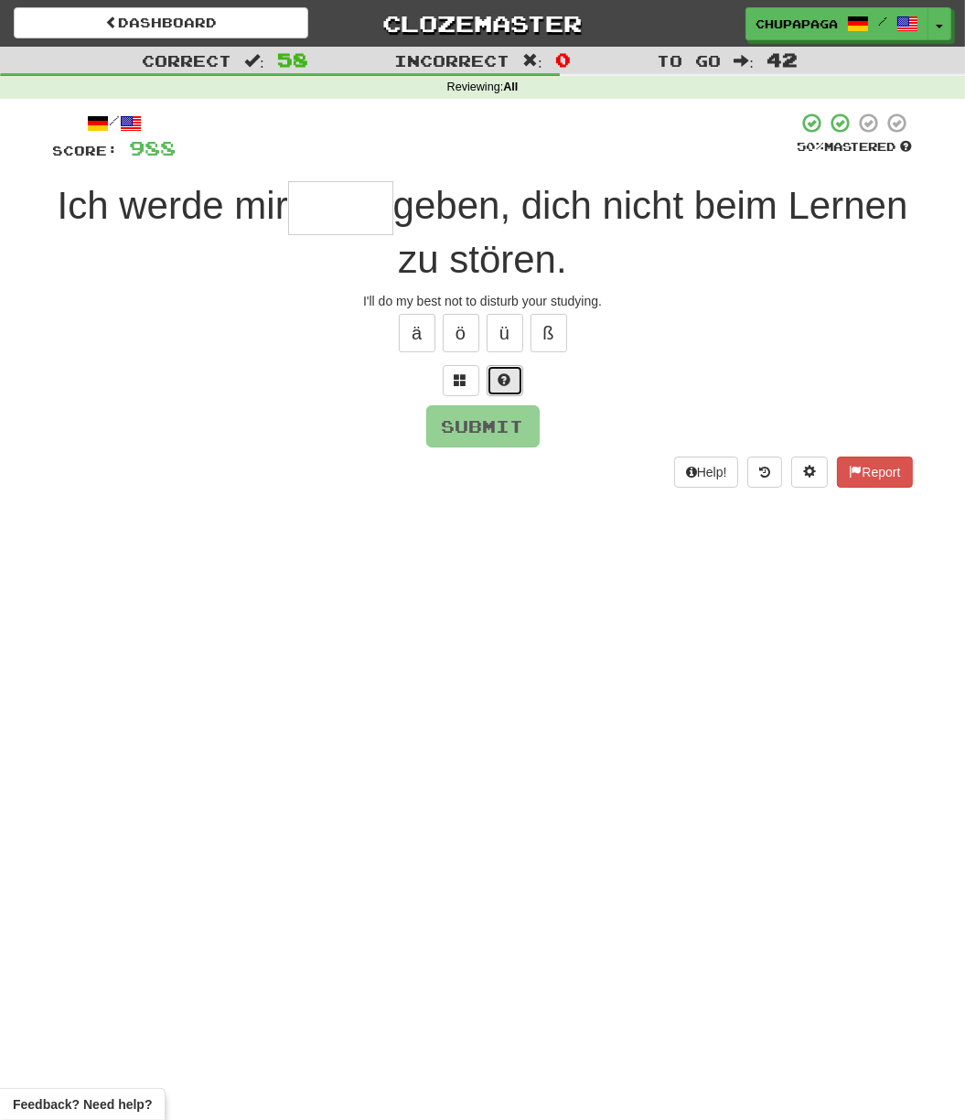
click at [499, 381] on span at bounding box center [505, 379] width 13 height 13
click at [491, 380] on button at bounding box center [483, 380] width 37 height 31
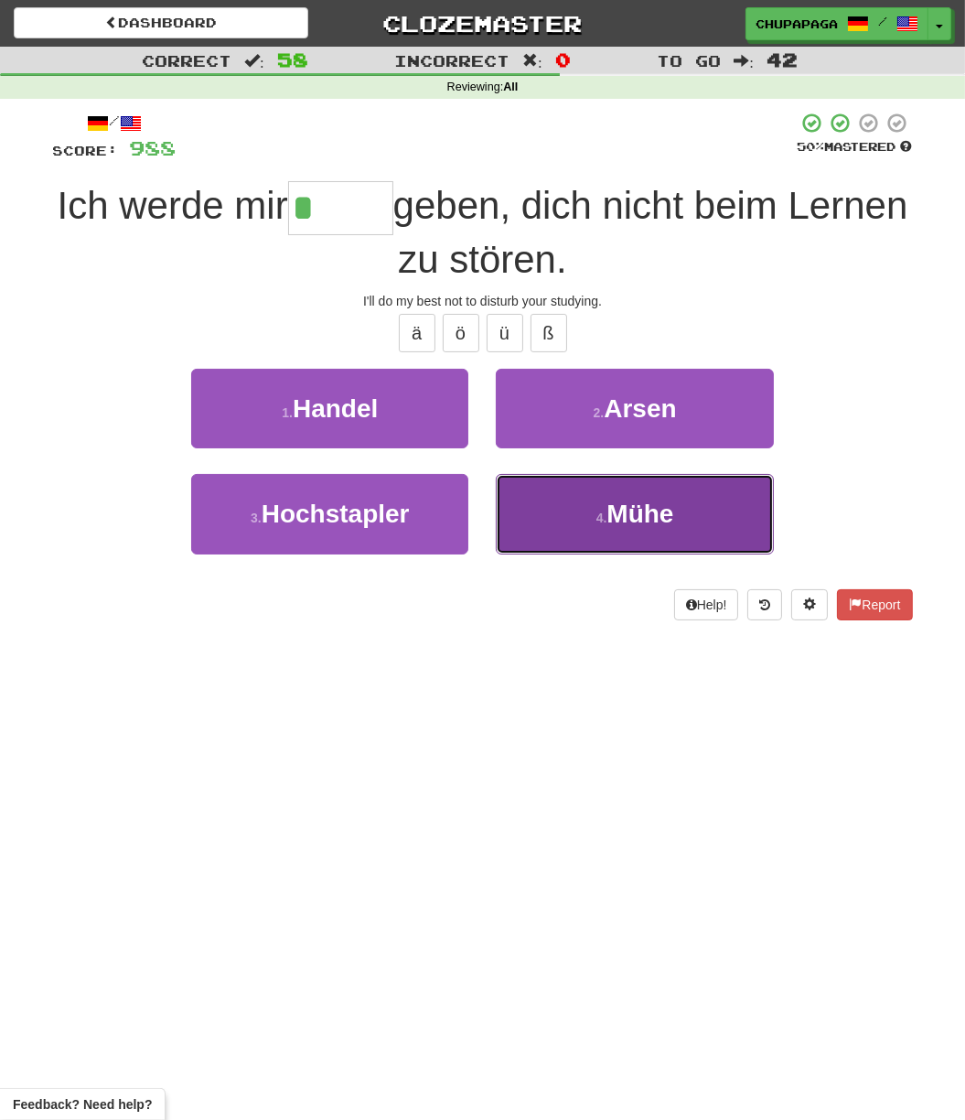
click at [620, 513] on span "Mühe" at bounding box center [640, 514] width 67 height 28
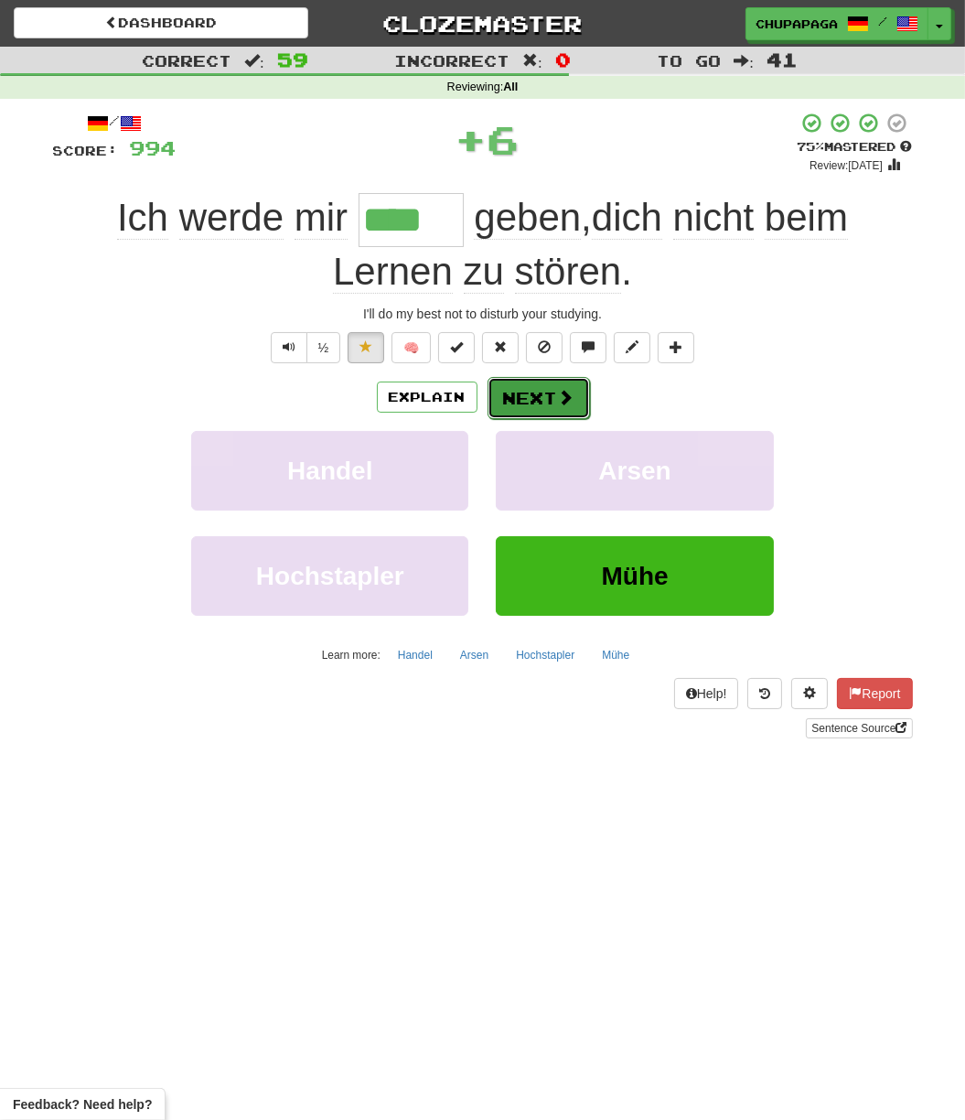
click at [526, 402] on button "Next" at bounding box center [539, 398] width 102 height 42
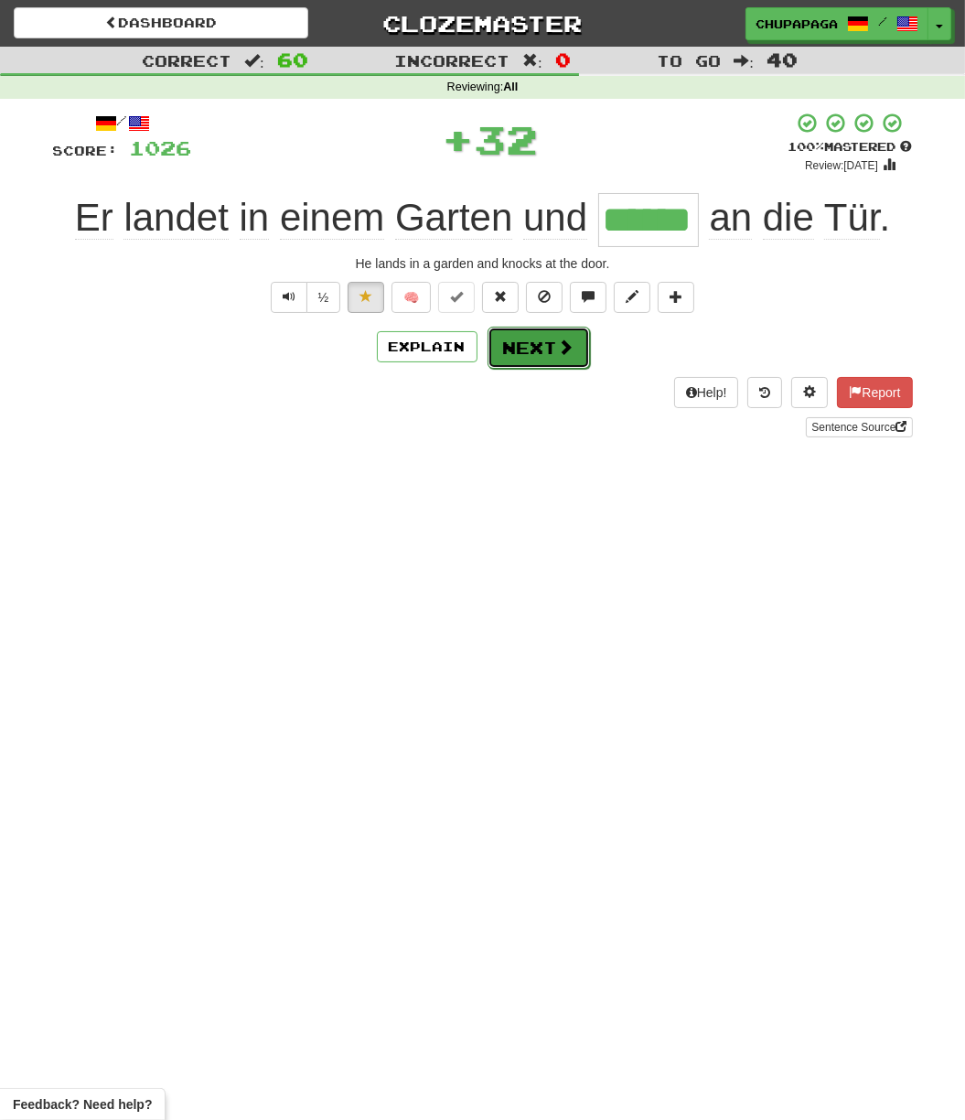
click at [533, 354] on button "Next" at bounding box center [539, 348] width 102 height 42
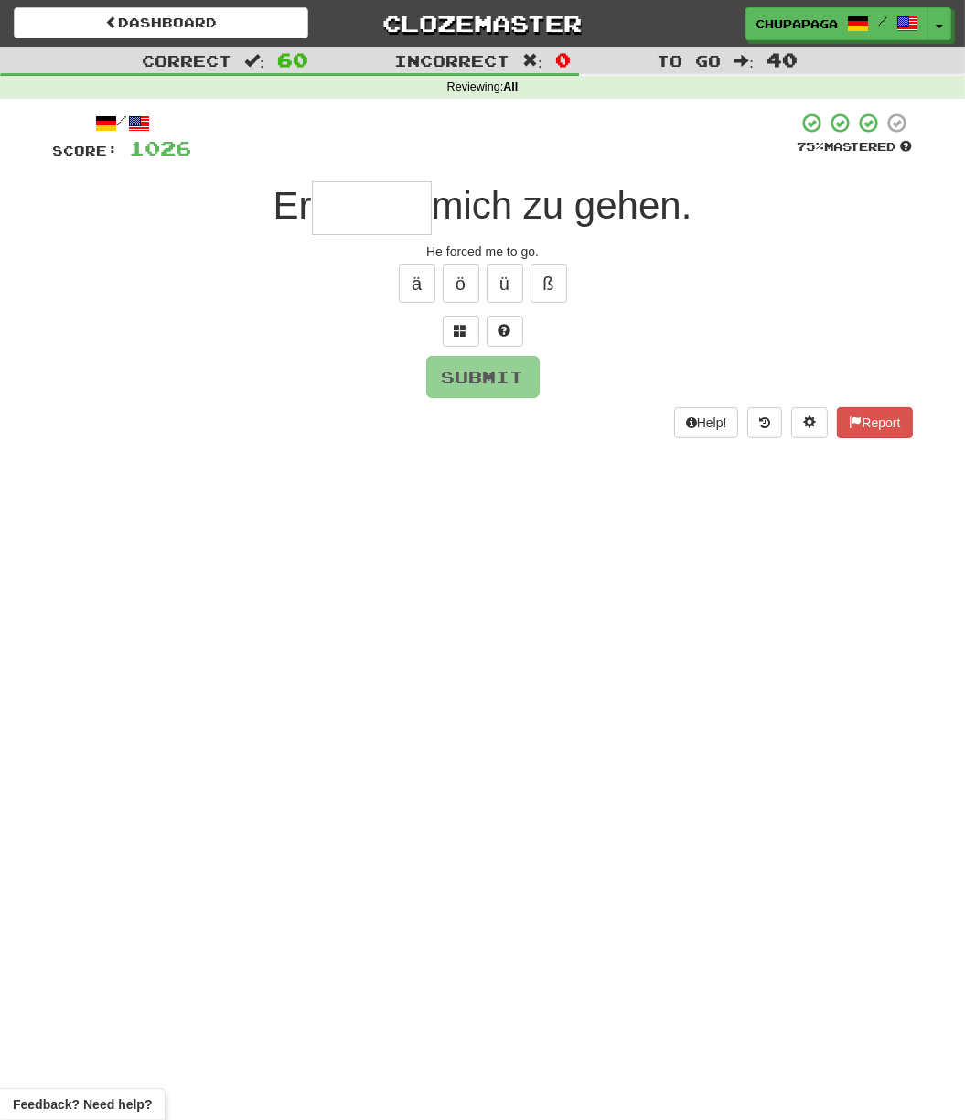
click at [533, 356] on div "Submit" at bounding box center [483, 377] width 860 height 42
click at [211, 27] on link "Dashboard" at bounding box center [161, 22] width 295 height 31
